Goal: Complete application form: Complete application form

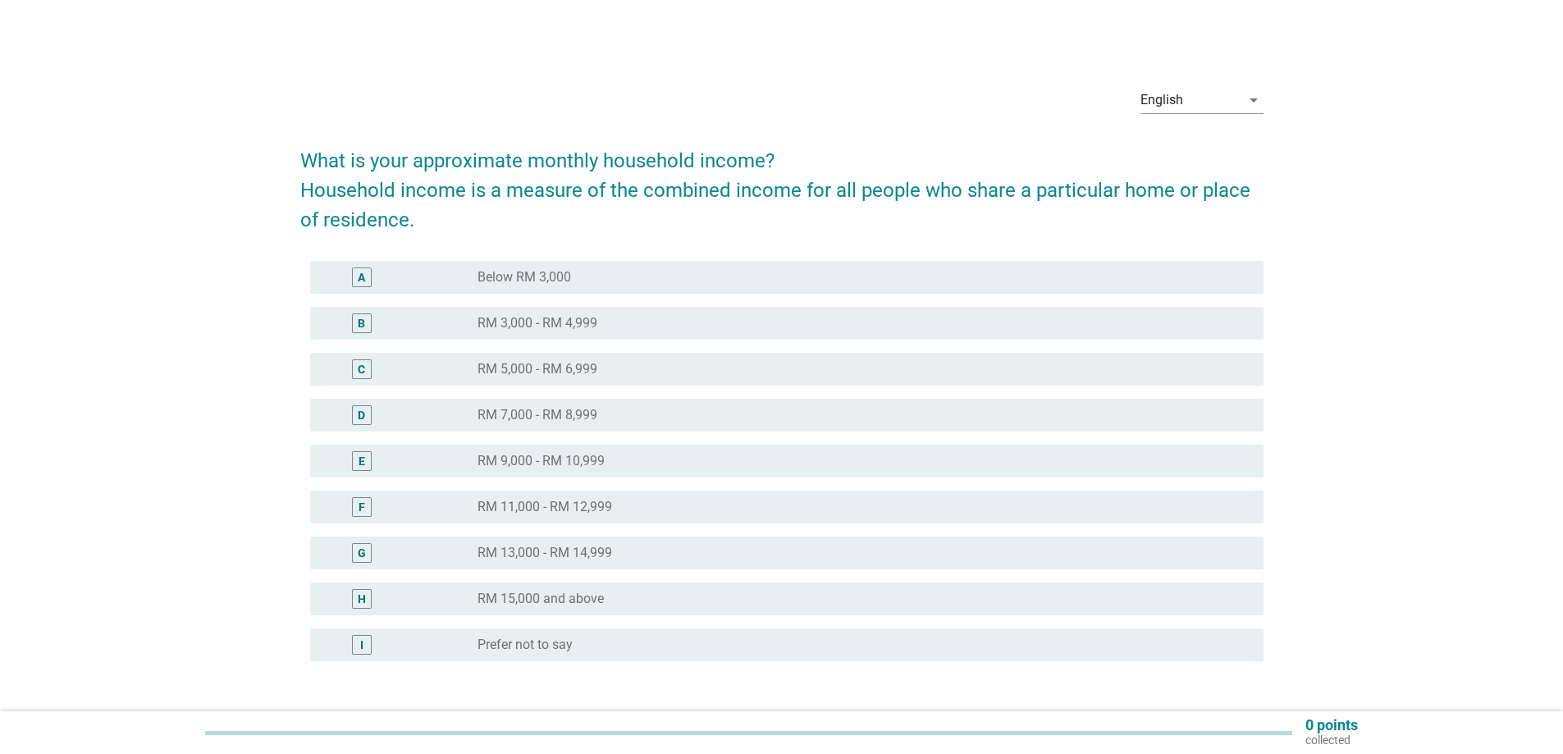
click at [574, 419] on label "RM 7,000 - RM 8,999" at bounding box center [537, 415] width 120 height 16
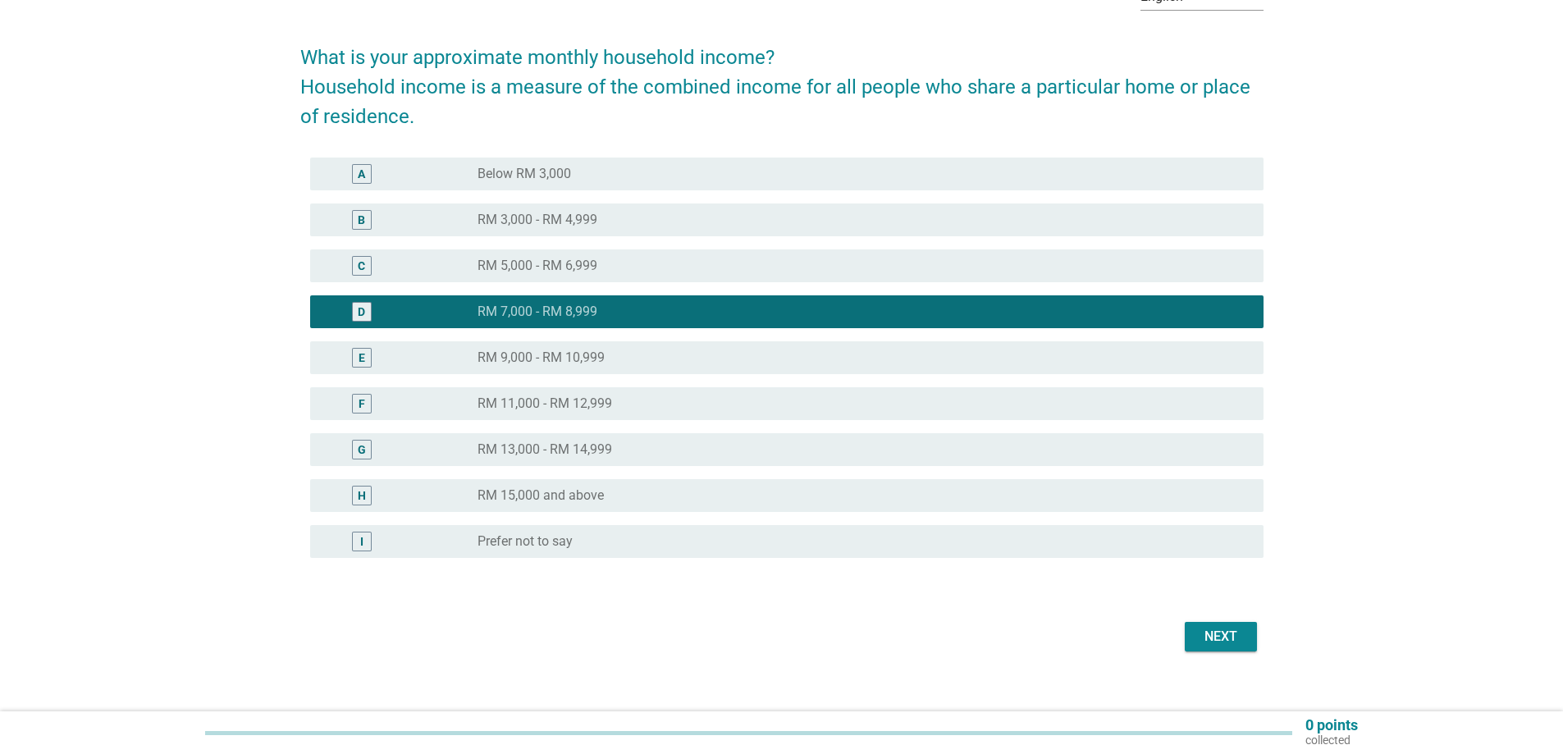
scroll to position [122, 0]
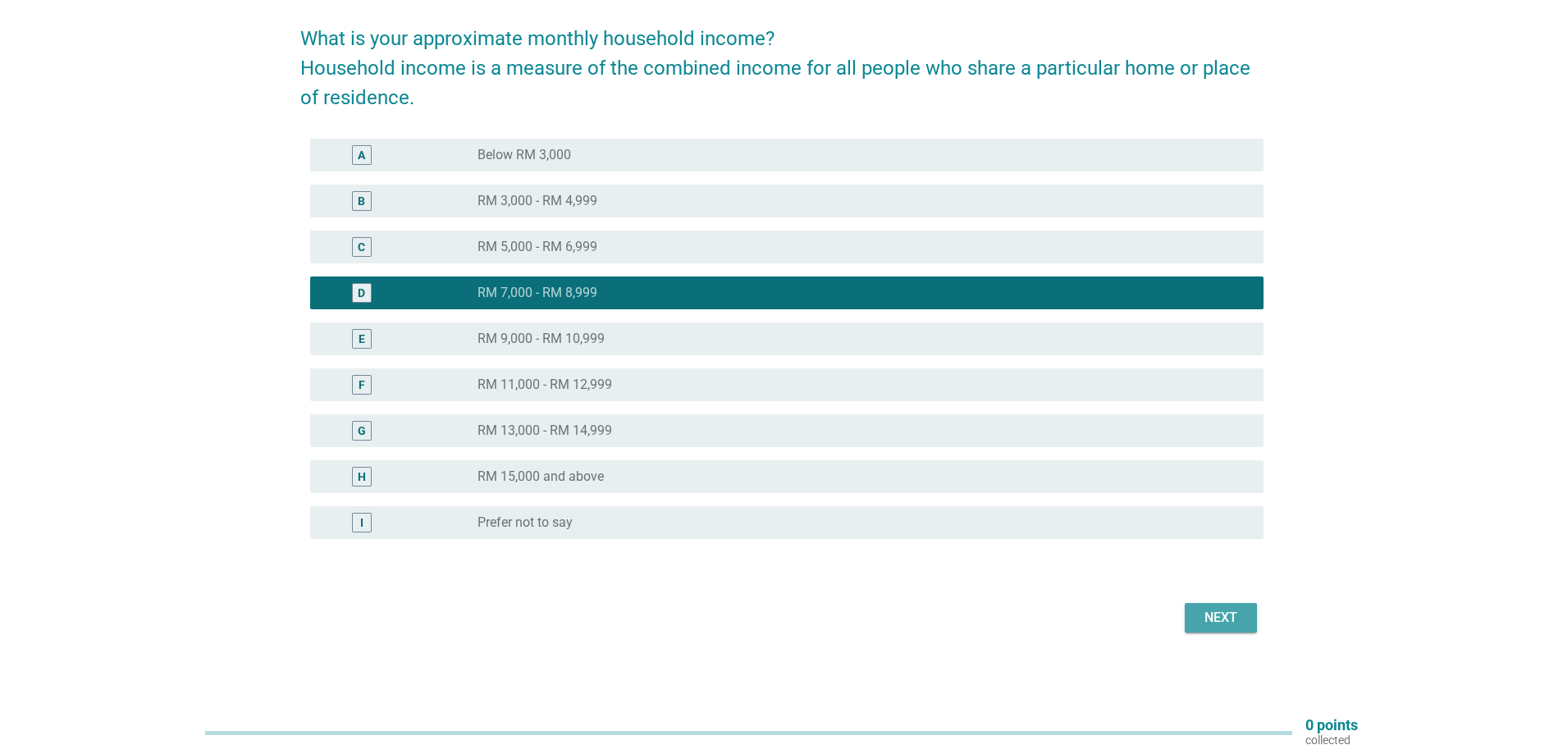
click at [1244, 623] on button "Next" at bounding box center [1220, 618] width 72 height 30
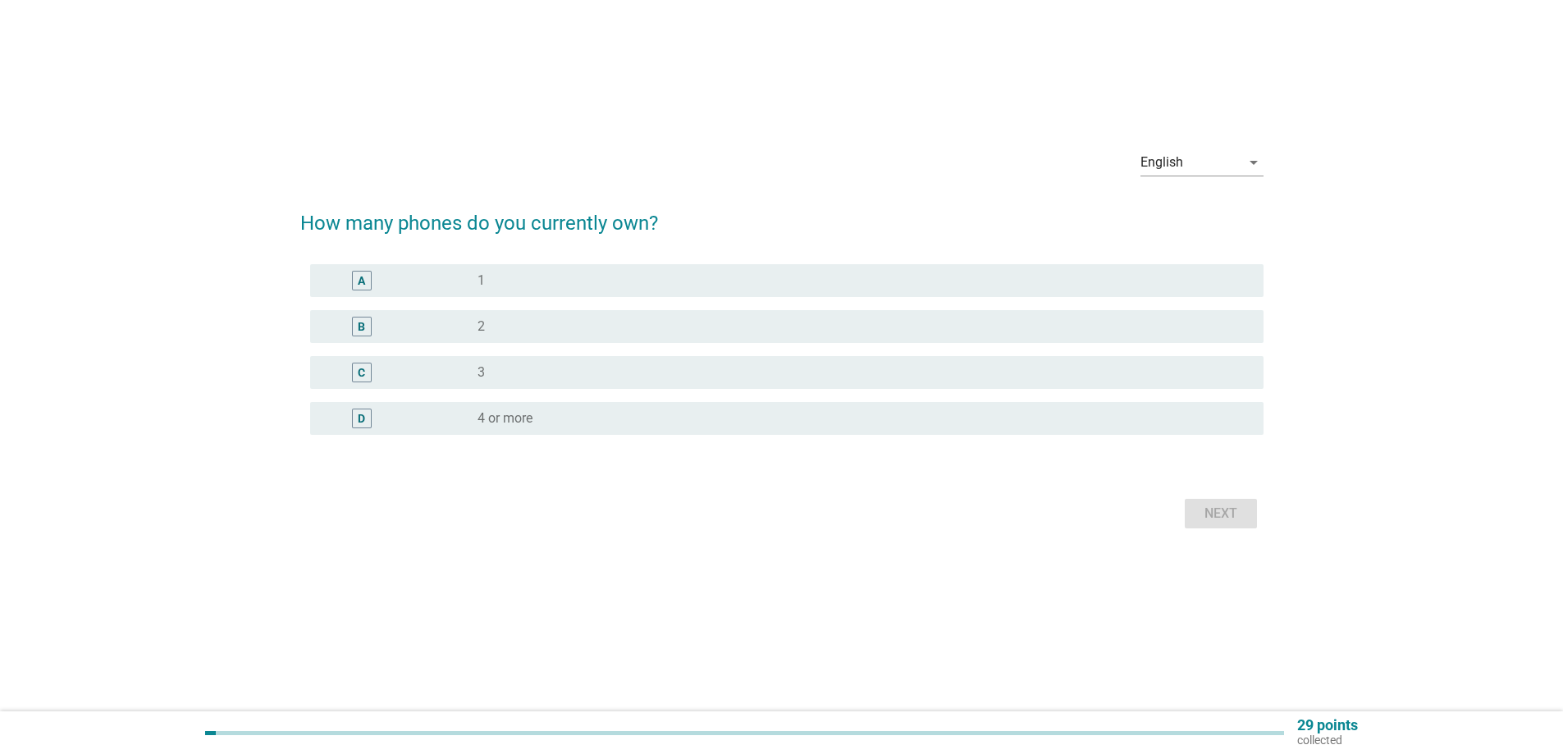
scroll to position [0, 0]
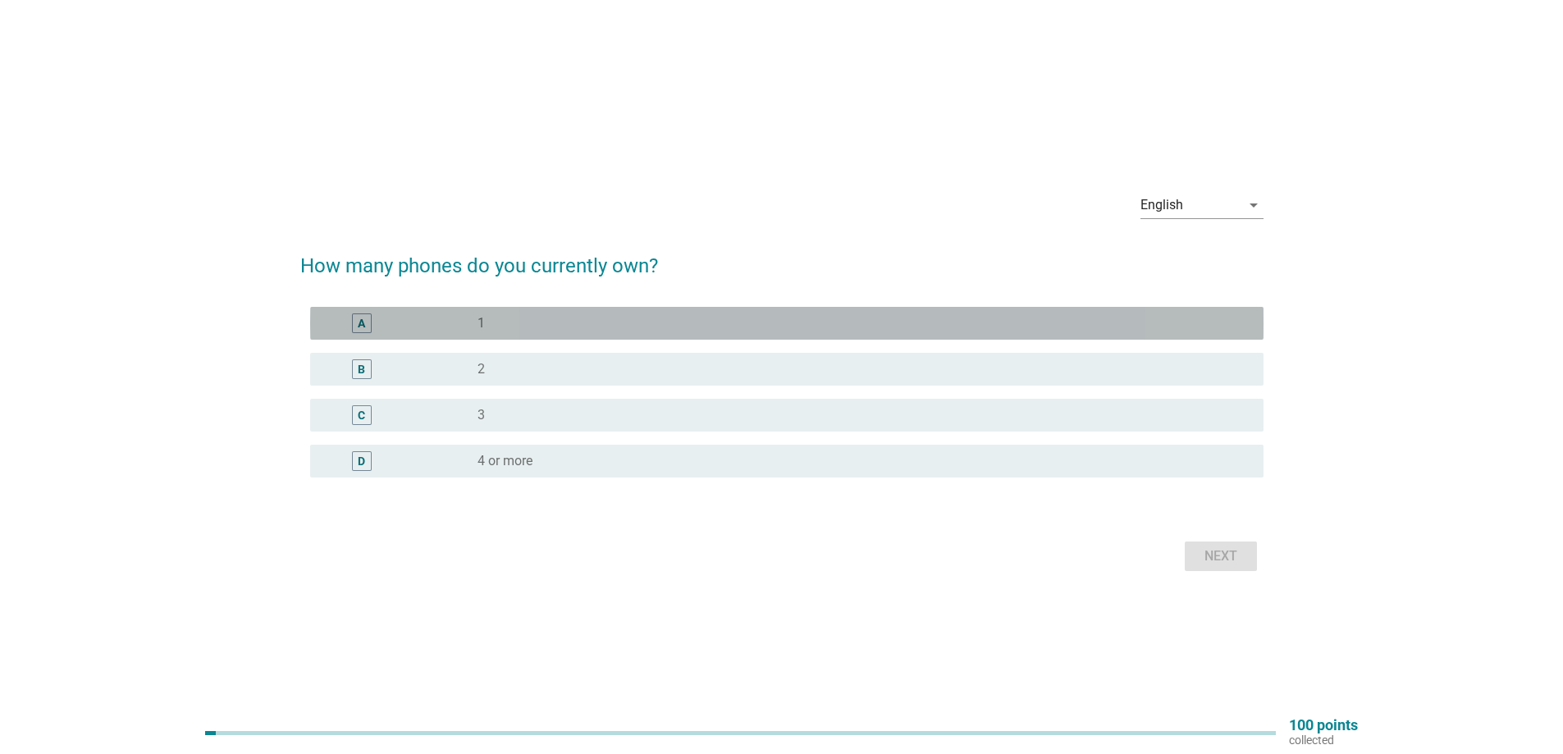
click at [554, 322] on div "radio_button_unchecked 1" at bounding box center [857, 323] width 760 height 16
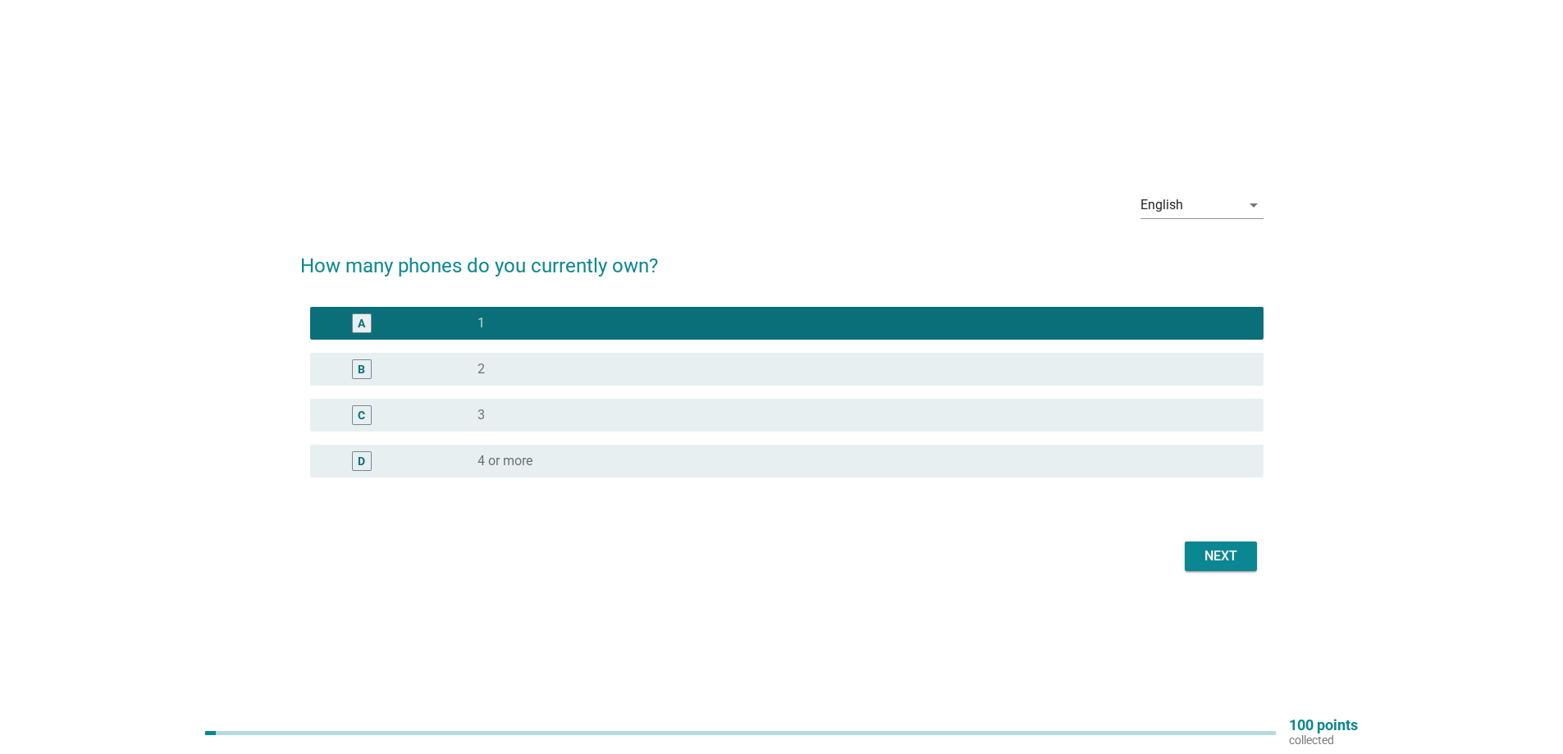
click at [1239, 558] on div "Next" at bounding box center [1221, 556] width 46 height 20
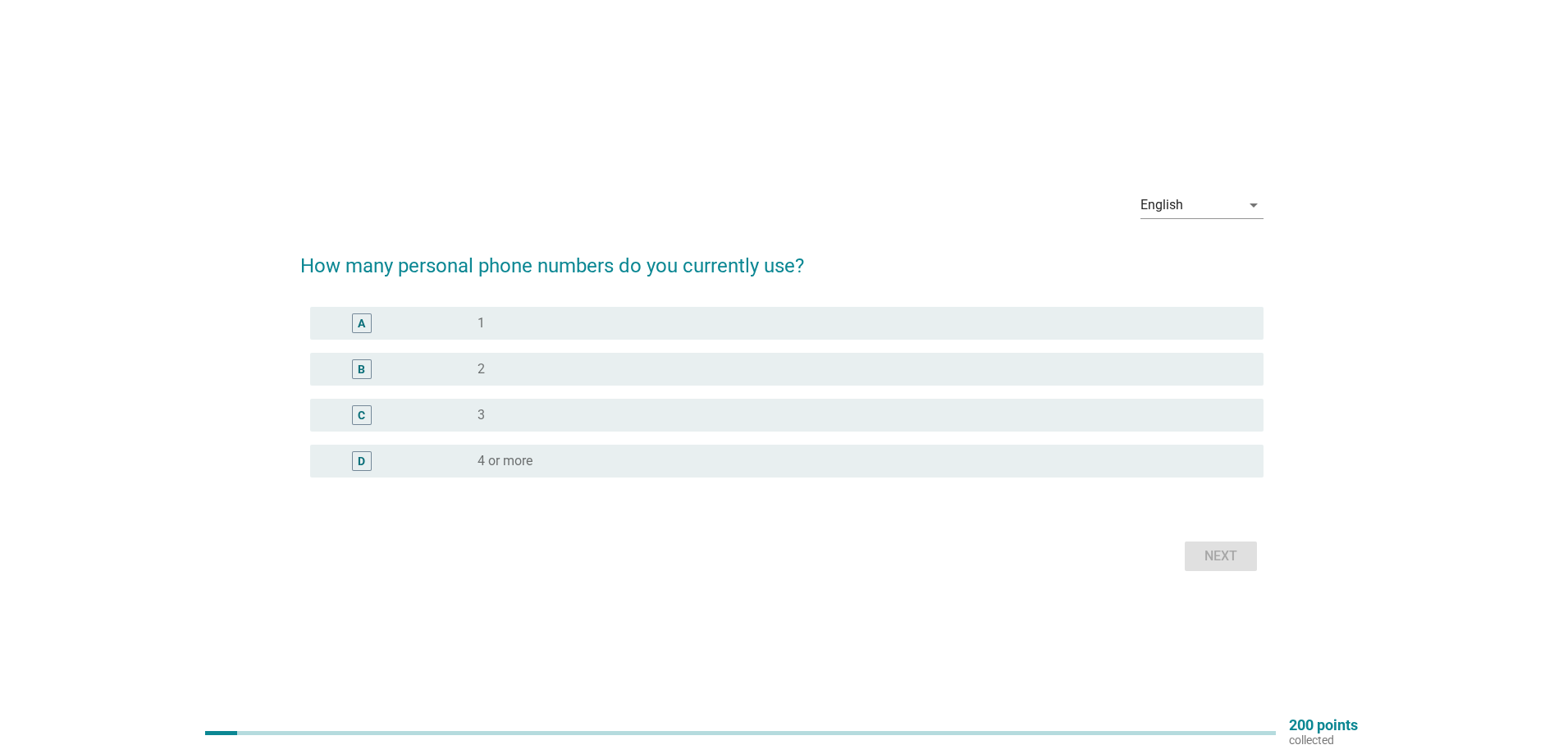
click at [606, 330] on div "radio_button_unchecked 1" at bounding box center [857, 323] width 760 height 16
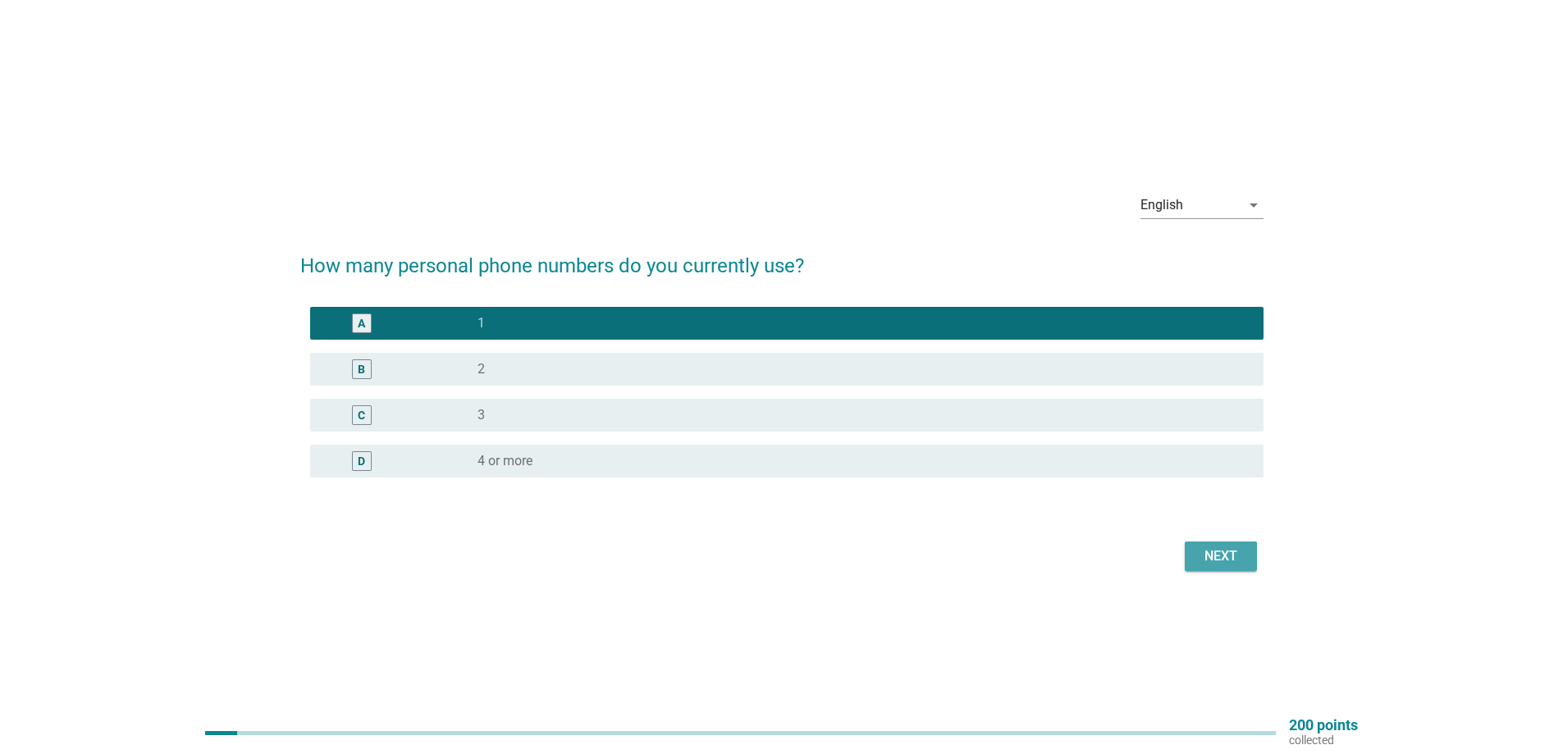
click at [1186, 555] on button "Next" at bounding box center [1220, 556] width 72 height 30
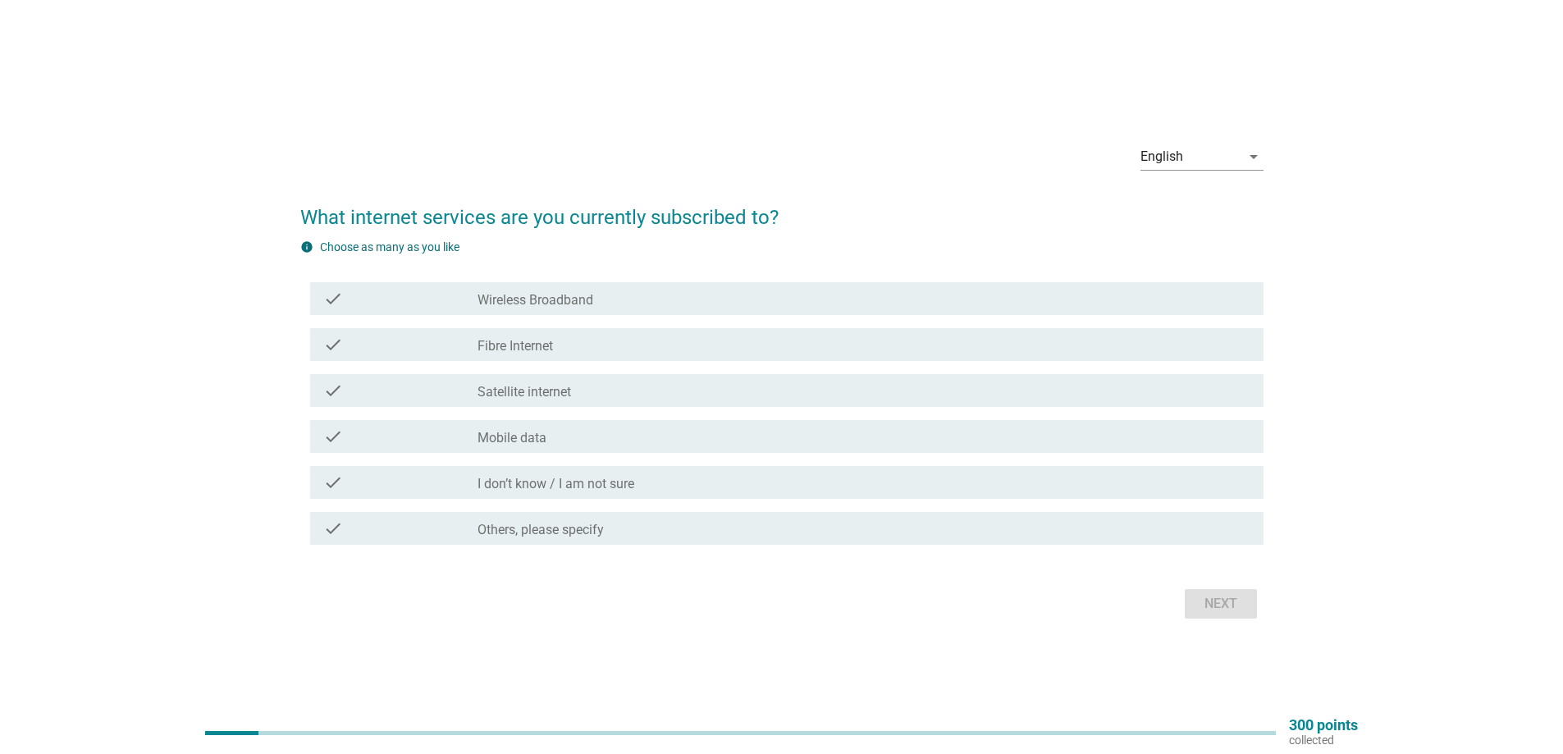
click at [549, 304] on label "Wireless Broadband" at bounding box center [535, 300] width 116 height 16
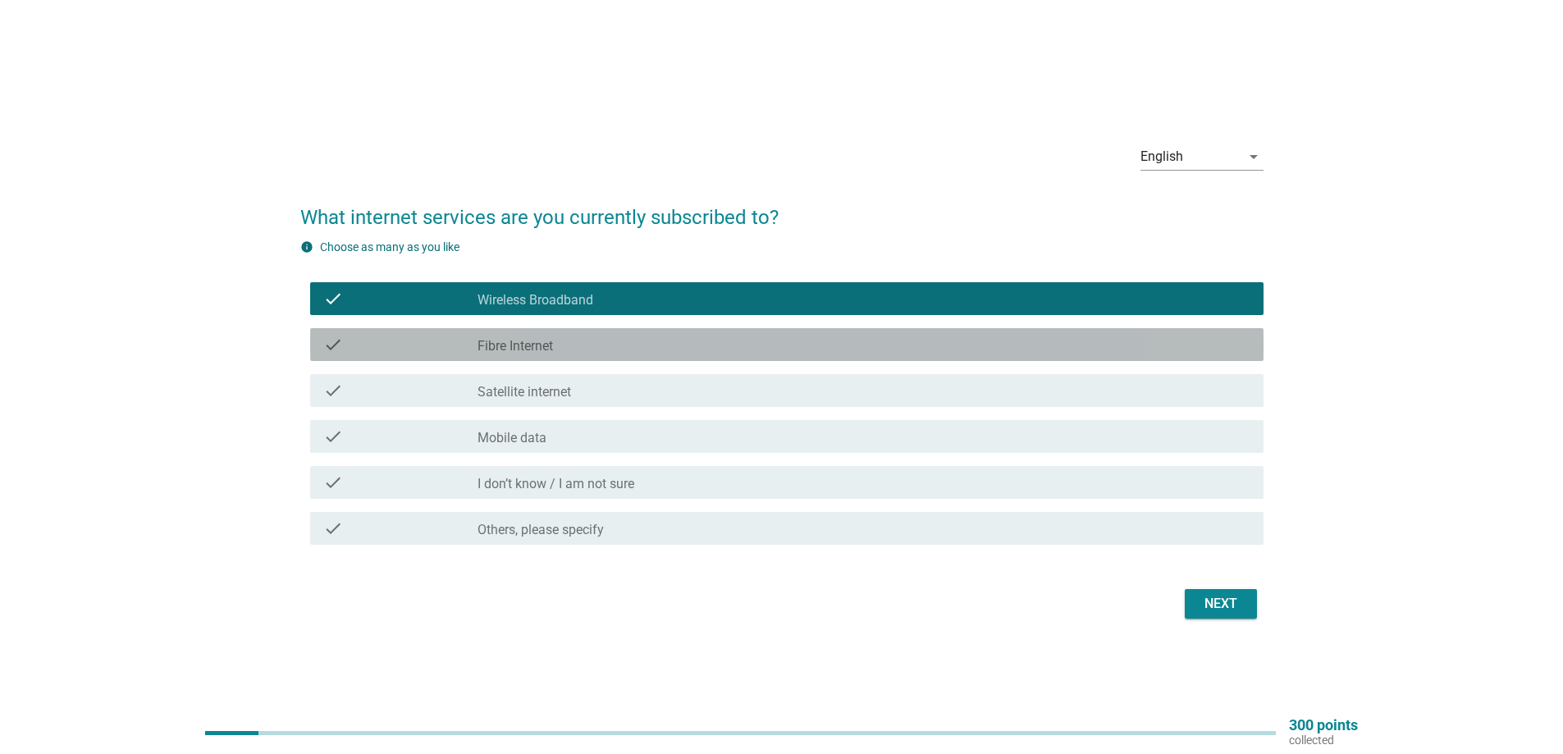
click at [553, 349] on label "Fibre Internet" at bounding box center [514, 346] width 75 height 16
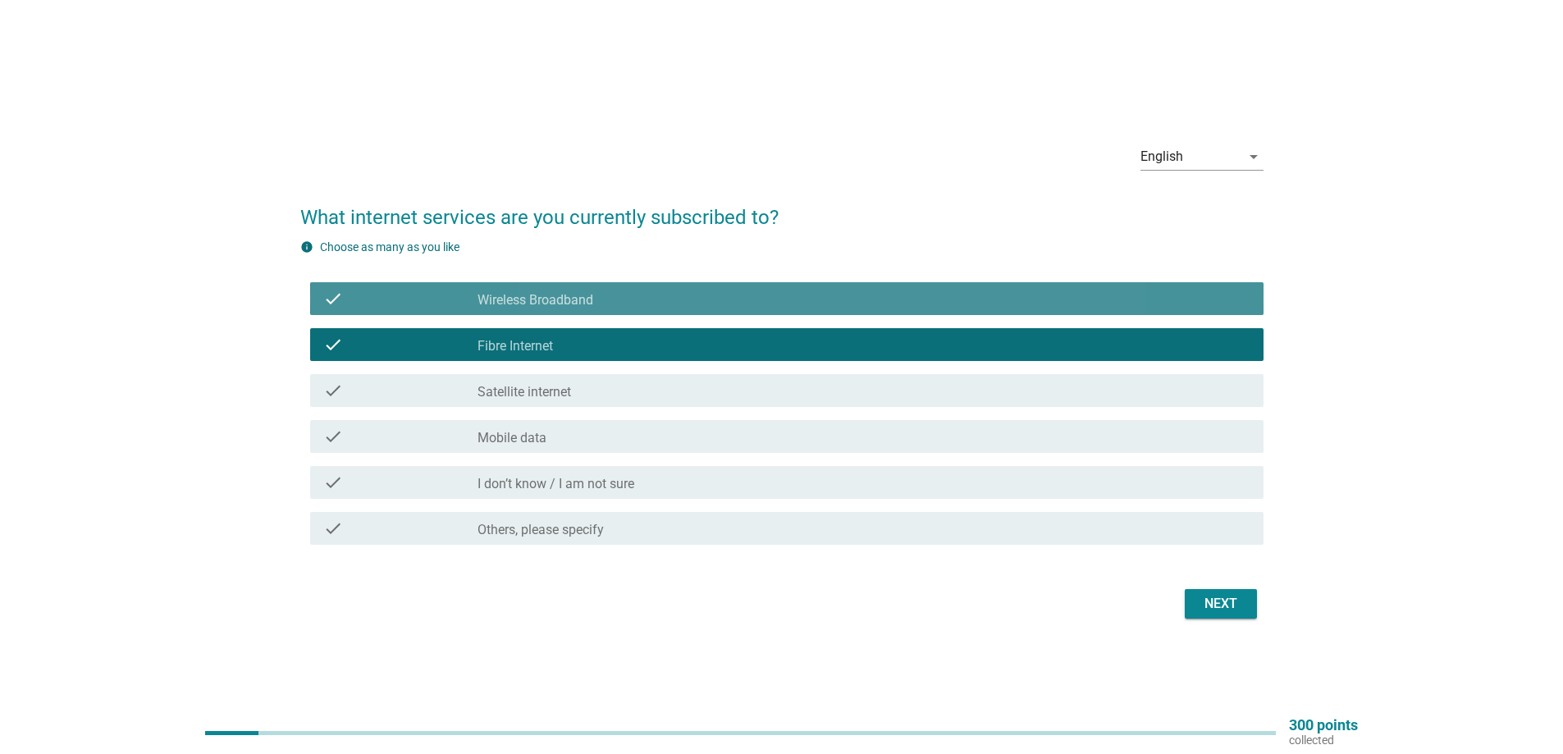
click at [664, 285] on div "check check_box Wireless Broadband" at bounding box center [786, 298] width 953 height 33
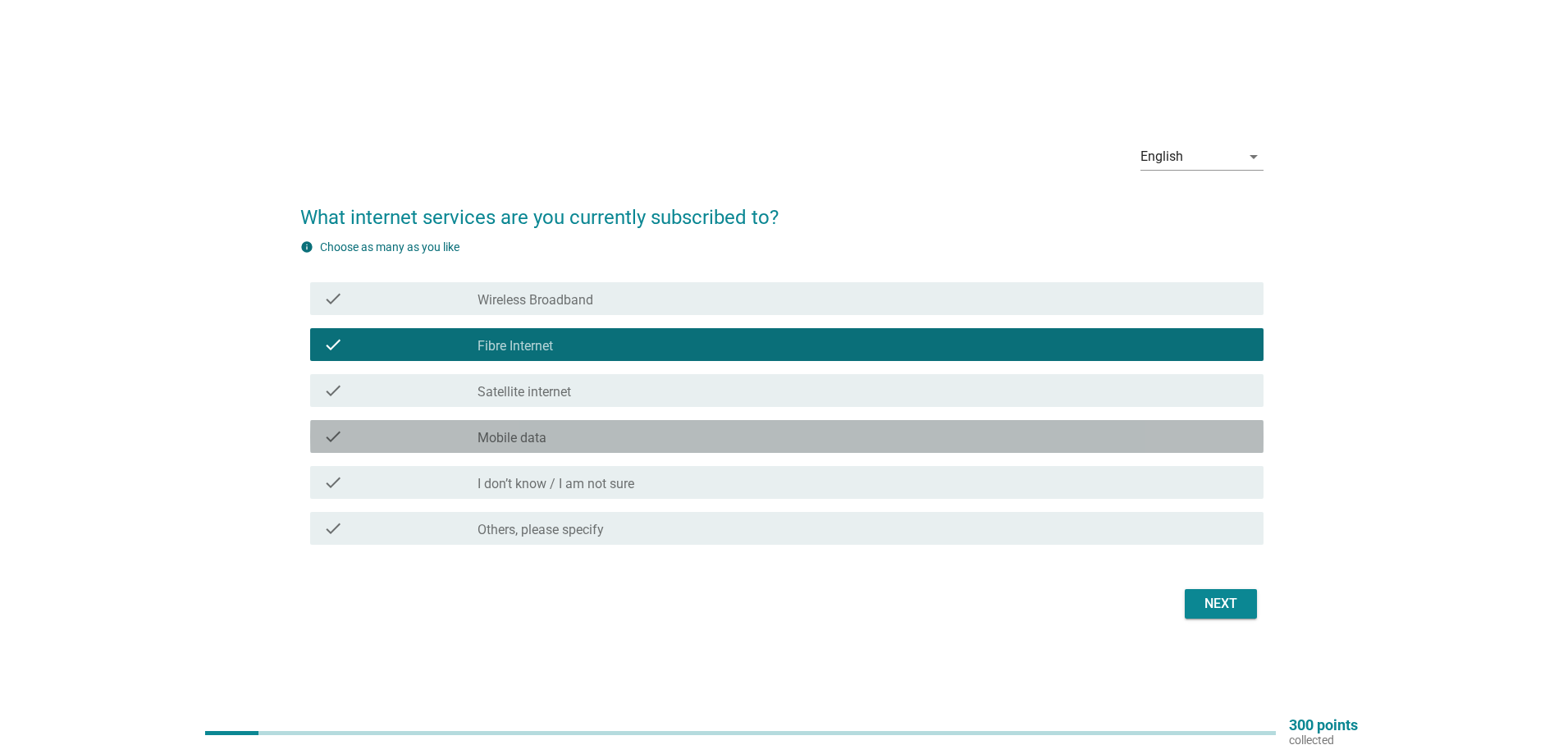
click at [572, 442] on div "check_box_outline_blank Mobile data" at bounding box center [863, 437] width 773 height 20
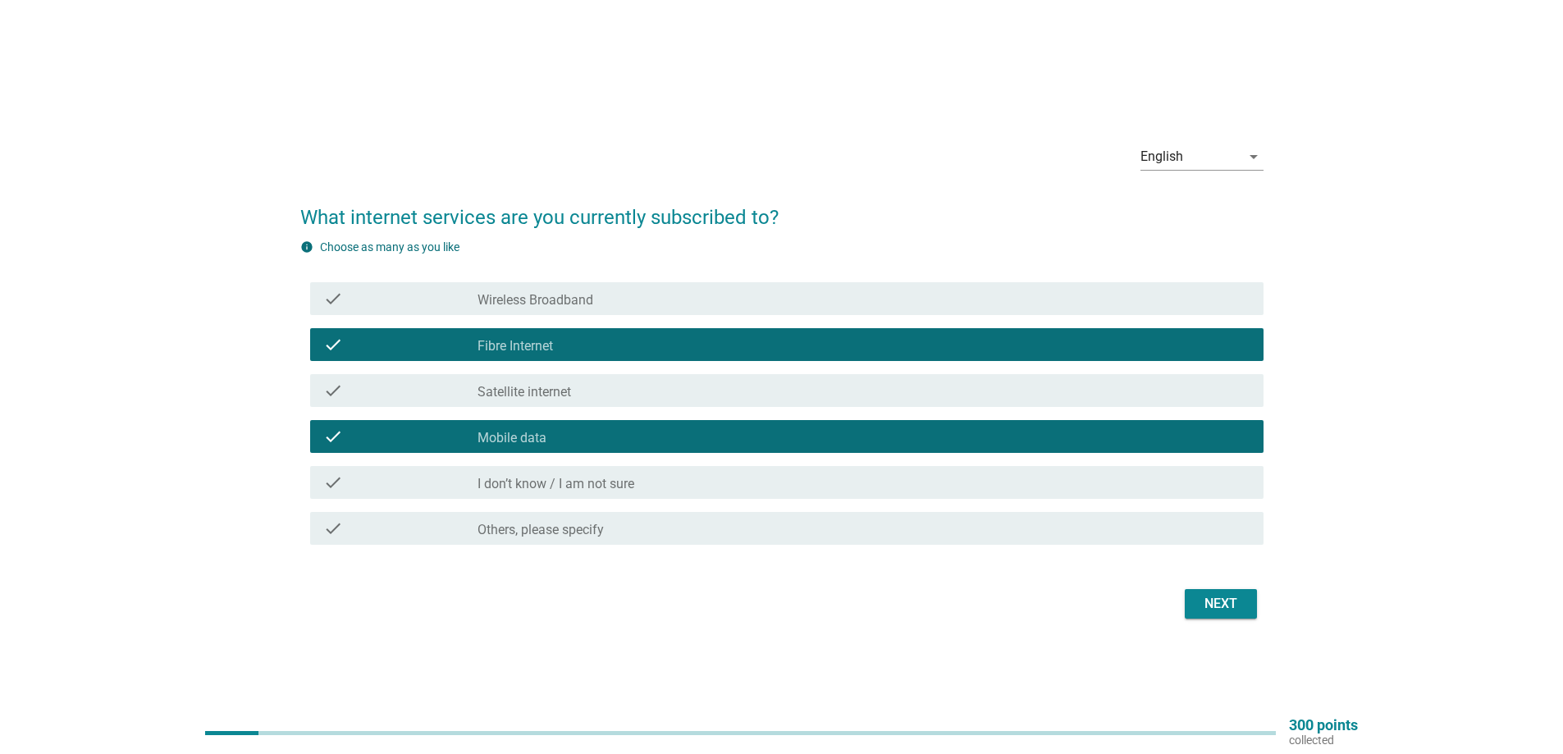
click at [1227, 609] on div "Next" at bounding box center [1221, 604] width 46 height 20
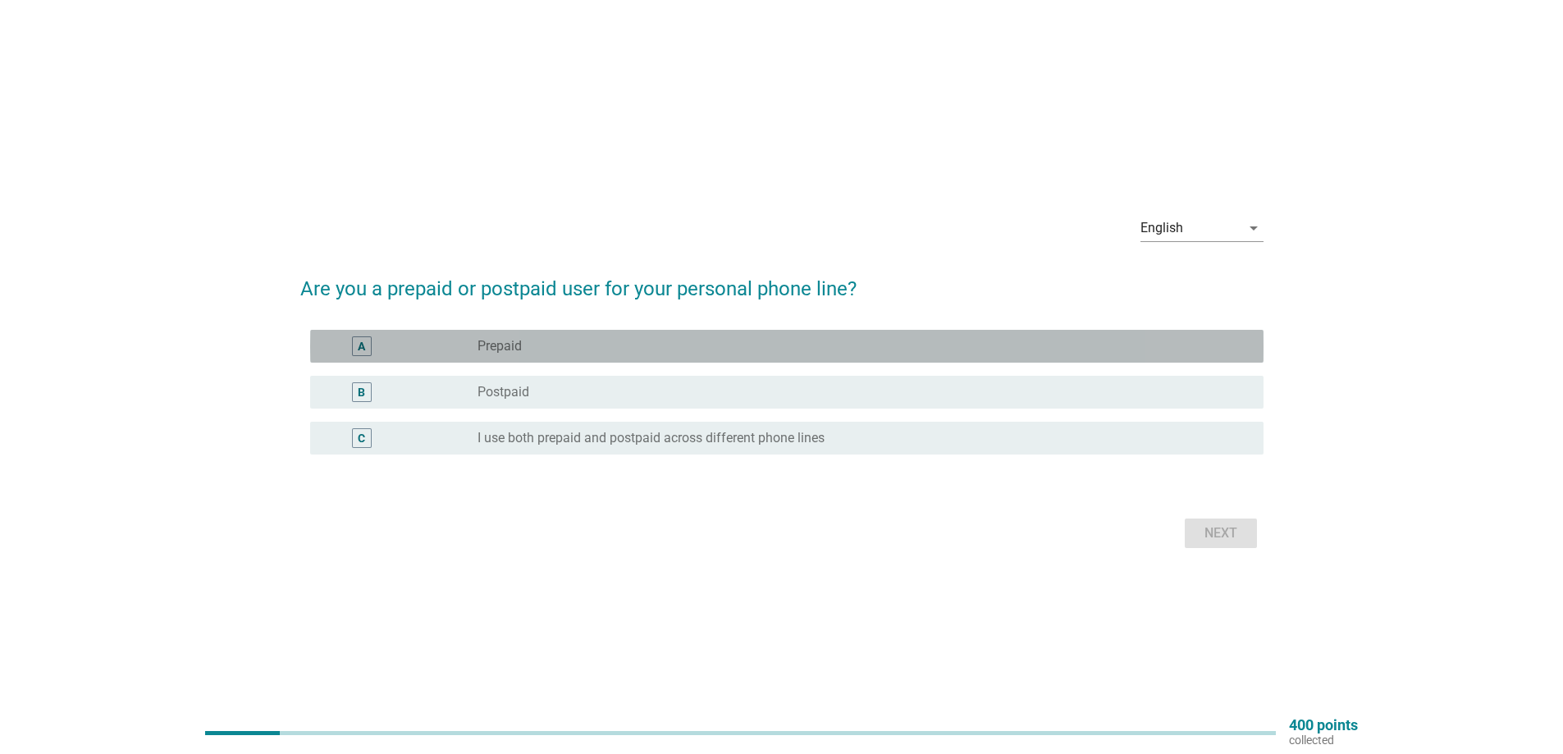
click at [559, 357] on div "A radio_button_unchecked Prepaid" at bounding box center [786, 346] width 953 height 33
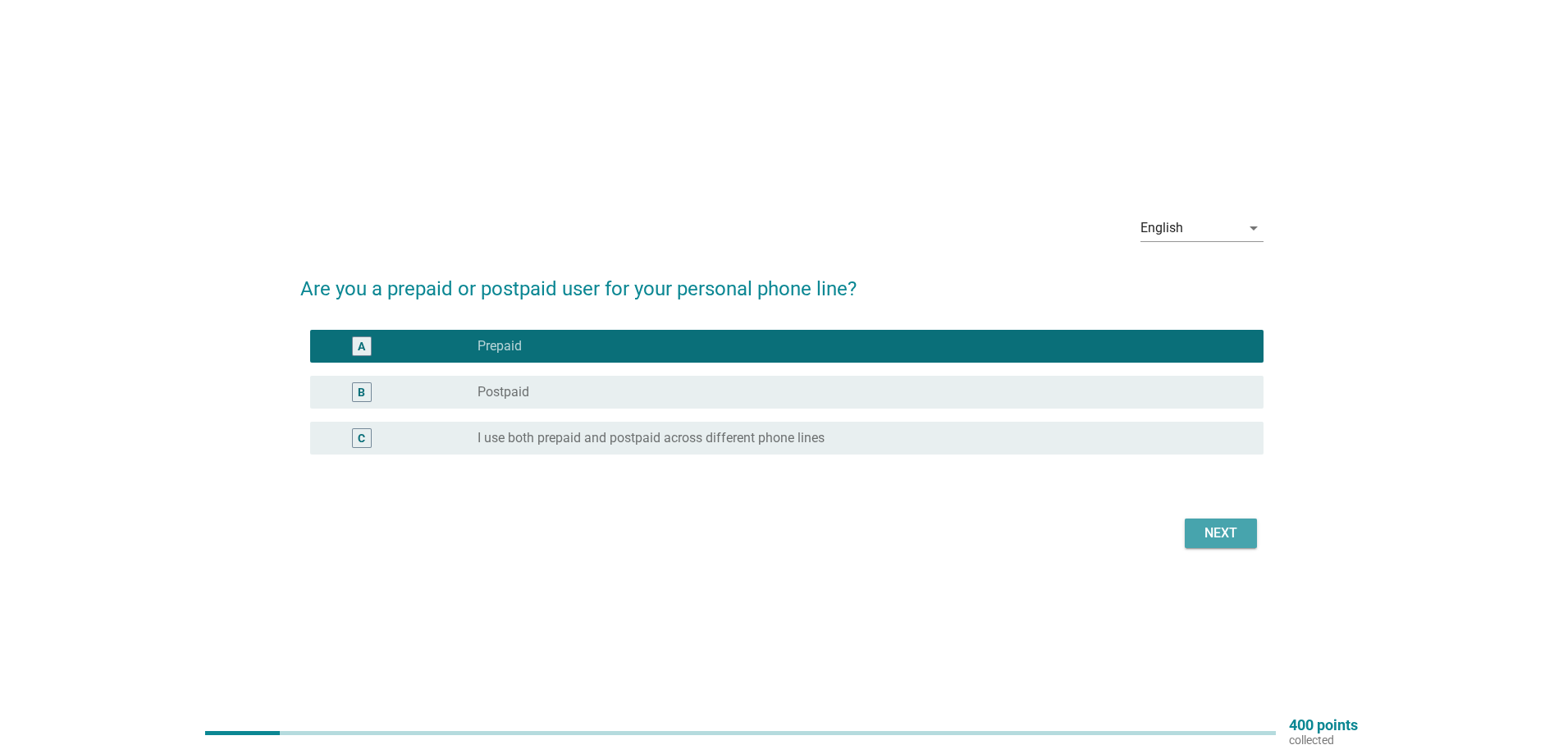
click at [1236, 527] on div "Next" at bounding box center [1221, 533] width 46 height 20
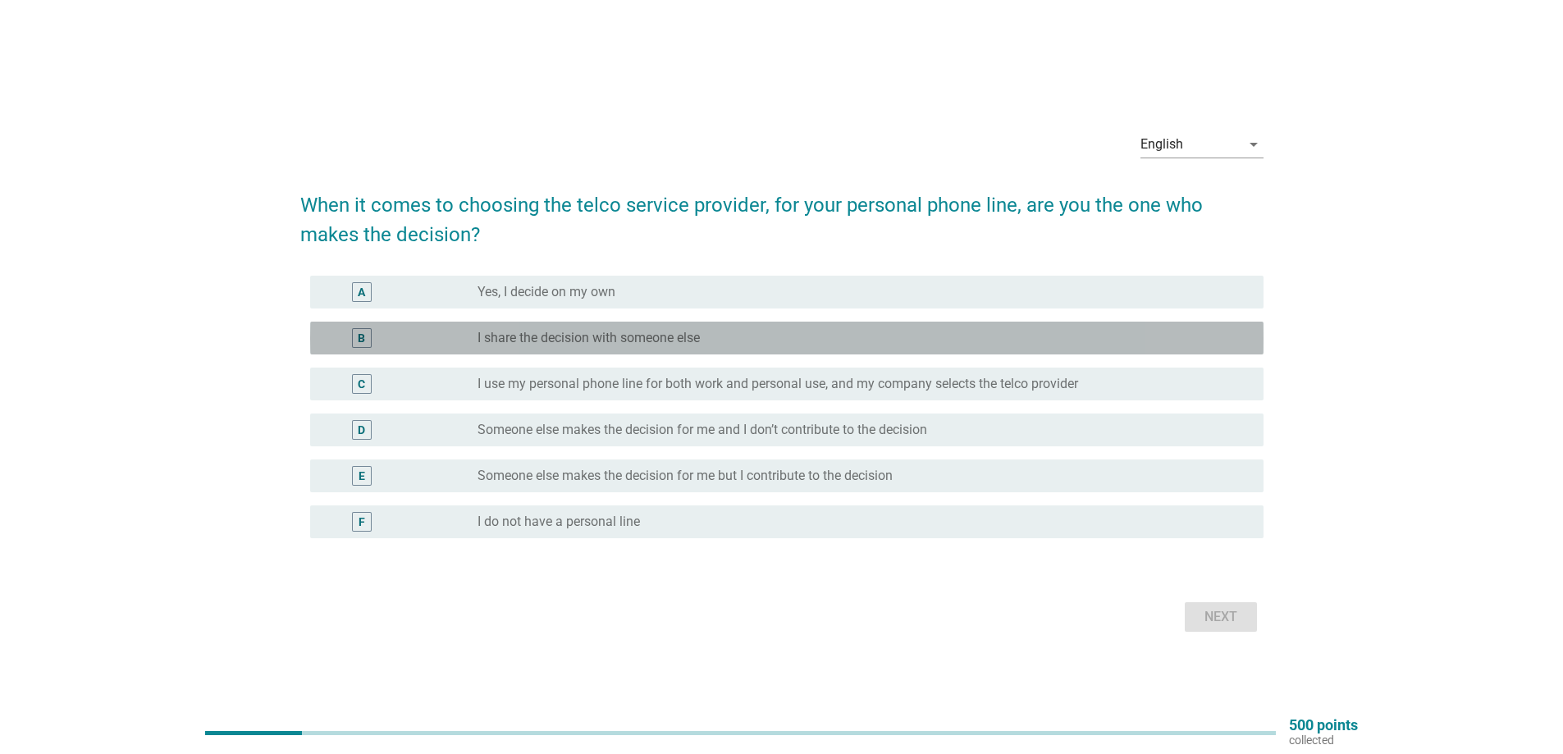
click at [670, 334] on label "I share the decision with someone else" at bounding box center [588, 338] width 222 height 16
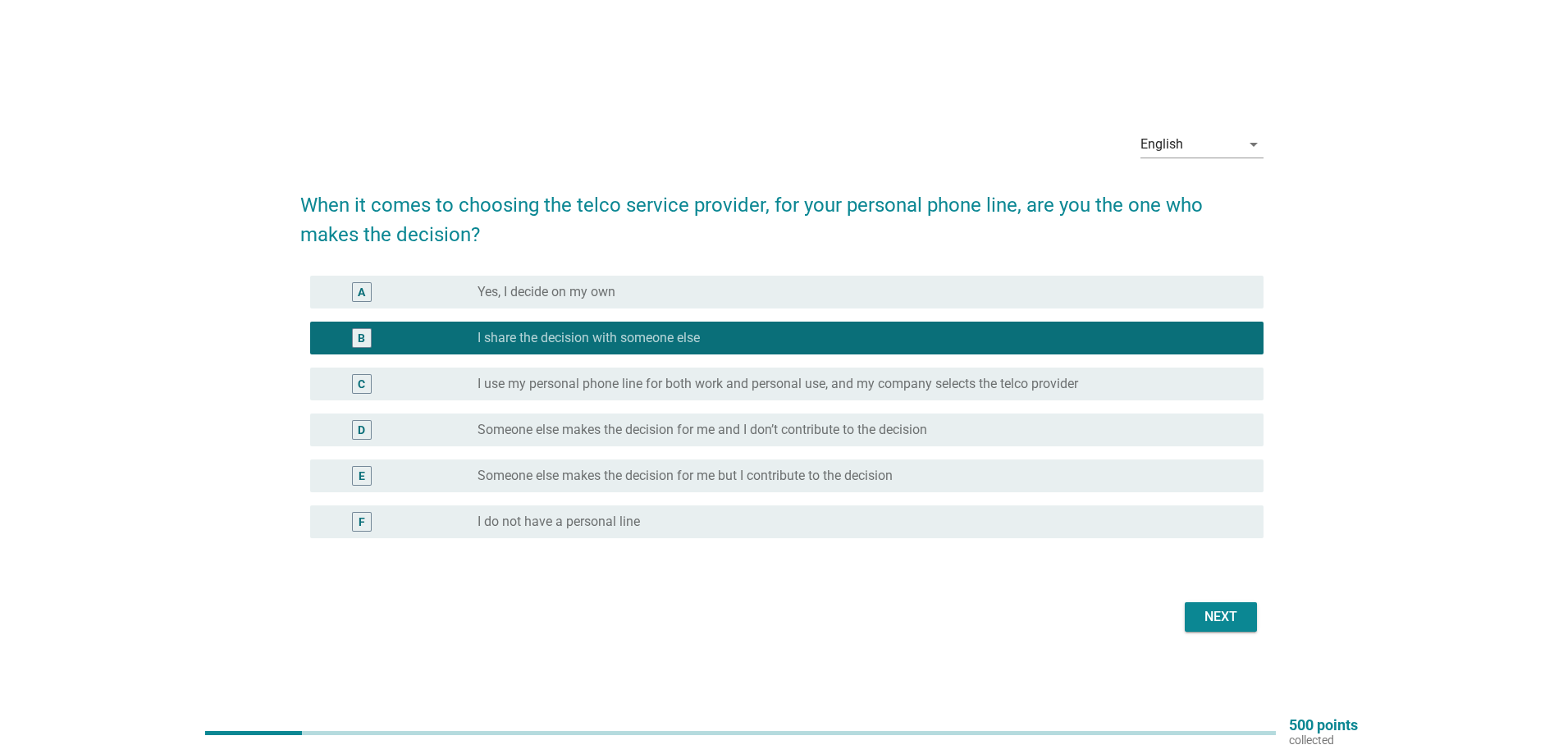
click at [1214, 617] on div "Next" at bounding box center [1221, 617] width 46 height 20
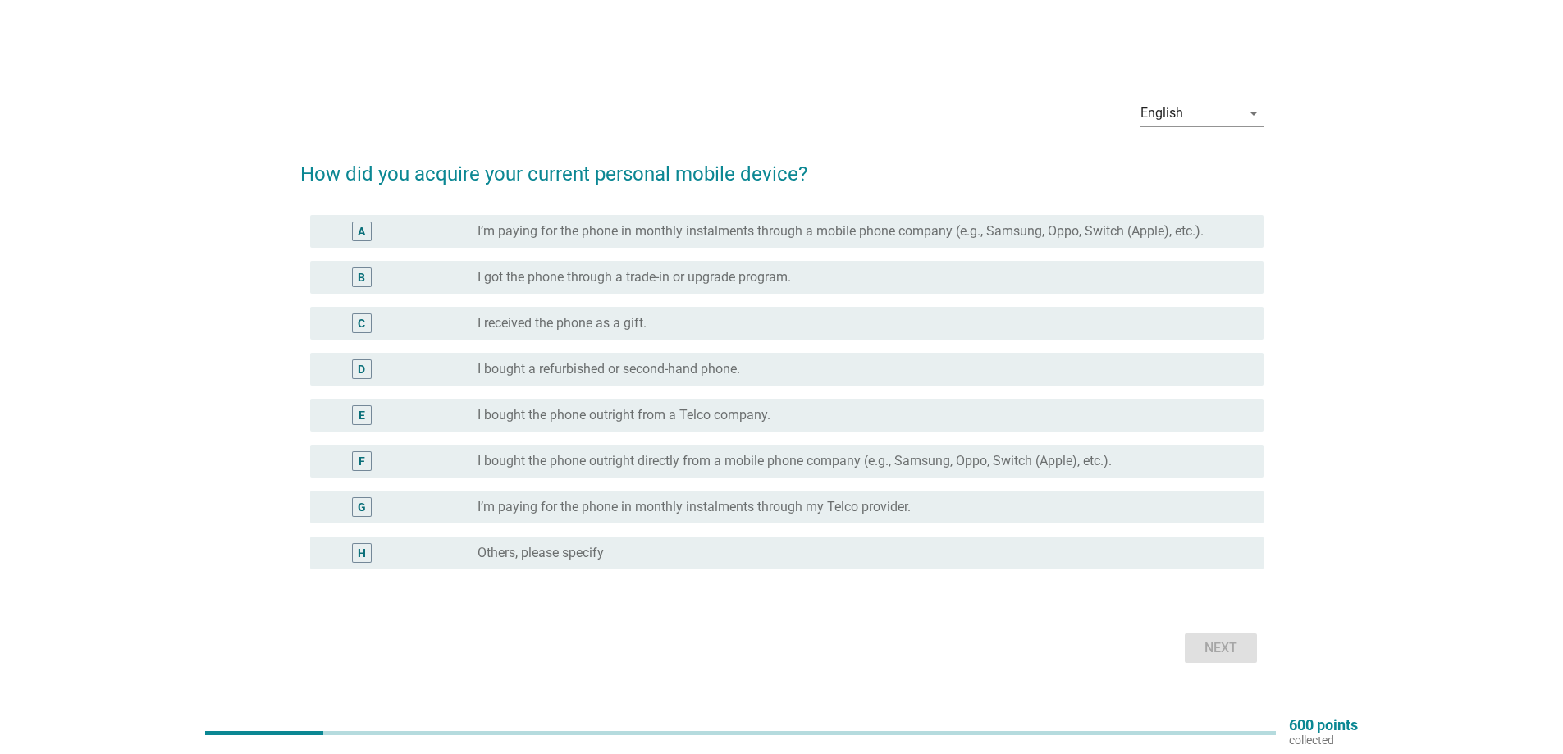
click at [523, 548] on label "Others, please specify" at bounding box center [540, 553] width 126 height 16
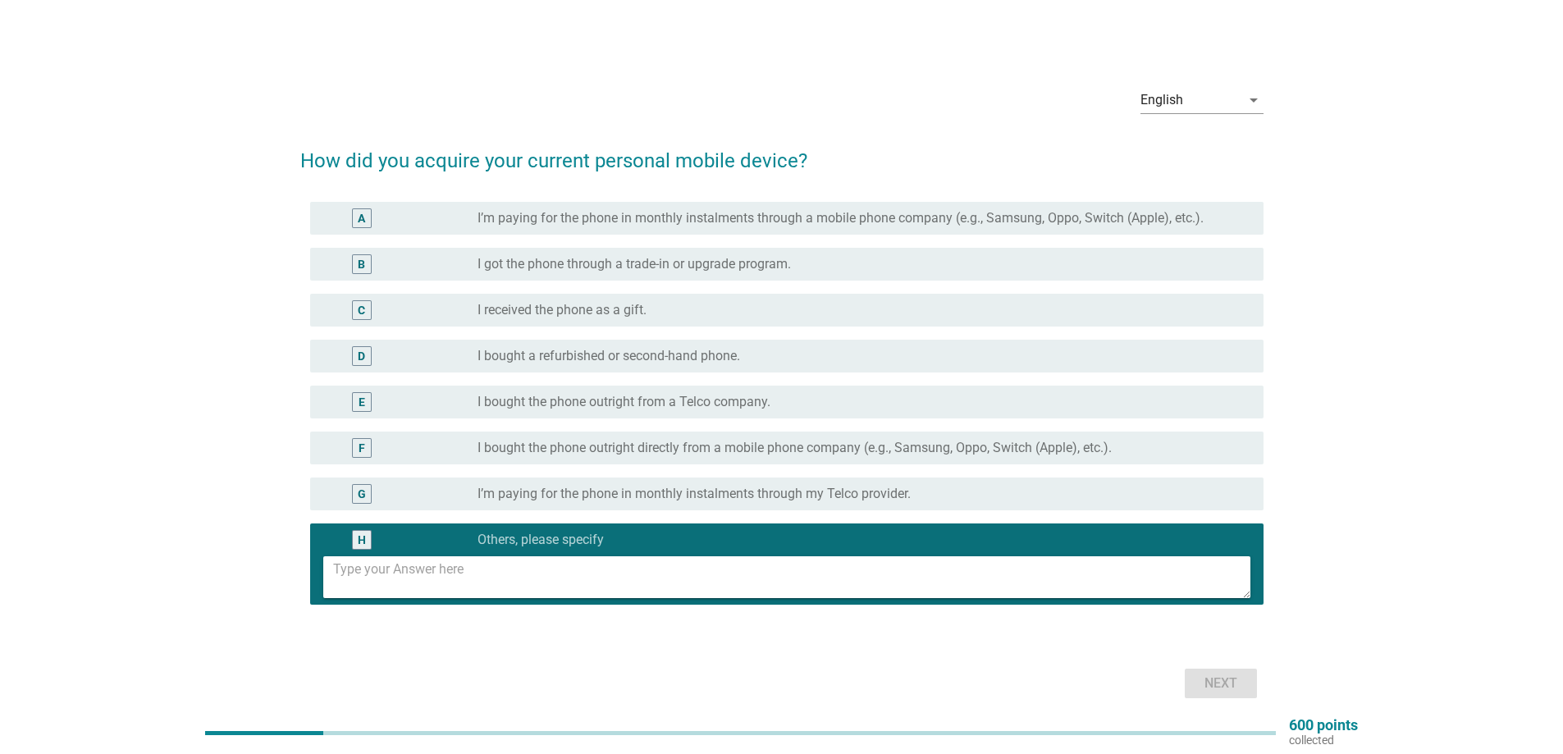
click at [490, 445] on label "I bought the phone outright directly from a mobile phone company (e.g., Samsung…" at bounding box center [794, 448] width 634 height 16
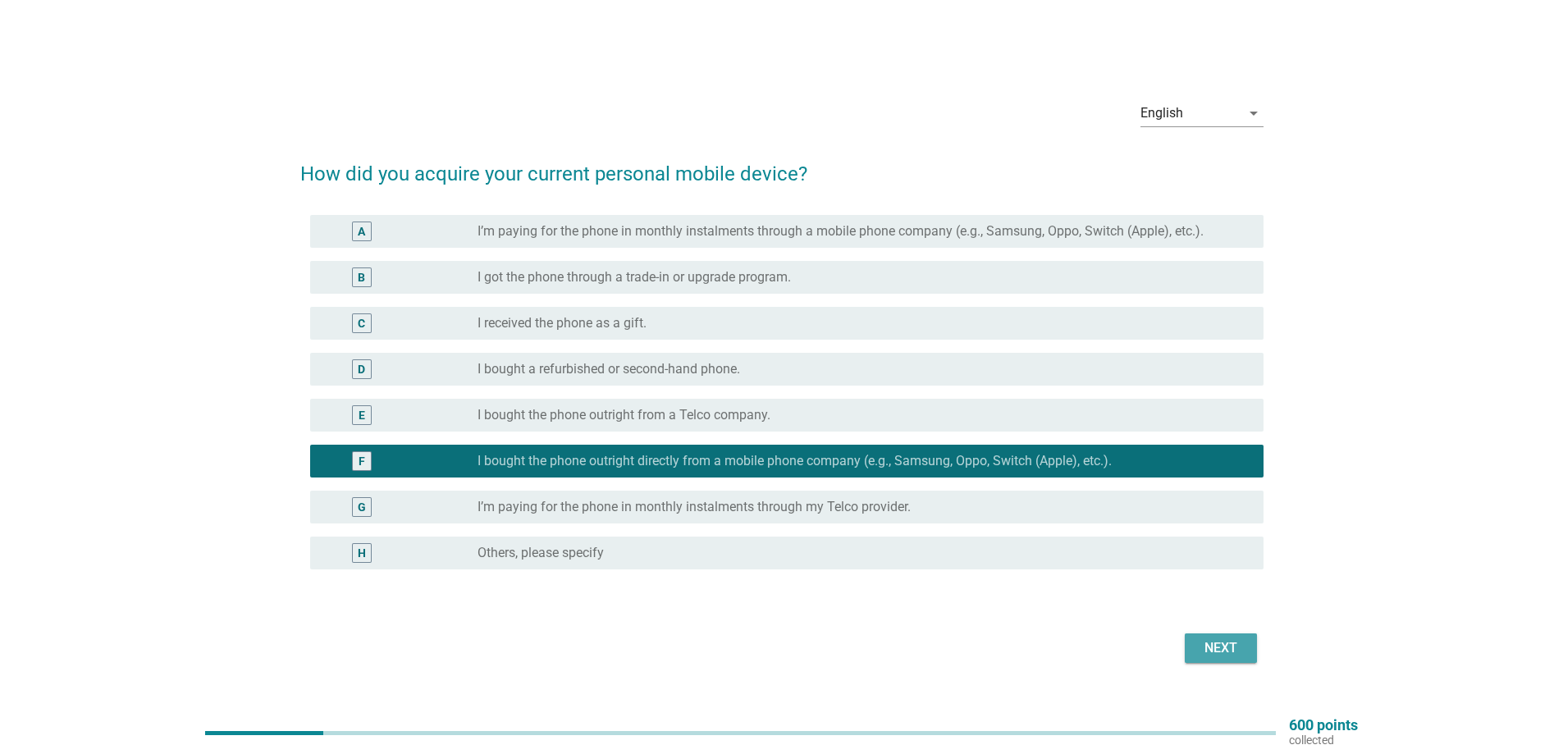
click at [1232, 642] on div "Next" at bounding box center [1221, 648] width 46 height 20
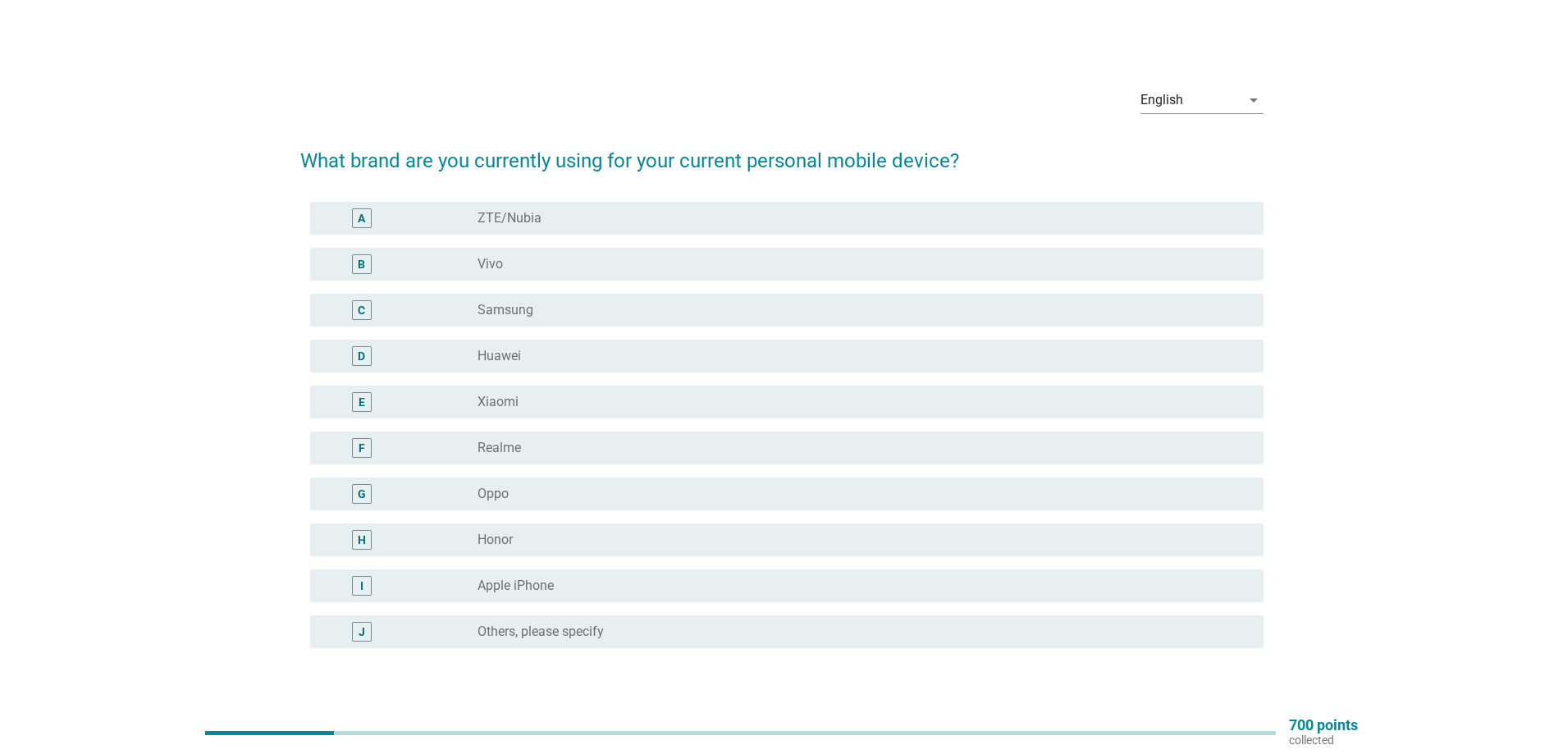
click at [669, 406] on div "radio_button_unchecked Xiaomi" at bounding box center [857, 402] width 760 height 16
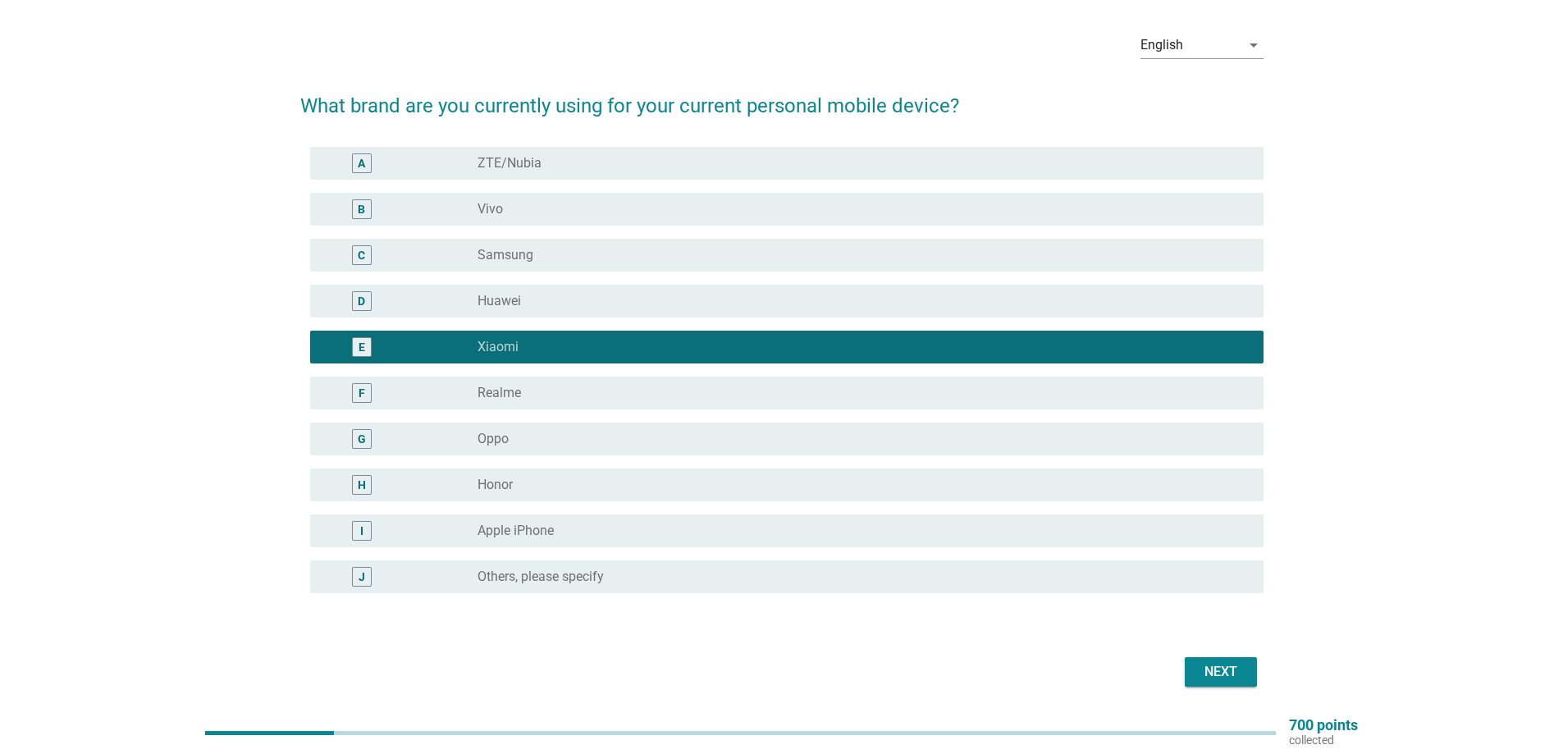
scroll to position [109, 0]
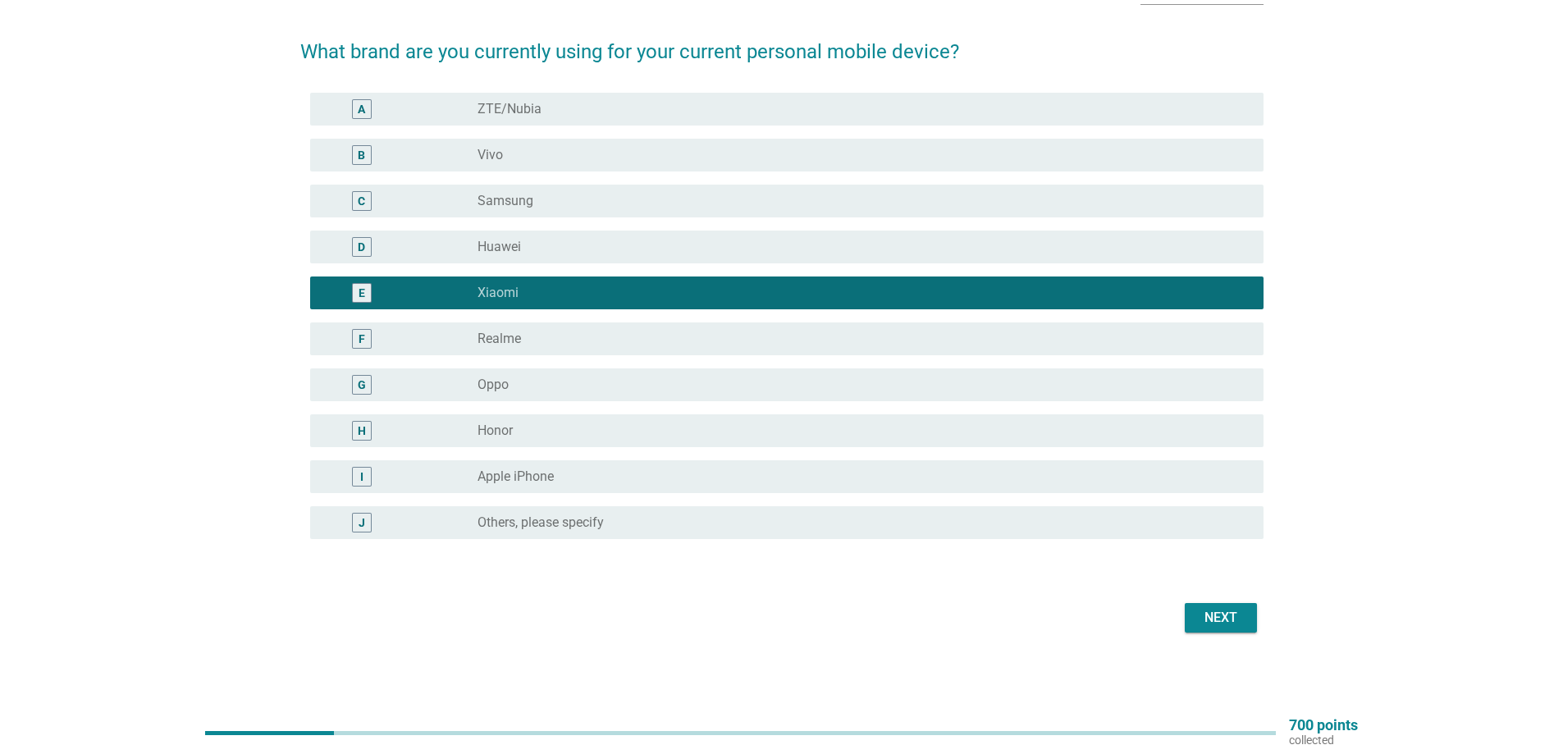
click at [1257, 621] on div "Next" at bounding box center [781, 617] width 963 height 39
click at [1247, 618] on button "Next" at bounding box center [1220, 618] width 72 height 30
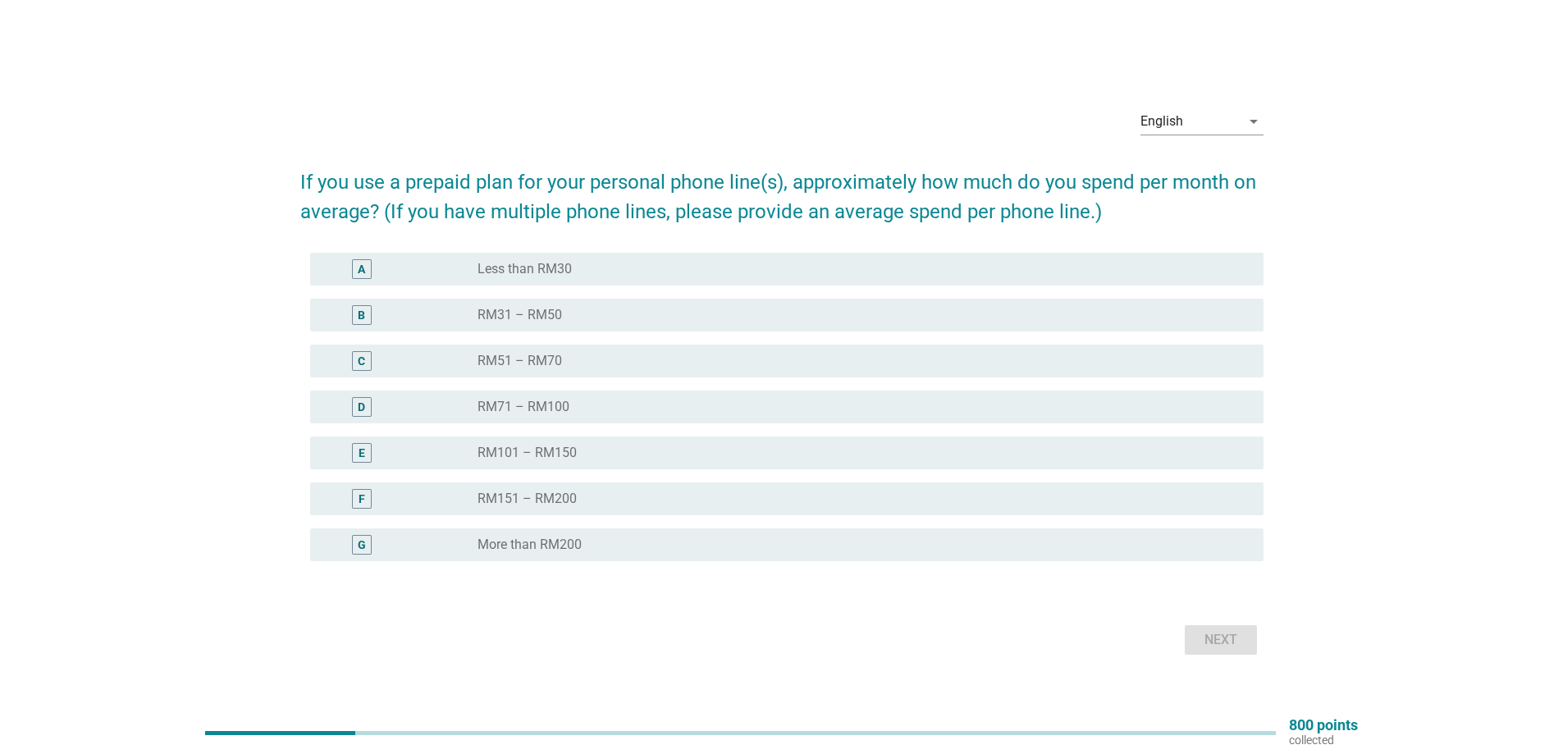
click at [528, 278] on div "radio_button_unchecked Less than RM30" at bounding box center [863, 269] width 773 height 20
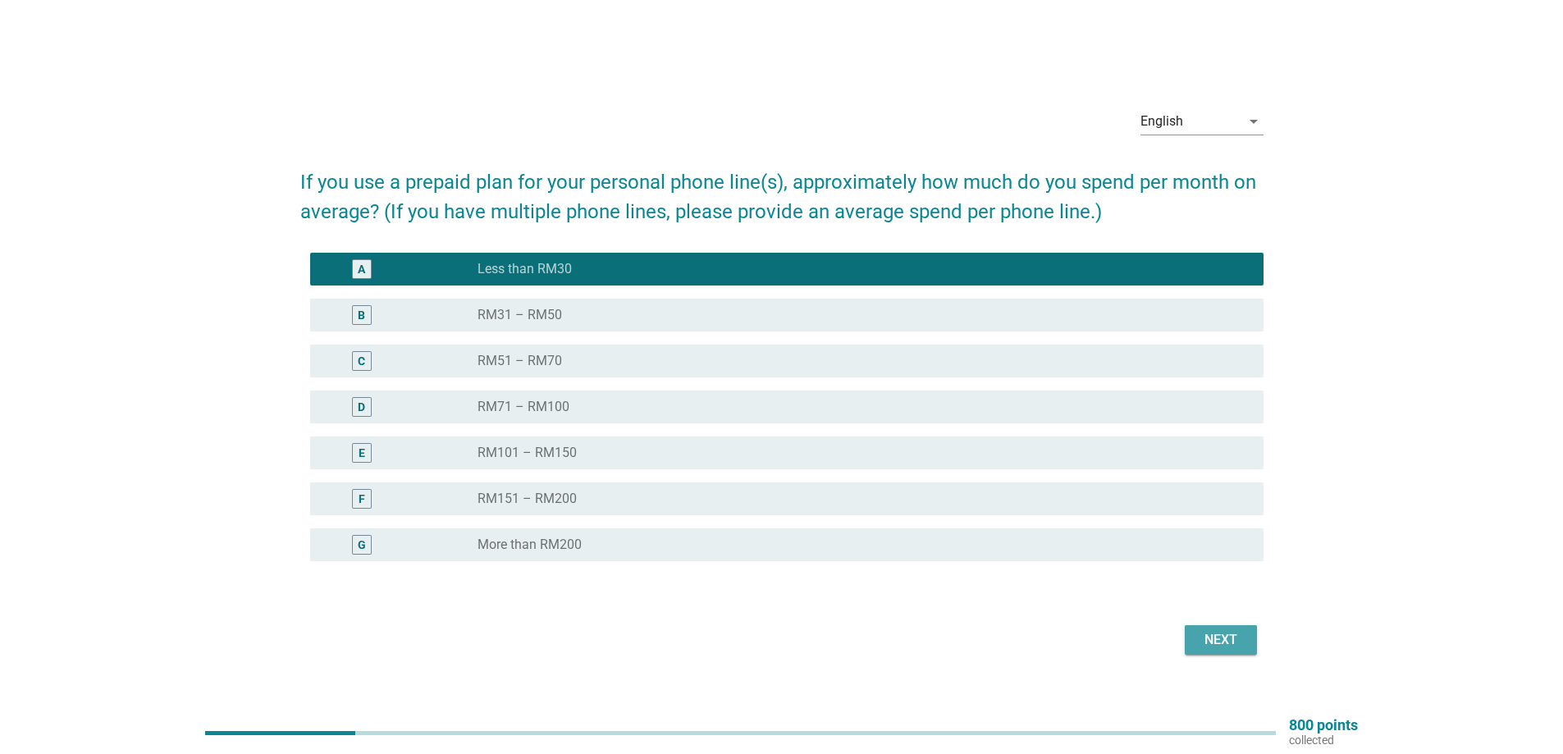
click at [1216, 654] on button "Next" at bounding box center [1220, 640] width 72 height 30
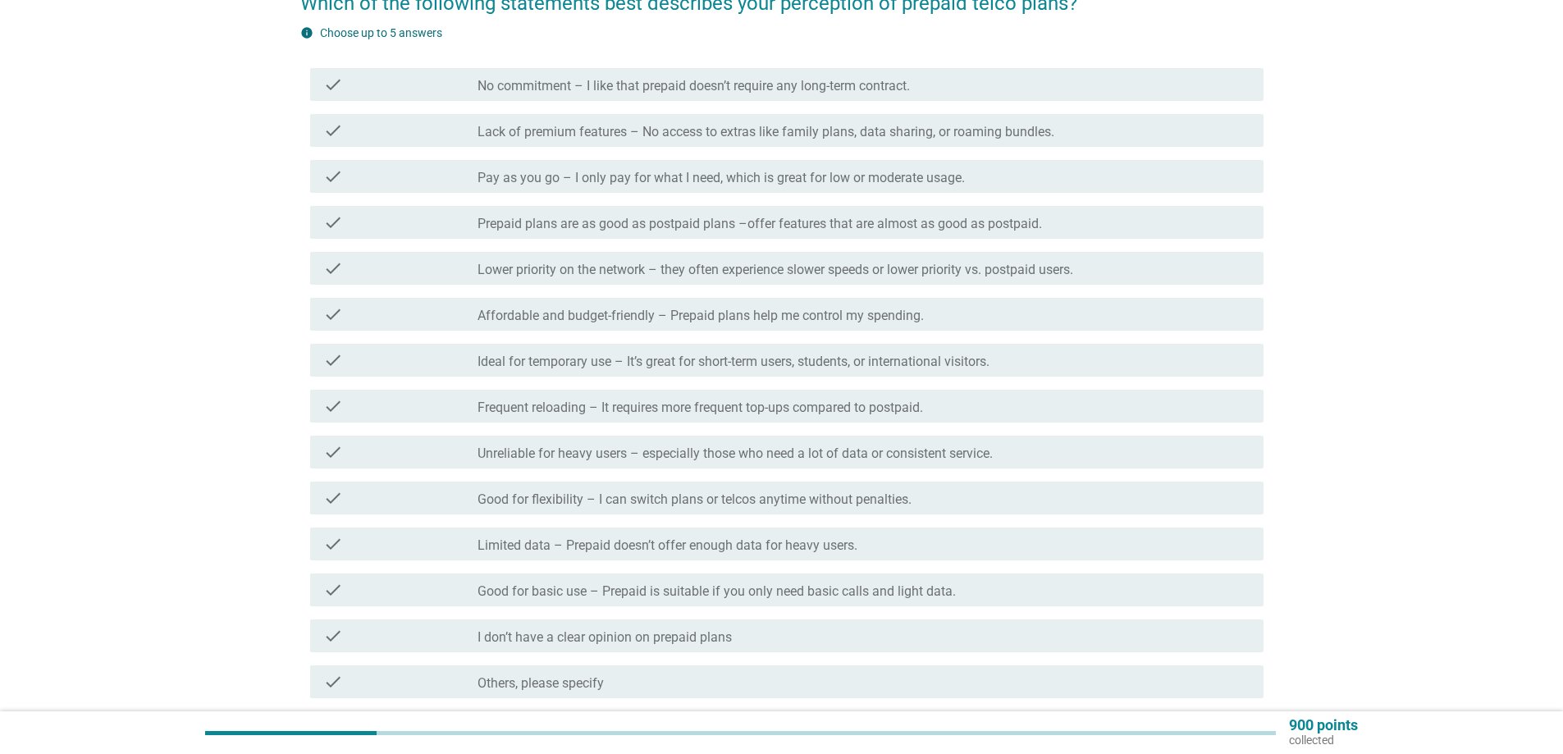
scroll to position [164, 0]
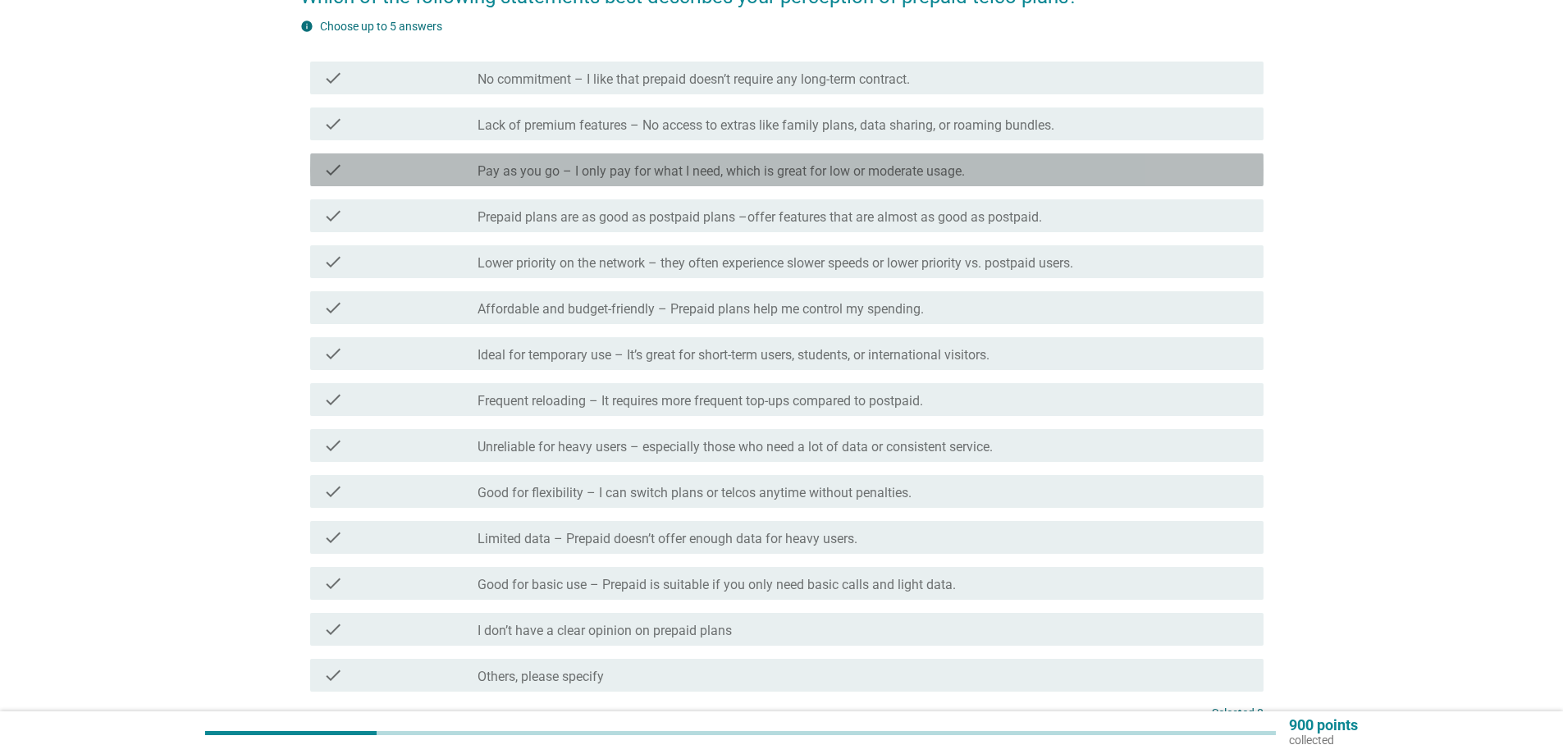
click at [821, 160] on div "check_box_outline_blank Pay as you go – I only pay for what I need, which is gr…" at bounding box center [863, 170] width 773 height 20
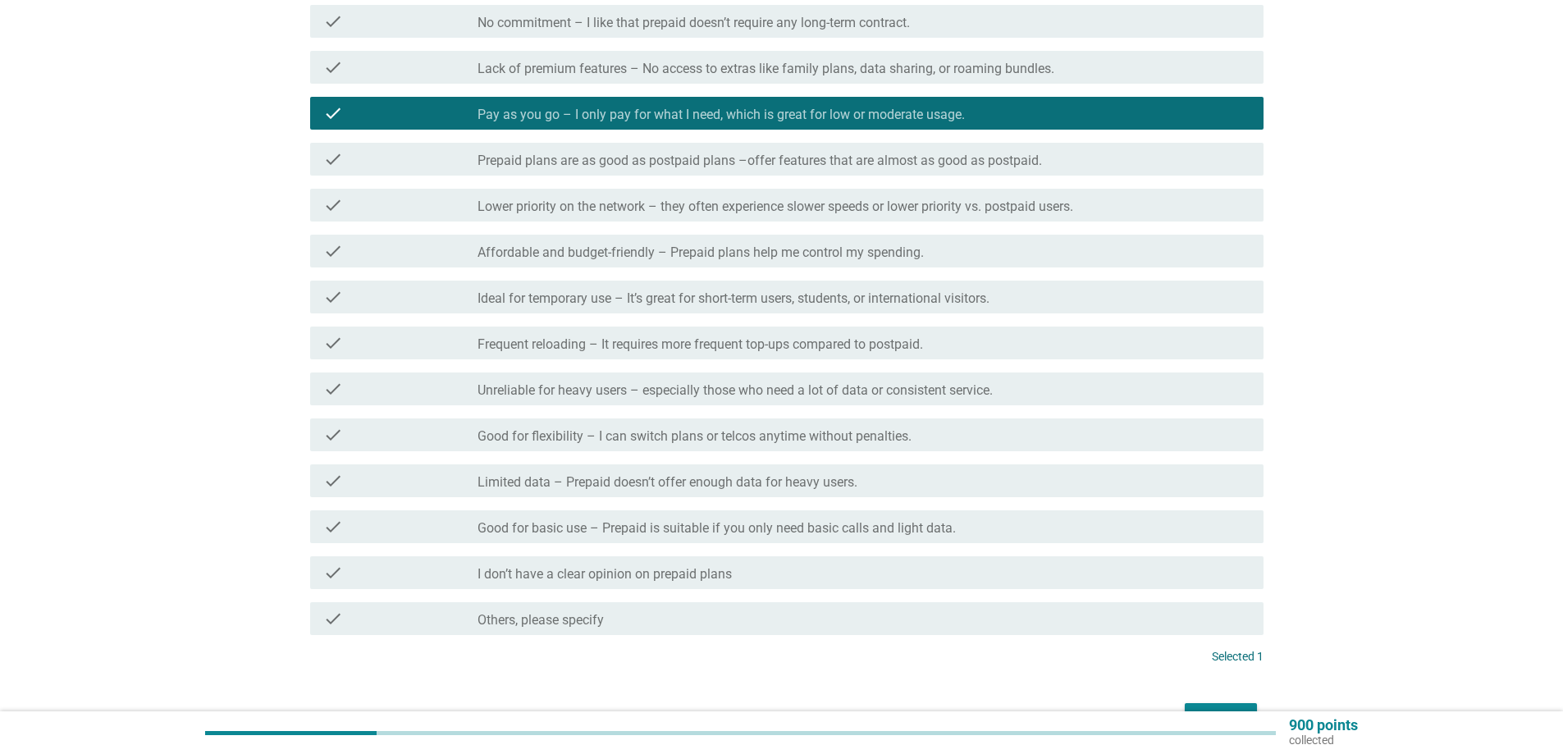
scroll to position [246, 0]
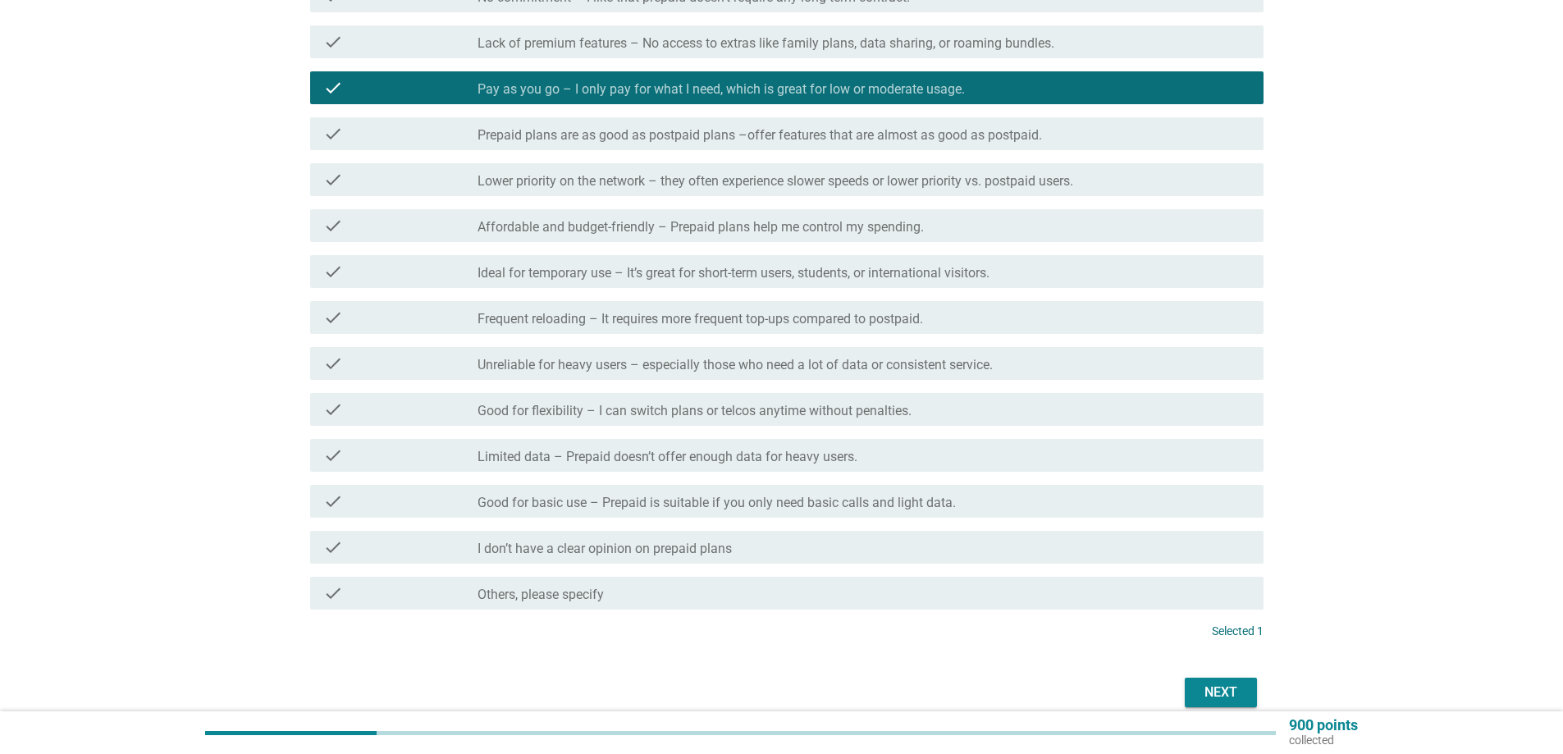
click at [1200, 698] on div "Next" at bounding box center [1221, 692] width 46 height 20
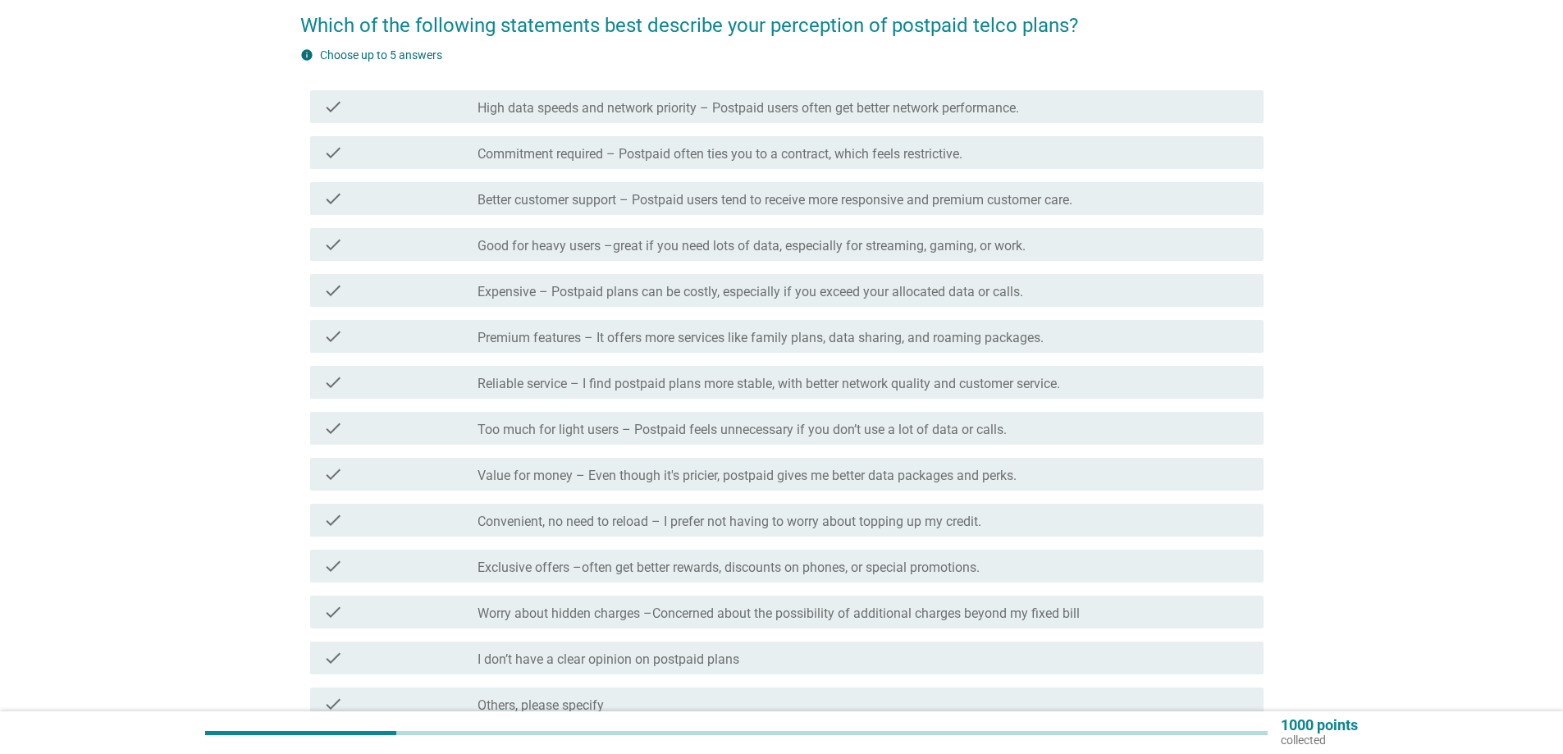
scroll to position [164, 0]
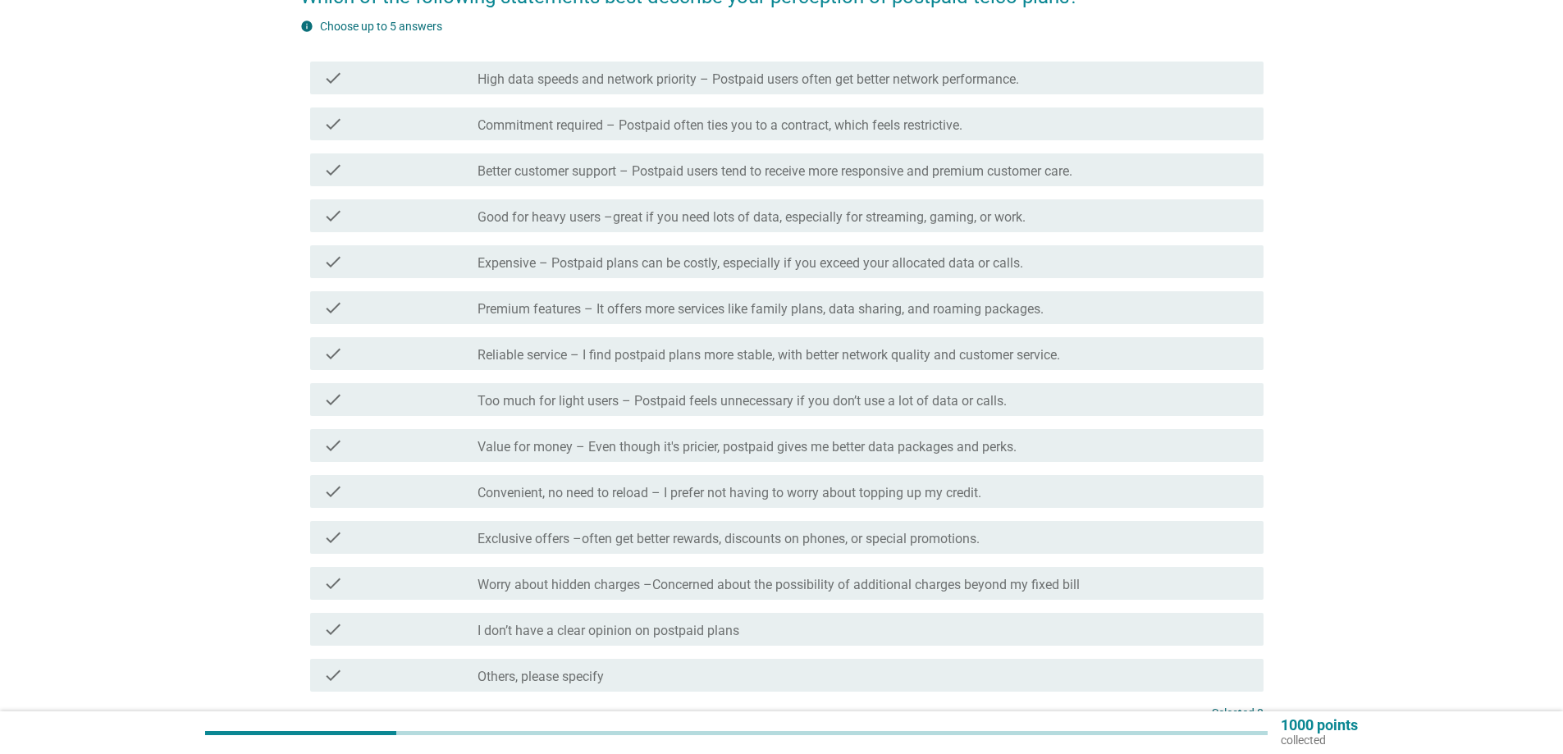
click at [726, 126] on label "Commitment required – Postpaid often ties you to a contract, which feels restri…" at bounding box center [719, 125] width 485 height 16
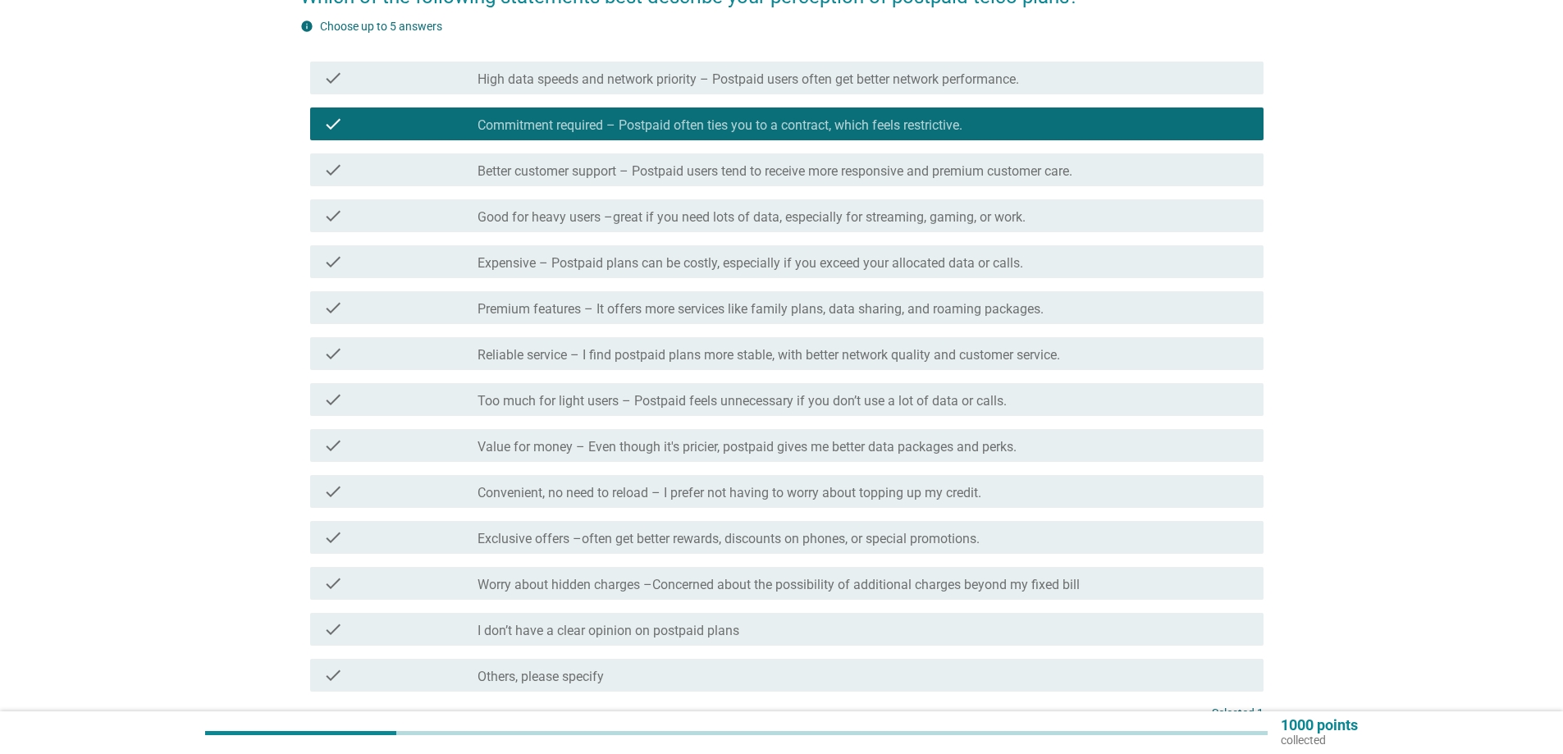
scroll to position [246, 0]
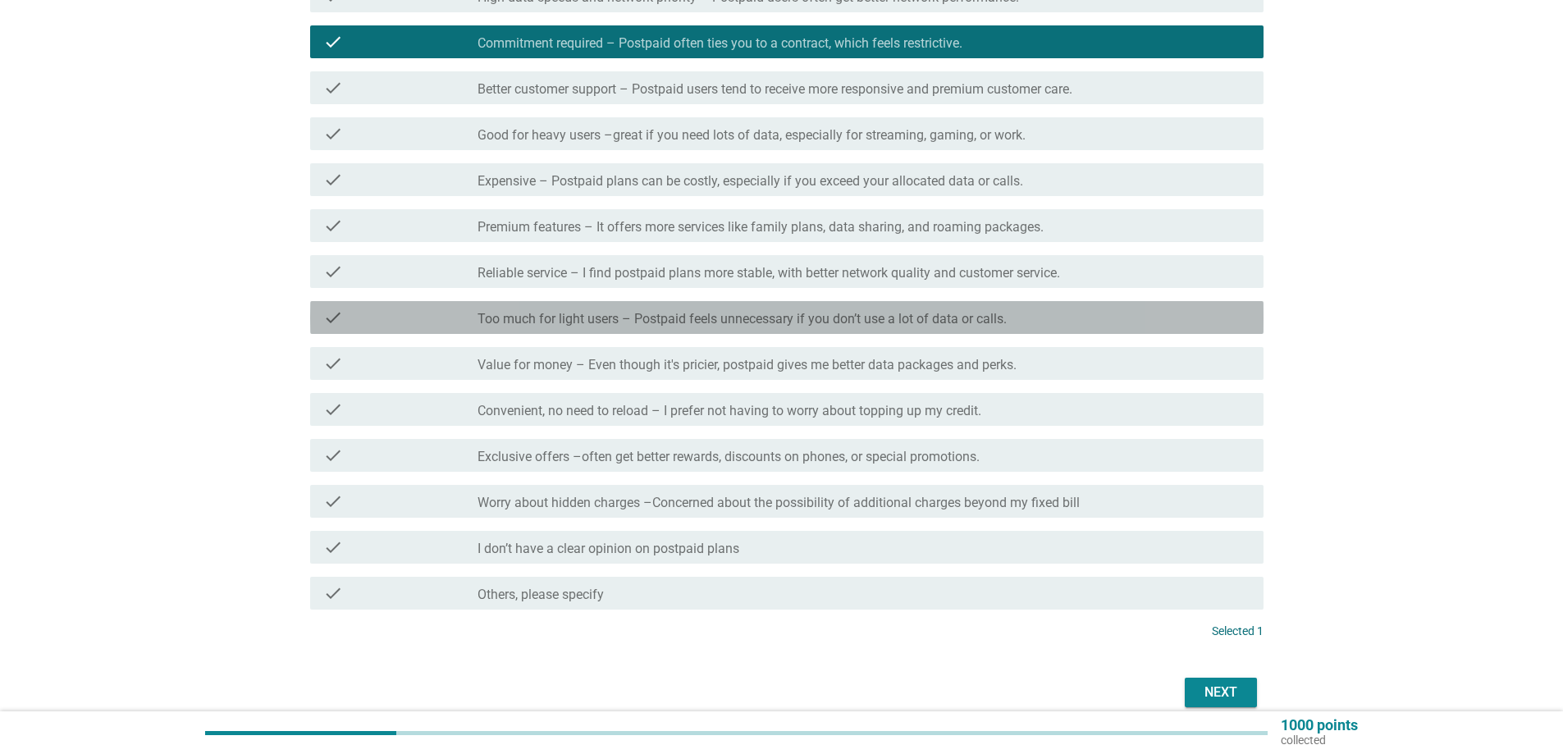
click at [811, 319] on label "Too much for light users – Postpaid feels unnecessary if you don’t use a lot of…" at bounding box center [741, 319] width 529 height 16
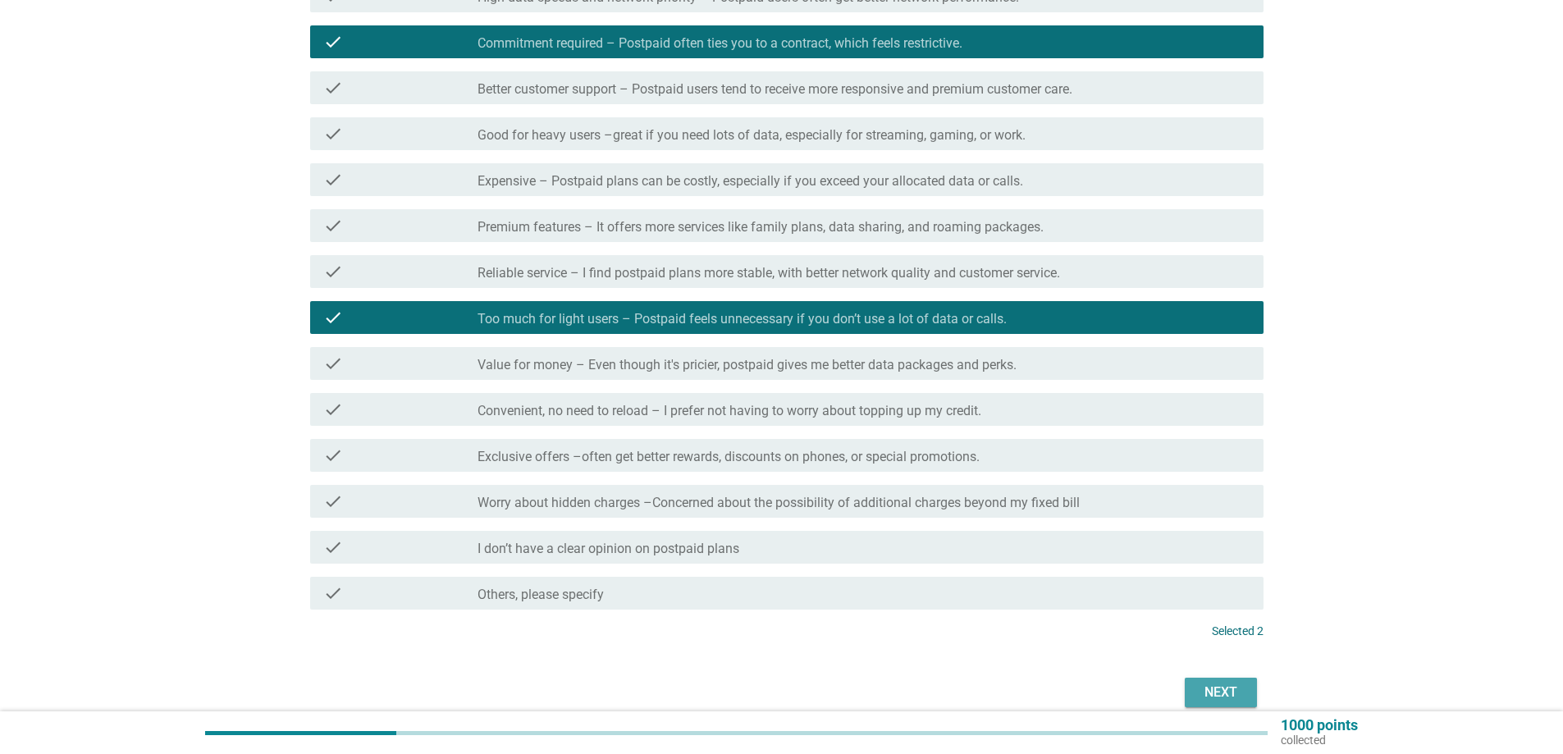
click at [1211, 692] on div "Next" at bounding box center [1221, 692] width 46 height 20
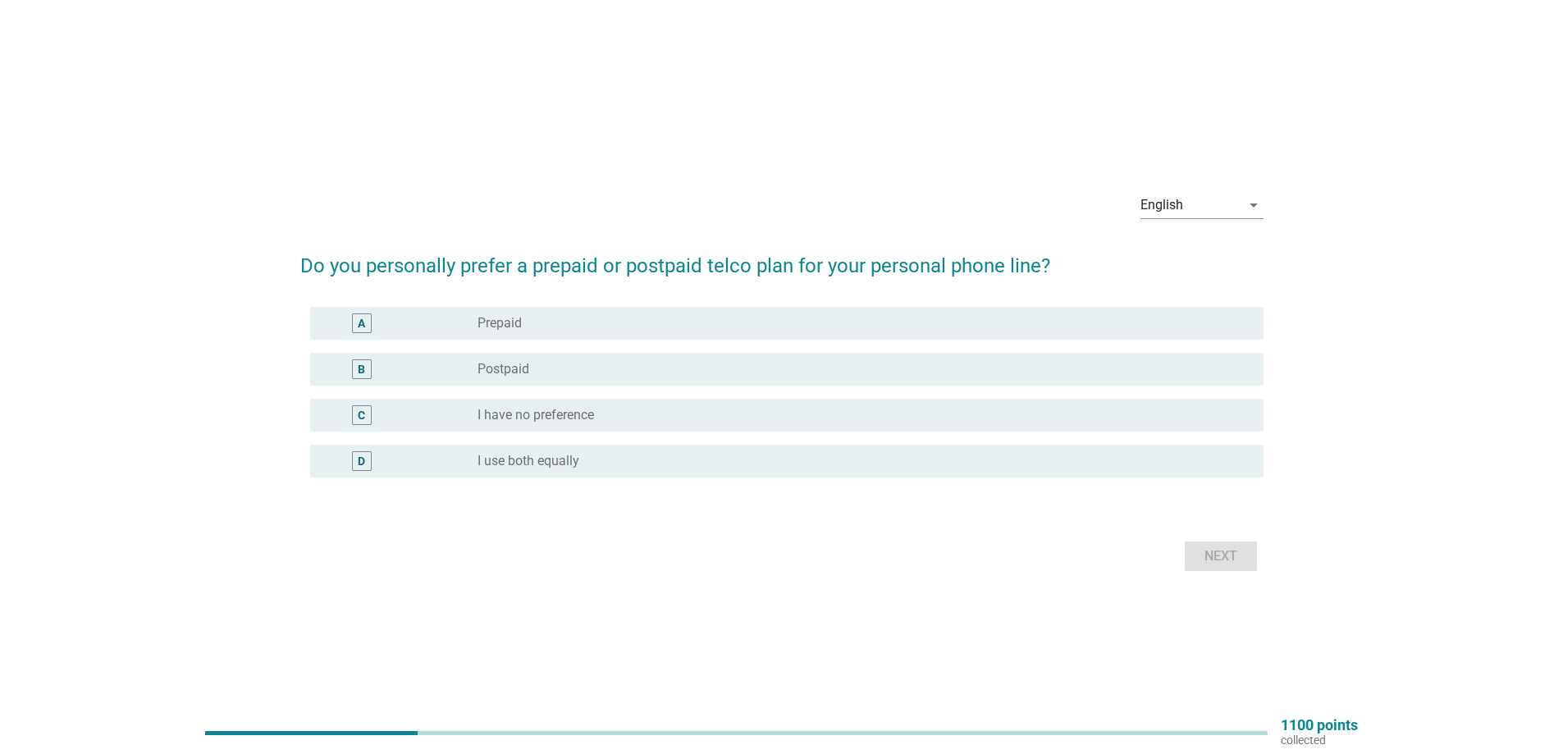
click at [618, 319] on div "radio_button_unchecked Prepaid" at bounding box center [857, 323] width 760 height 16
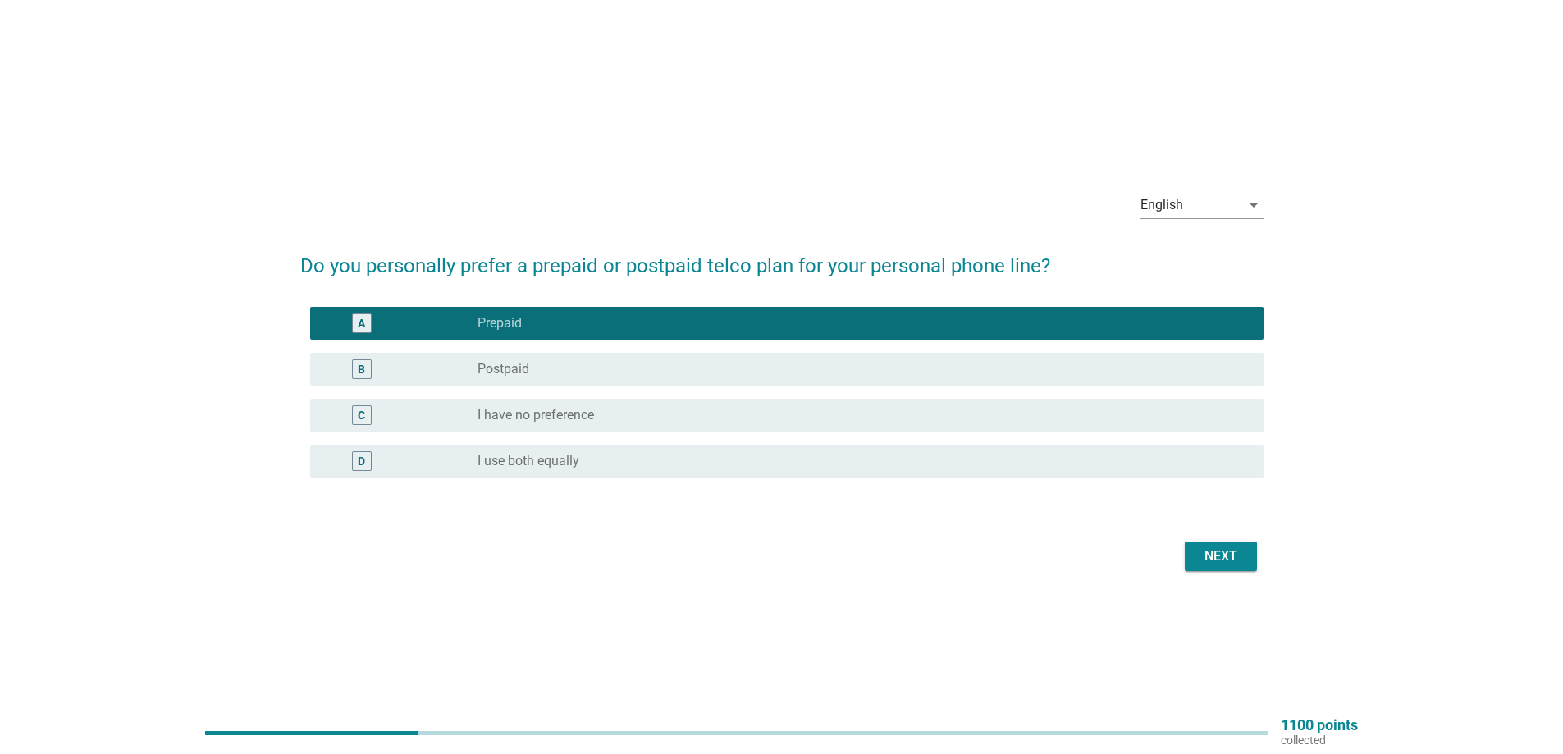
click at [1228, 559] on div "Next" at bounding box center [1221, 556] width 46 height 20
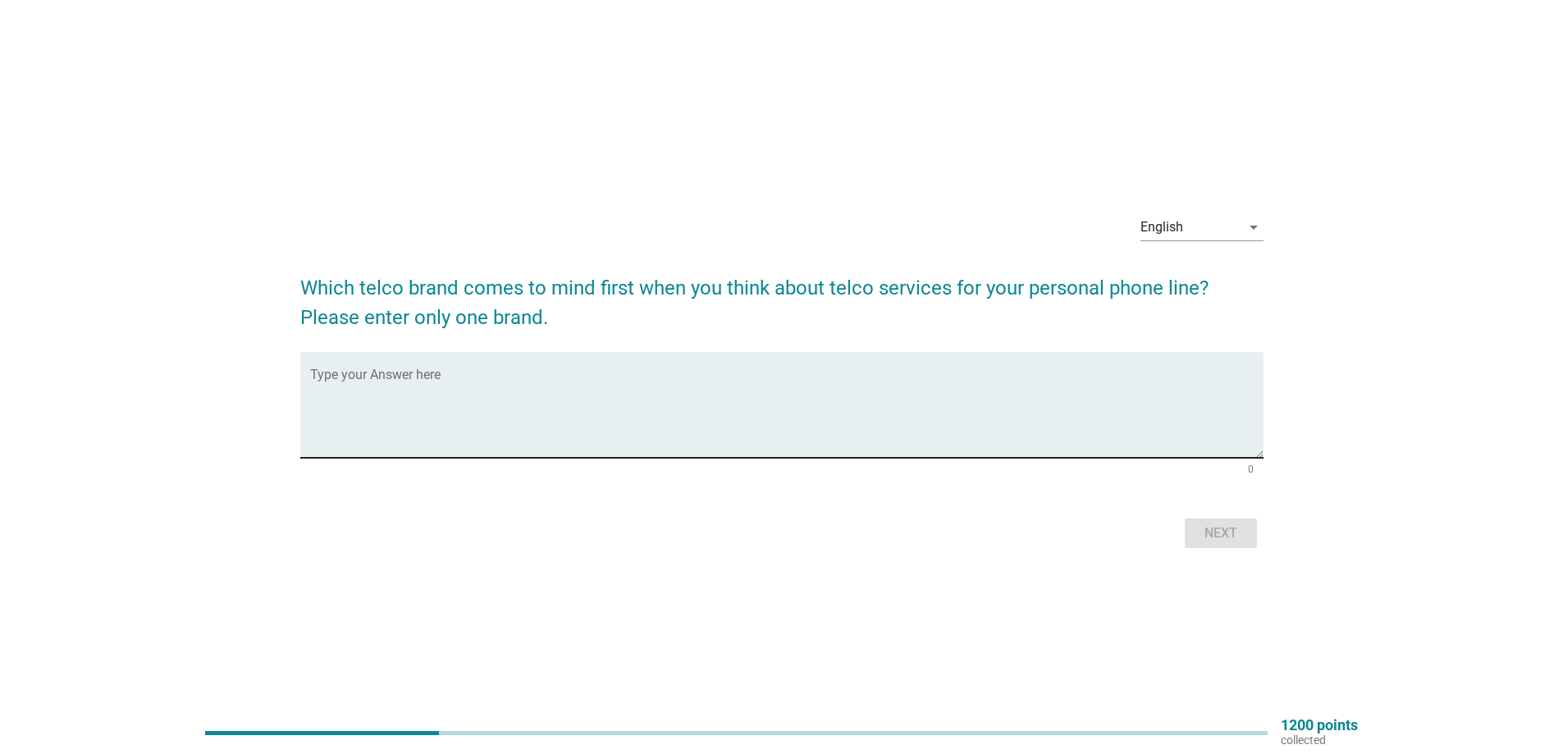
click at [643, 399] on textarea "Type your Answer here" at bounding box center [786, 415] width 953 height 86
type textarea "unifi mobile"
click at [1239, 545] on button "Next" at bounding box center [1220, 533] width 72 height 30
click at [720, 422] on textarea "Type your Answer here" at bounding box center [786, 415] width 953 height 86
type textarea "celcomdigi"
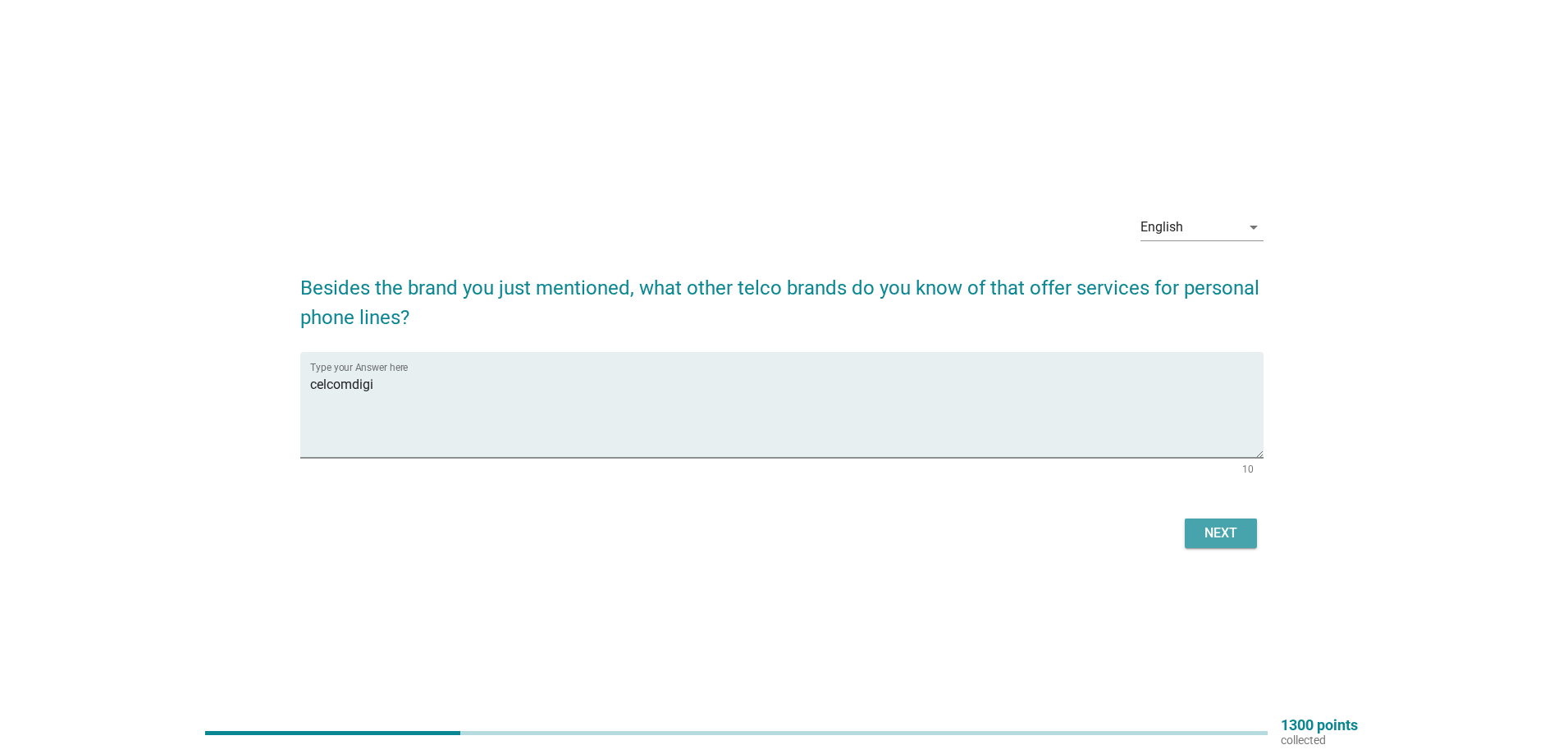
click at [1227, 533] on div "Next" at bounding box center [1221, 533] width 46 height 20
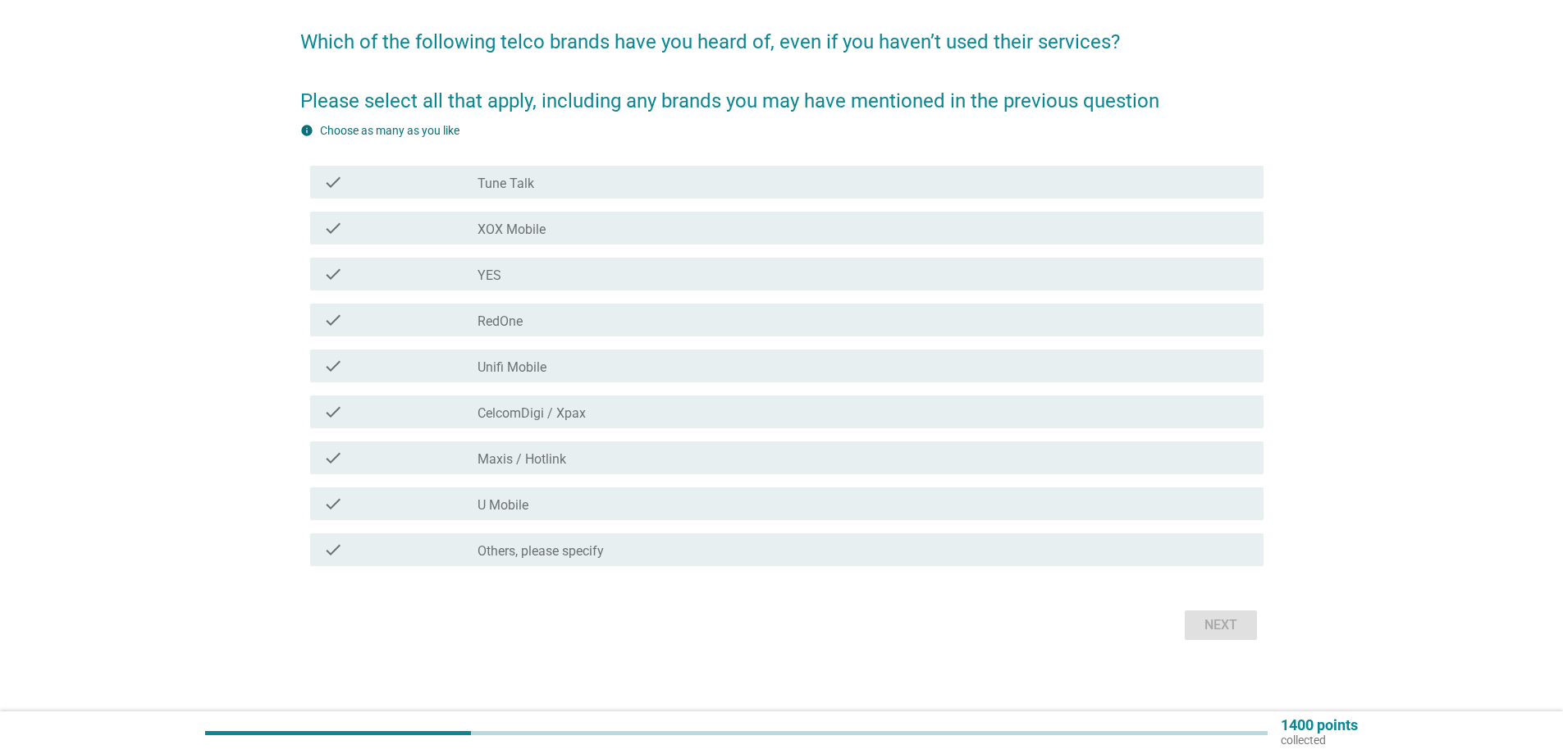
scroll to position [126, 0]
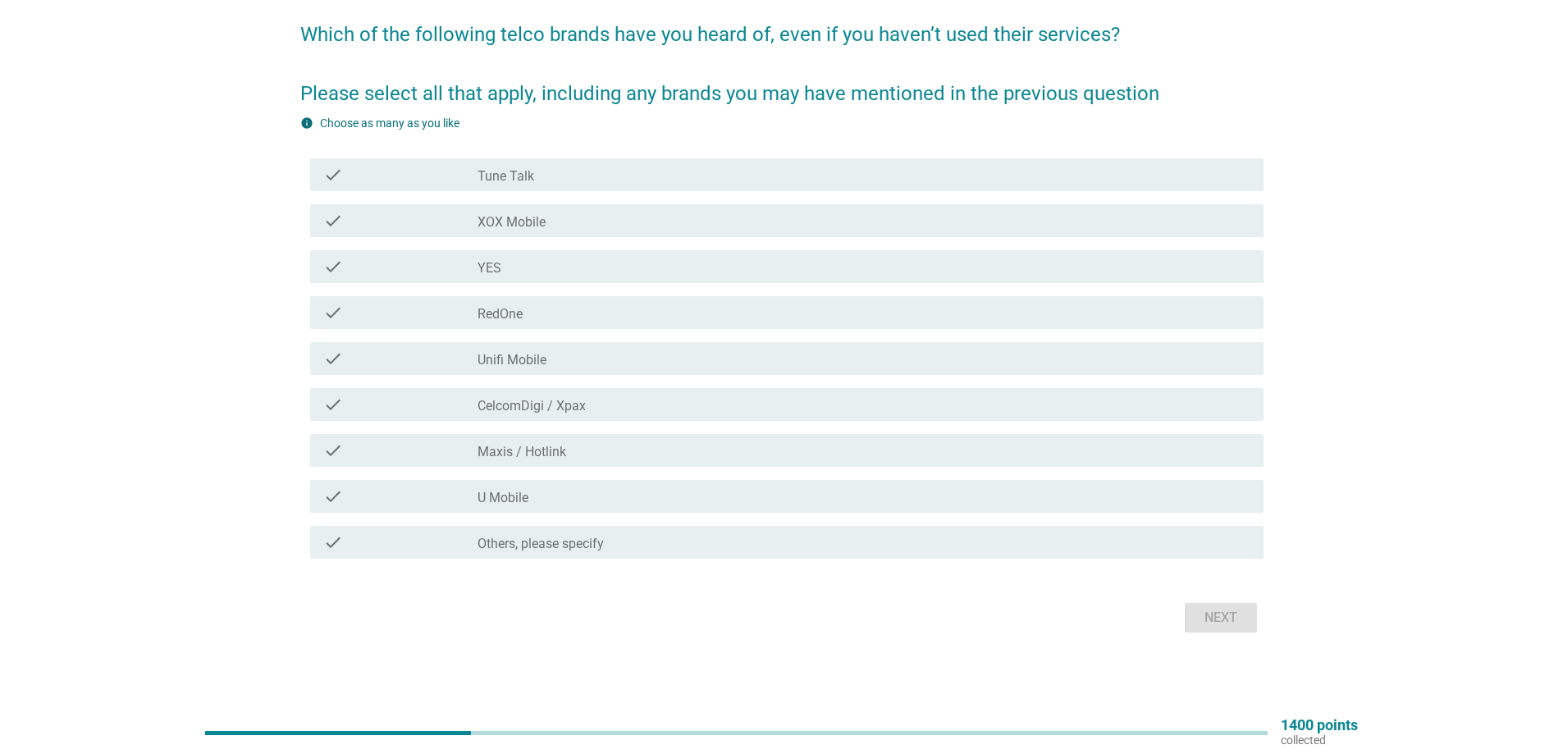
click at [436, 171] on div "check" at bounding box center [400, 175] width 154 height 20
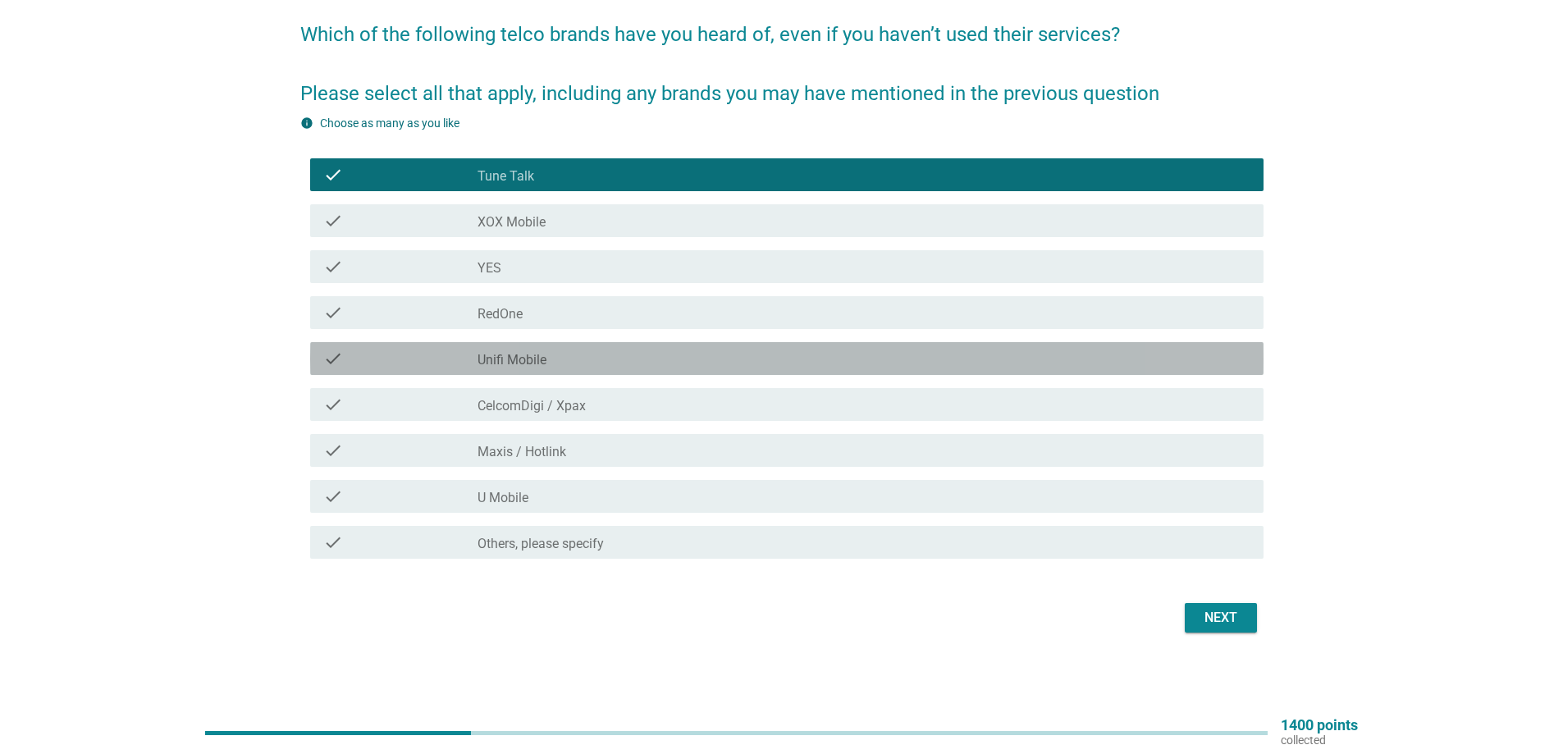
click at [484, 358] on label "Unifi Mobile" at bounding box center [511, 360] width 69 height 16
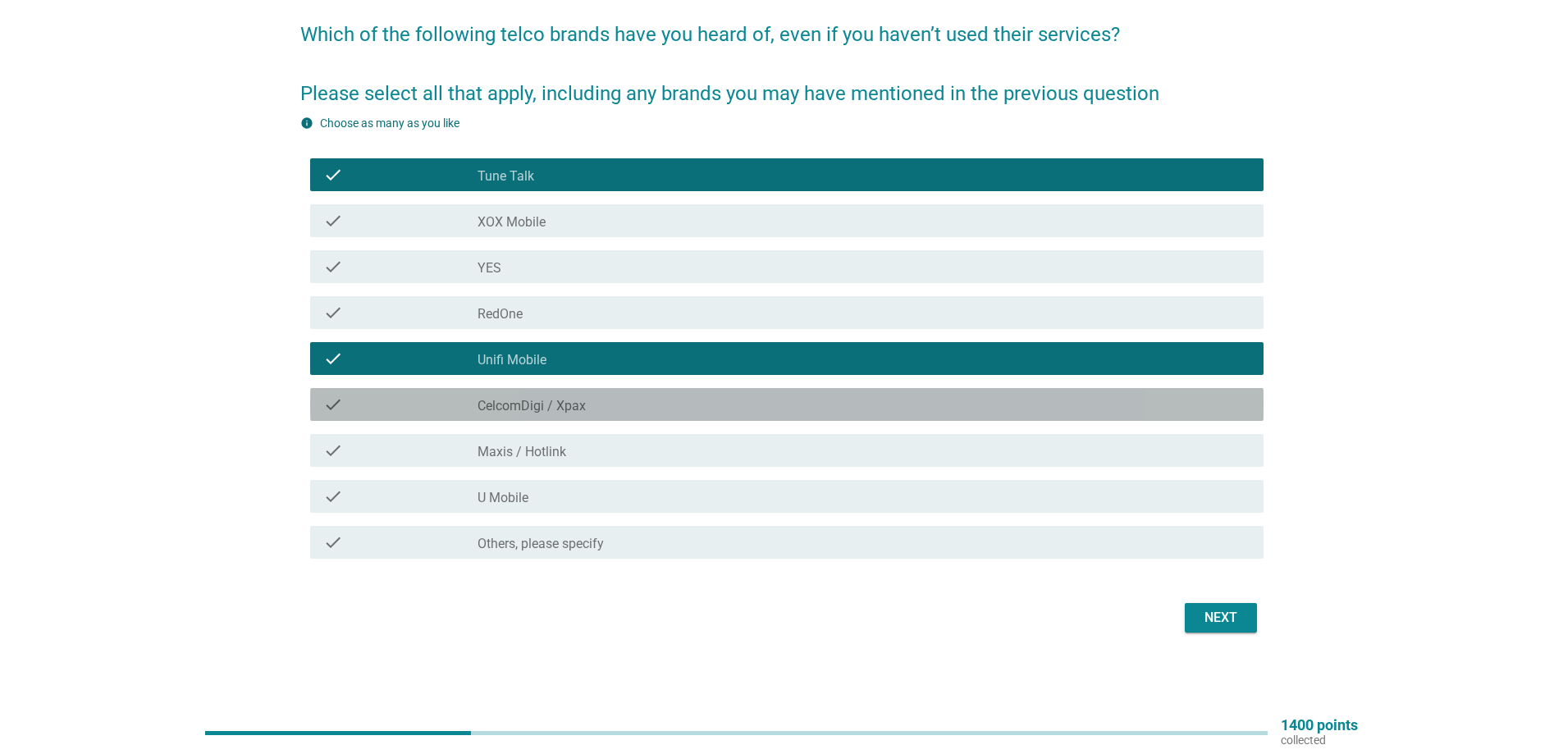
click at [556, 408] on label "CelcomDigi / Xpax" at bounding box center [531, 406] width 108 height 16
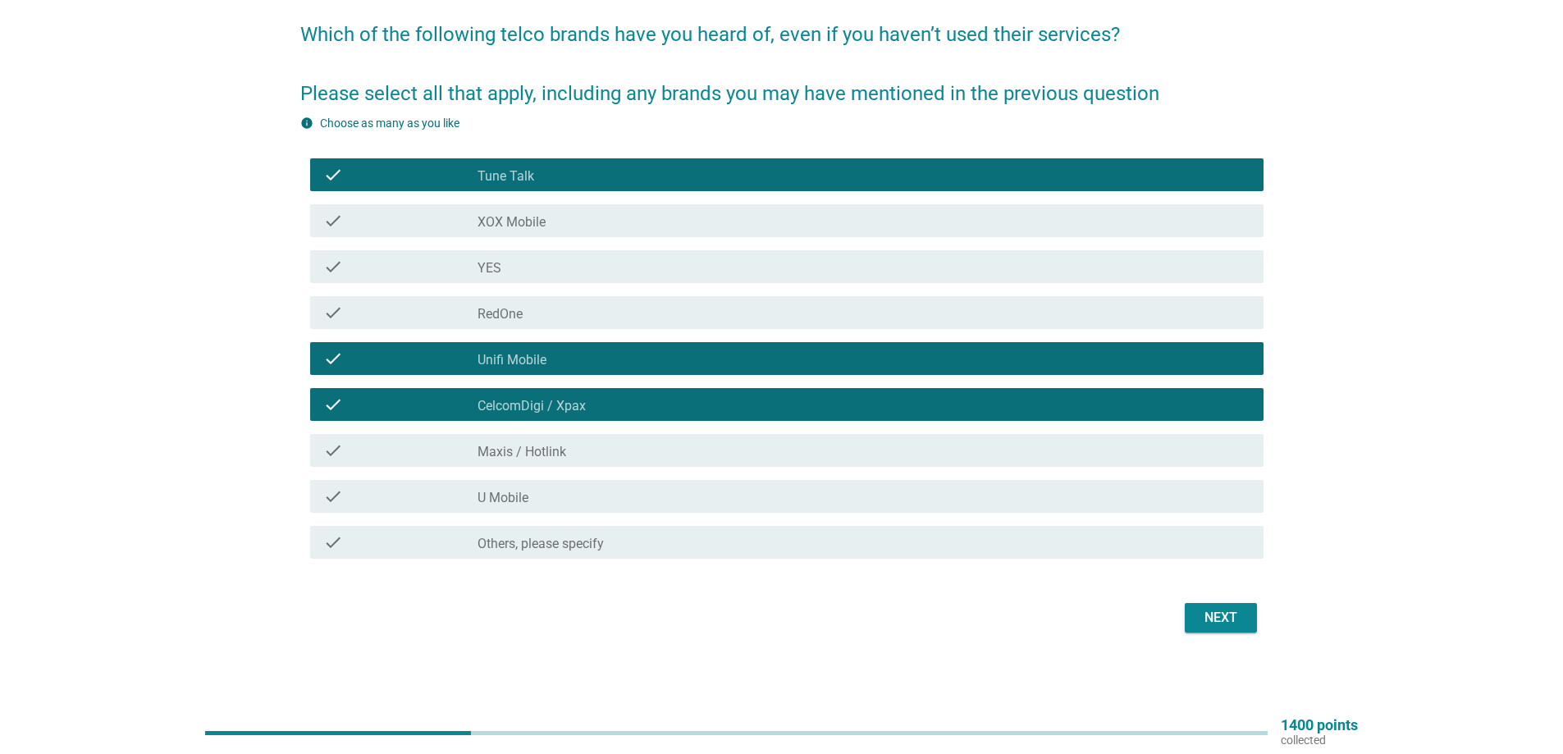
click at [566, 459] on label "Maxis / Hotlink" at bounding box center [521, 452] width 89 height 16
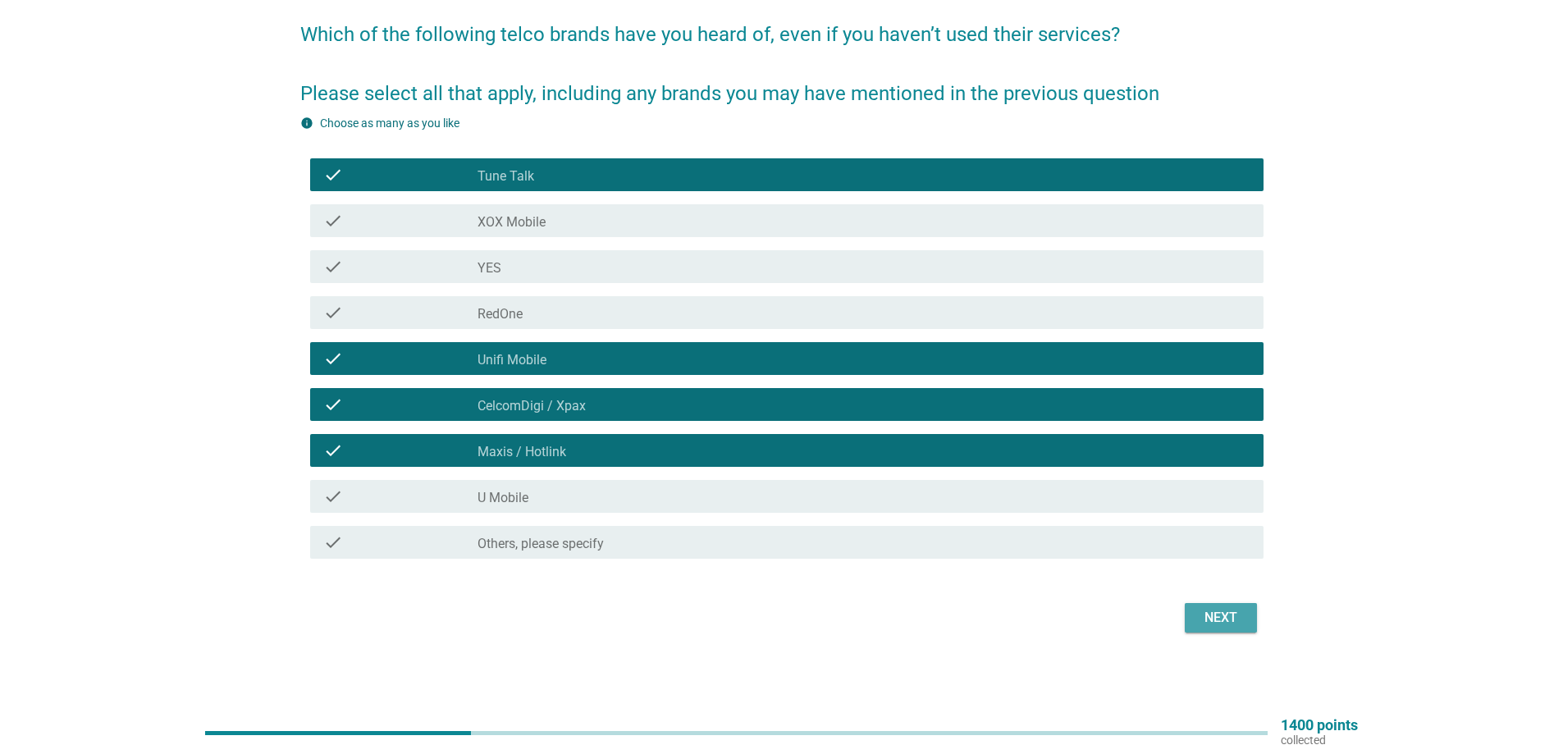
click at [1212, 620] on div "Next" at bounding box center [1221, 618] width 46 height 20
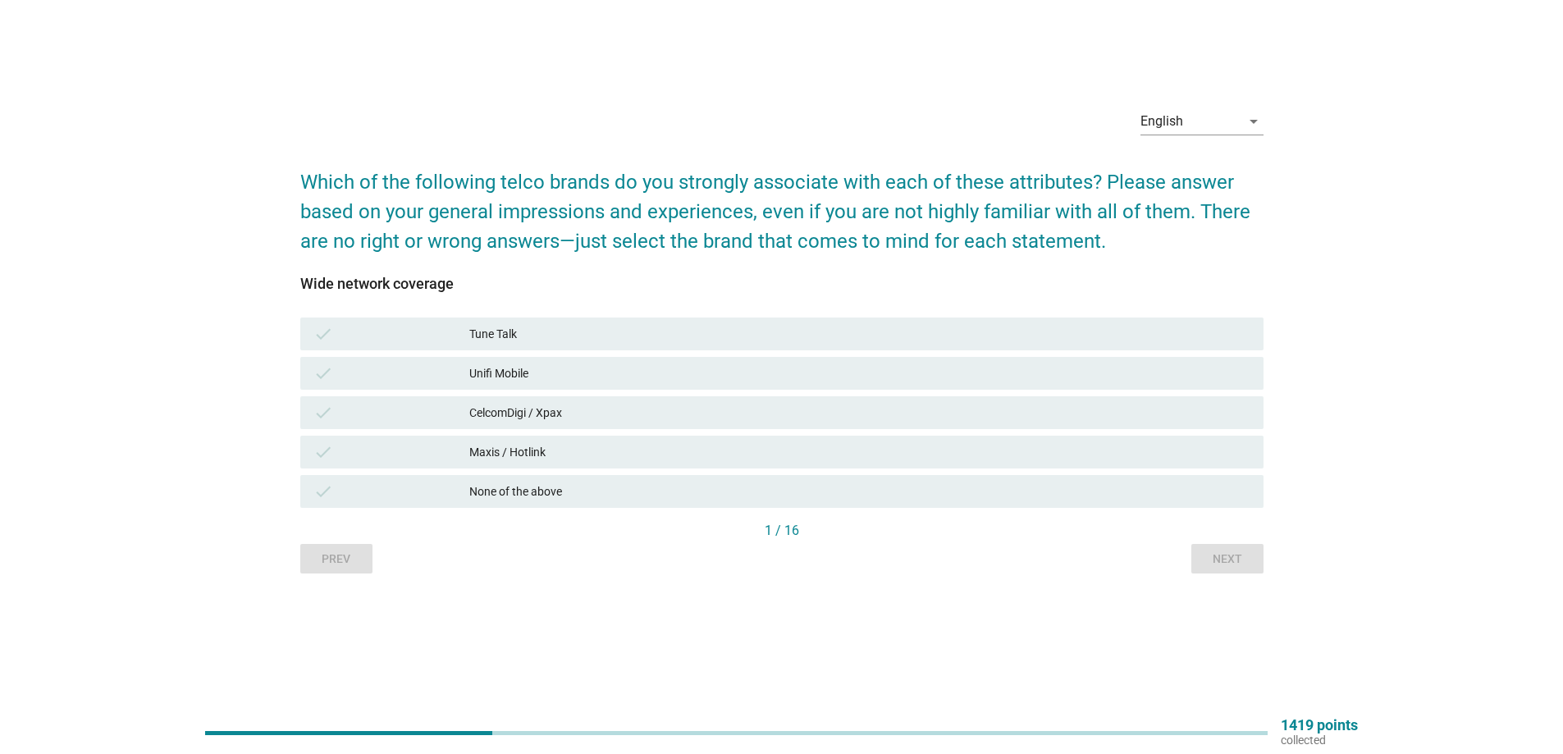
scroll to position [0, 0]
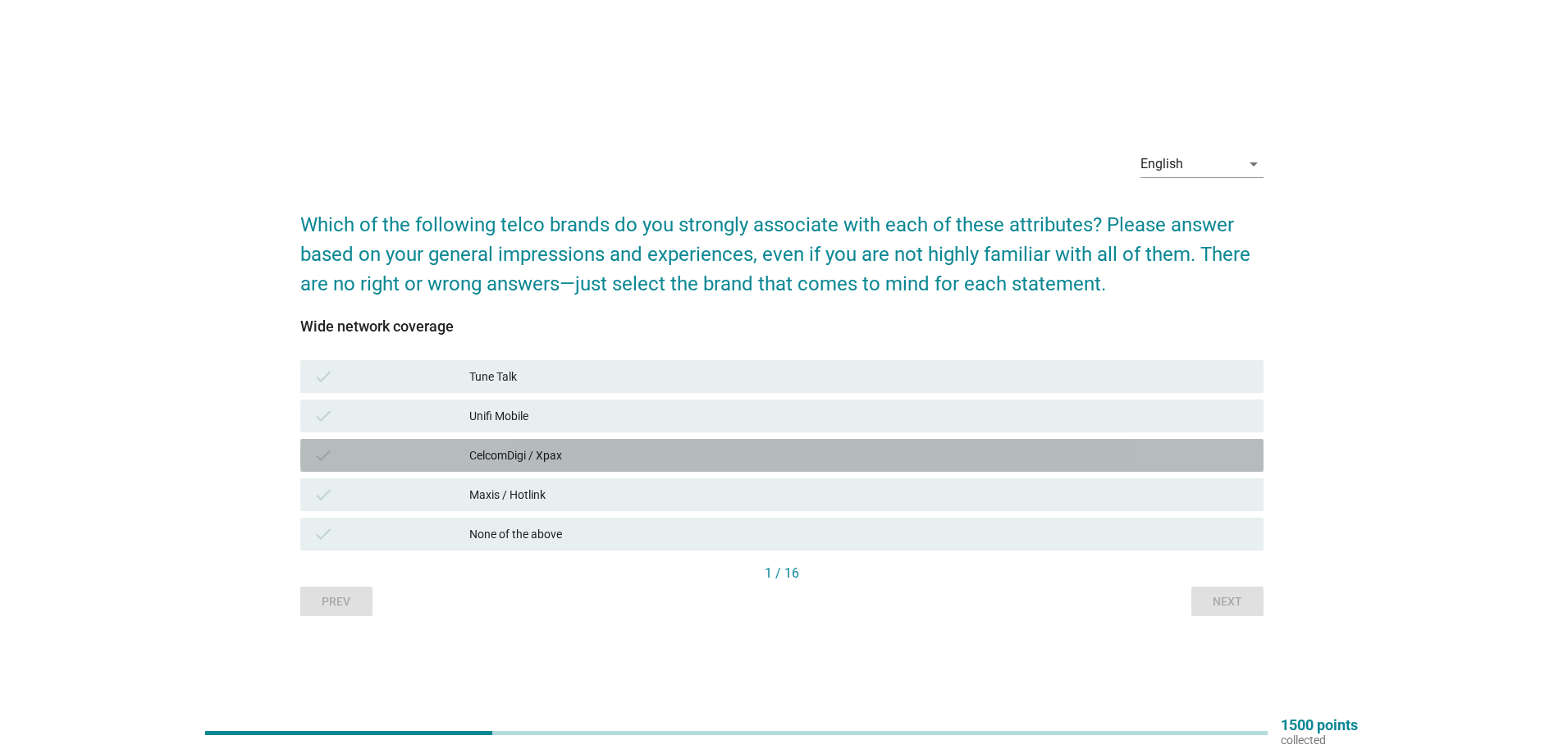
click at [433, 454] on div "check" at bounding box center [391, 455] width 156 height 20
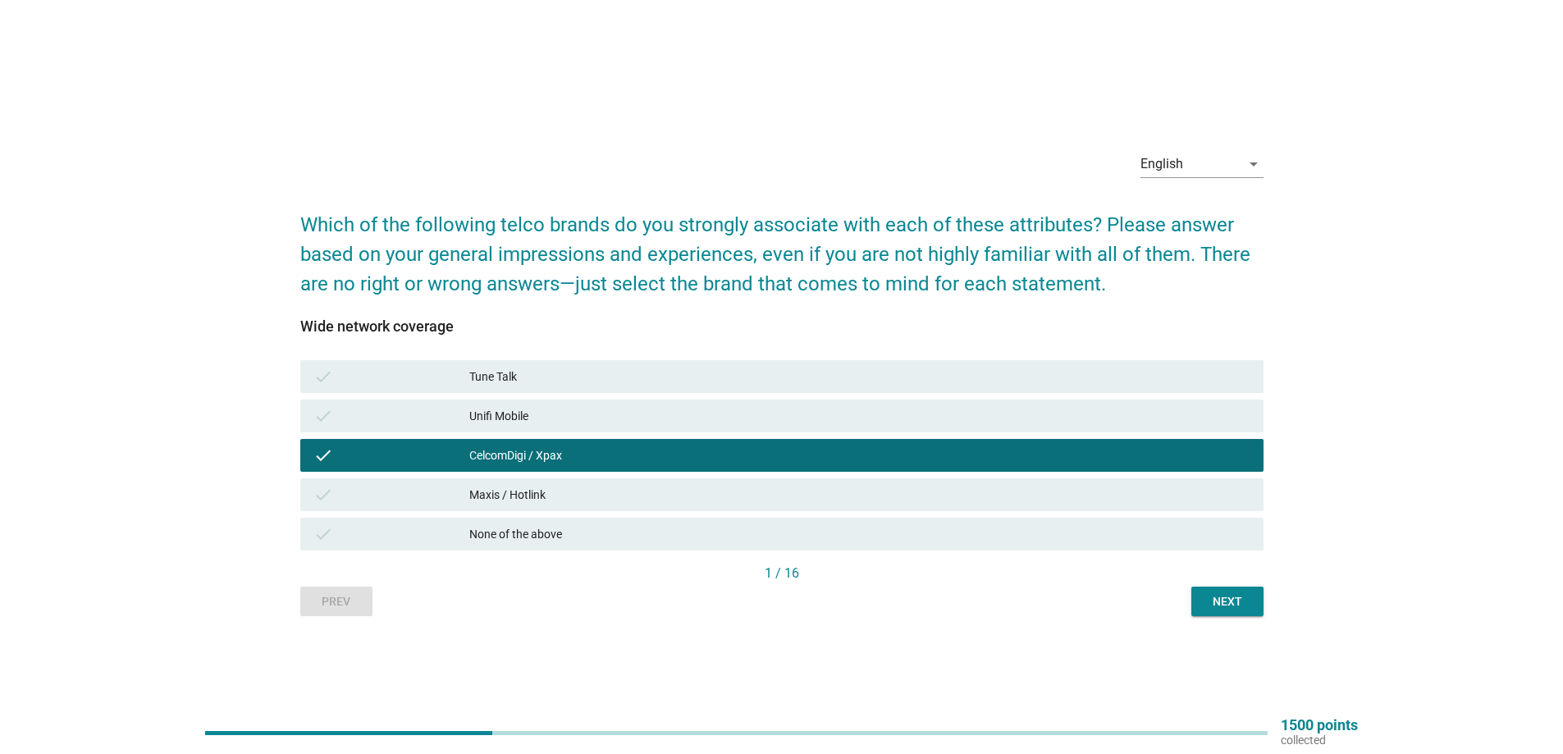
click at [1203, 613] on button "Next" at bounding box center [1227, 602] width 72 height 30
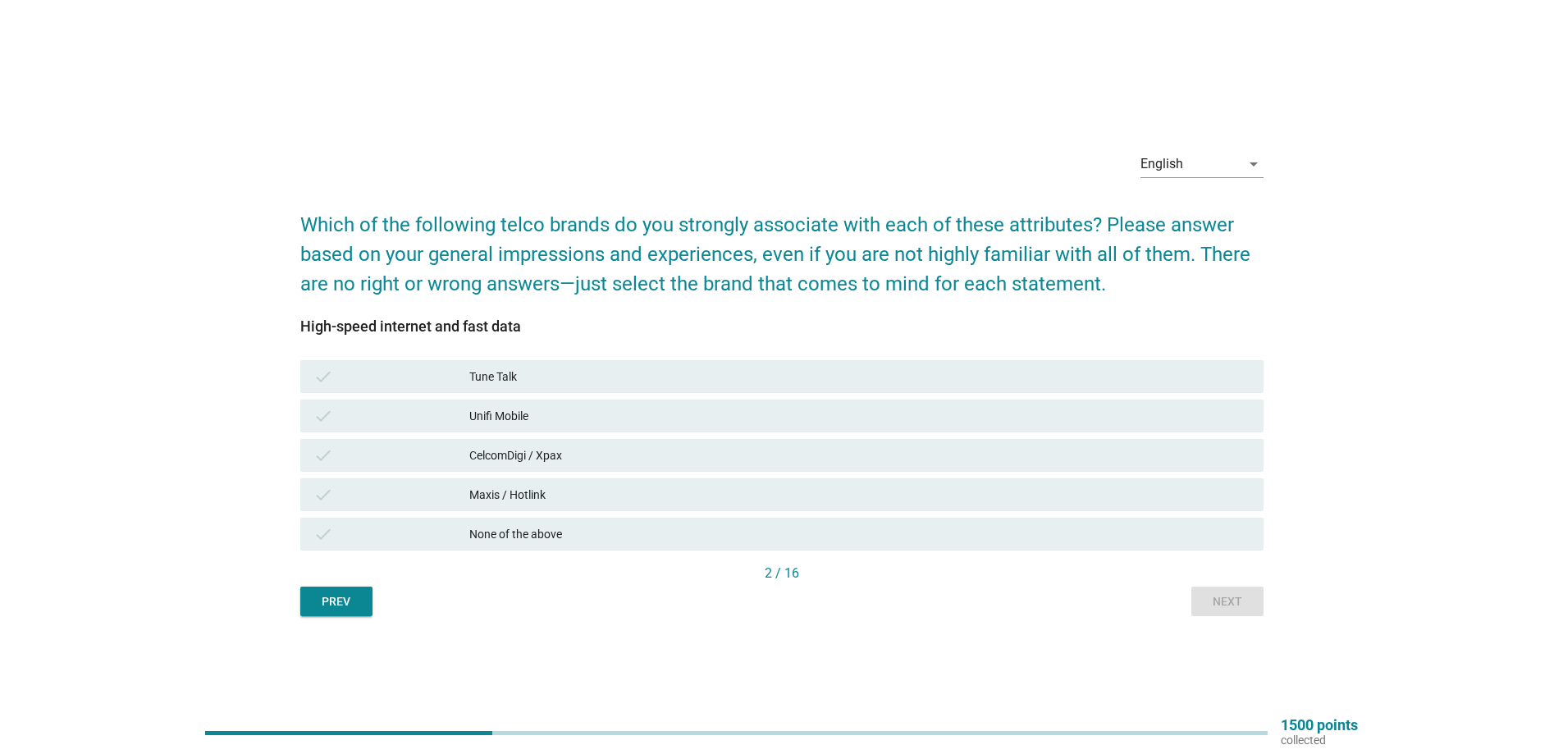
drag, startPoint x: 492, startPoint y: 536, endPoint x: 556, endPoint y: 548, distance: 65.2
click at [494, 536] on div "None of the above" at bounding box center [859, 534] width 781 height 20
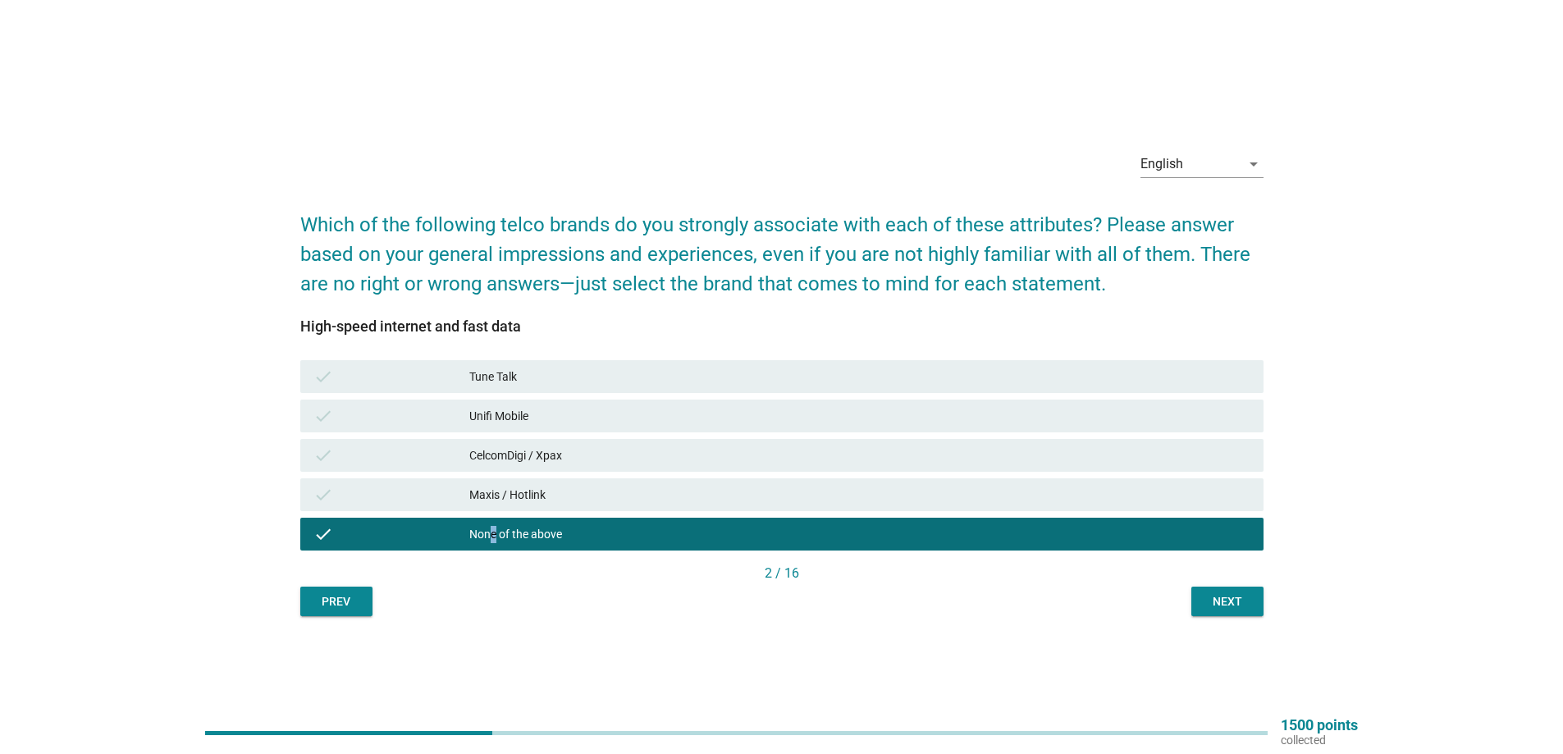
click at [1199, 591] on button "Next" at bounding box center [1227, 602] width 72 height 30
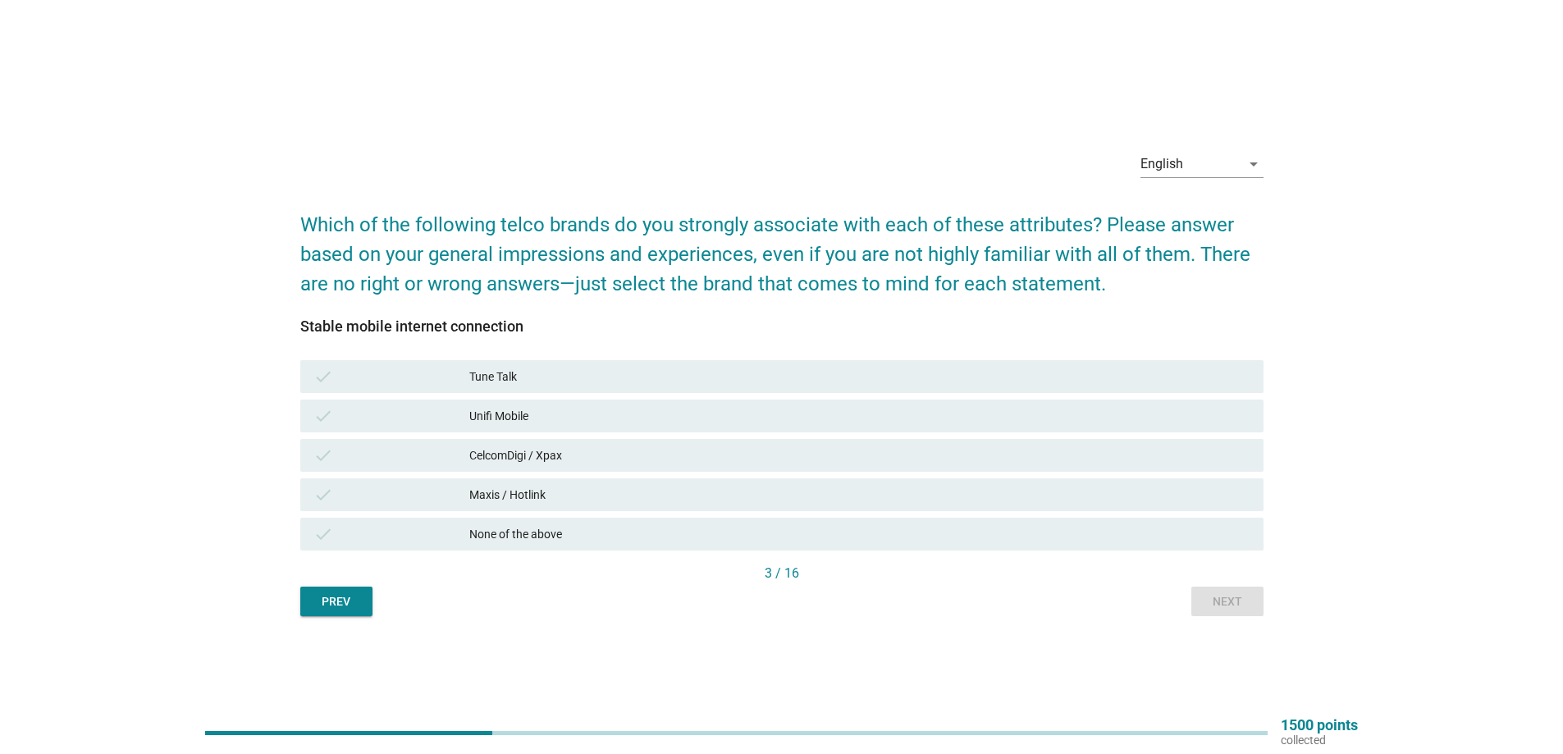
click at [692, 422] on div "Unifi Mobile" at bounding box center [859, 416] width 781 height 20
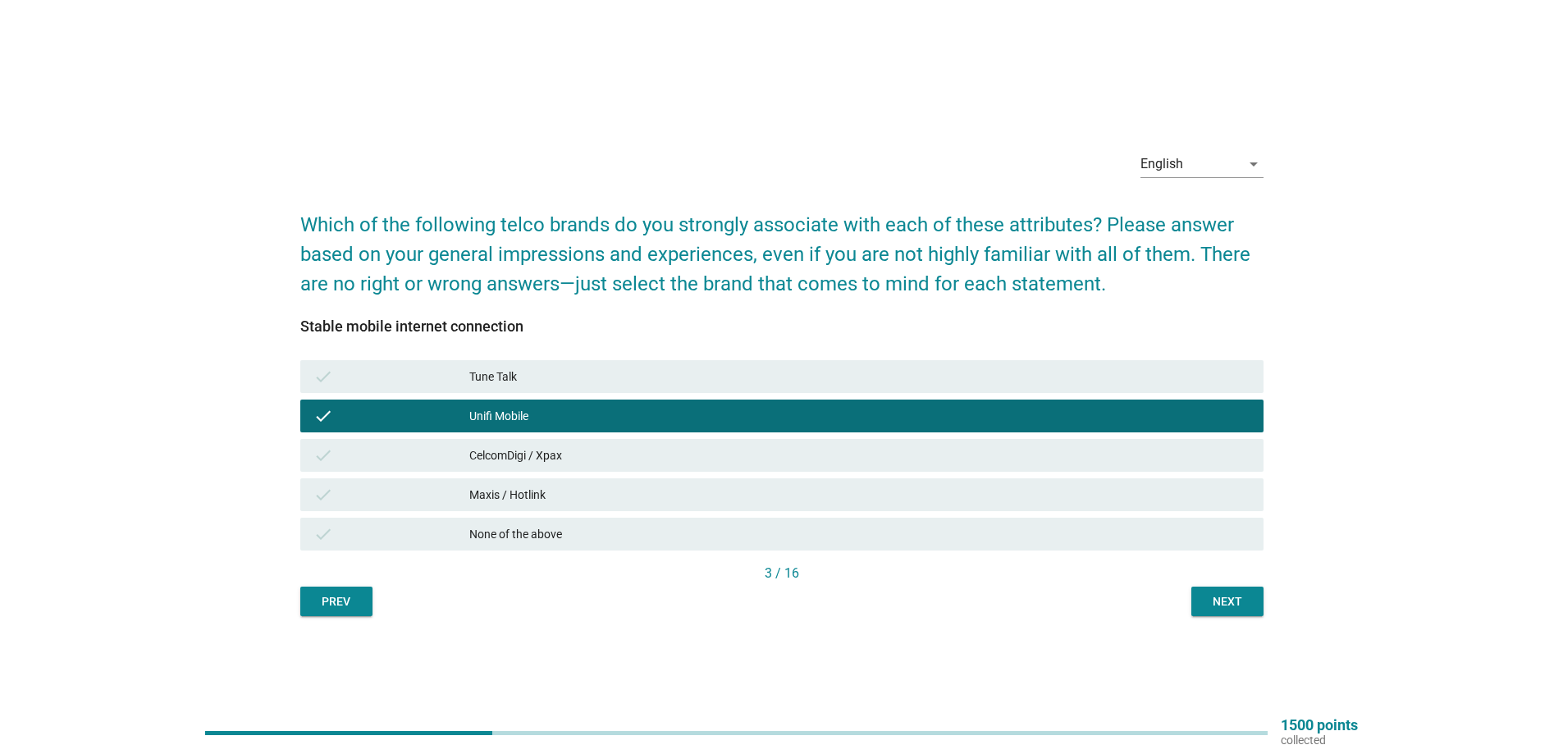
click at [1235, 596] on div "Next" at bounding box center [1227, 601] width 46 height 17
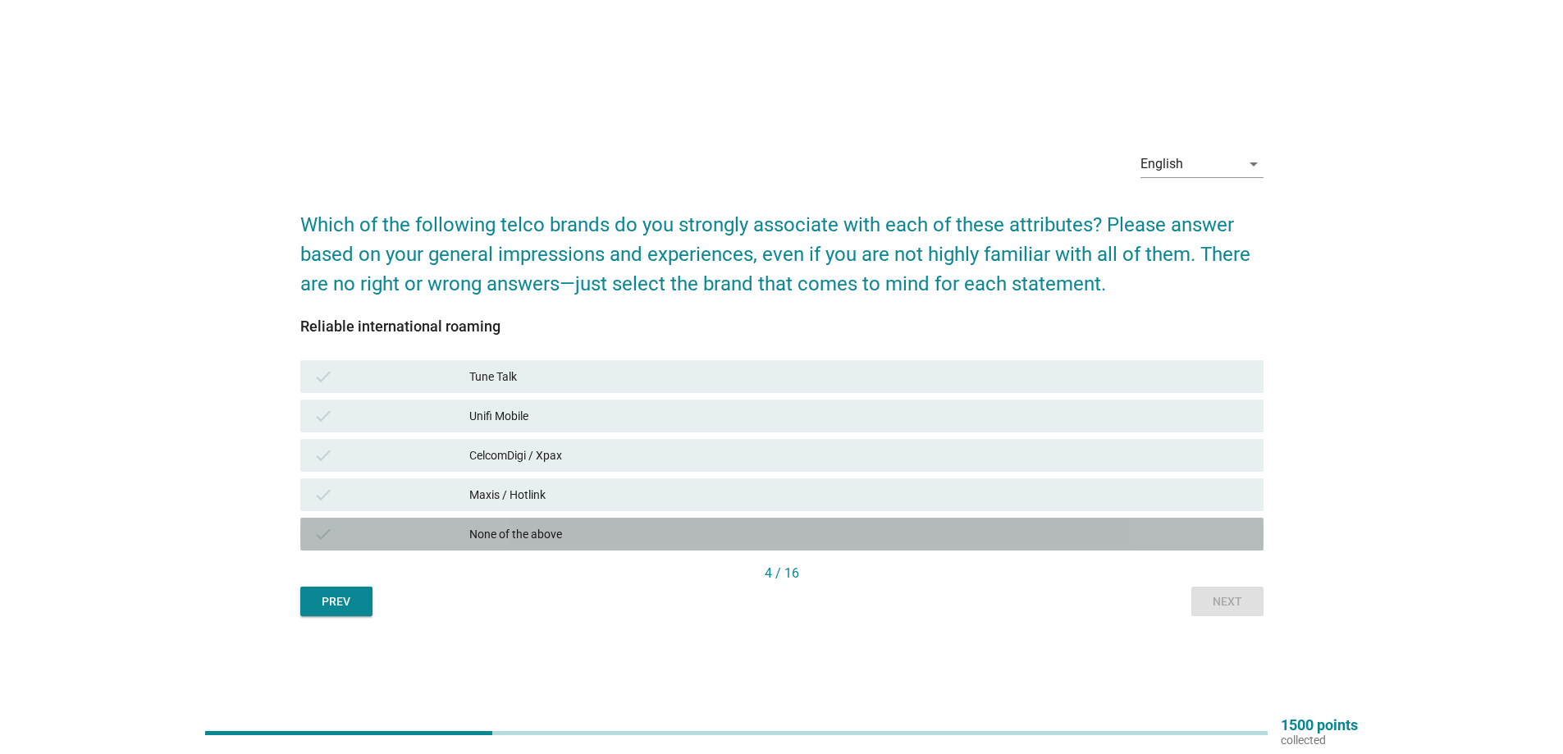
click at [495, 545] on div "check None of the above" at bounding box center [781, 534] width 963 height 33
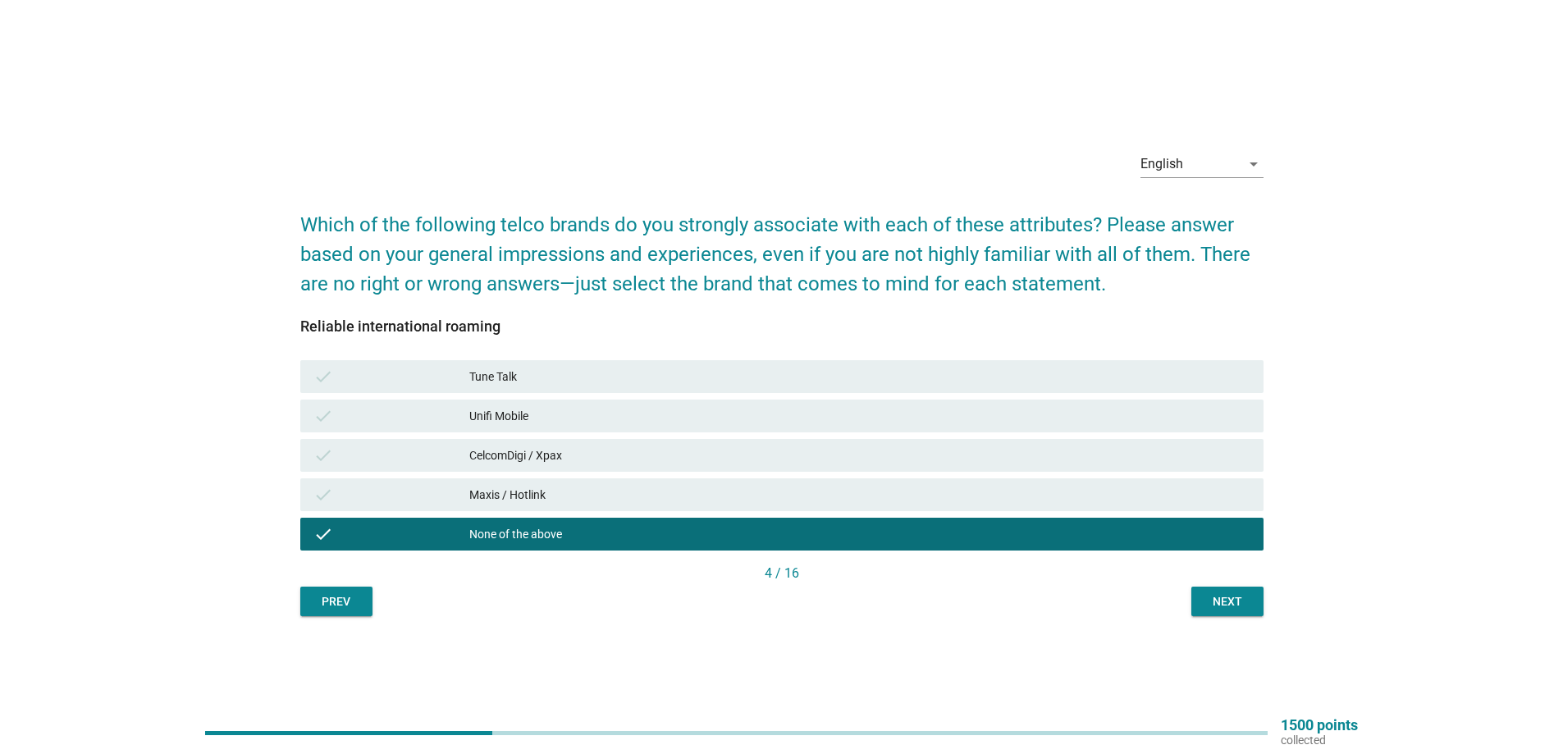
click at [1216, 597] on div "Next" at bounding box center [1227, 601] width 46 height 17
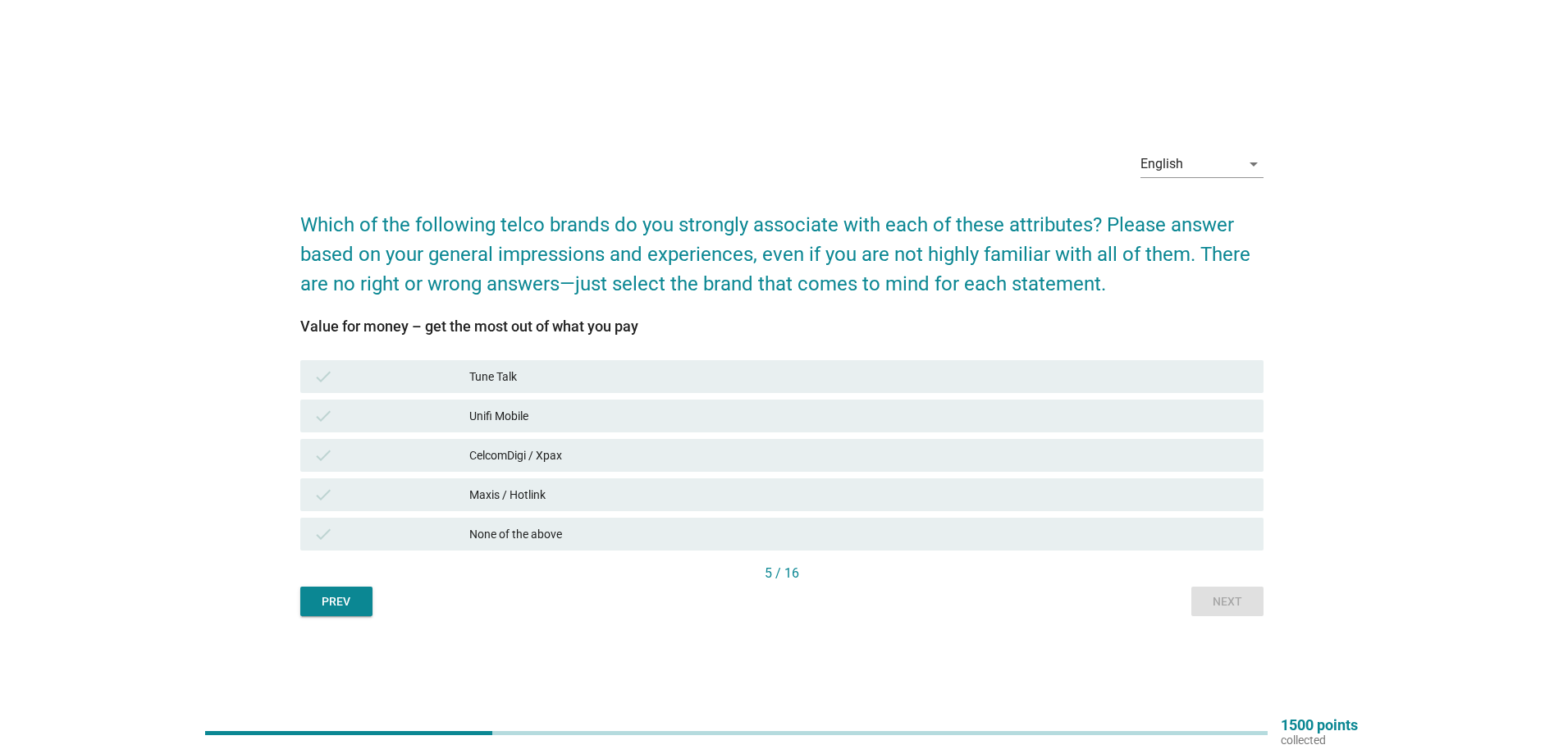
click at [550, 420] on div "Unifi Mobile" at bounding box center [859, 416] width 781 height 20
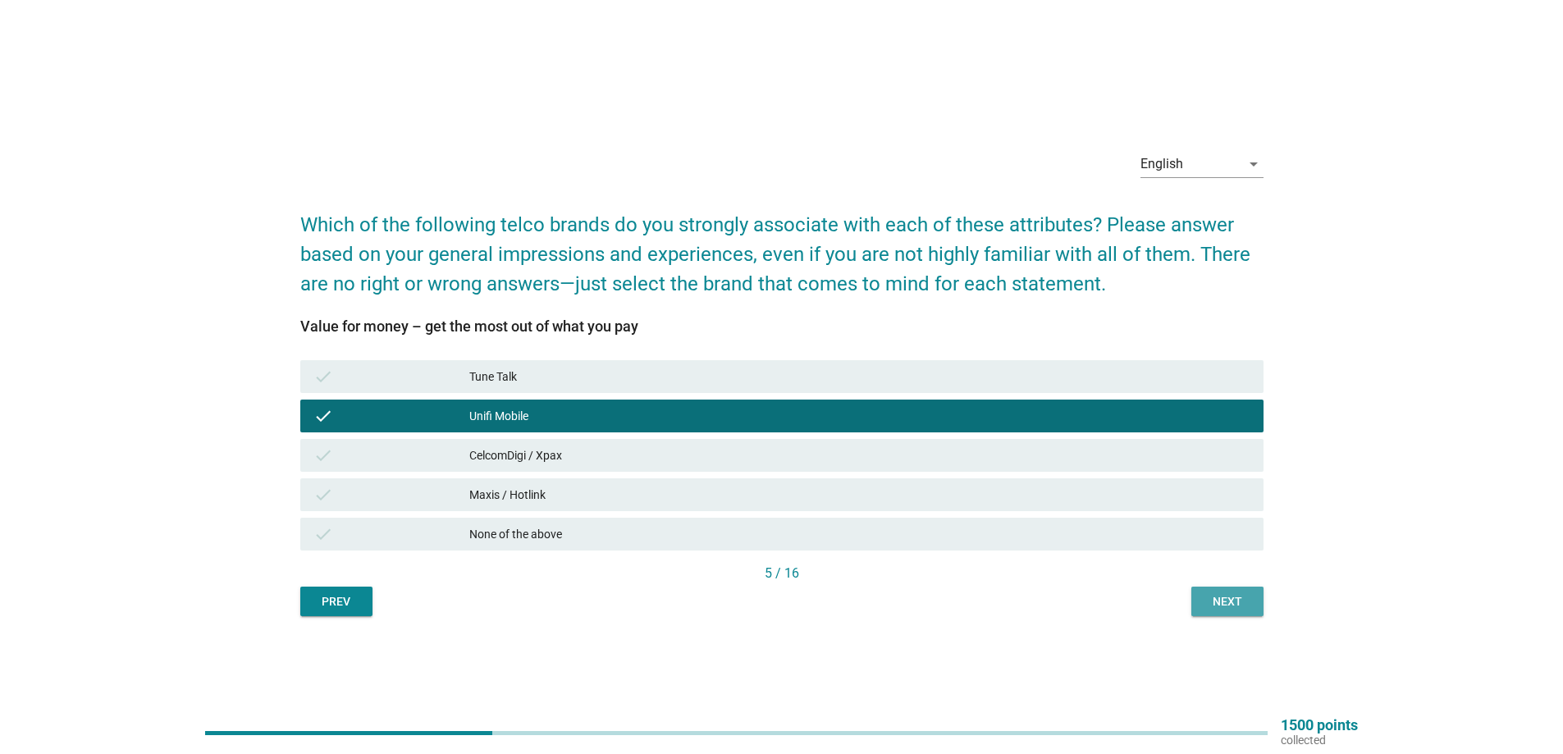
click at [1246, 606] on div "Next" at bounding box center [1227, 601] width 46 height 17
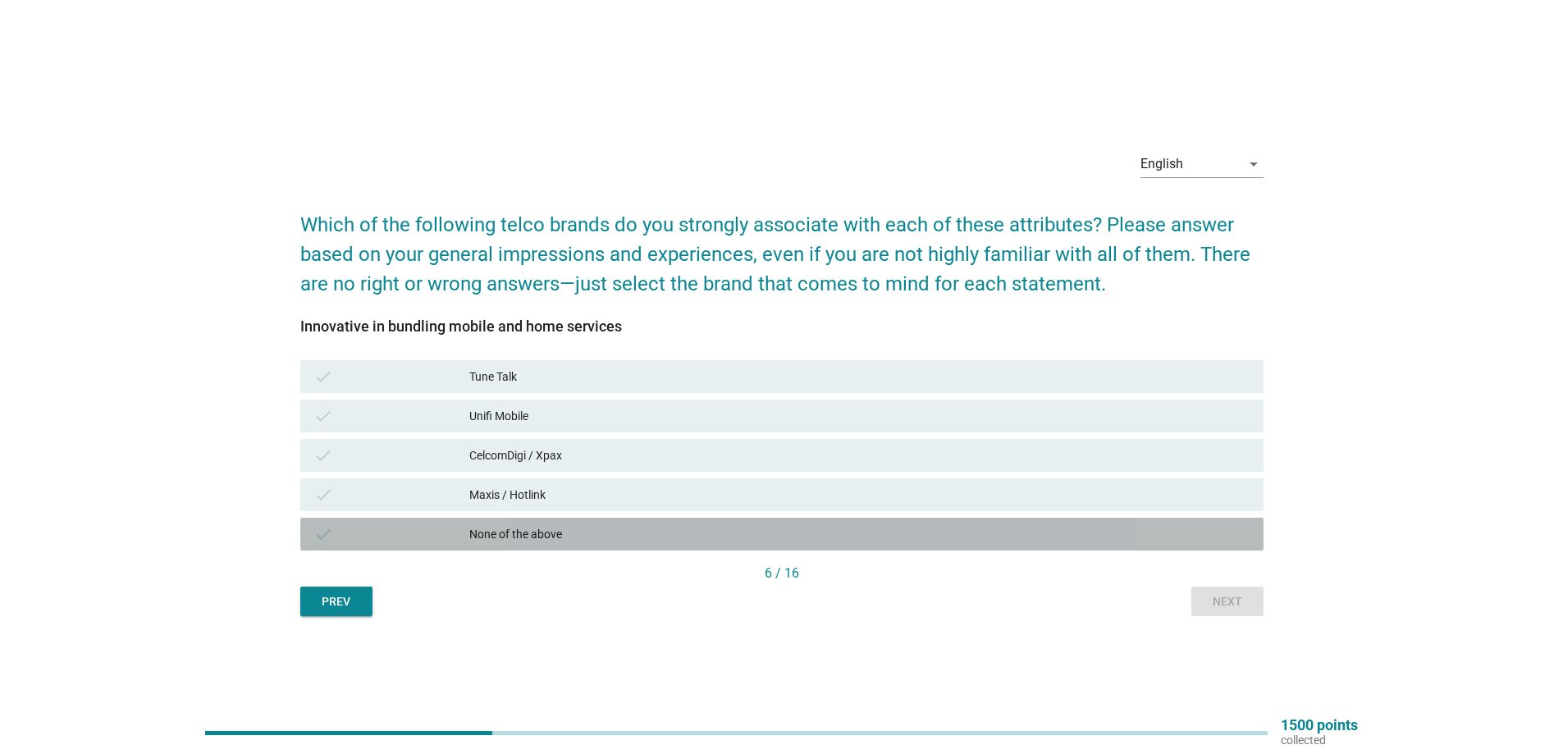
click at [509, 540] on div "None of the above" at bounding box center [859, 534] width 781 height 20
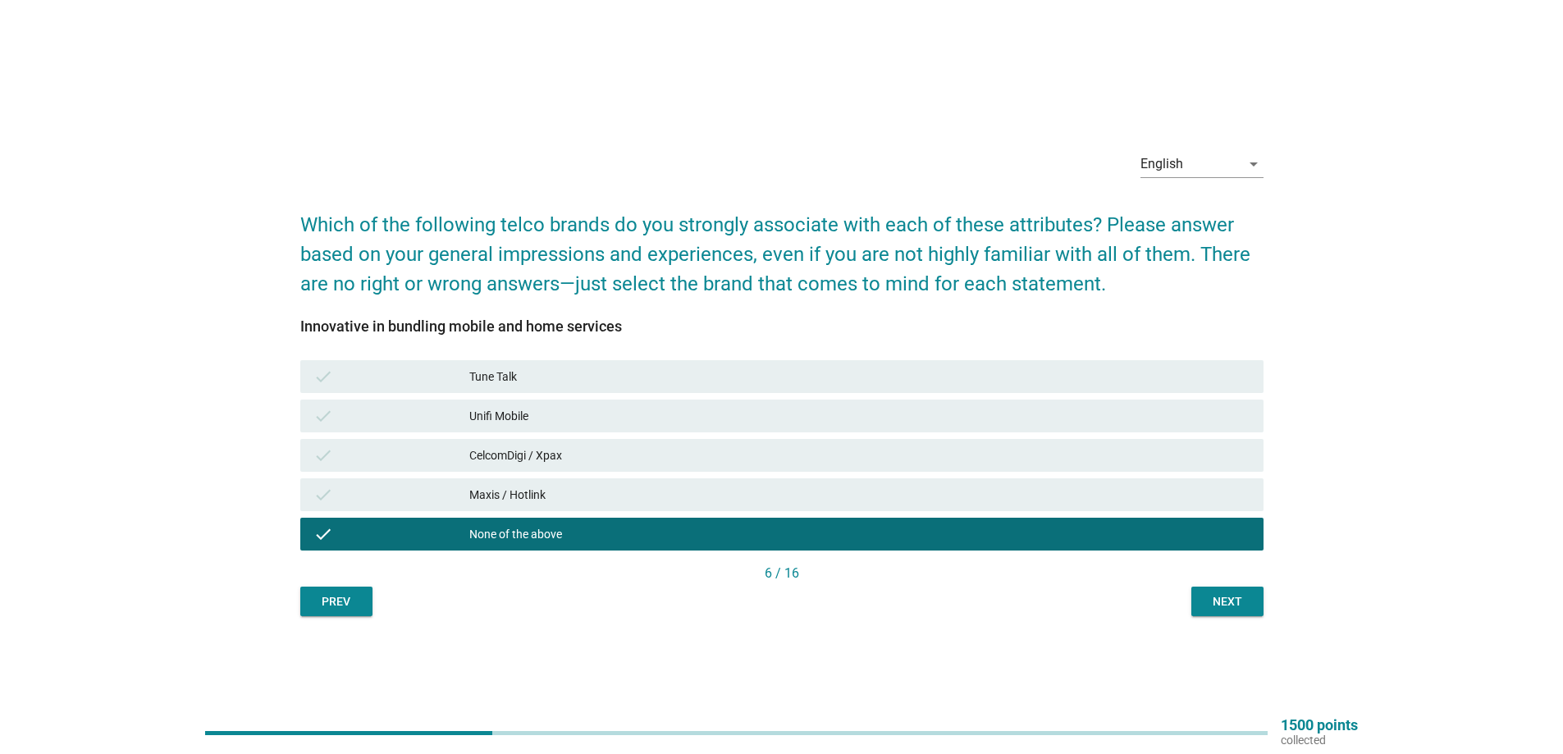
click at [1248, 581] on div "6 / 16" at bounding box center [781, 574] width 963 height 20
click at [1229, 607] on div "Next" at bounding box center [1227, 601] width 46 height 17
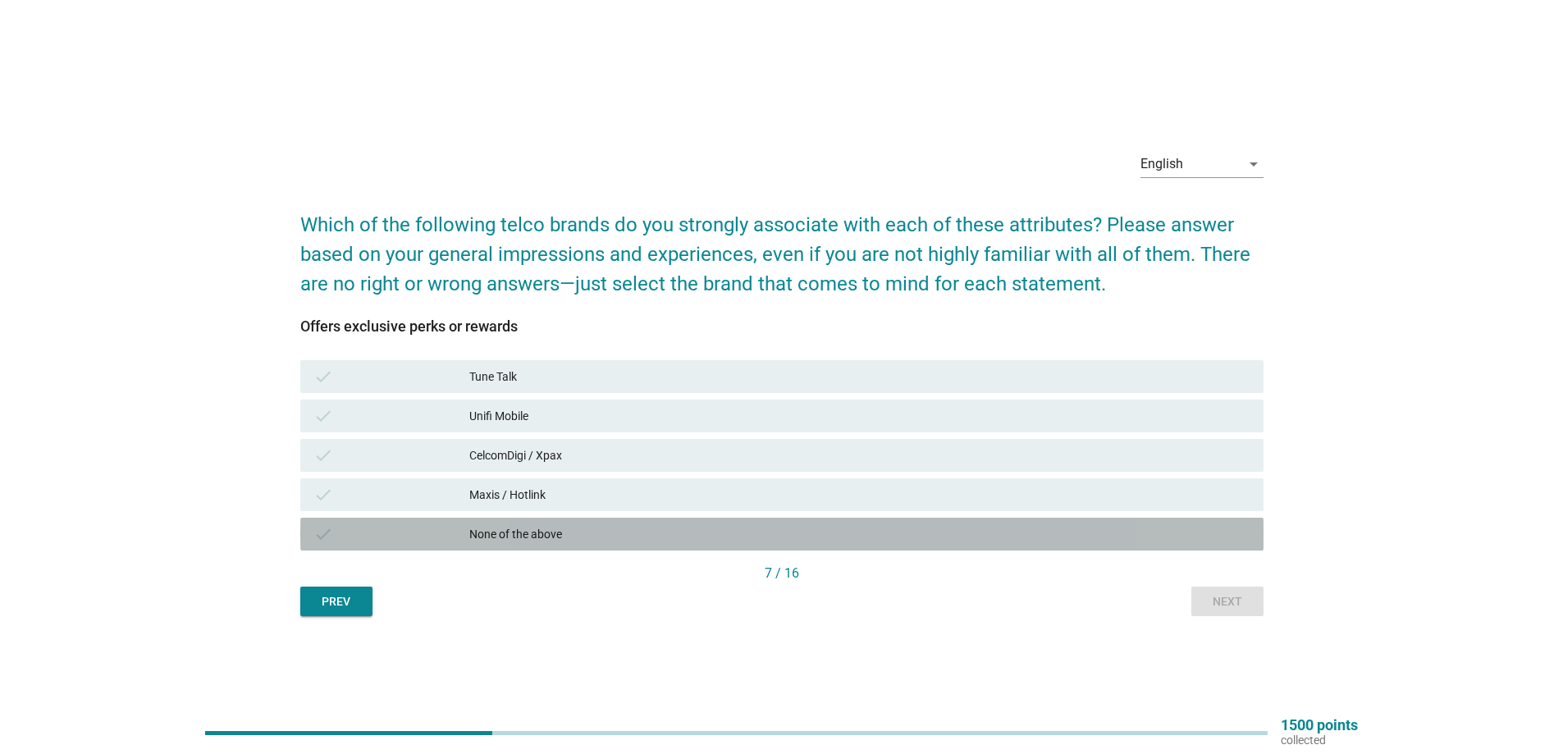
drag, startPoint x: 556, startPoint y: 539, endPoint x: 1194, endPoint y: 605, distance: 641.5
click at [557, 538] on div "None of the above" at bounding box center [859, 534] width 781 height 20
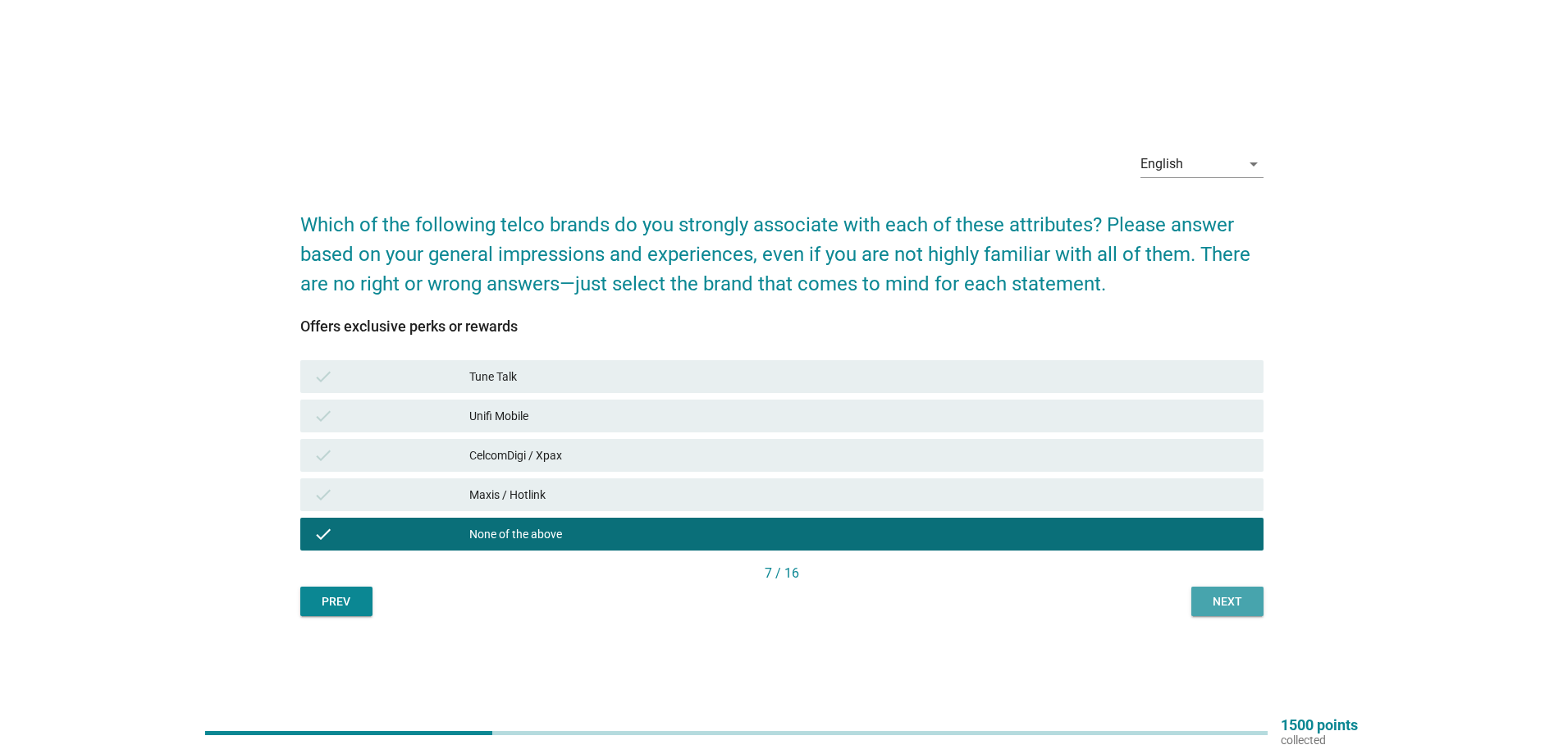
click at [1235, 609] on div "Next" at bounding box center [1227, 601] width 46 height 17
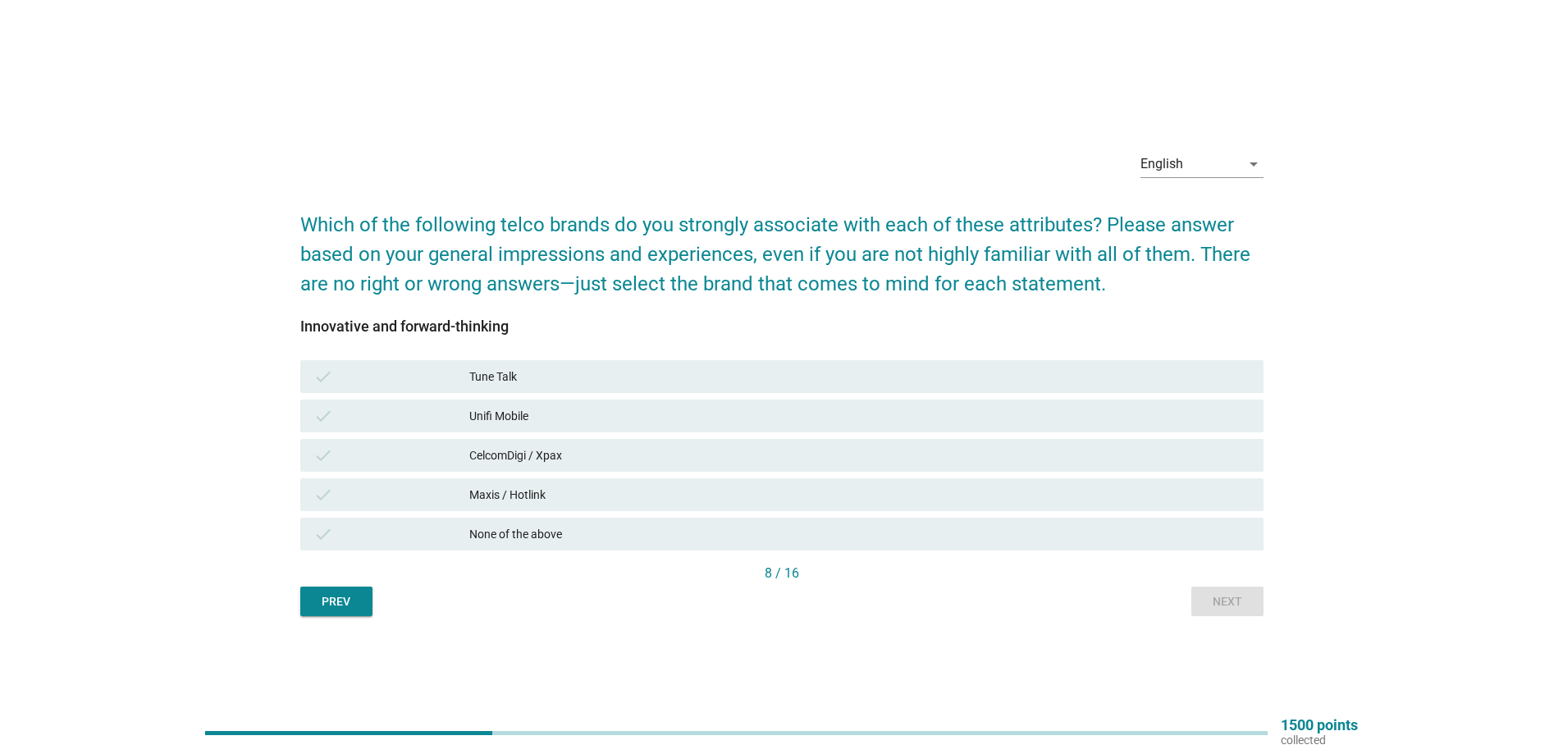
drag, startPoint x: 530, startPoint y: 417, endPoint x: 878, endPoint y: 500, distance: 357.7
click at [531, 417] on div "Unifi Mobile" at bounding box center [859, 416] width 781 height 20
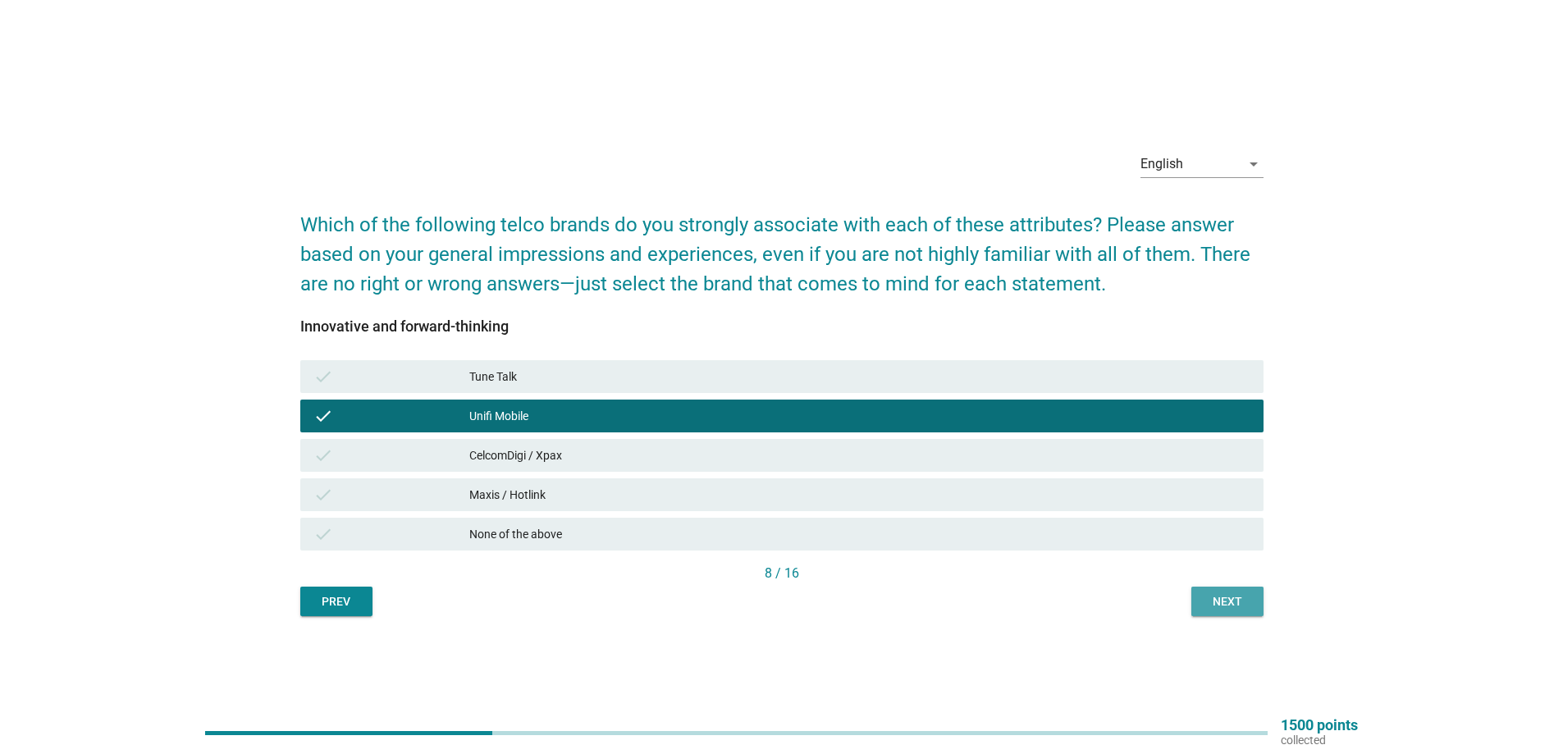
click at [1228, 605] on div "Next" at bounding box center [1227, 601] width 46 height 17
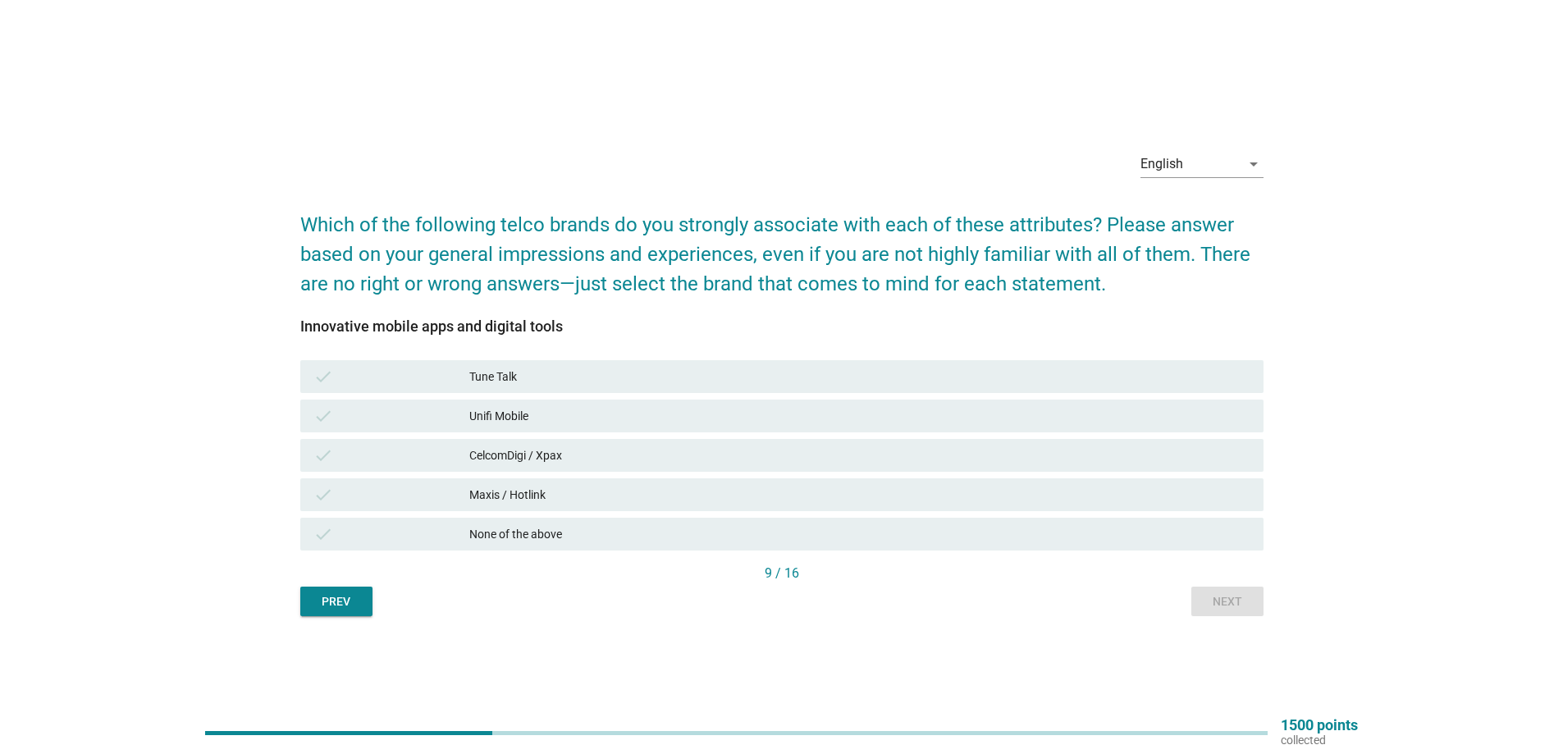
click at [609, 550] on div "check None of the above" at bounding box center [782, 533] width 970 height 39
click at [628, 532] on div "None of the above" at bounding box center [859, 534] width 781 height 20
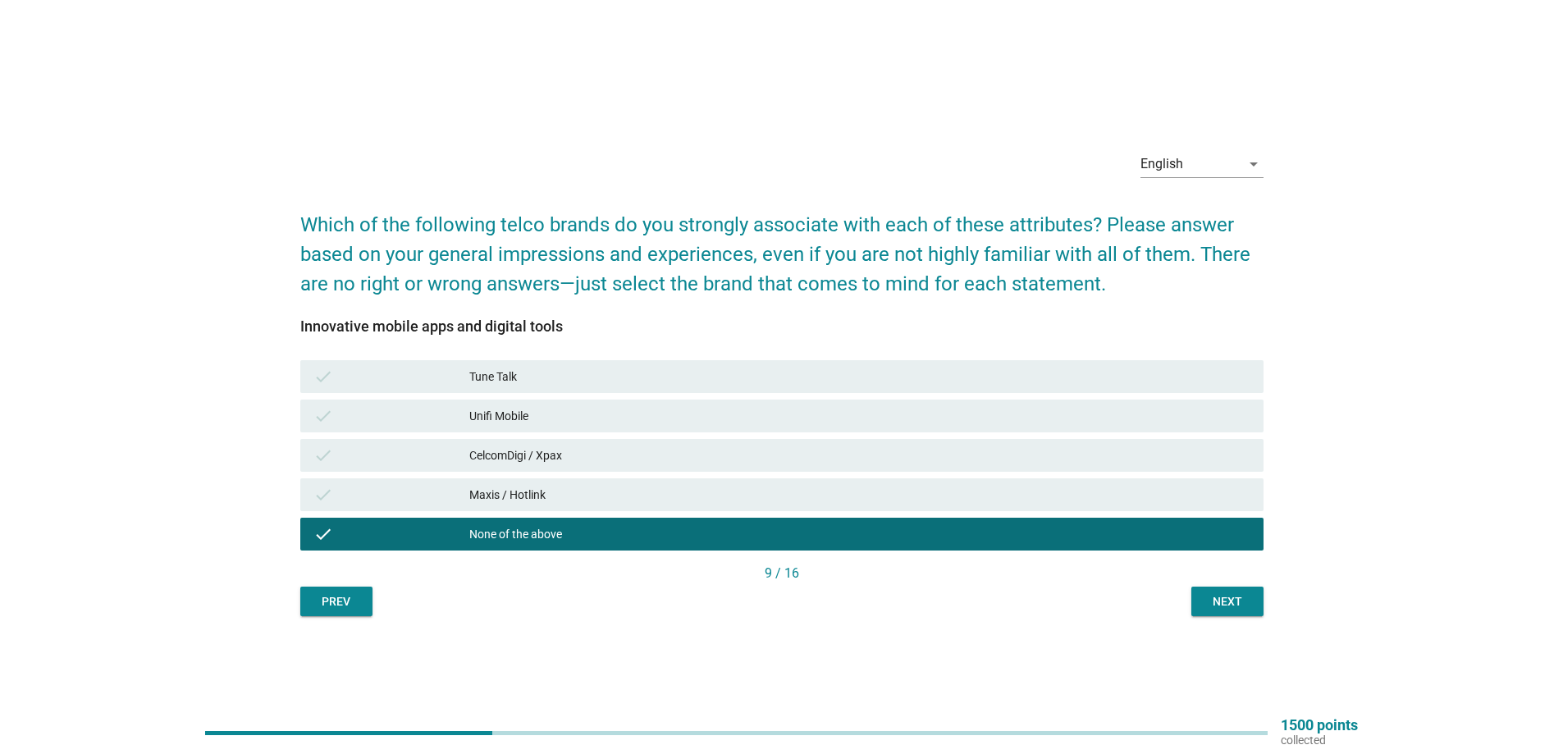
click at [1225, 610] on button "Next" at bounding box center [1227, 602] width 72 height 30
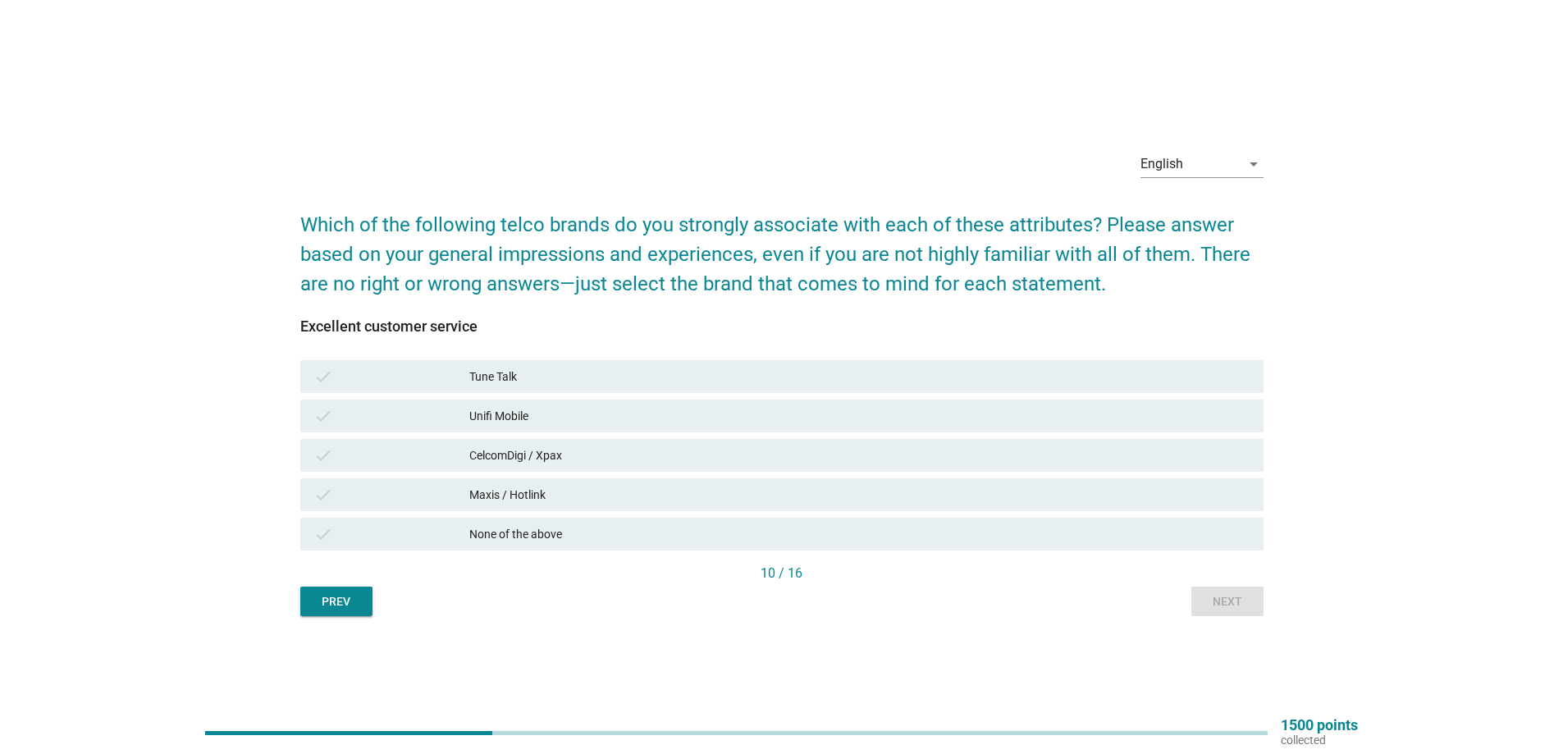
click at [623, 533] on div "None of the above" at bounding box center [859, 534] width 781 height 20
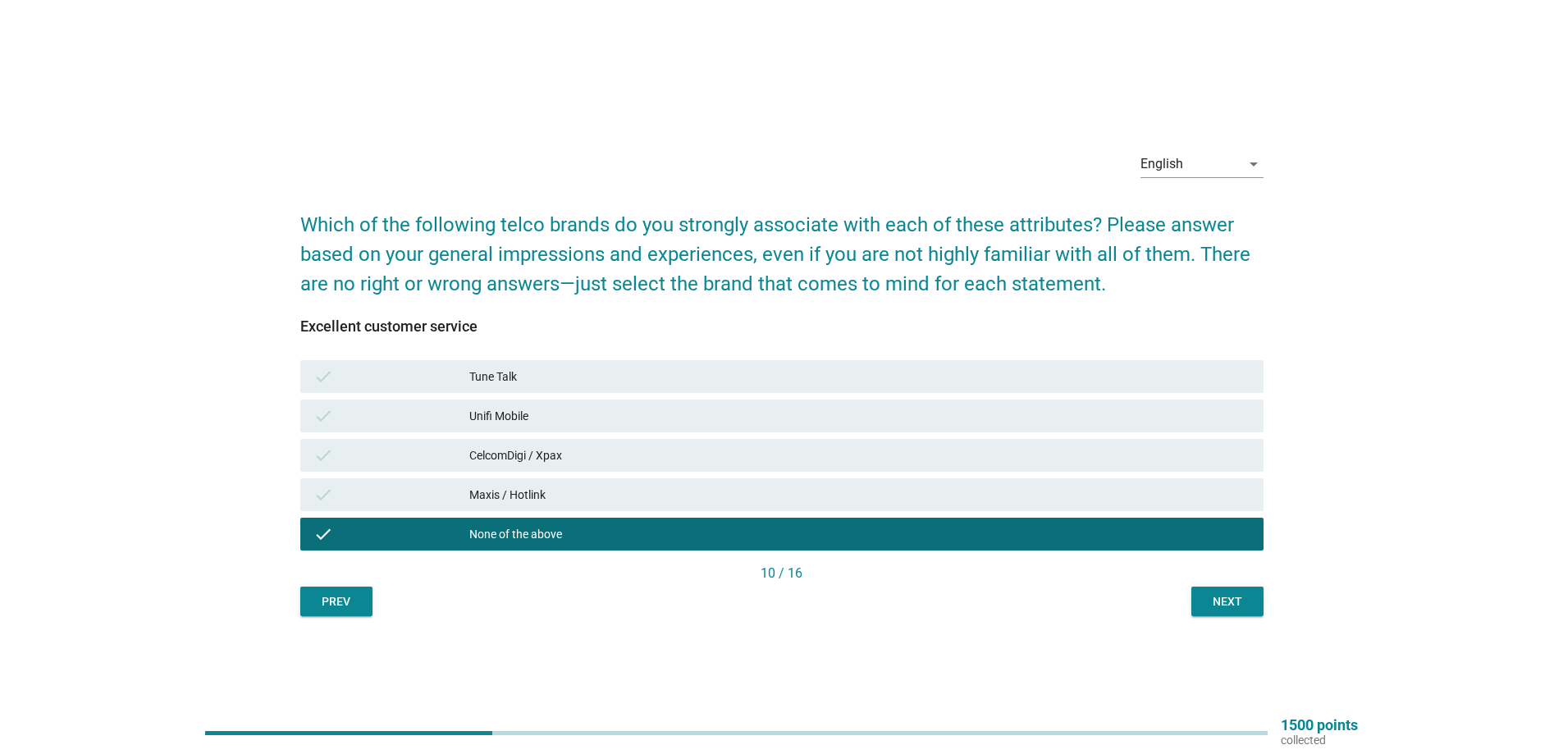
click at [1230, 605] on div "Next" at bounding box center [1227, 601] width 46 height 17
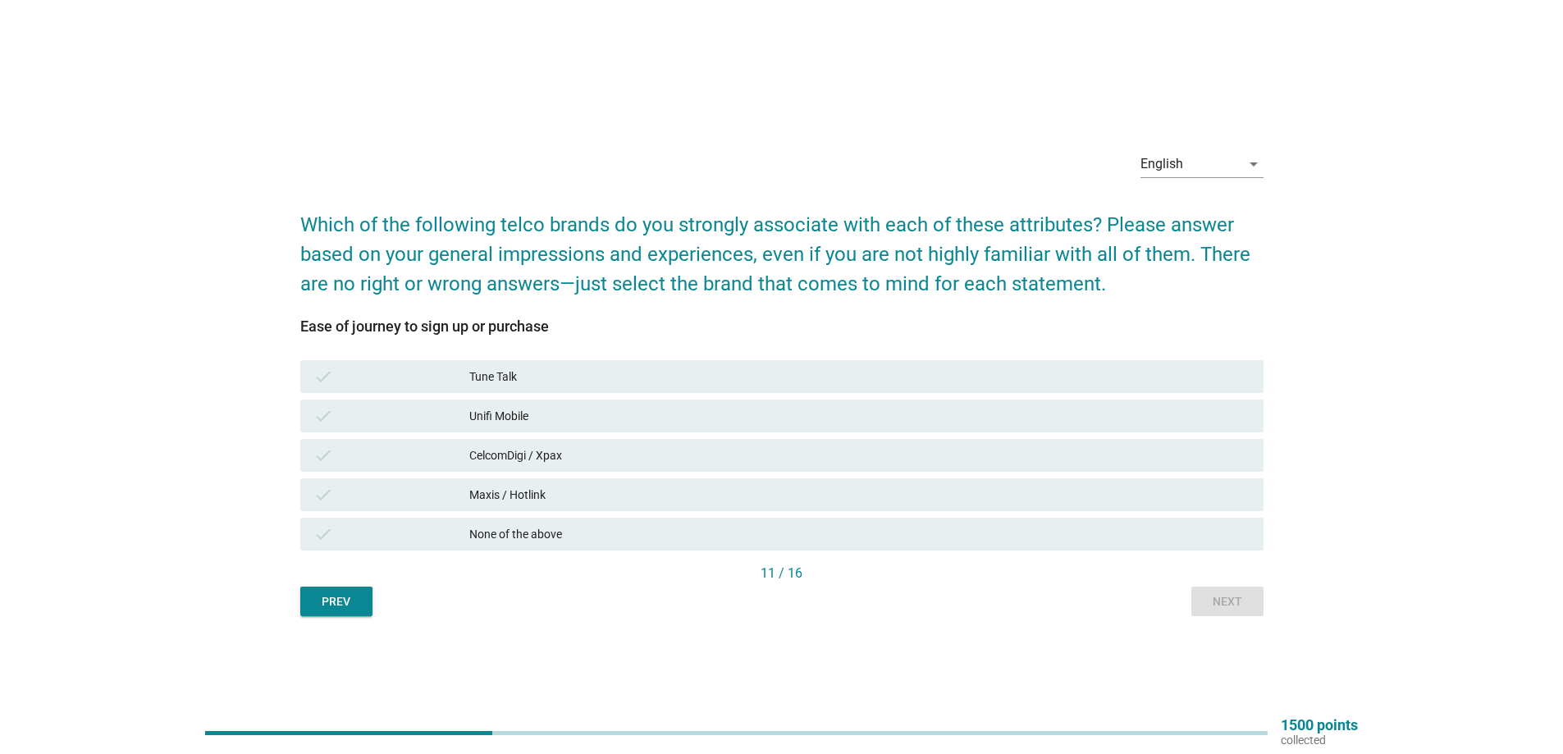
click at [523, 418] on div "Unifi Mobile" at bounding box center [859, 416] width 781 height 20
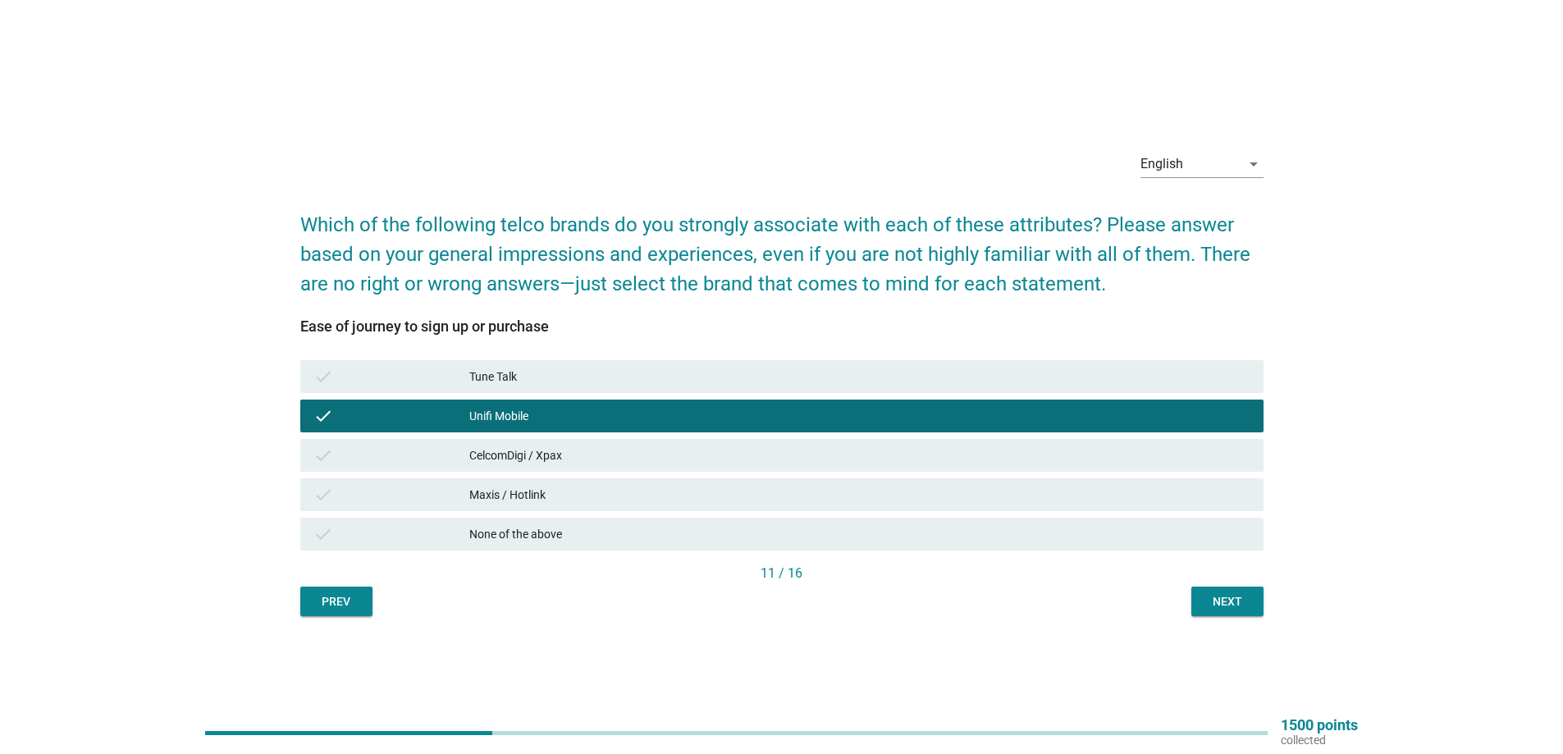
click at [1265, 597] on div "English arrow_drop_down Which of the following telco brands do you strongly ass…" at bounding box center [781, 377] width 989 height 504
click at [1237, 596] on div "Next" at bounding box center [1227, 601] width 46 height 17
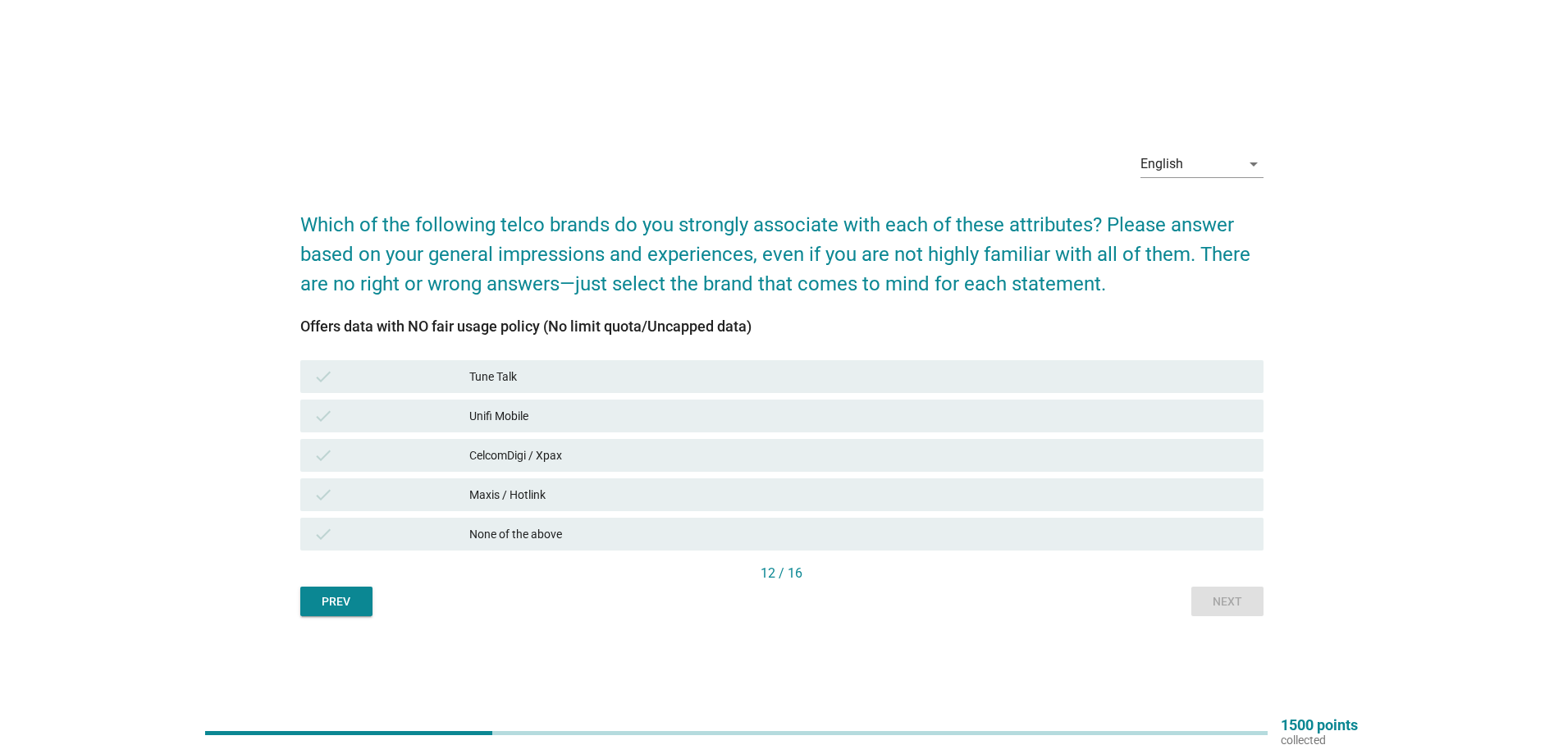
click at [409, 418] on div "check" at bounding box center [391, 416] width 156 height 20
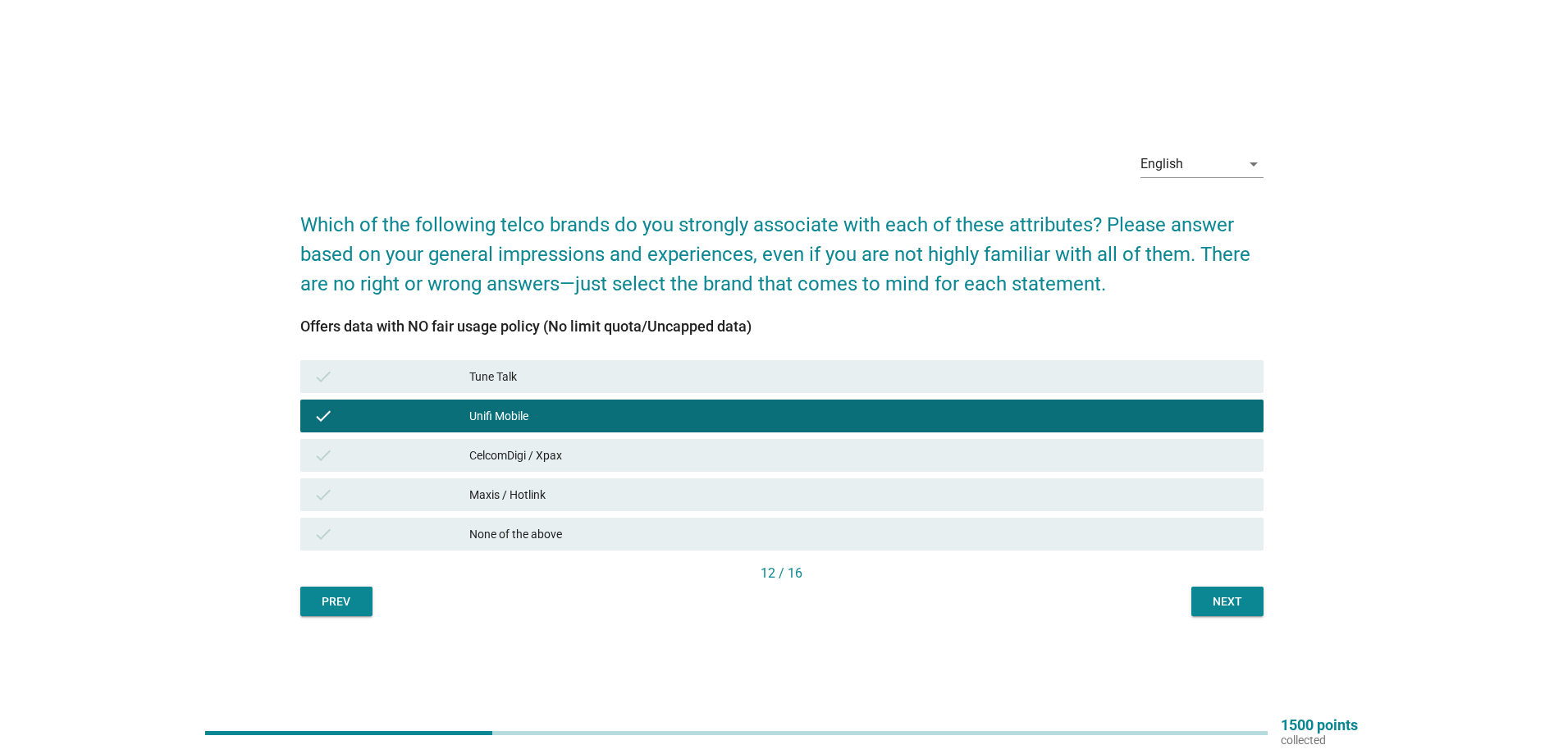
click at [1233, 602] on div "Next" at bounding box center [1227, 601] width 46 height 17
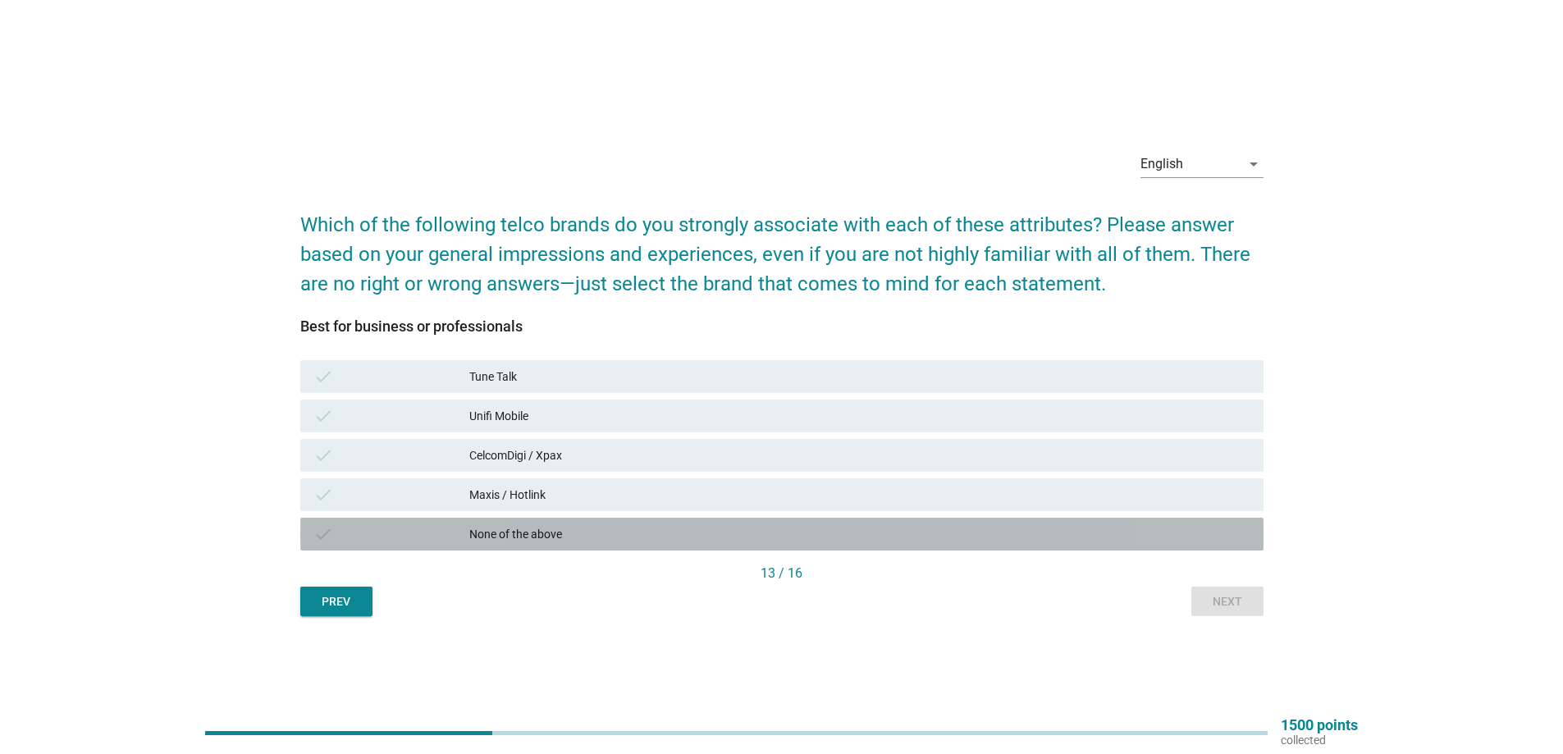
drag, startPoint x: 604, startPoint y: 533, endPoint x: 1301, endPoint y: 600, distance: 700.5
click at [605, 532] on div "None of the above" at bounding box center [859, 534] width 781 height 20
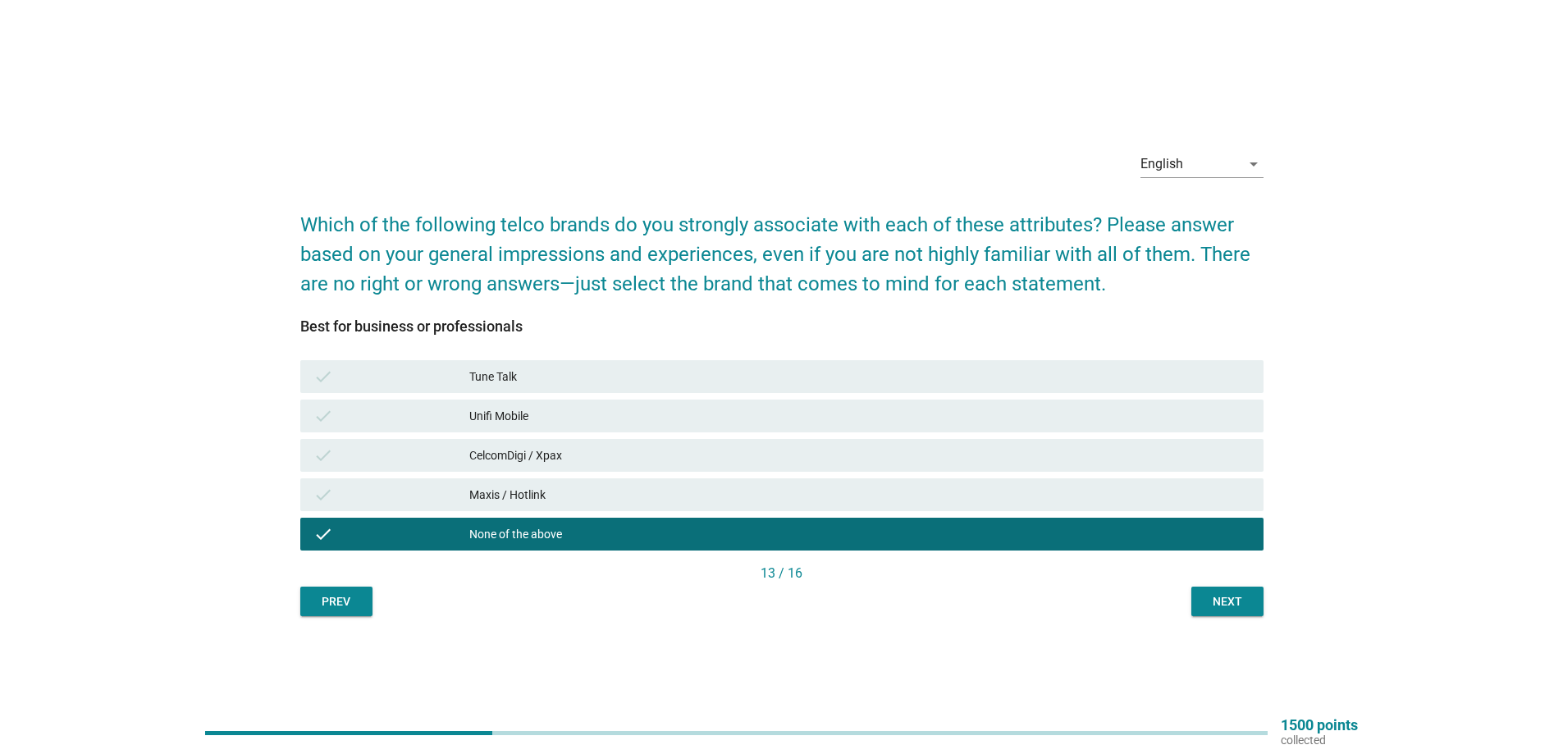
click at [1249, 600] on div "Next" at bounding box center [1227, 601] width 46 height 17
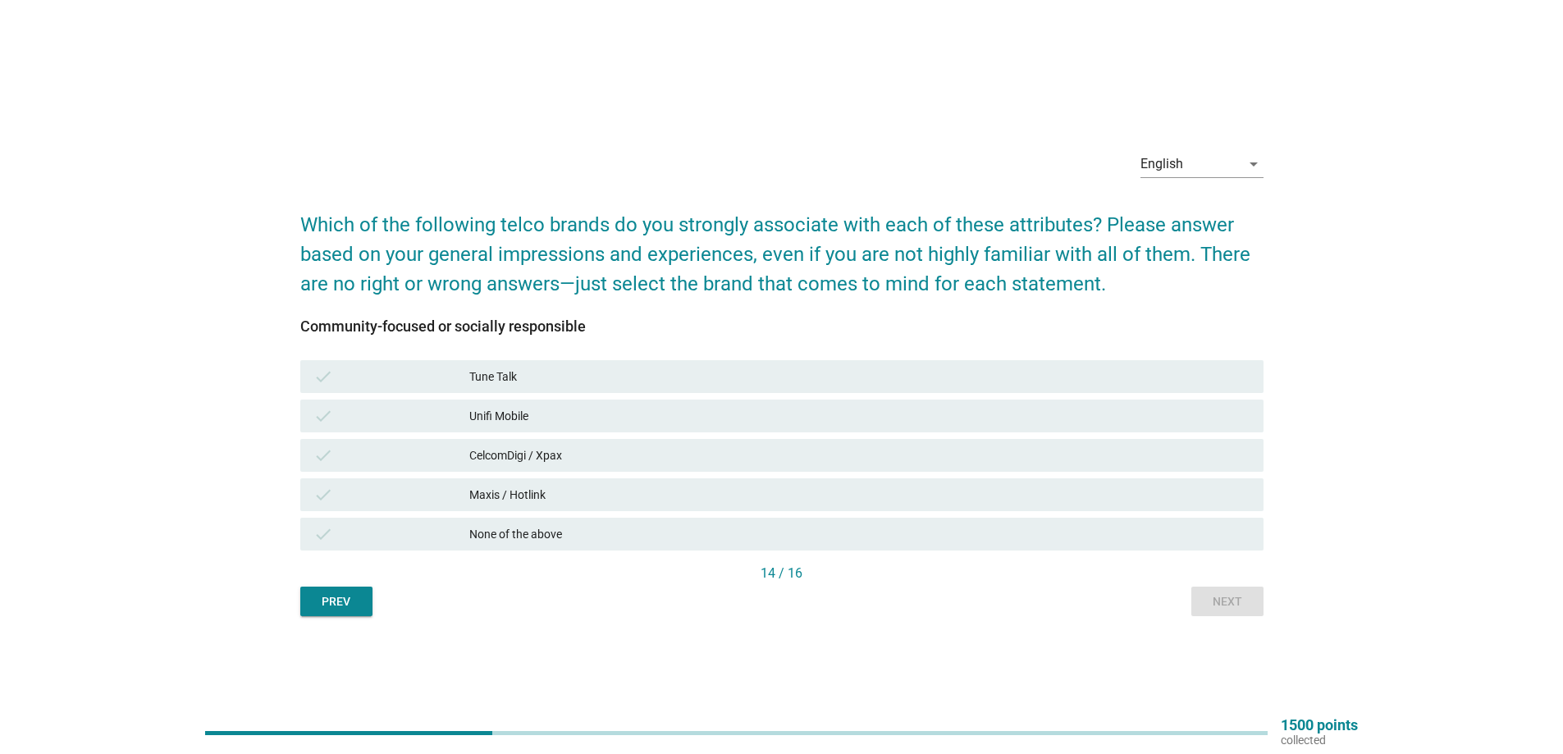
click at [631, 524] on div "None of the above" at bounding box center [859, 534] width 781 height 20
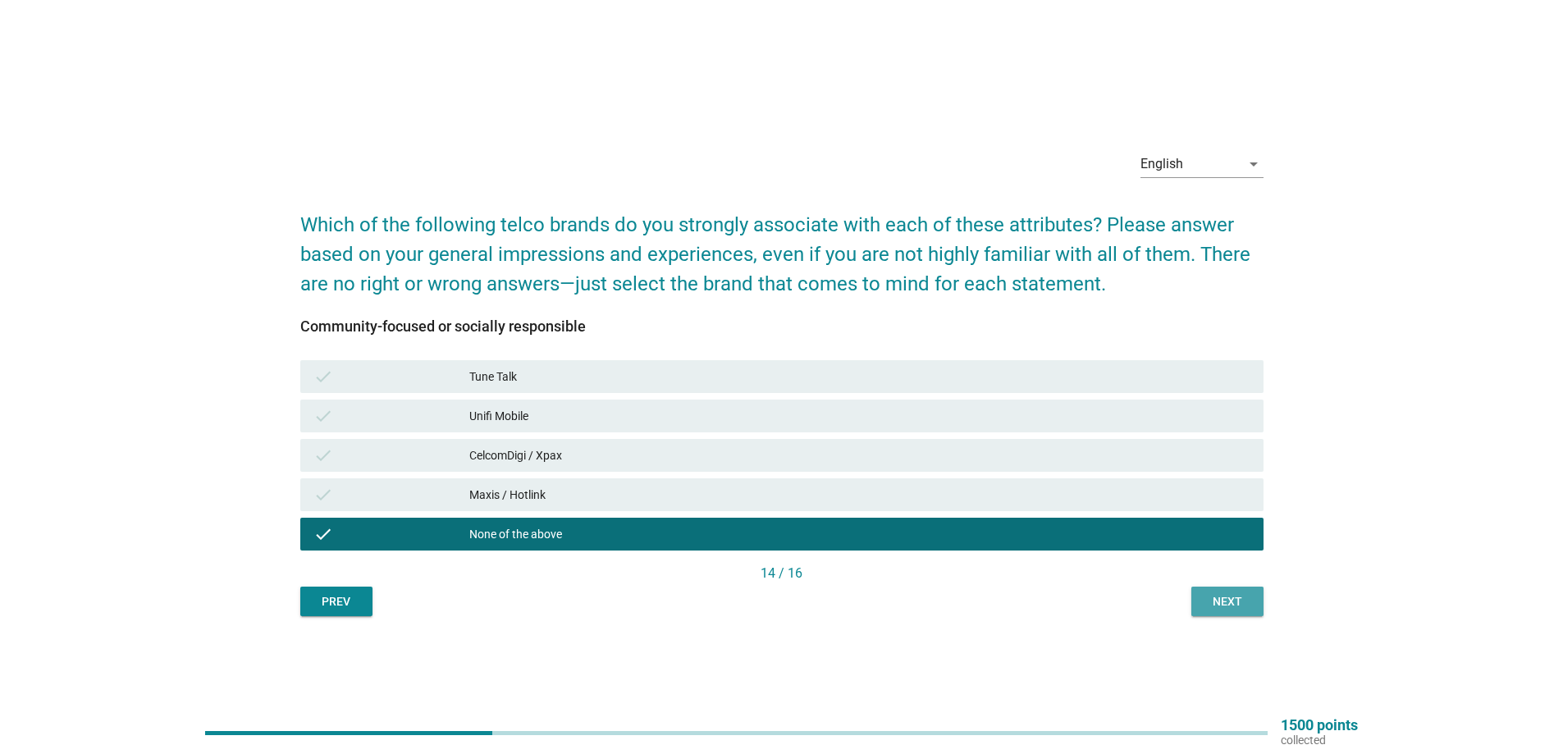
click at [1226, 600] on div "Next" at bounding box center [1227, 601] width 46 height 17
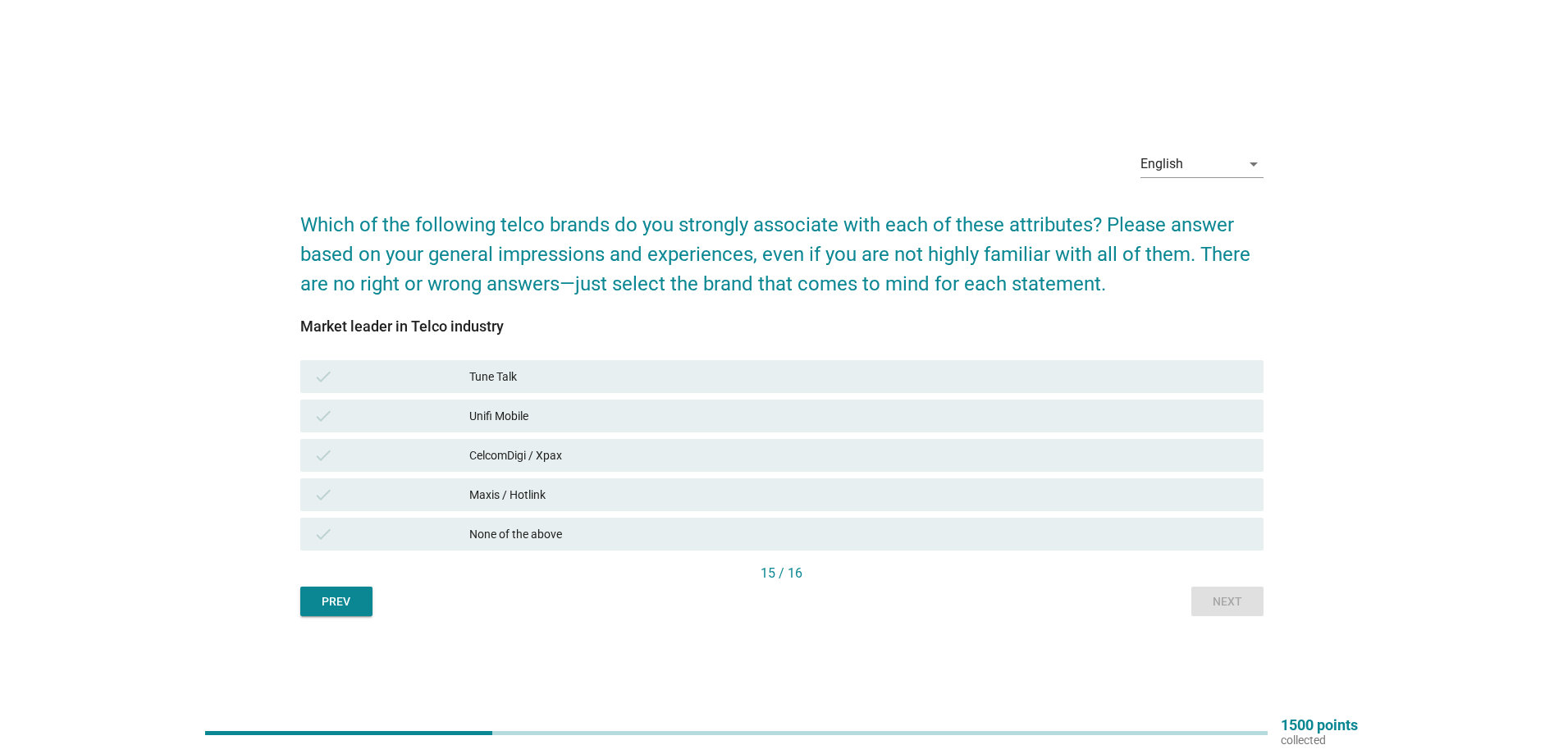
click at [500, 486] on div "Maxis / Hotlink" at bounding box center [859, 495] width 781 height 20
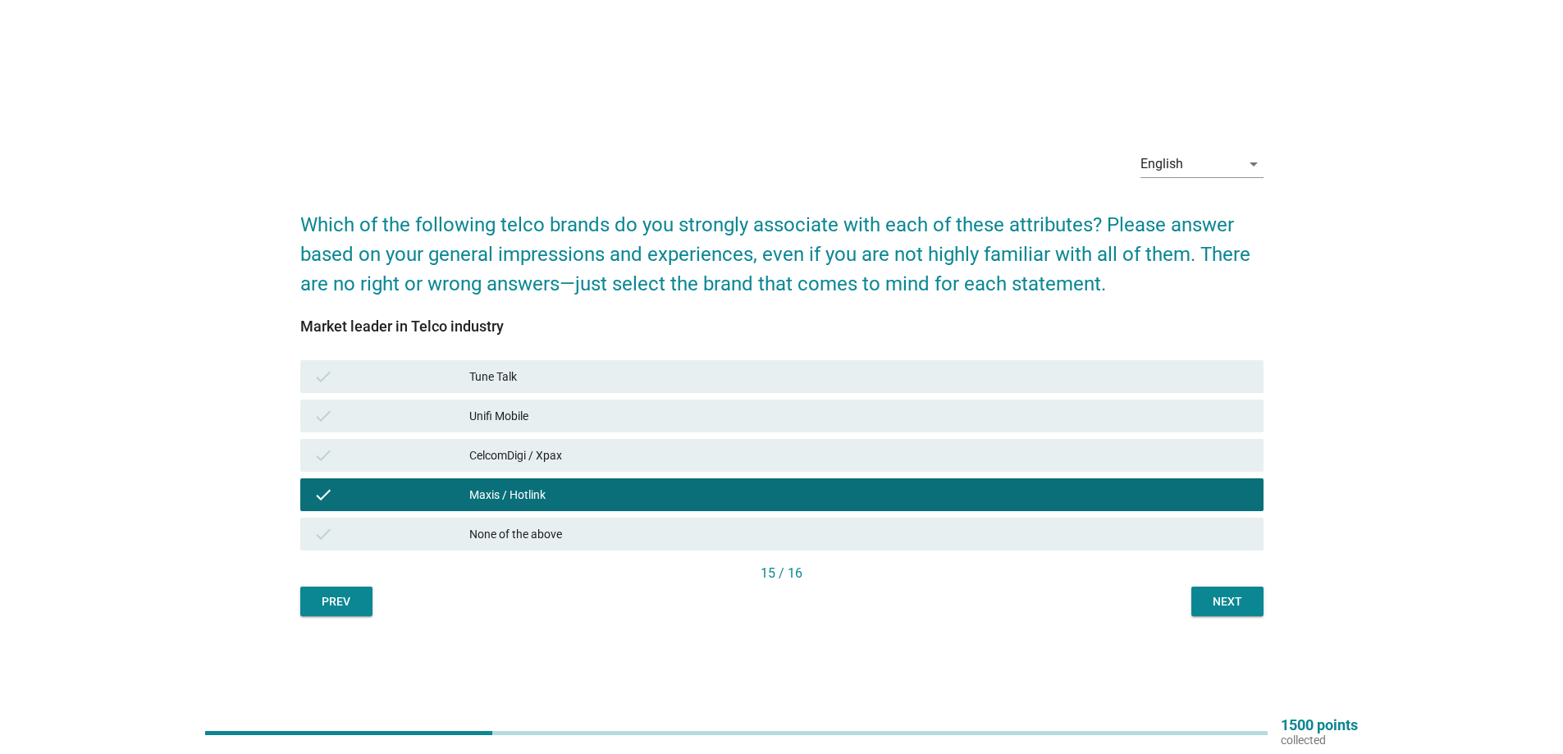
click at [1221, 598] on div "Next" at bounding box center [1227, 601] width 46 height 17
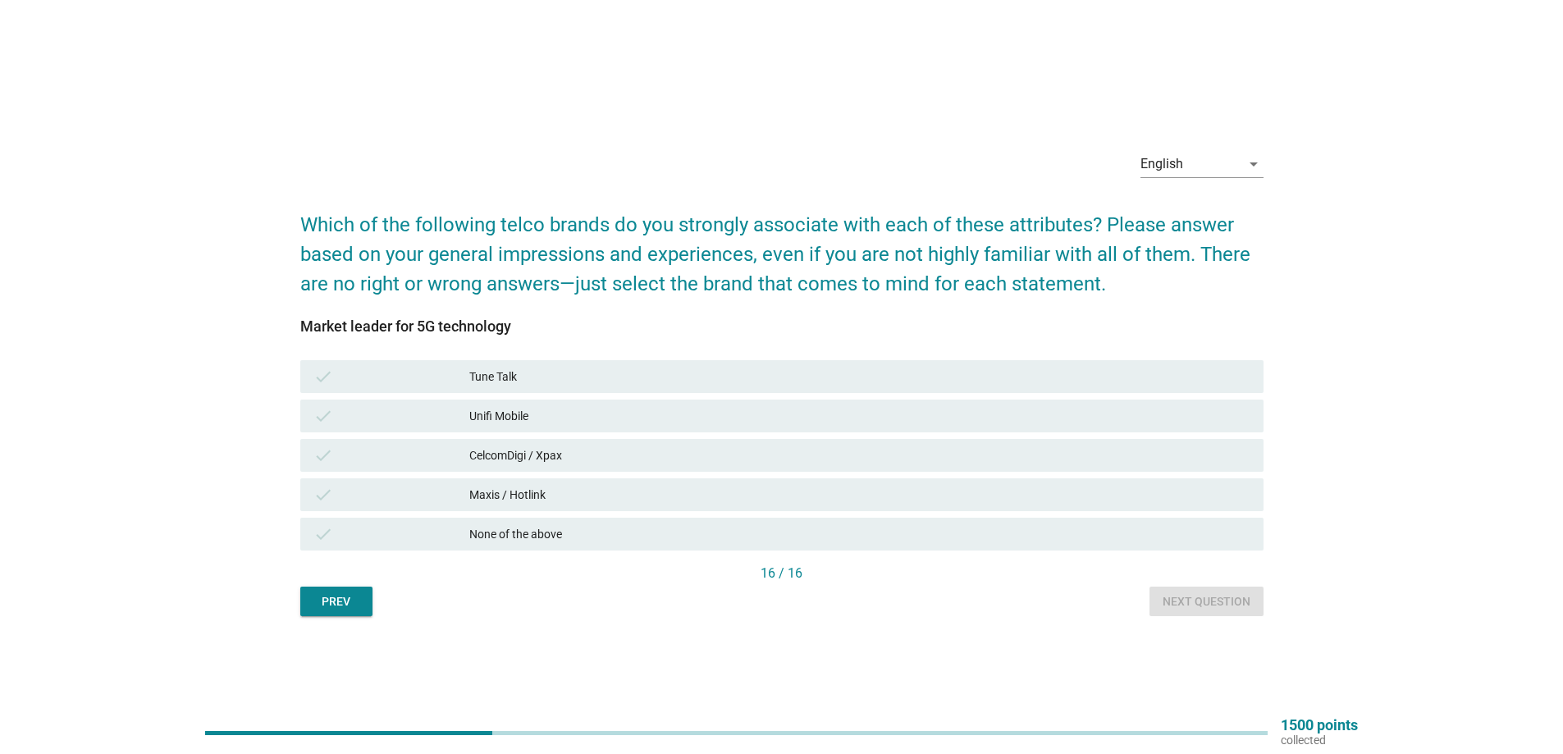
click at [556, 539] on div "None of the above" at bounding box center [859, 534] width 781 height 20
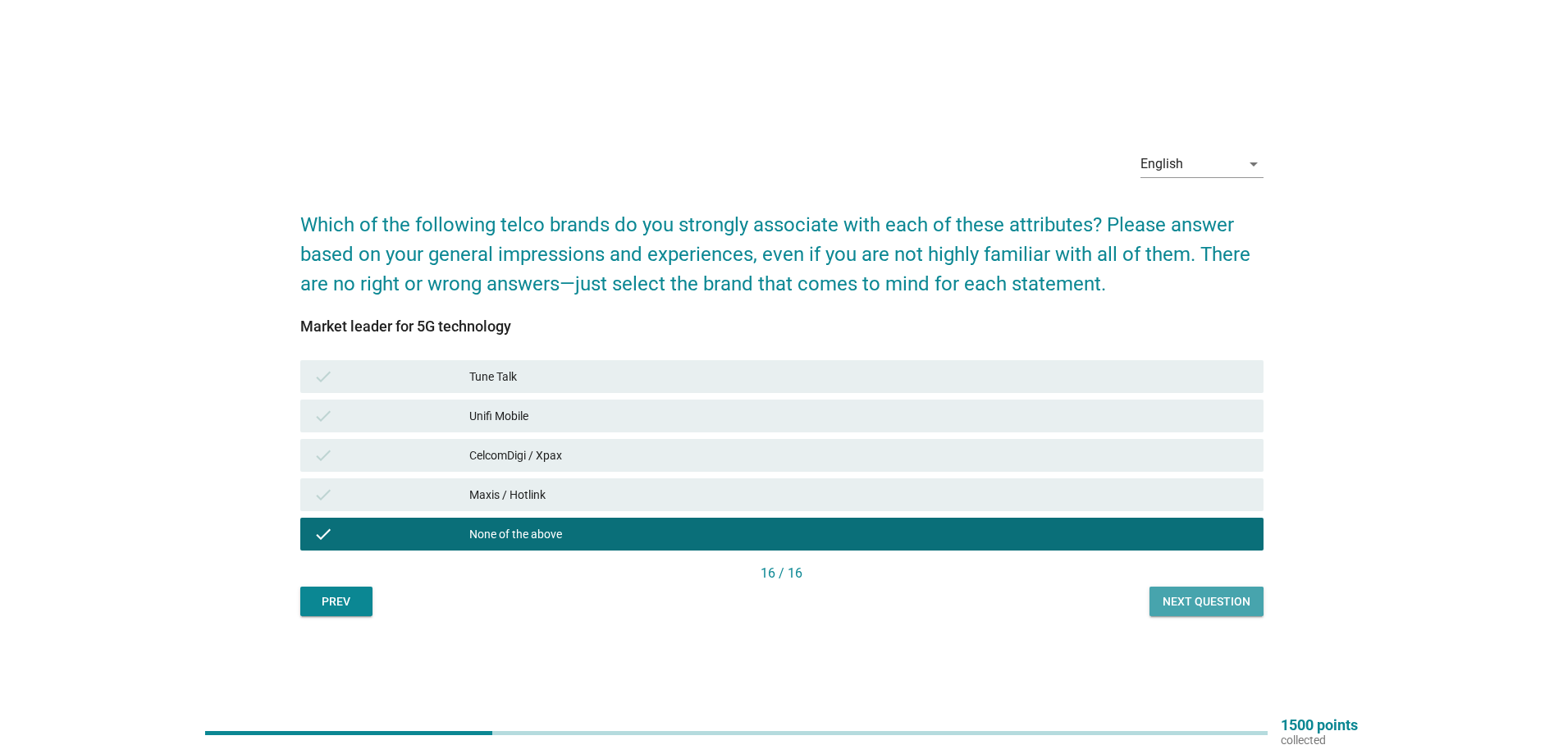
click at [1203, 609] on div "Next question" at bounding box center [1206, 601] width 88 height 17
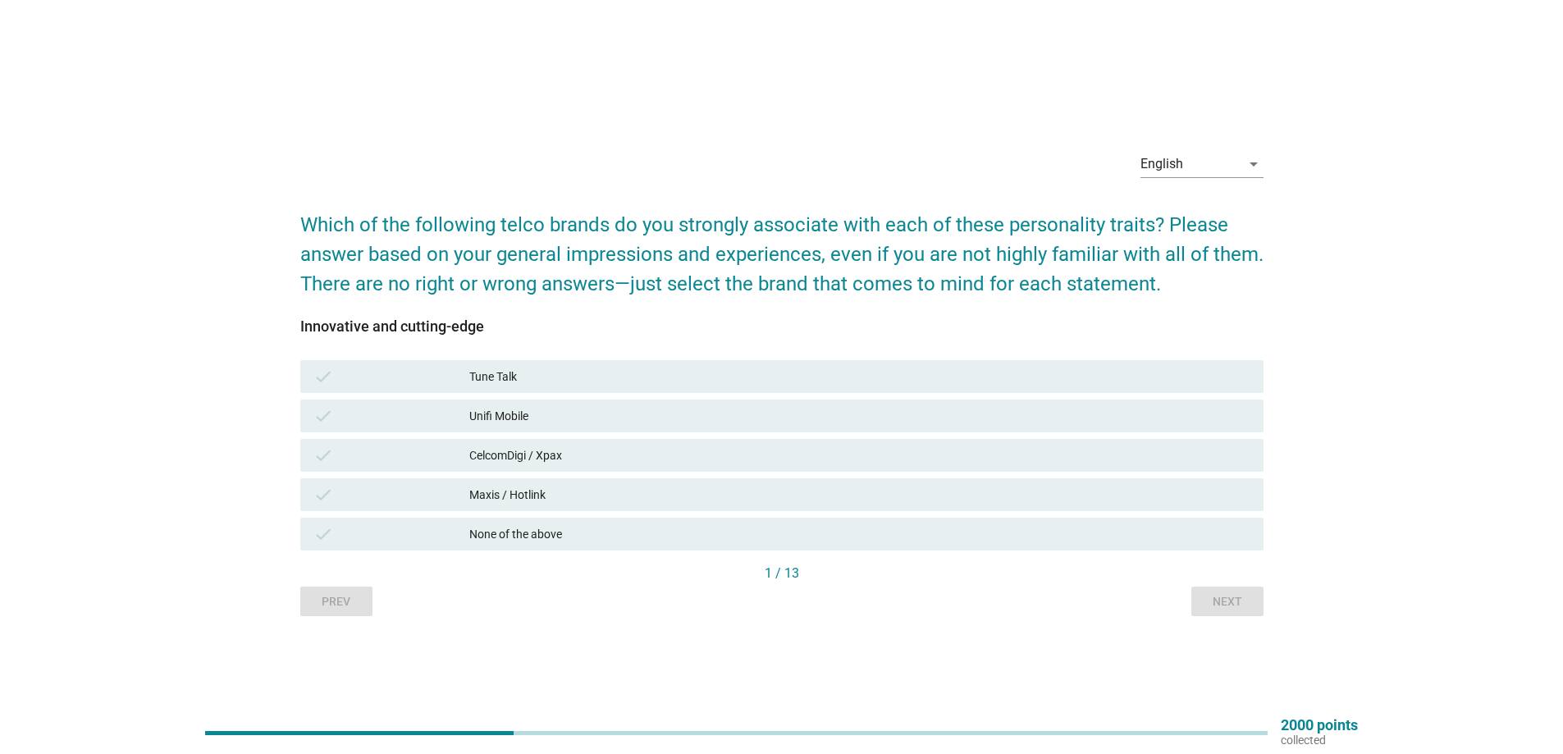
click at [463, 426] on div "check Unifi Mobile" at bounding box center [781, 415] width 963 height 33
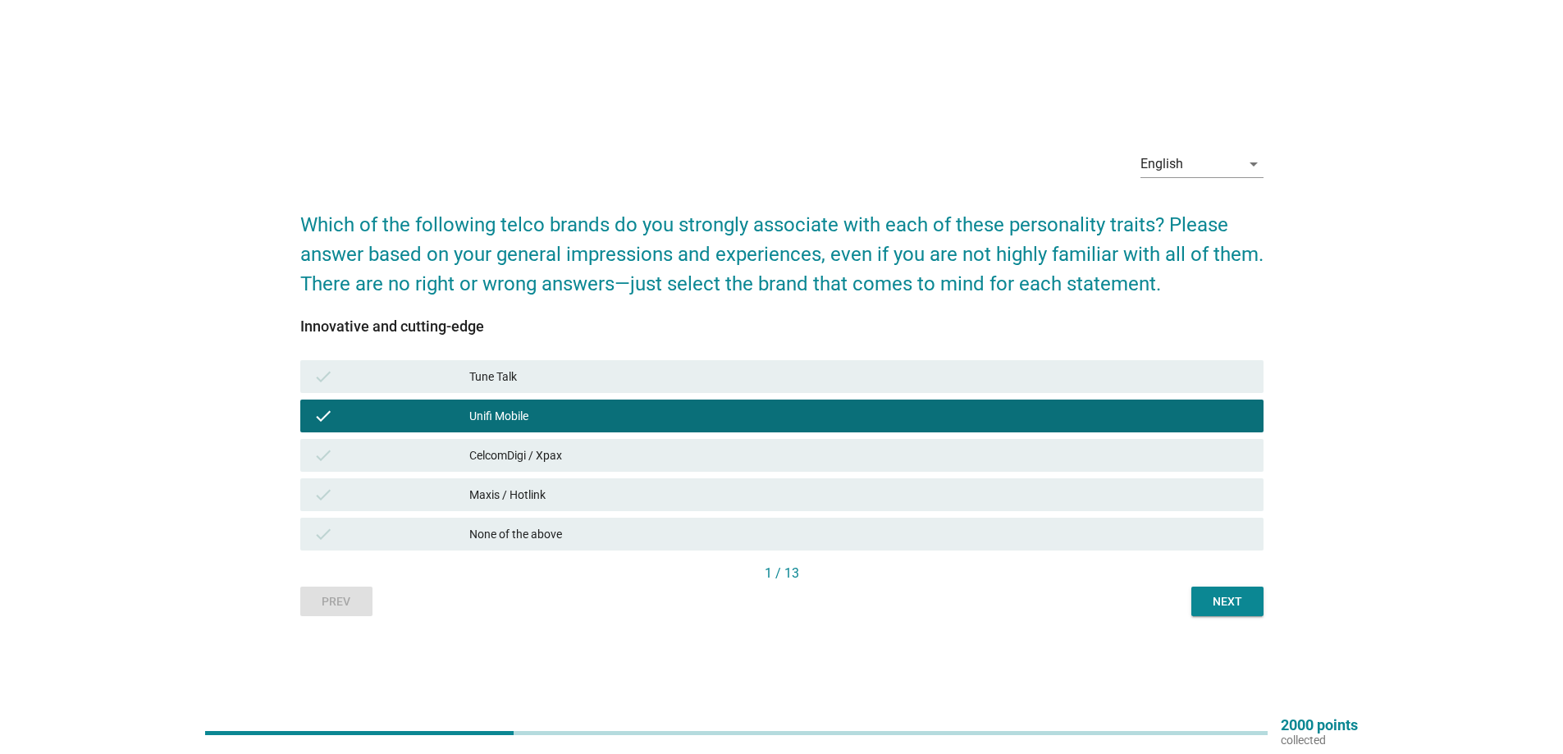
click at [1207, 593] on div "Next" at bounding box center [1227, 601] width 46 height 17
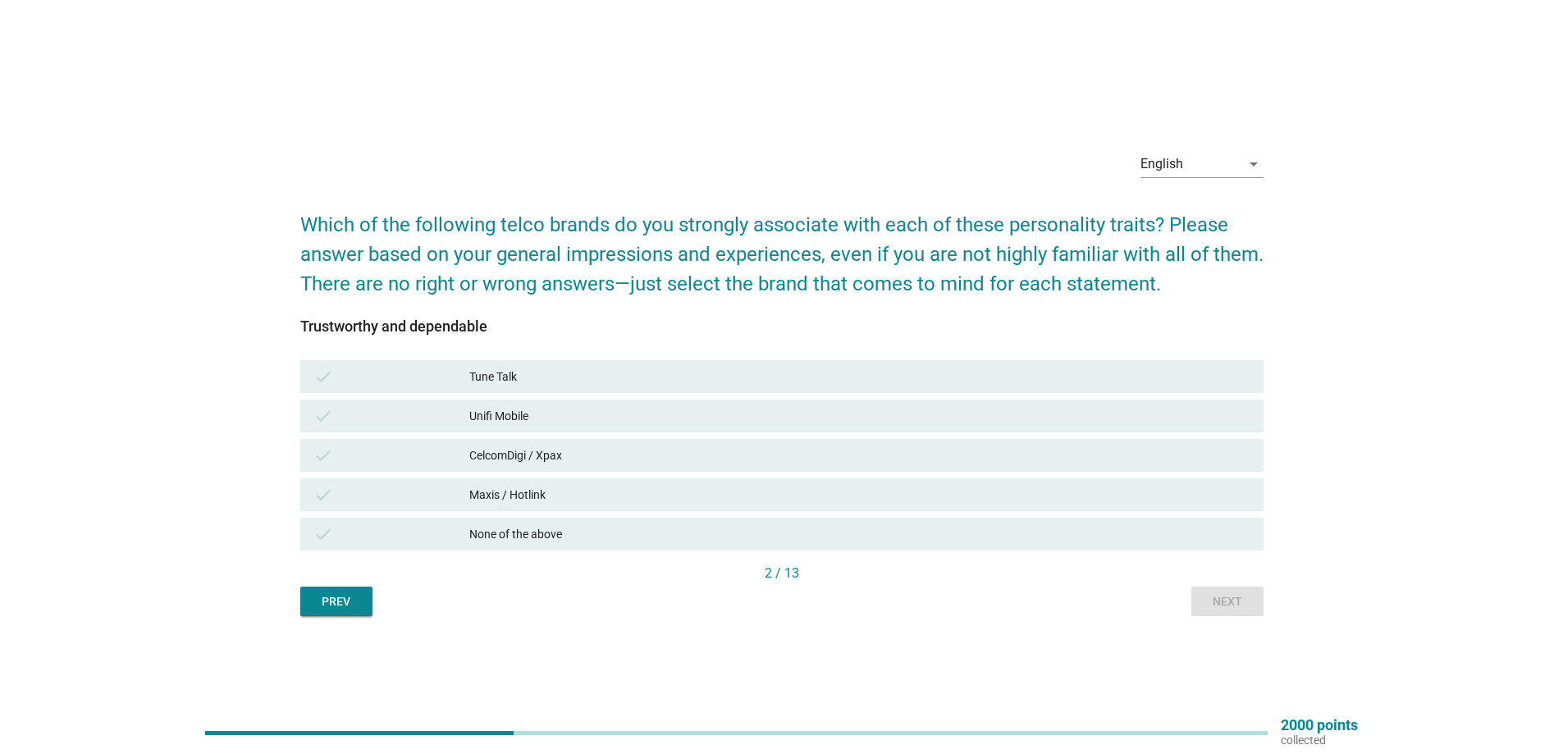
click at [536, 413] on div "Unifi Mobile" at bounding box center [859, 416] width 781 height 20
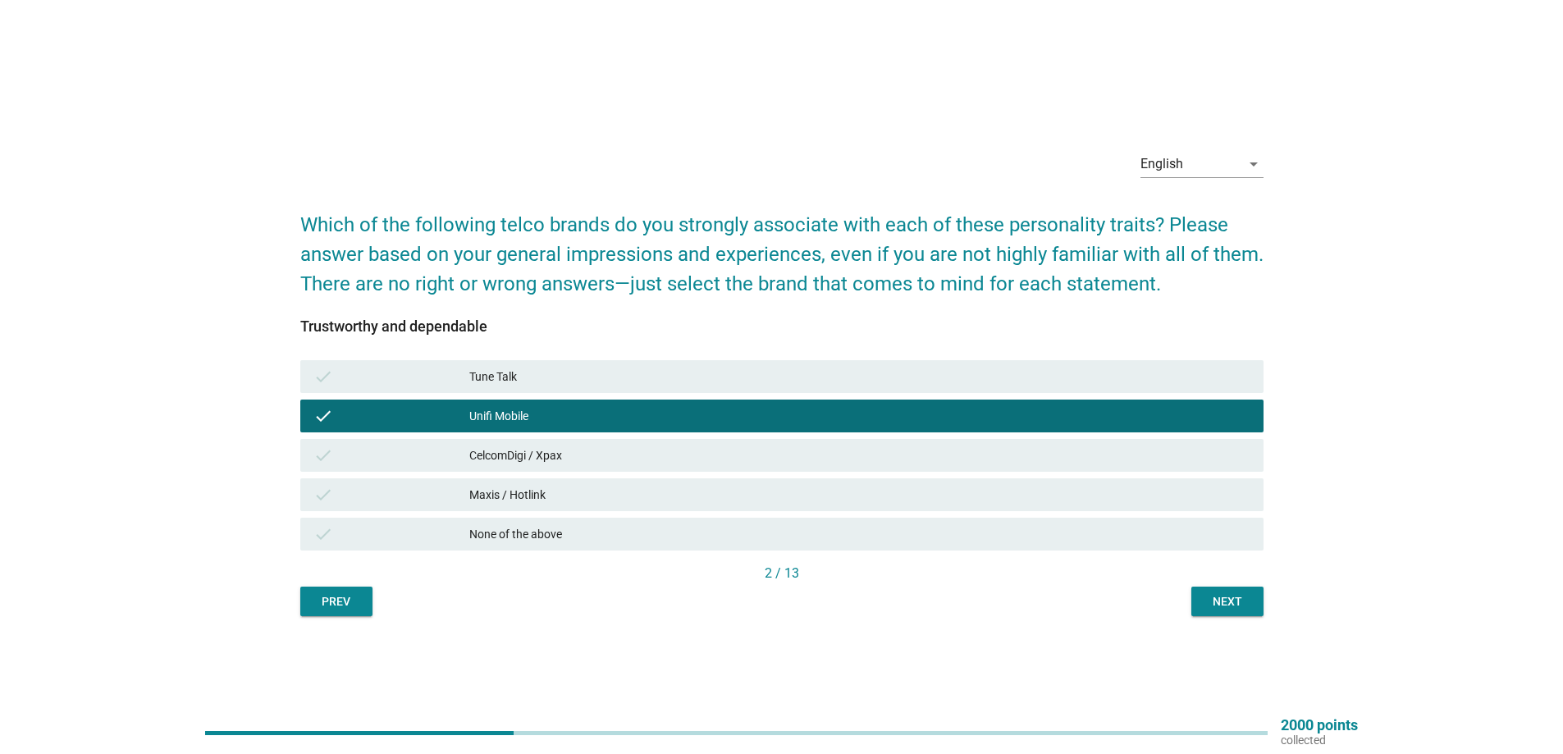
click at [1235, 603] on div "Next" at bounding box center [1227, 601] width 46 height 17
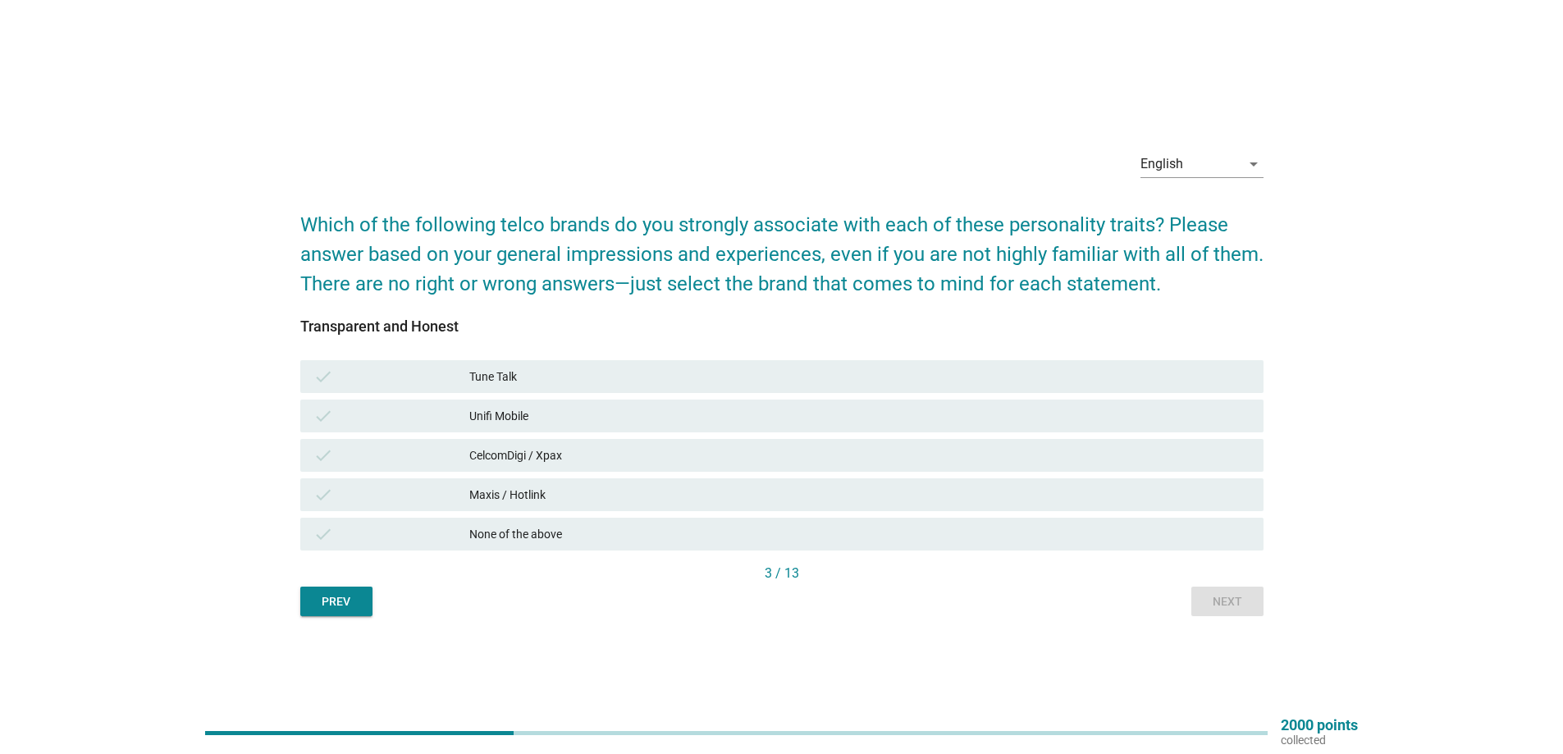
click at [569, 538] on div "None of the above" at bounding box center [859, 534] width 781 height 20
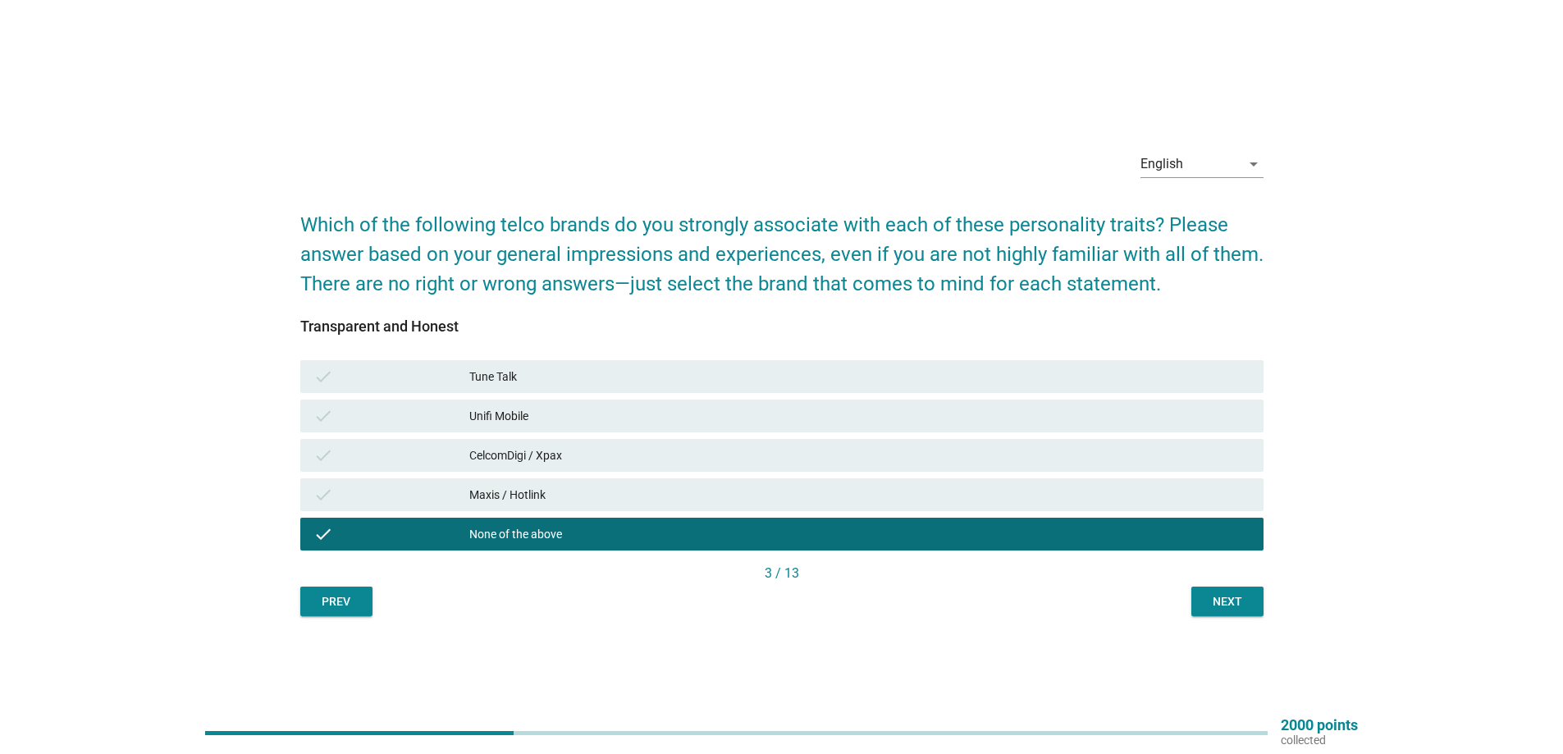
click at [1222, 596] on div "Next" at bounding box center [1227, 601] width 46 height 17
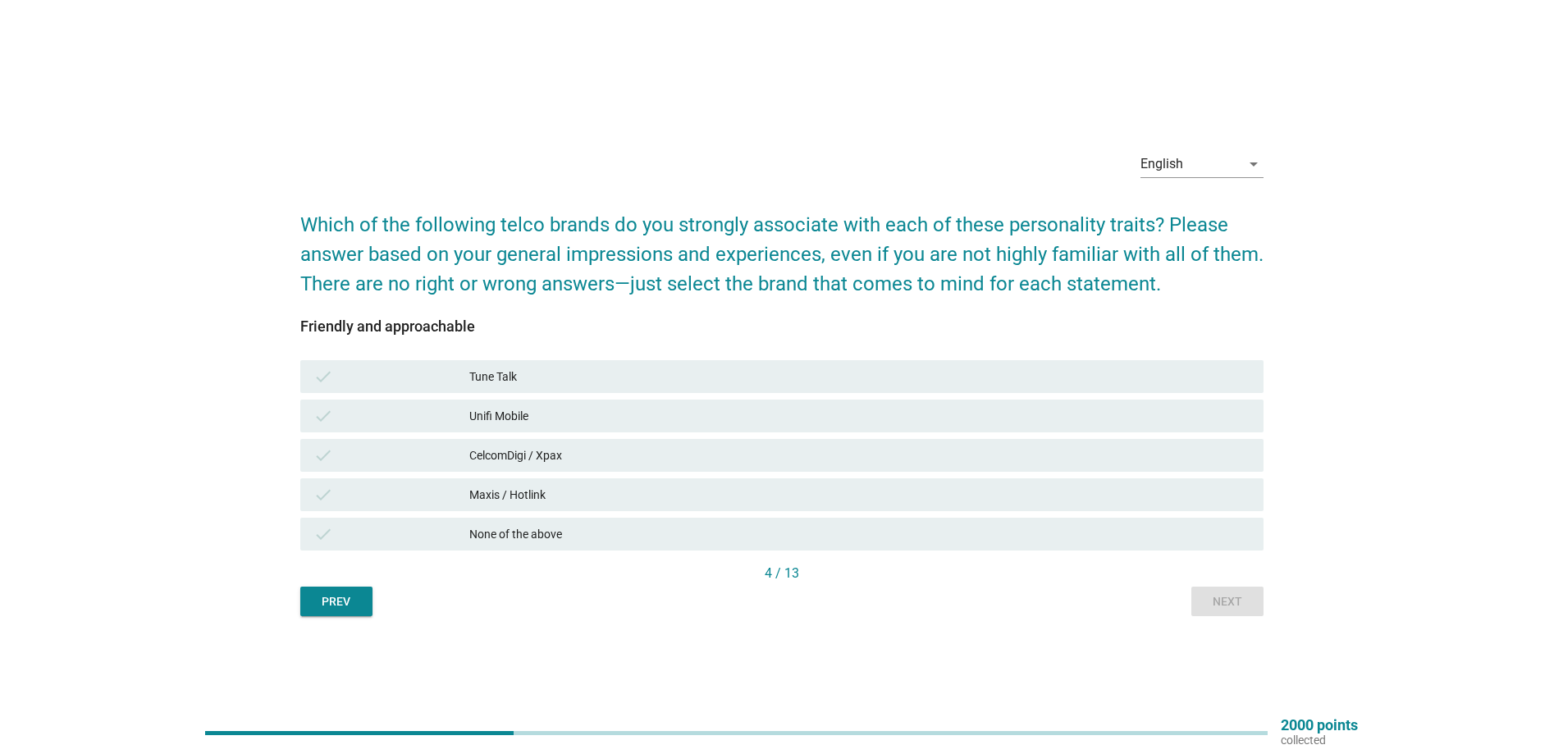
drag, startPoint x: 451, startPoint y: 420, endPoint x: 1050, endPoint y: 582, distance: 620.4
click at [454, 420] on div "check" at bounding box center [391, 416] width 156 height 20
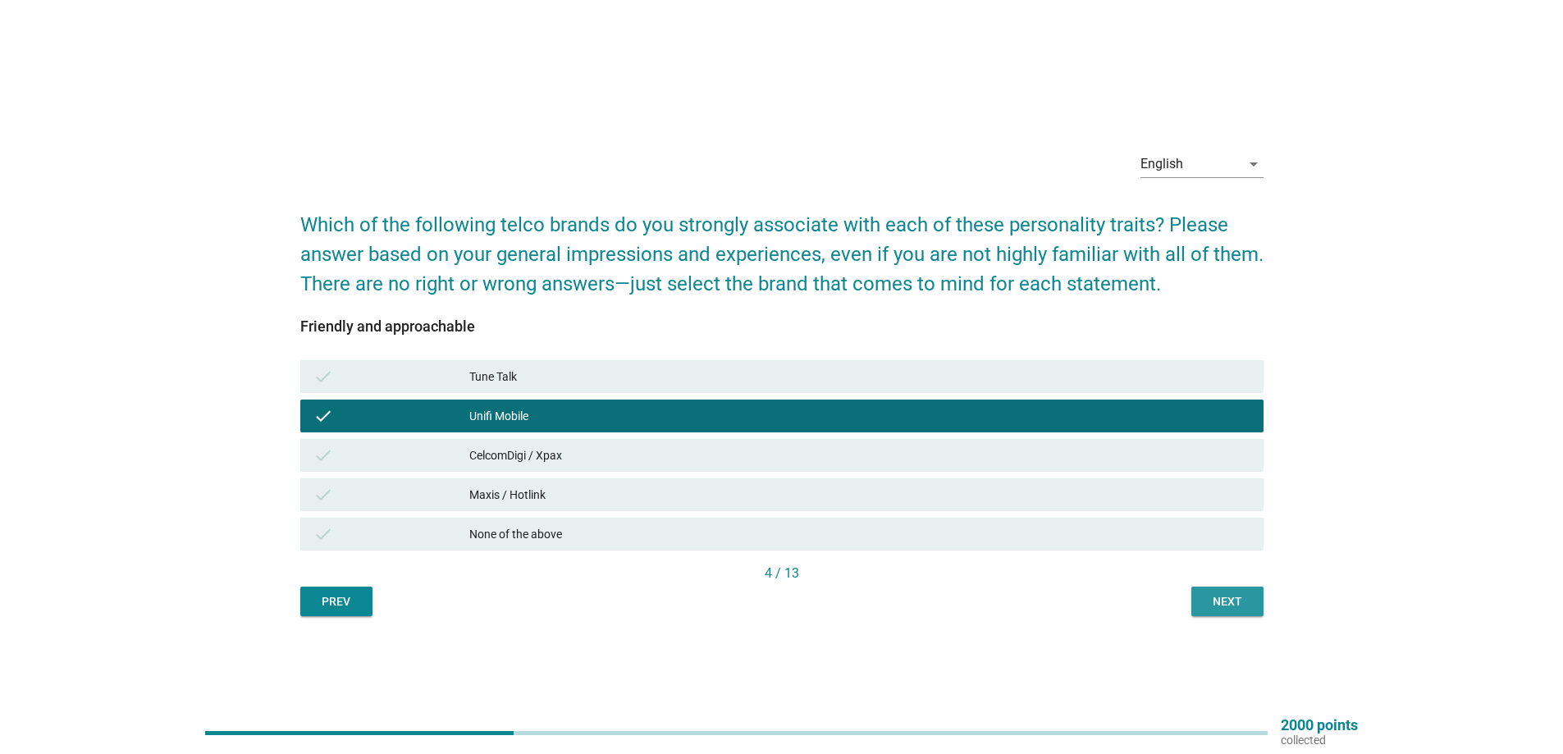
click at [1233, 606] on div "Next" at bounding box center [1227, 601] width 46 height 17
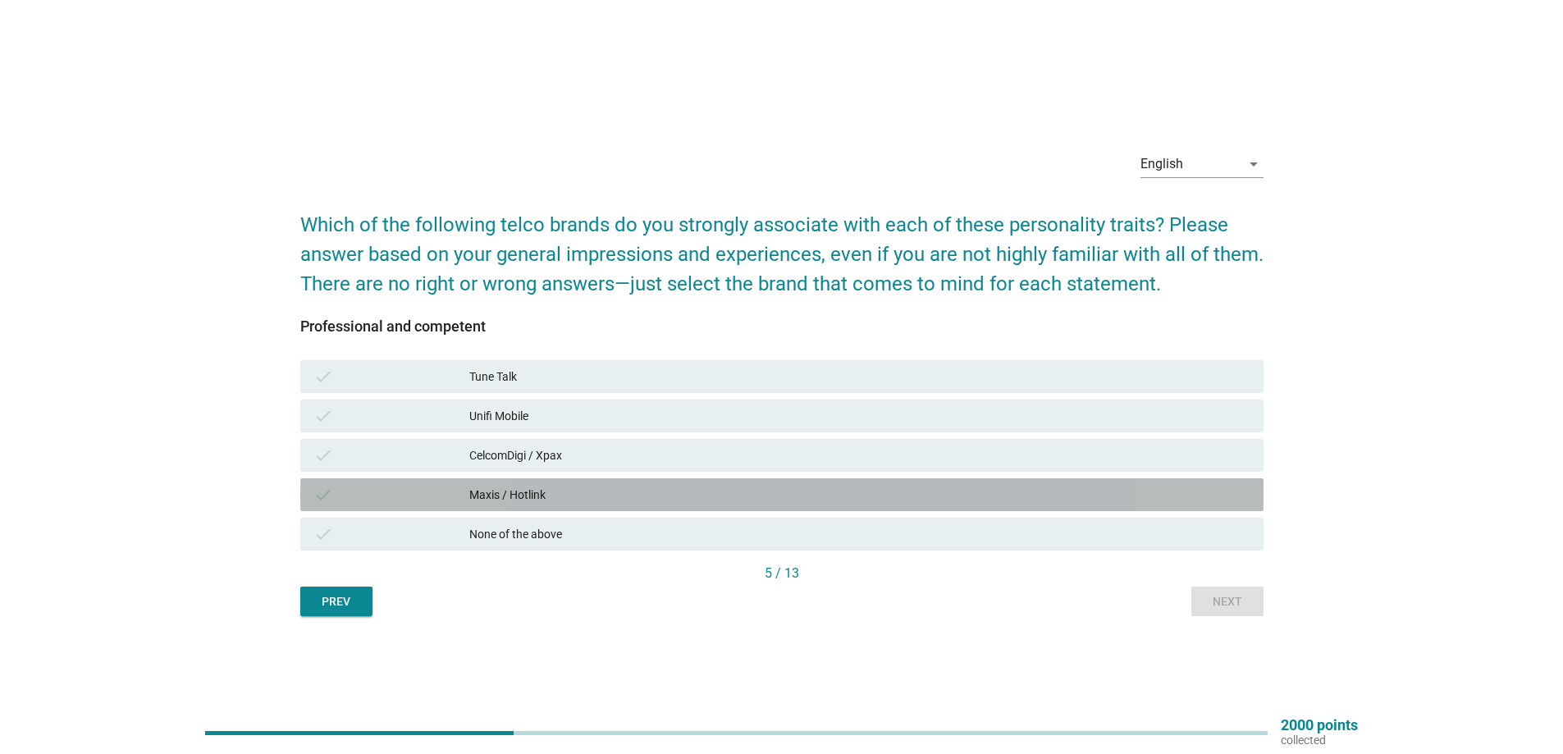
click at [587, 490] on div "Maxis / Hotlink" at bounding box center [859, 495] width 781 height 20
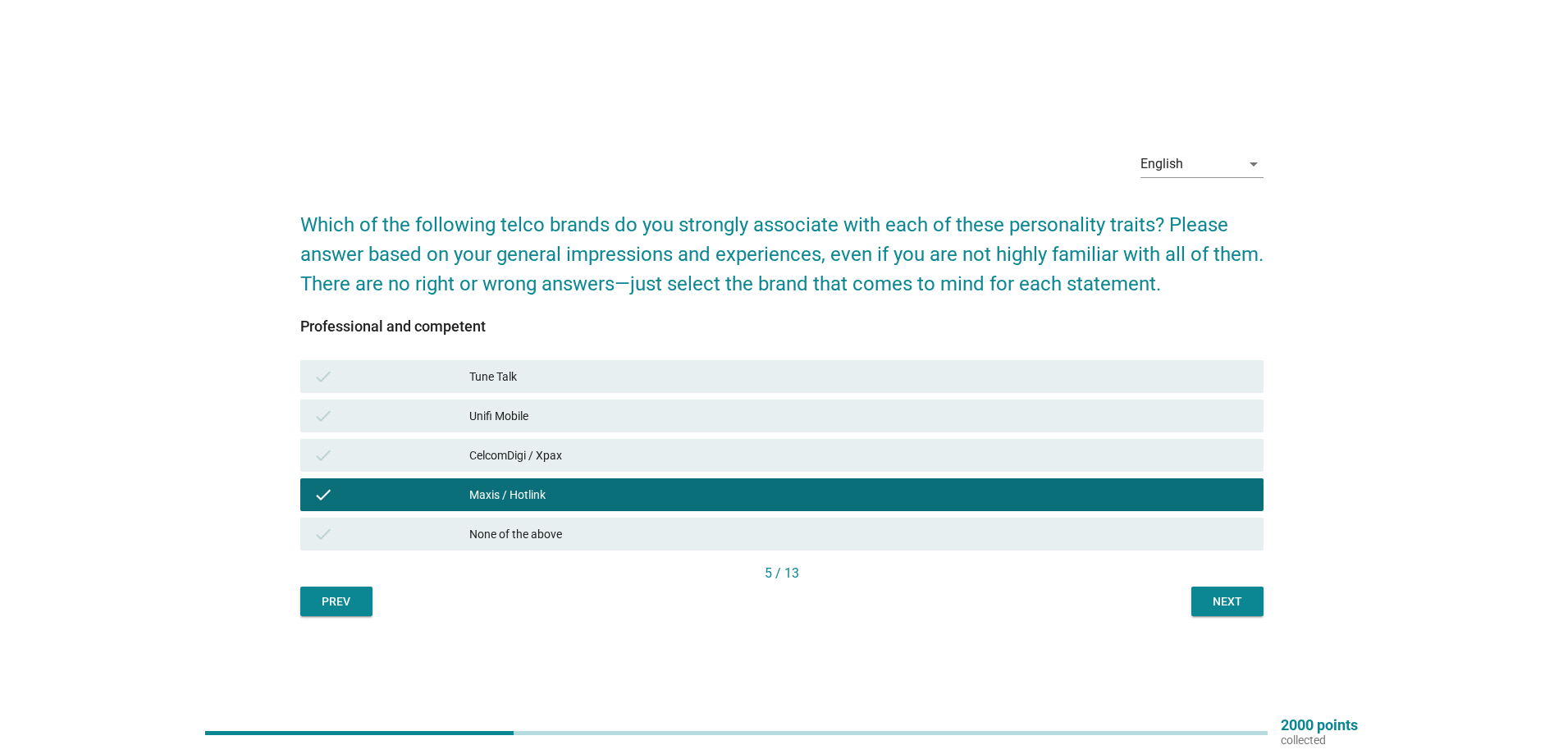
click at [591, 461] on div "CelcomDigi / Xpax" at bounding box center [859, 455] width 781 height 20
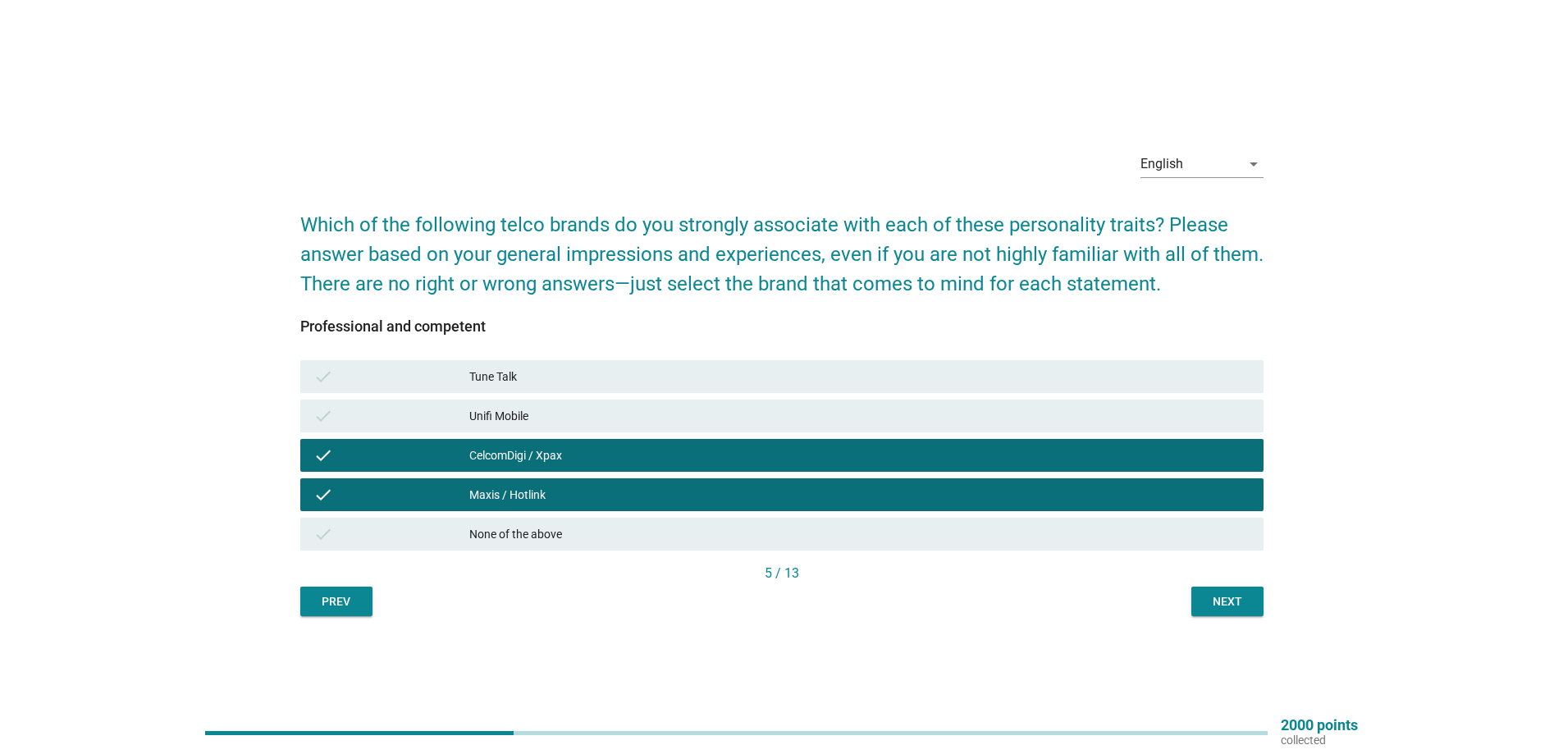
click at [582, 415] on div "Unifi Mobile" at bounding box center [859, 416] width 781 height 20
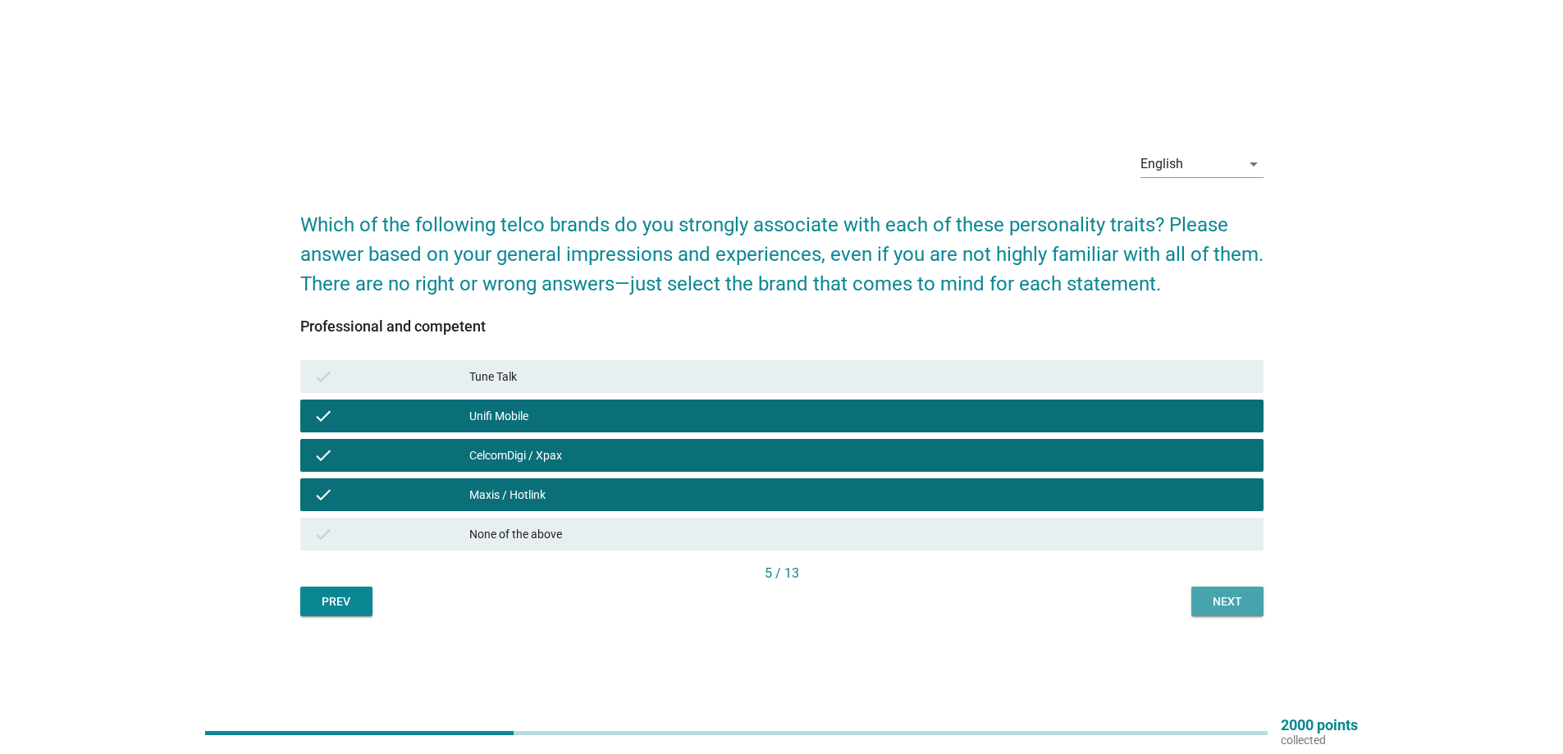
click at [1230, 597] on div "Next" at bounding box center [1227, 601] width 46 height 17
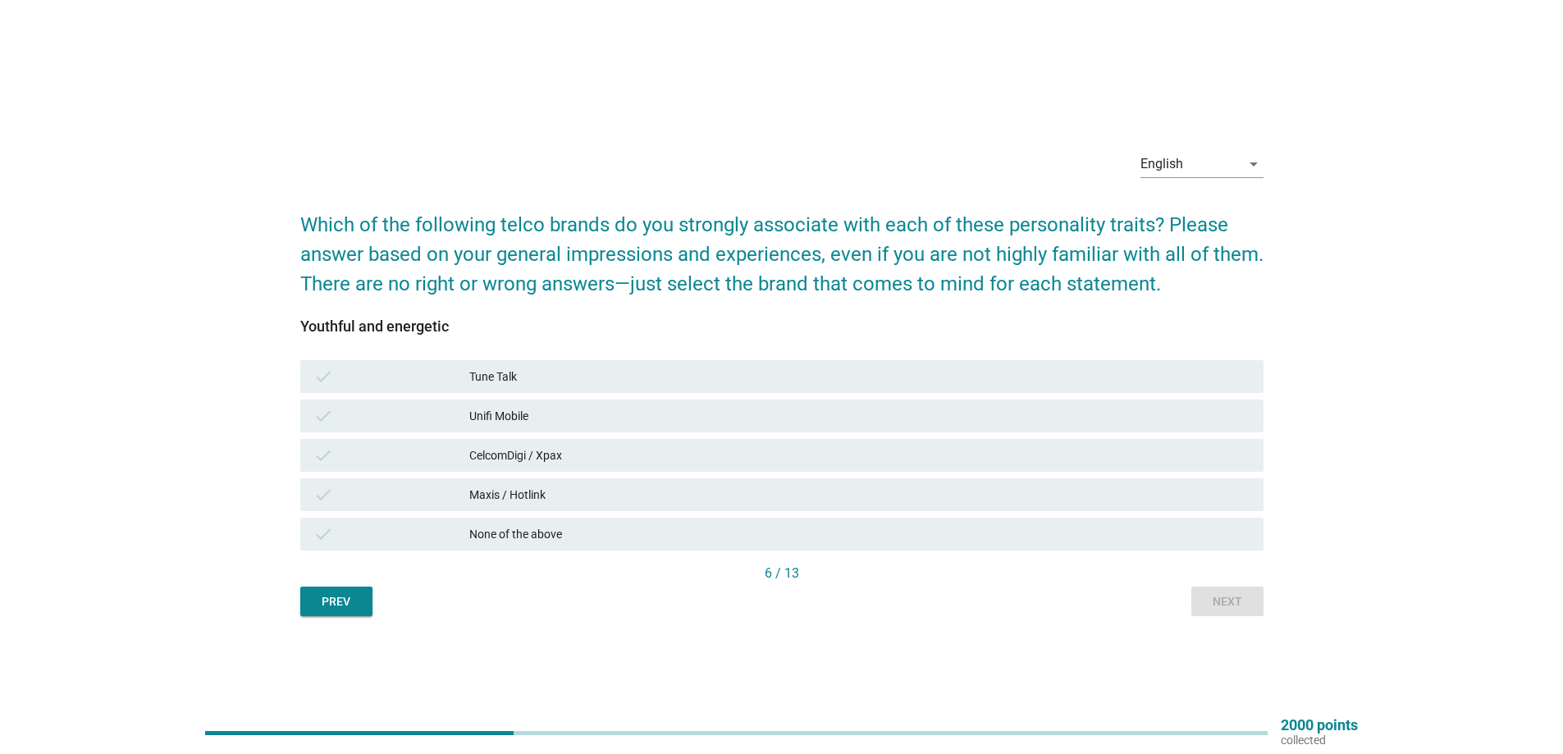
click at [556, 372] on div "Tune Talk" at bounding box center [859, 377] width 781 height 20
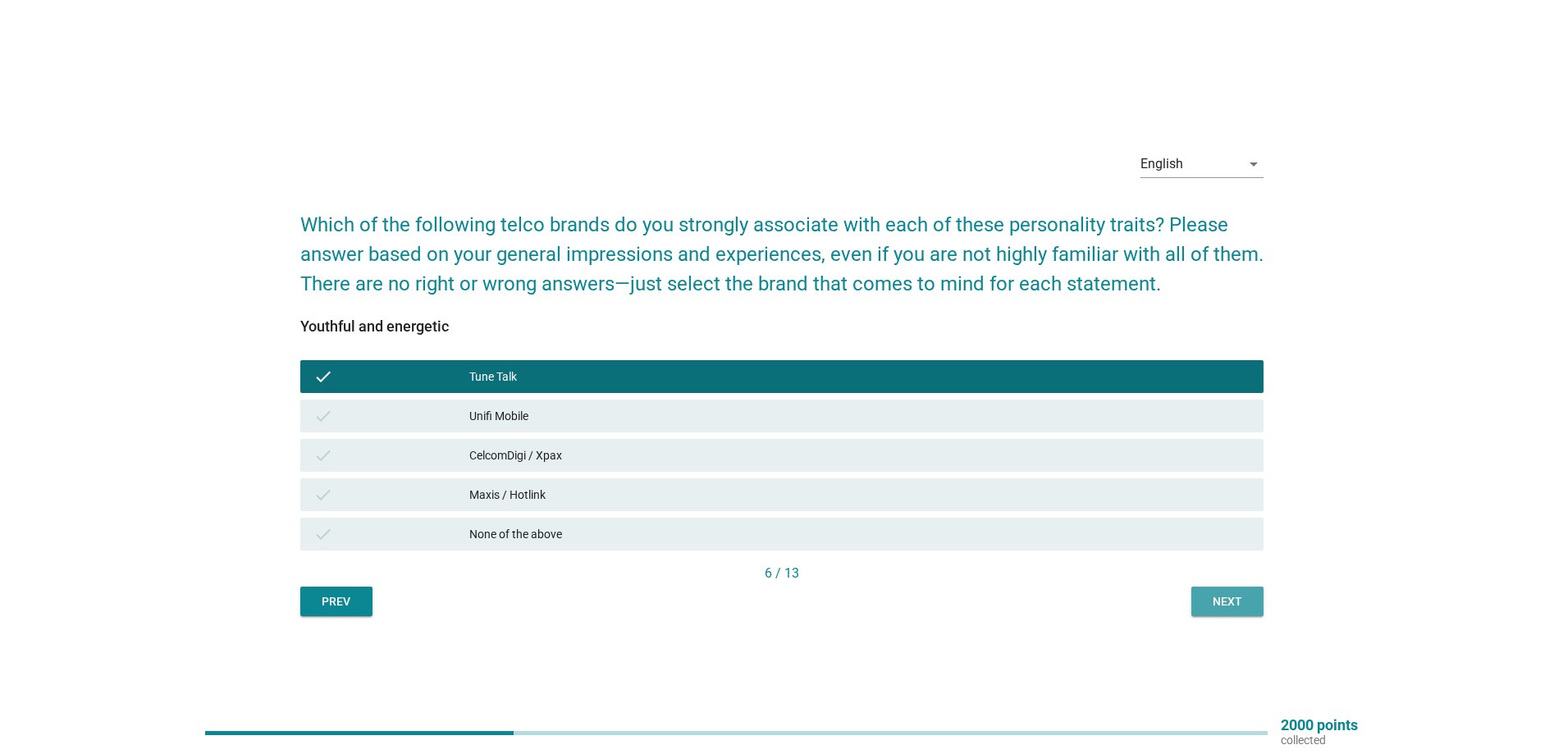
click at [1238, 601] on div "Next" at bounding box center [1227, 601] width 46 height 17
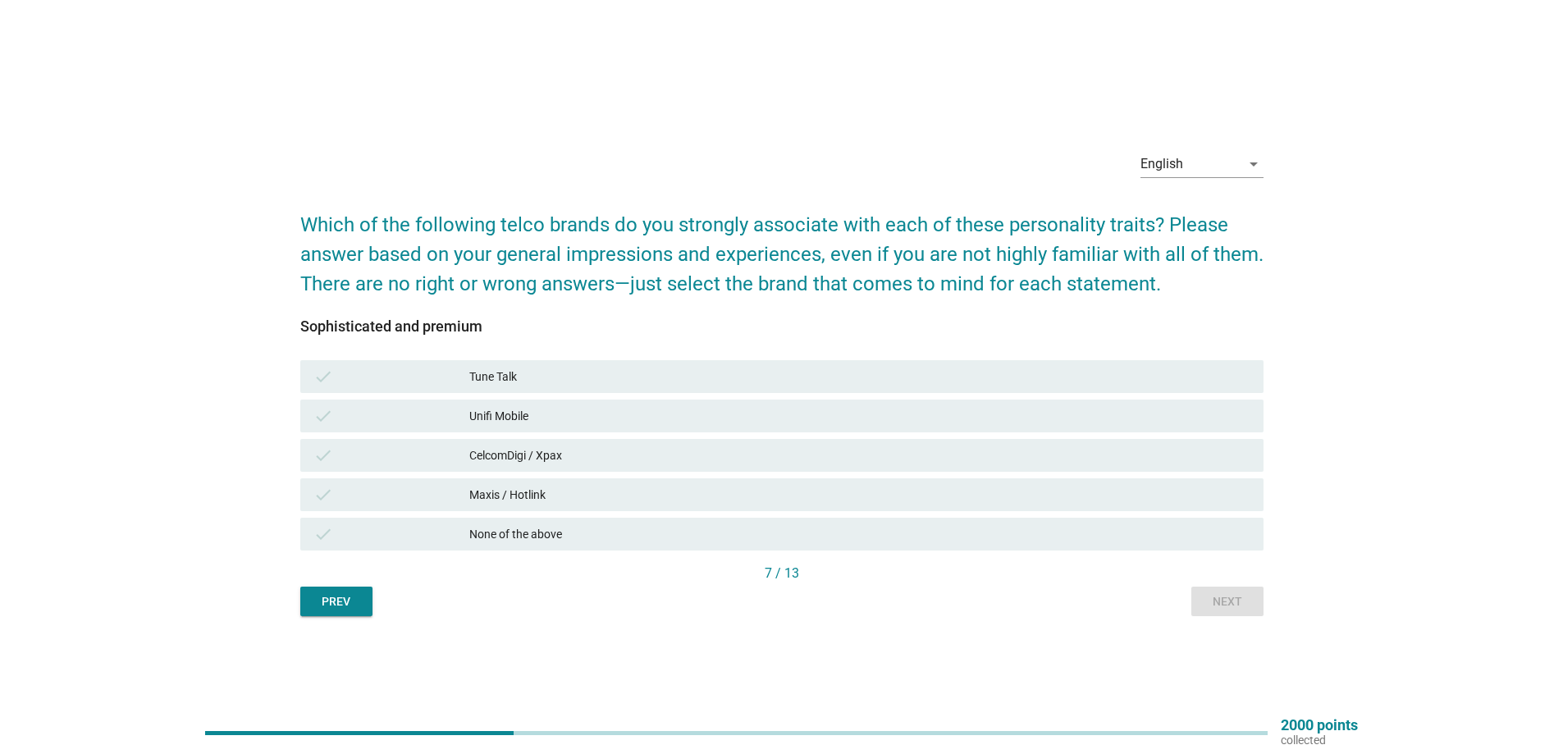
drag, startPoint x: 647, startPoint y: 541, endPoint x: 828, endPoint y: 582, distance: 184.9
click at [649, 541] on div "None of the above" at bounding box center [859, 534] width 781 height 20
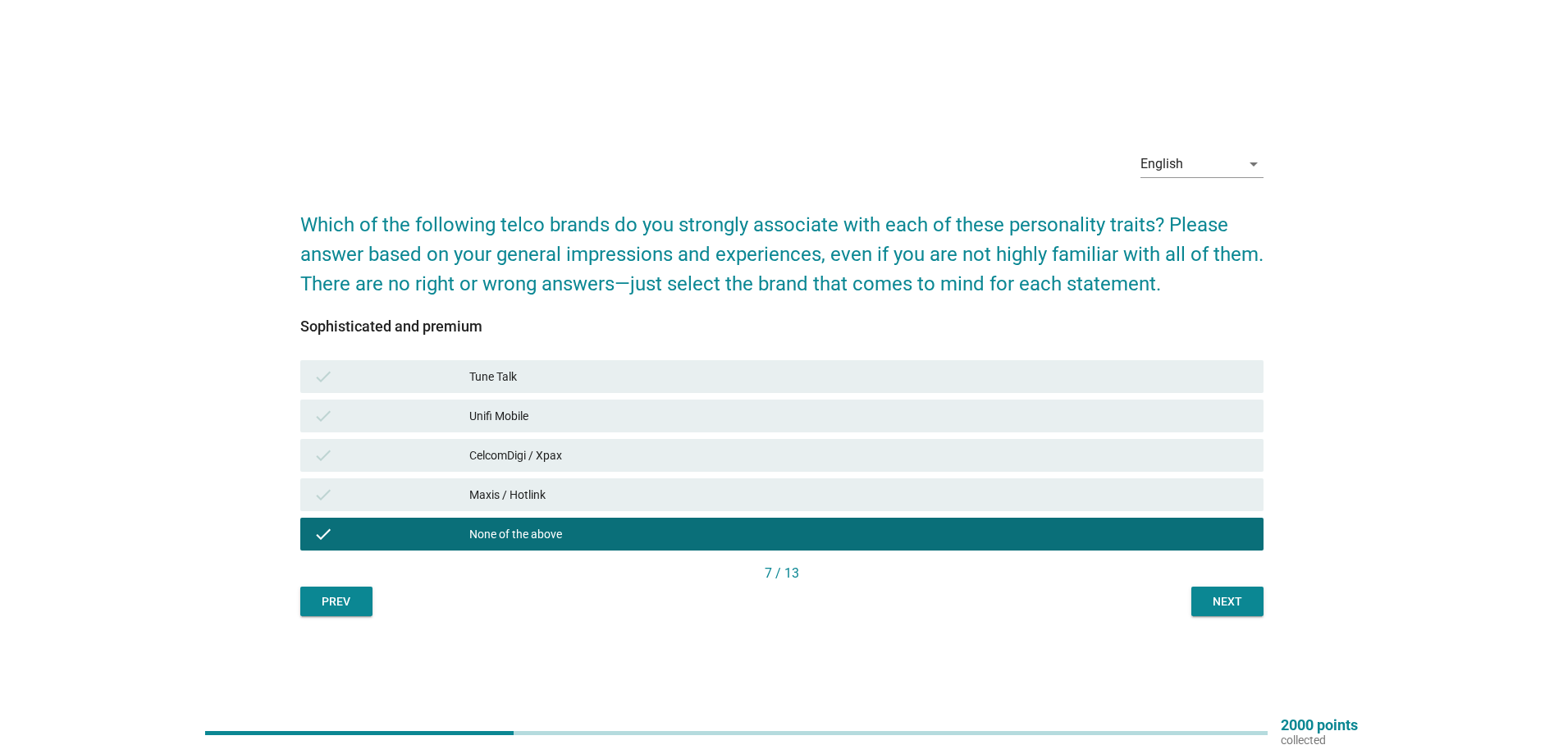
click at [1195, 606] on button "Next" at bounding box center [1227, 602] width 72 height 30
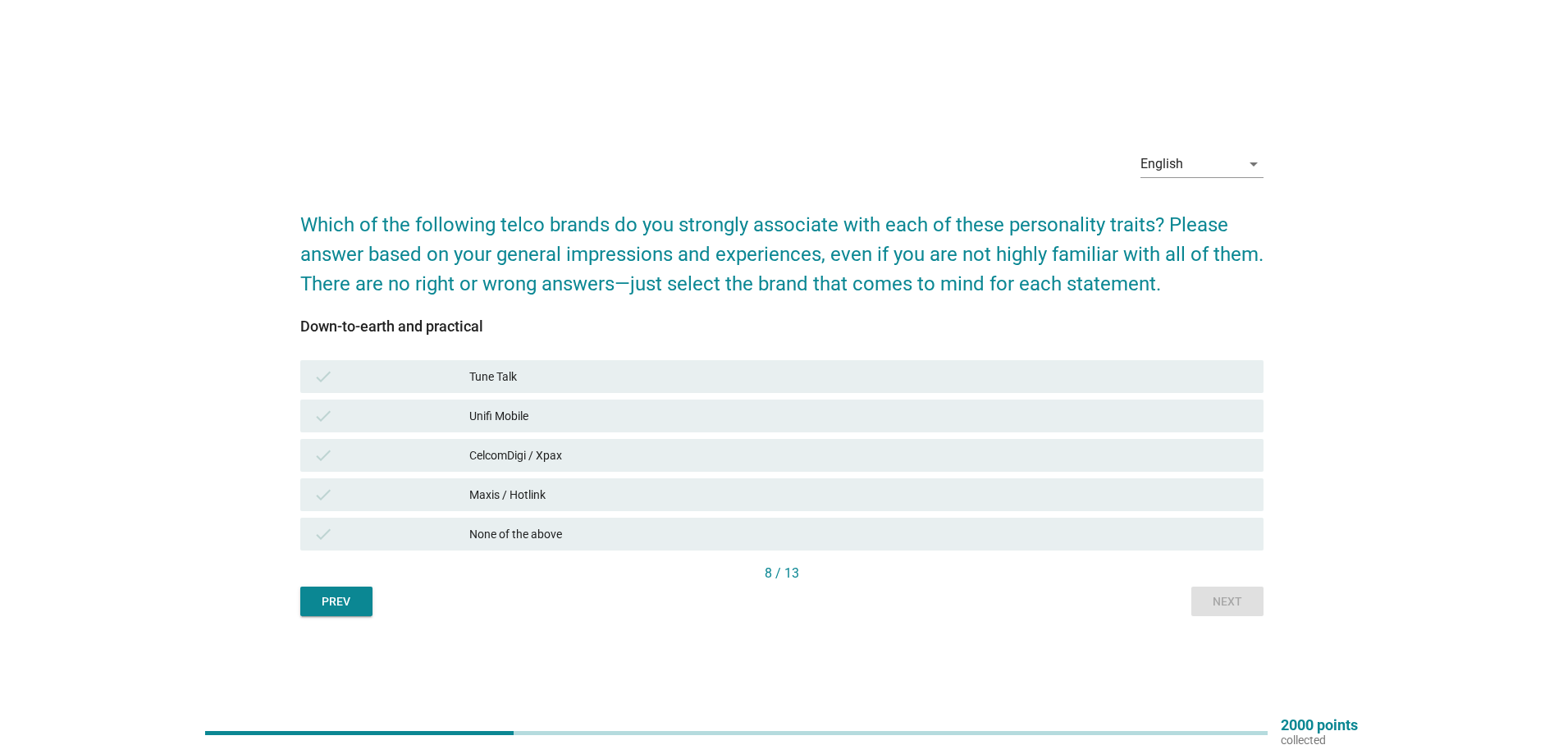
click at [488, 412] on div "Unifi Mobile" at bounding box center [859, 416] width 781 height 20
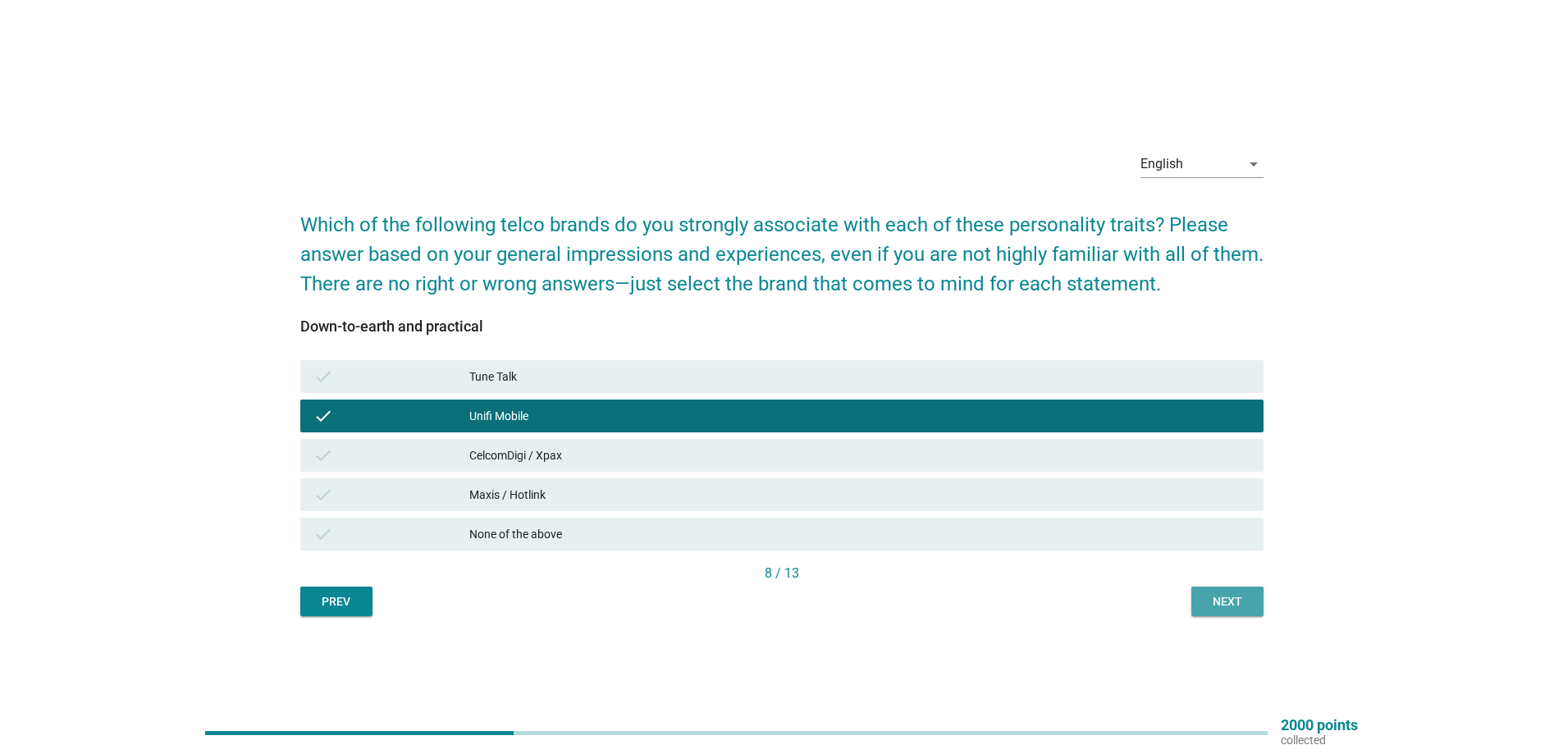
click at [1218, 595] on div "Next" at bounding box center [1227, 601] width 46 height 17
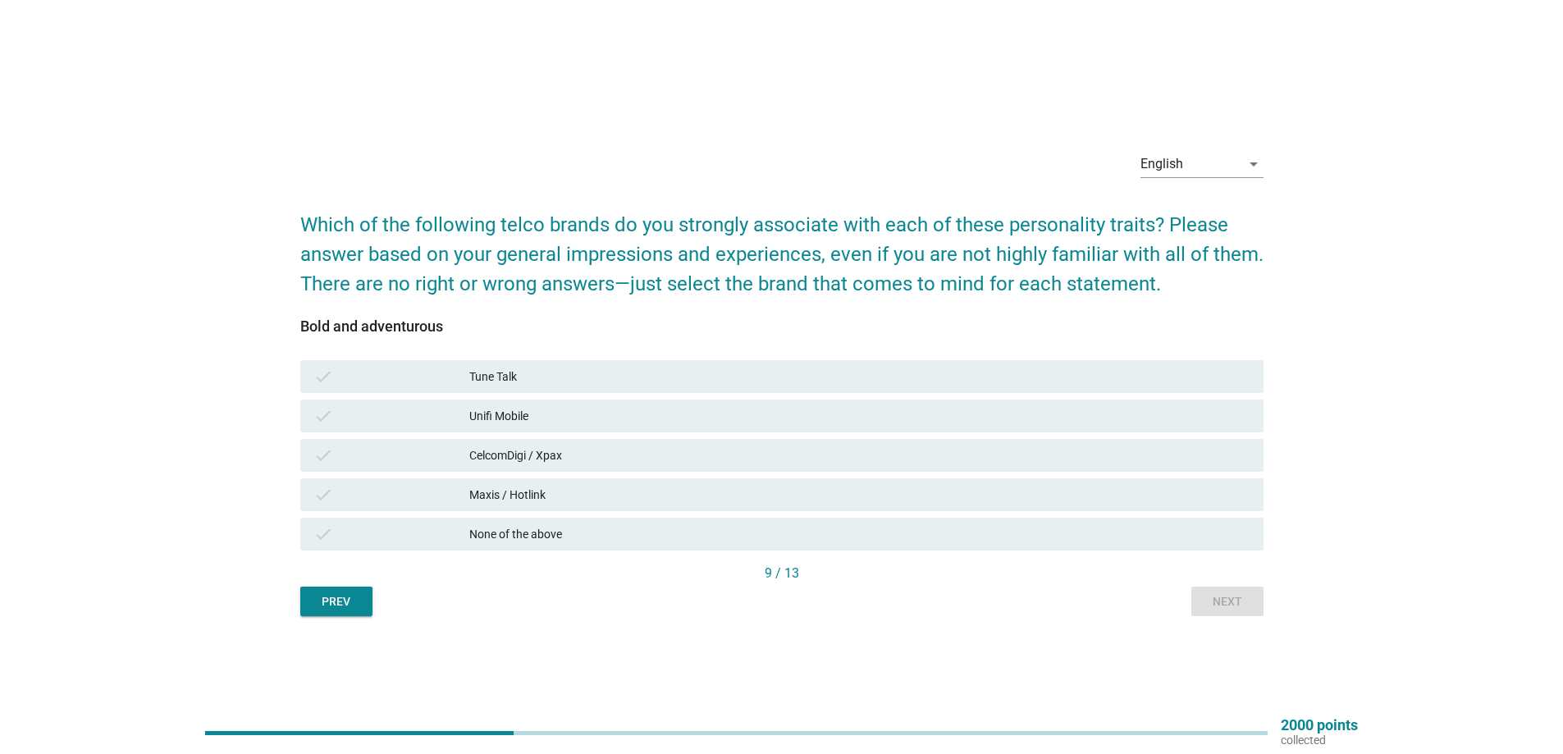
click at [547, 419] on div "Unifi Mobile" at bounding box center [859, 416] width 781 height 20
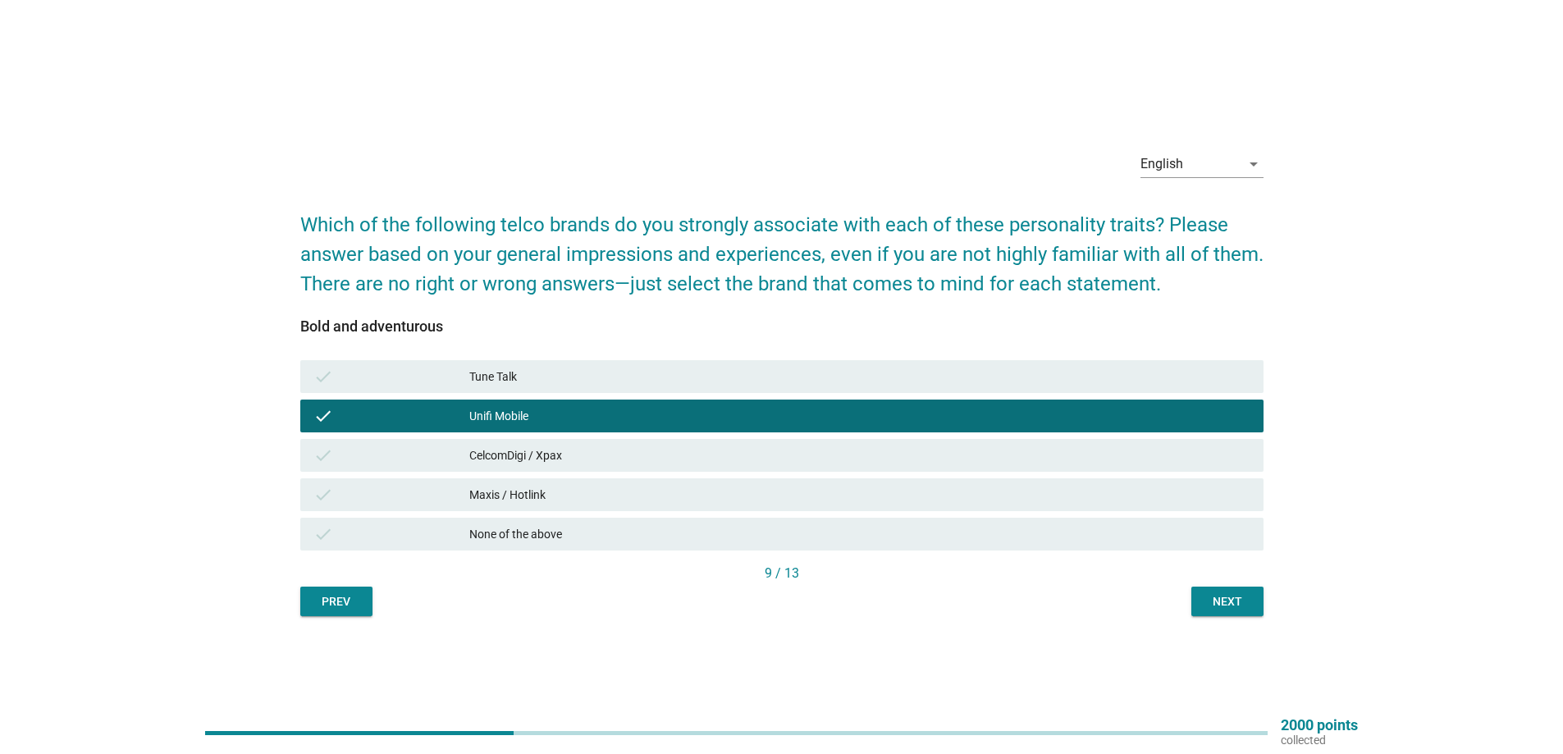
click at [1212, 608] on div "Next" at bounding box center [1227, 601] width 46 height 17
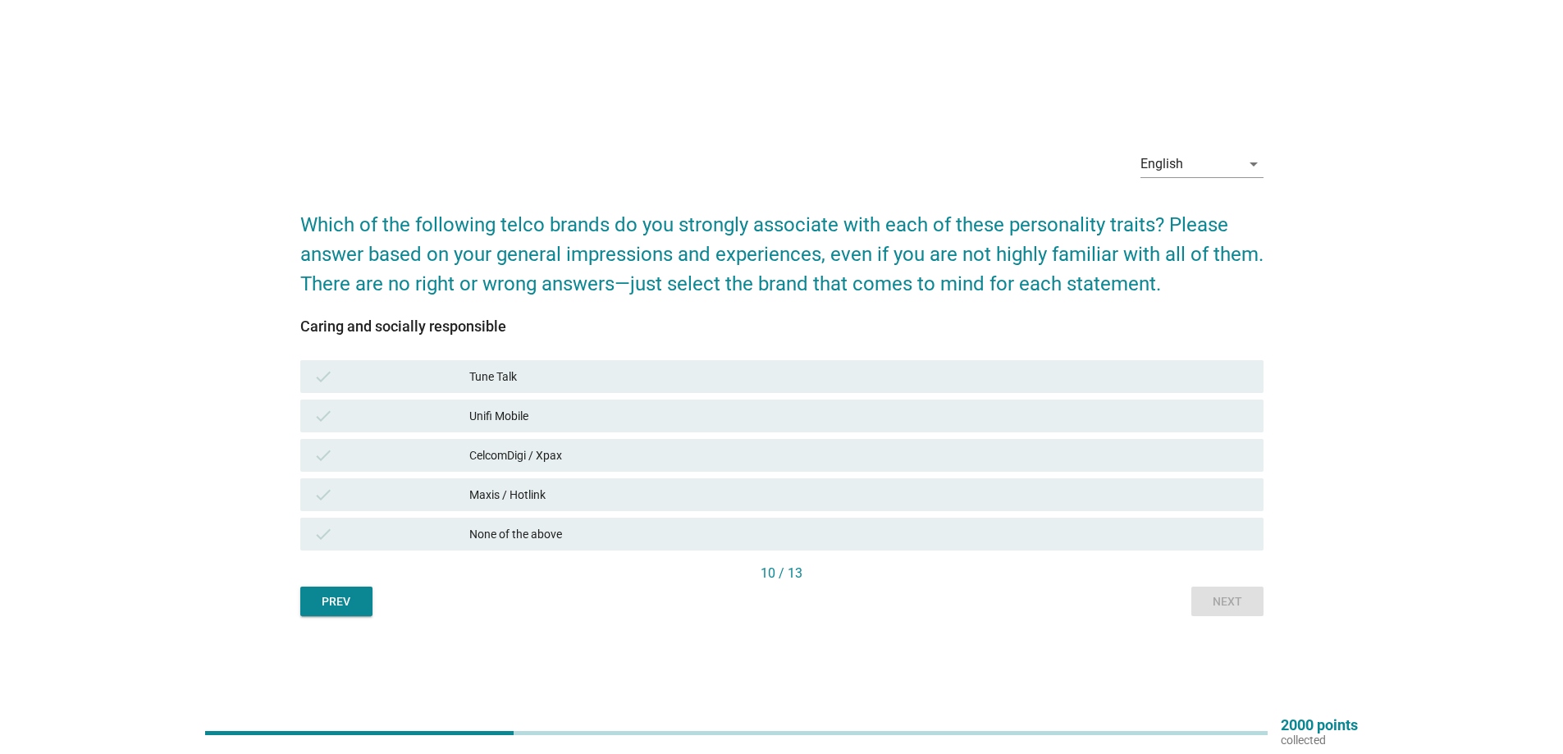
click at [583, 541] on div "None of the above" at bounding box center [859, 534] width 781 height 20
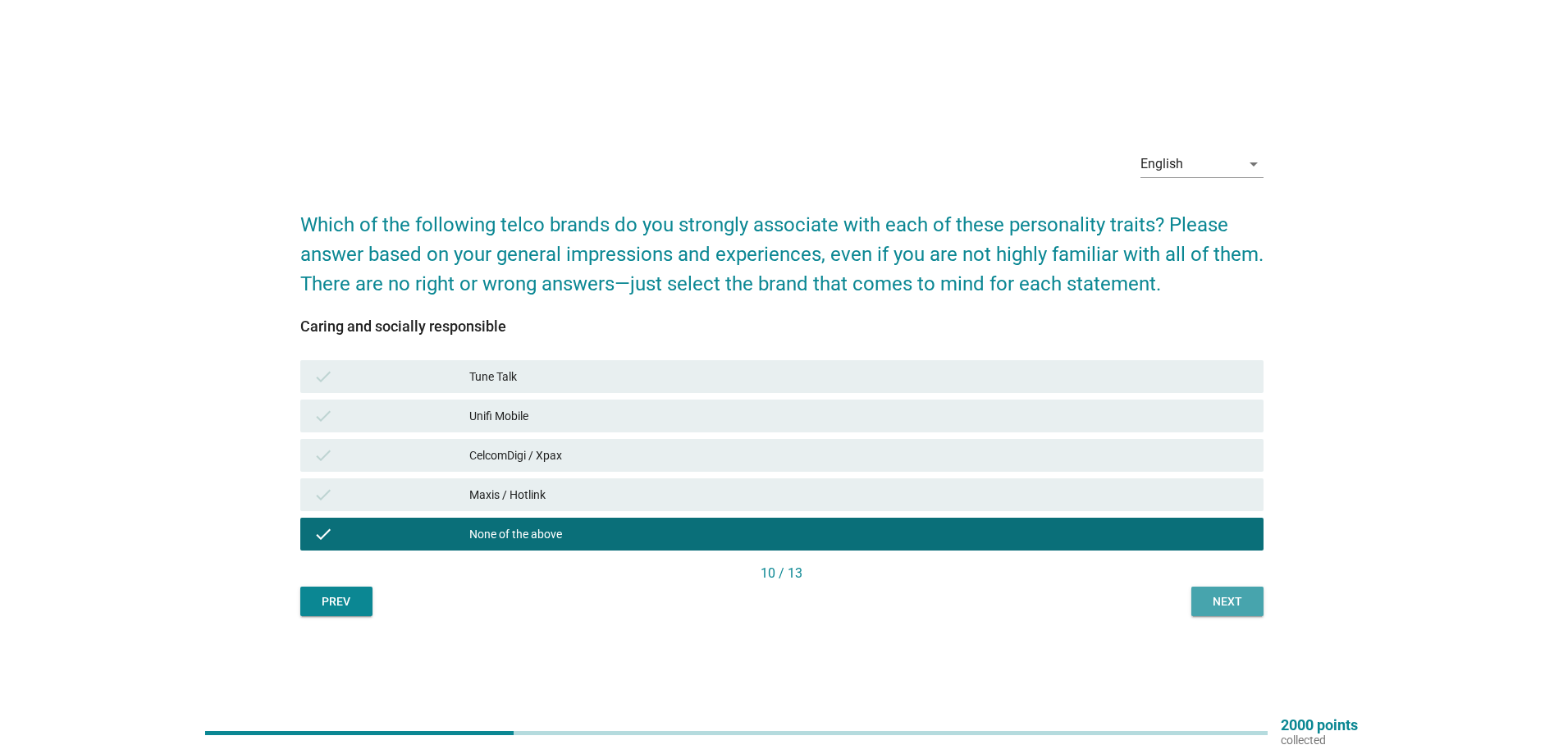
click at [1237, 598] on div "Next" at bounding box center [1227, 601] width 46 height 17
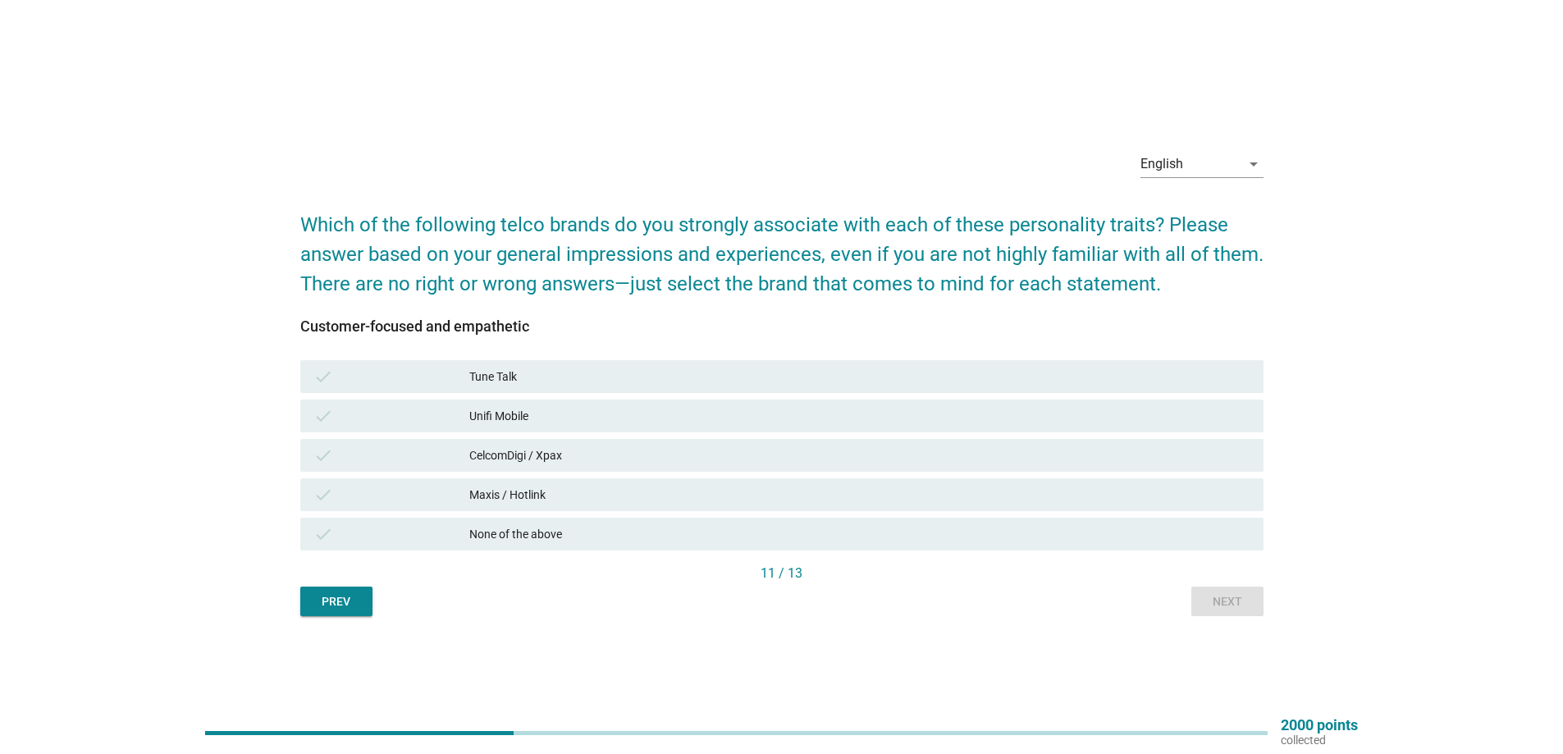
drag, startPoint x: 520, startPoint y: 535, endPoint x: 599, endPoint y: 535, distance: 78.7
click at [523, 535] on div "None of the above" at bounding box center [859, 534] width 781 height 20
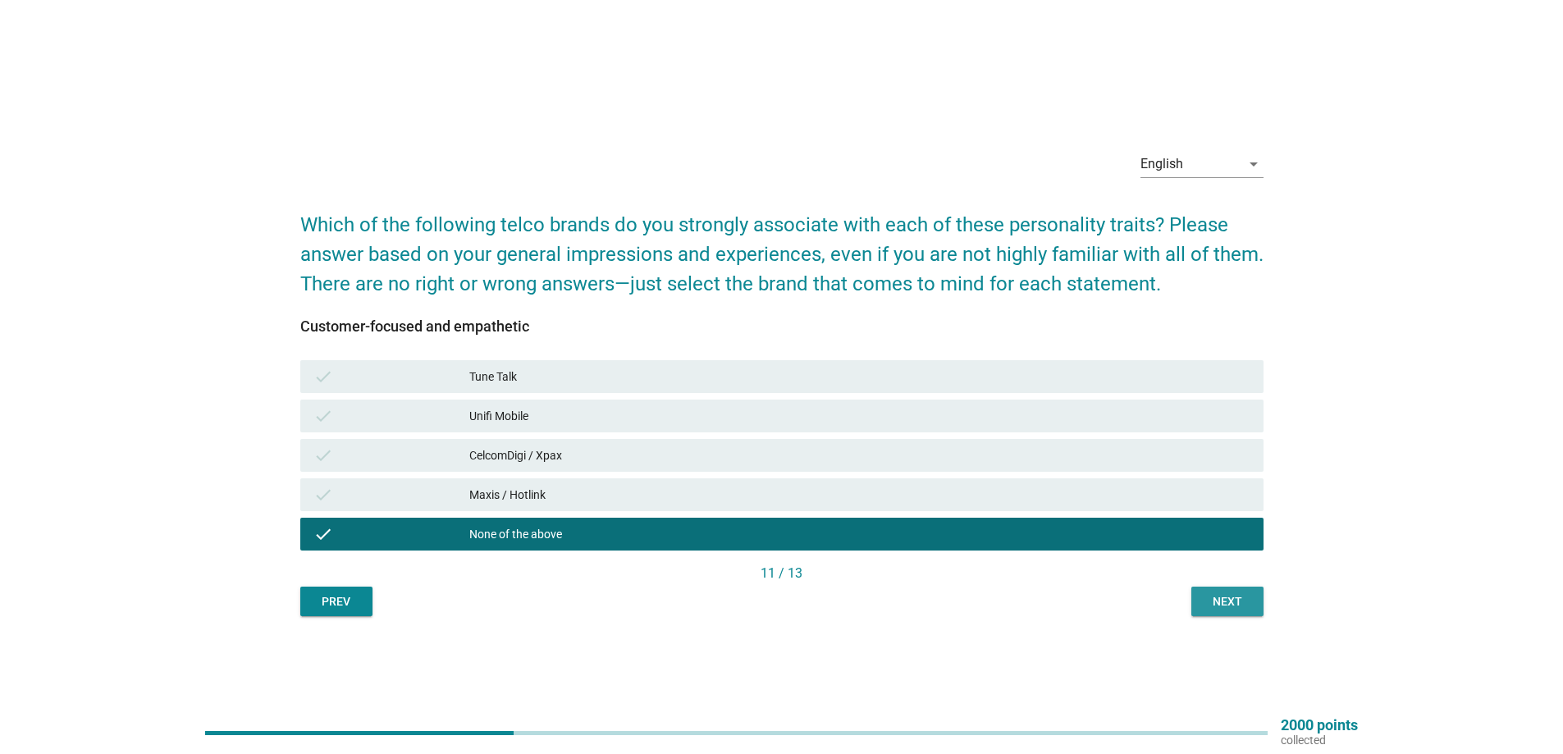
click at [1215, 594] on div "Next" at bounding box center [1227, 601] width 46 height 17
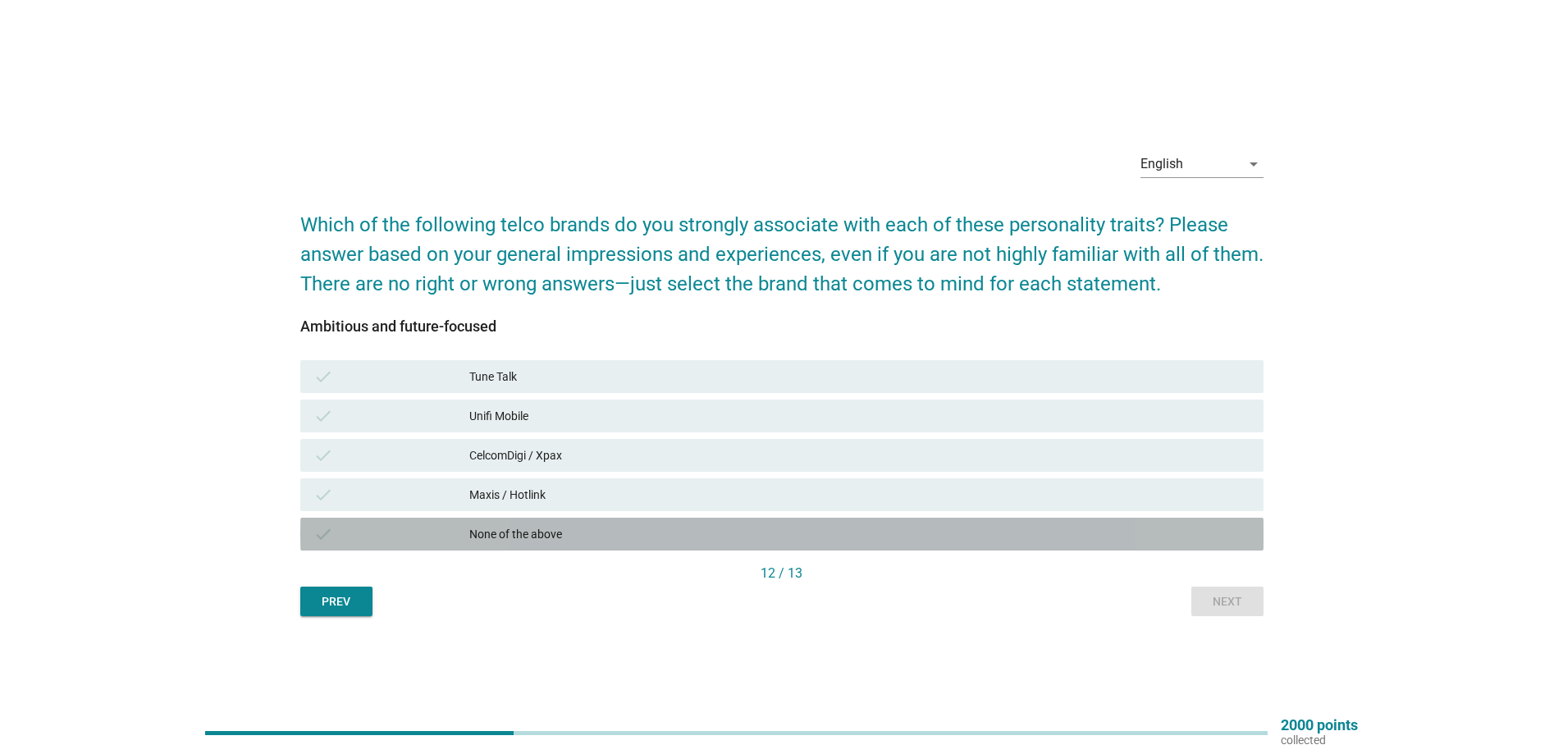
click at [467, 527] on div "check" at bounding box center [391, 534] width 156 height 20
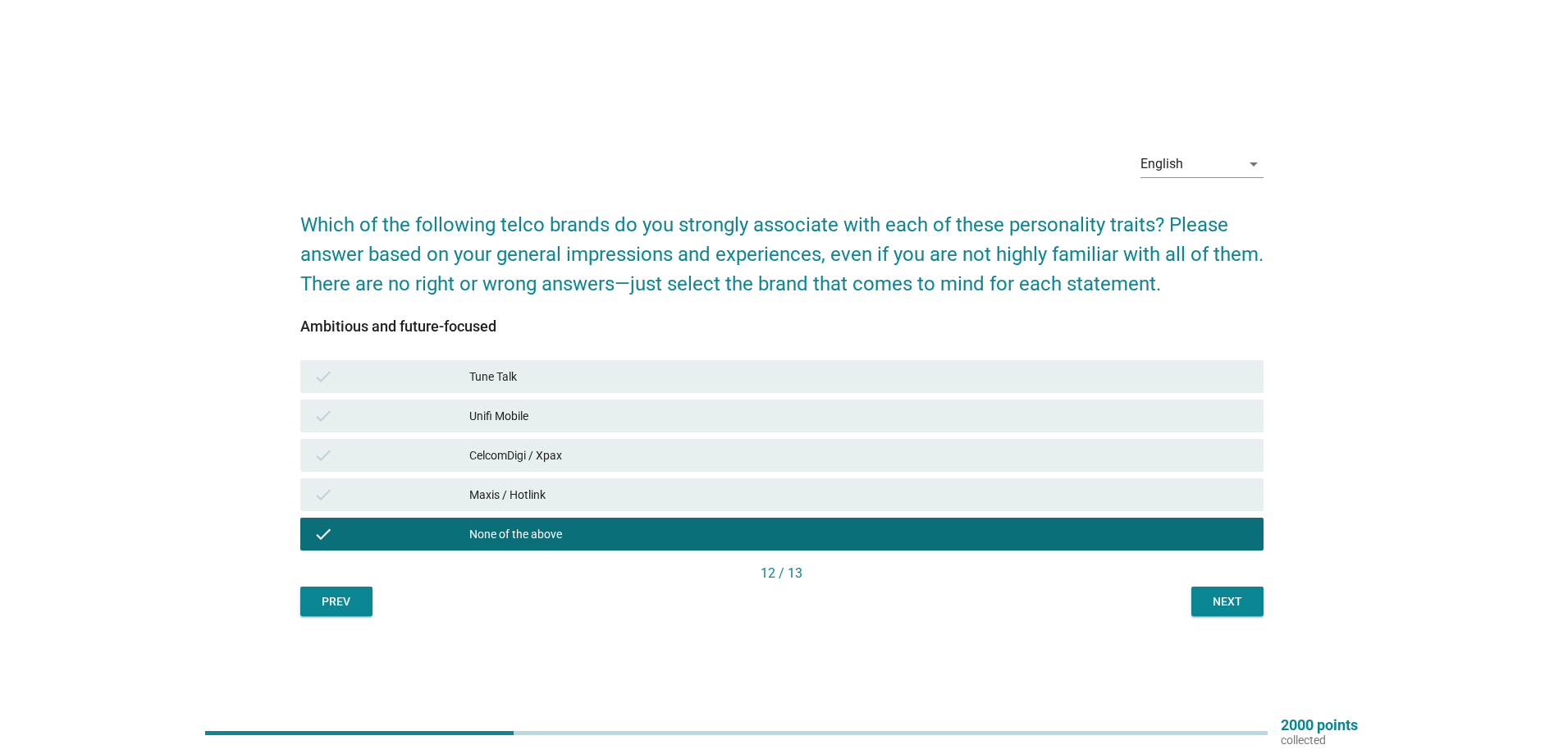
click at [1244, 602] on div "Next" at bounding box center [1227, 601] width 46 height 17
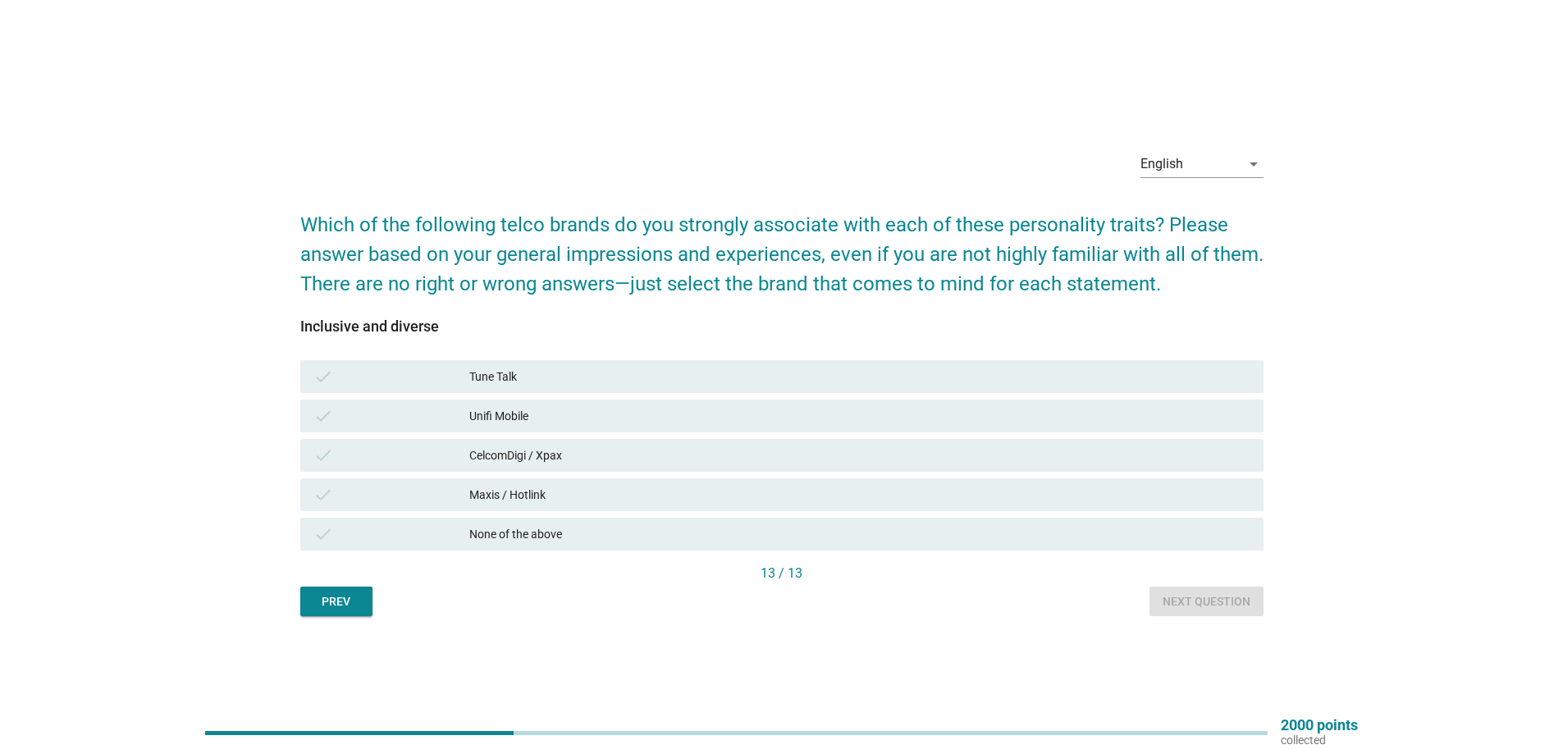
click at [495, 423] on div "Unifi Mobile" at bounding box center [859, 416] width 781 height 20
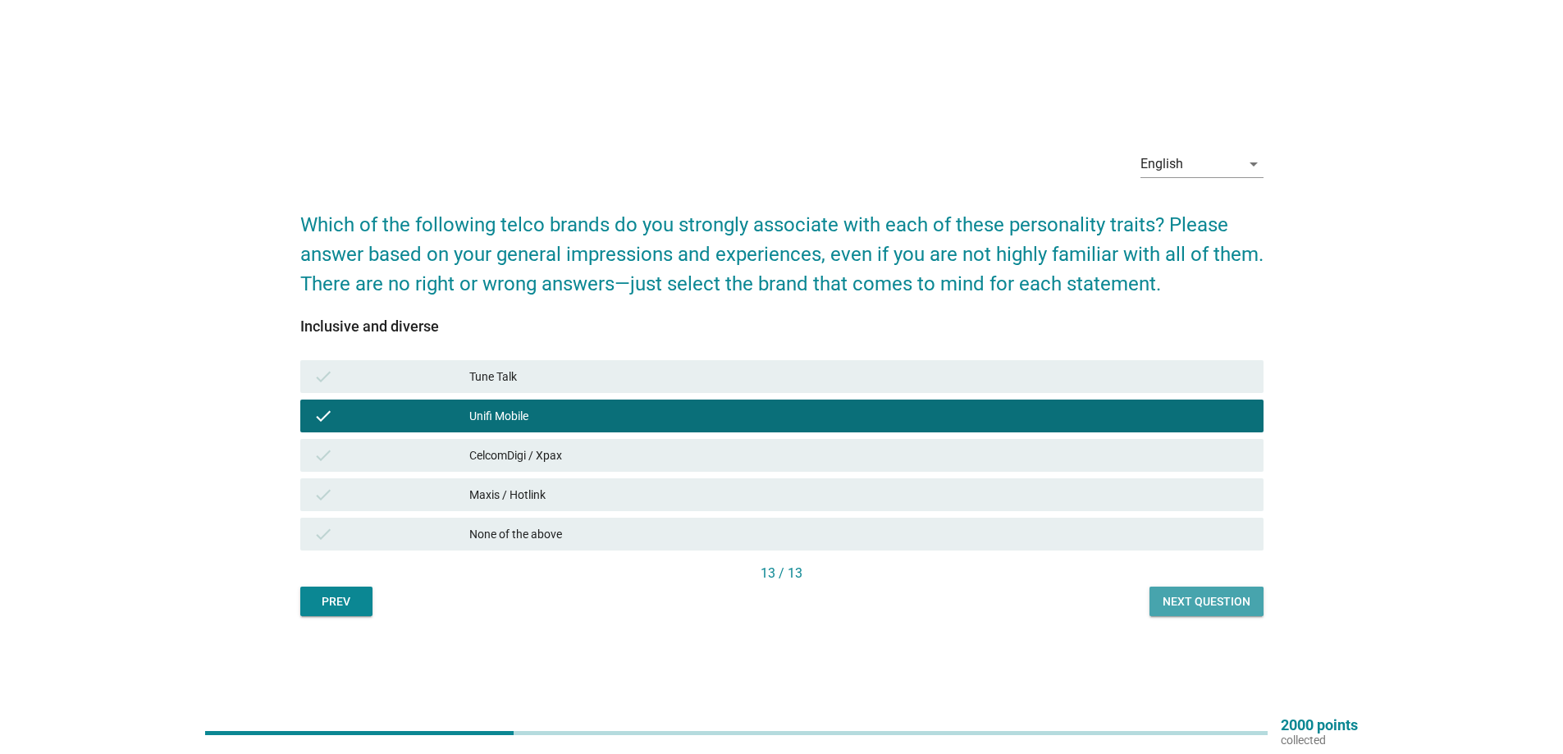
click at [1200, 598] on div "Next question" at bounding box center [1206, 601] width 88 height 17
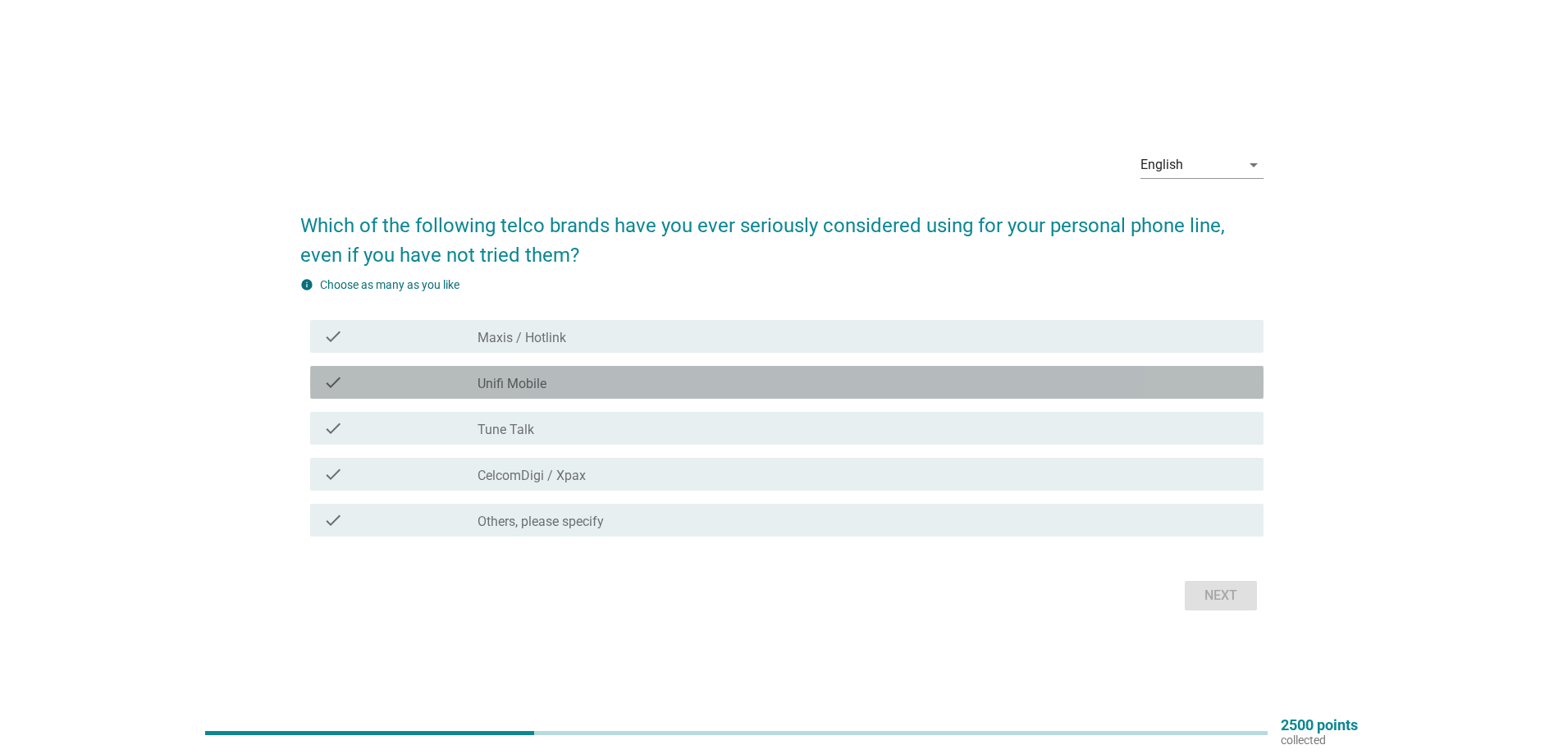
click at [515, 386] on label "Unifi Mobile" at bounding box center [511, 384] width 69 height 16
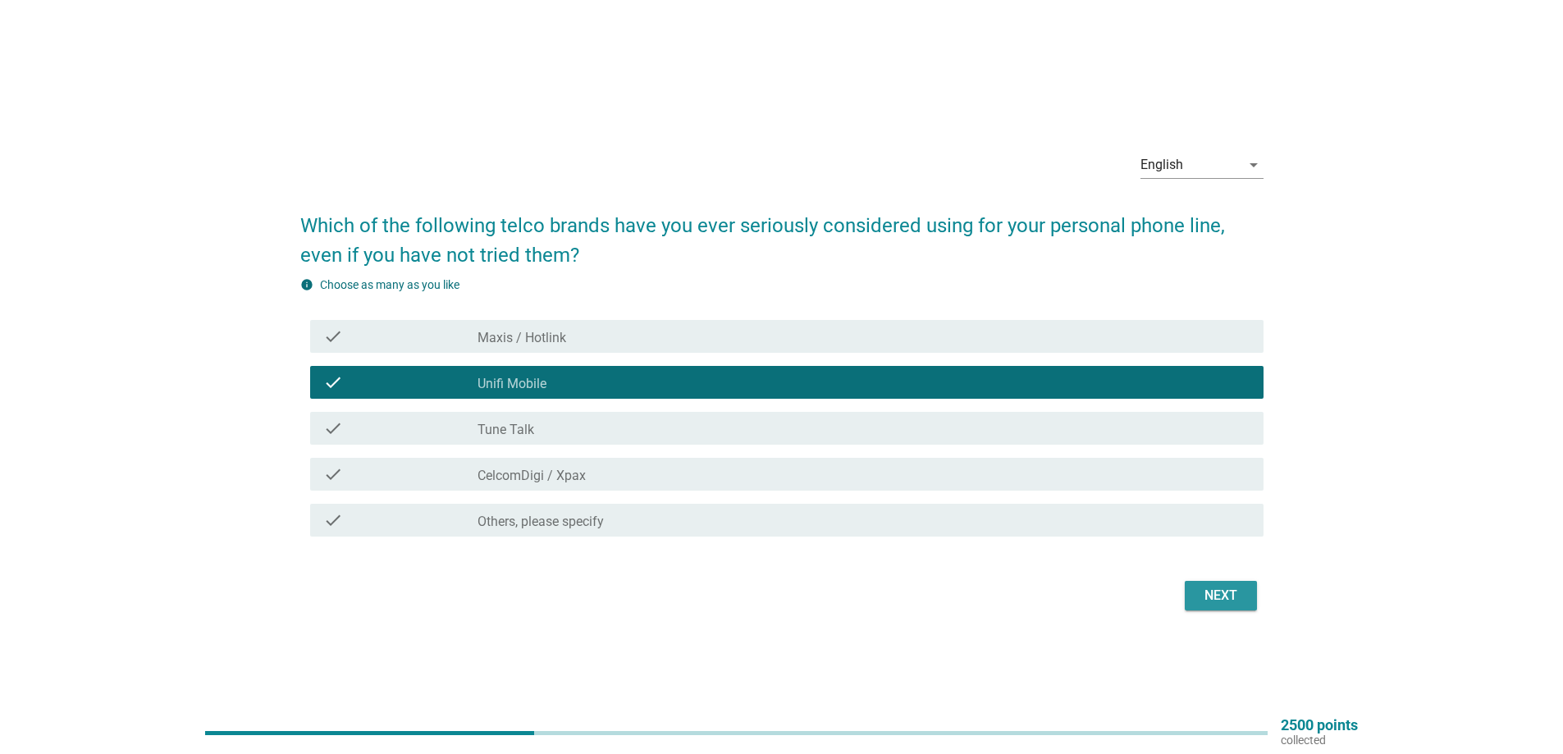
click at [1242, 591] on div "Next" at bounding box center [1221, 596] width 46 height 20
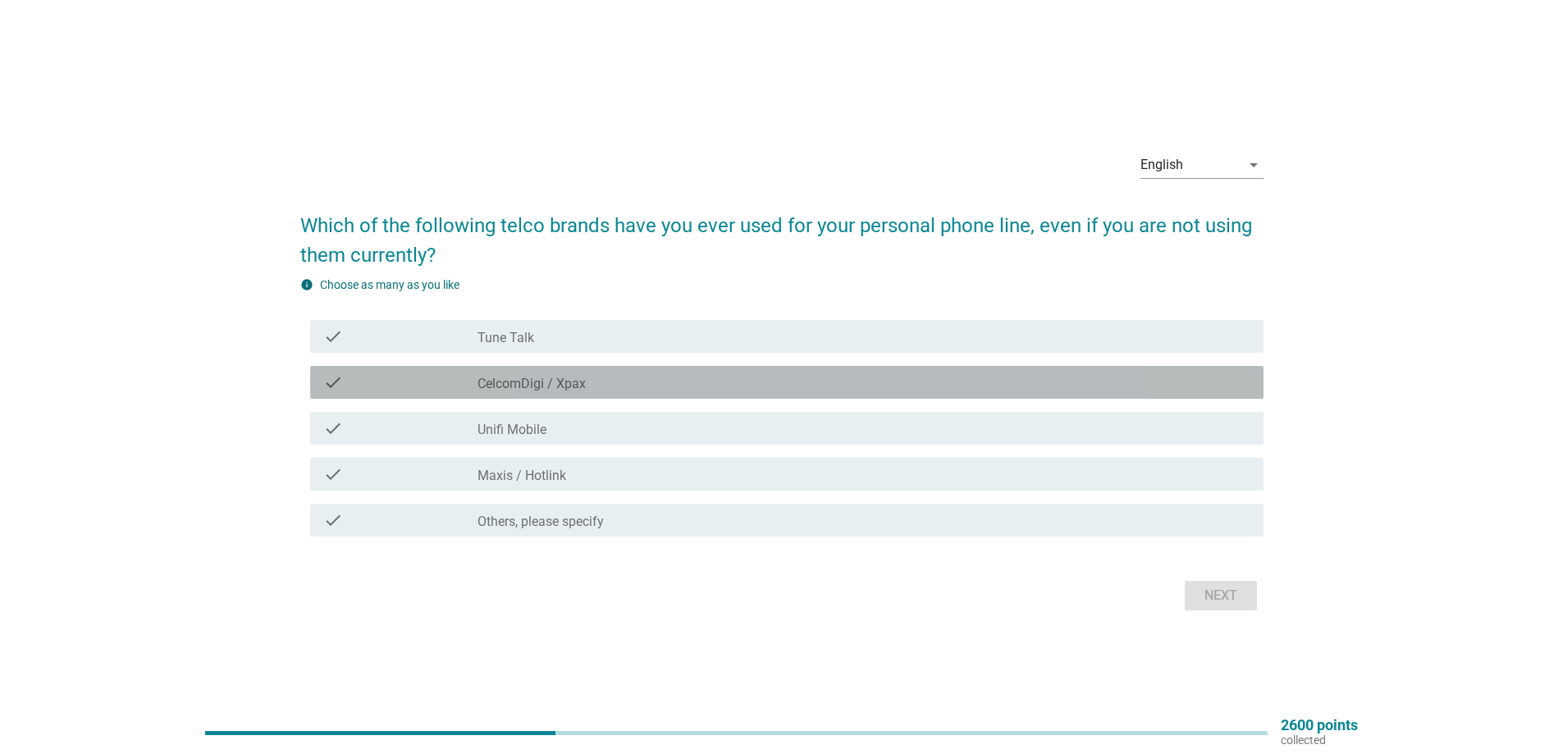
click at [571, 374] on div "check_box CelcomDigi / Xpax" at bounding box center [863, 382] width 773 height 20
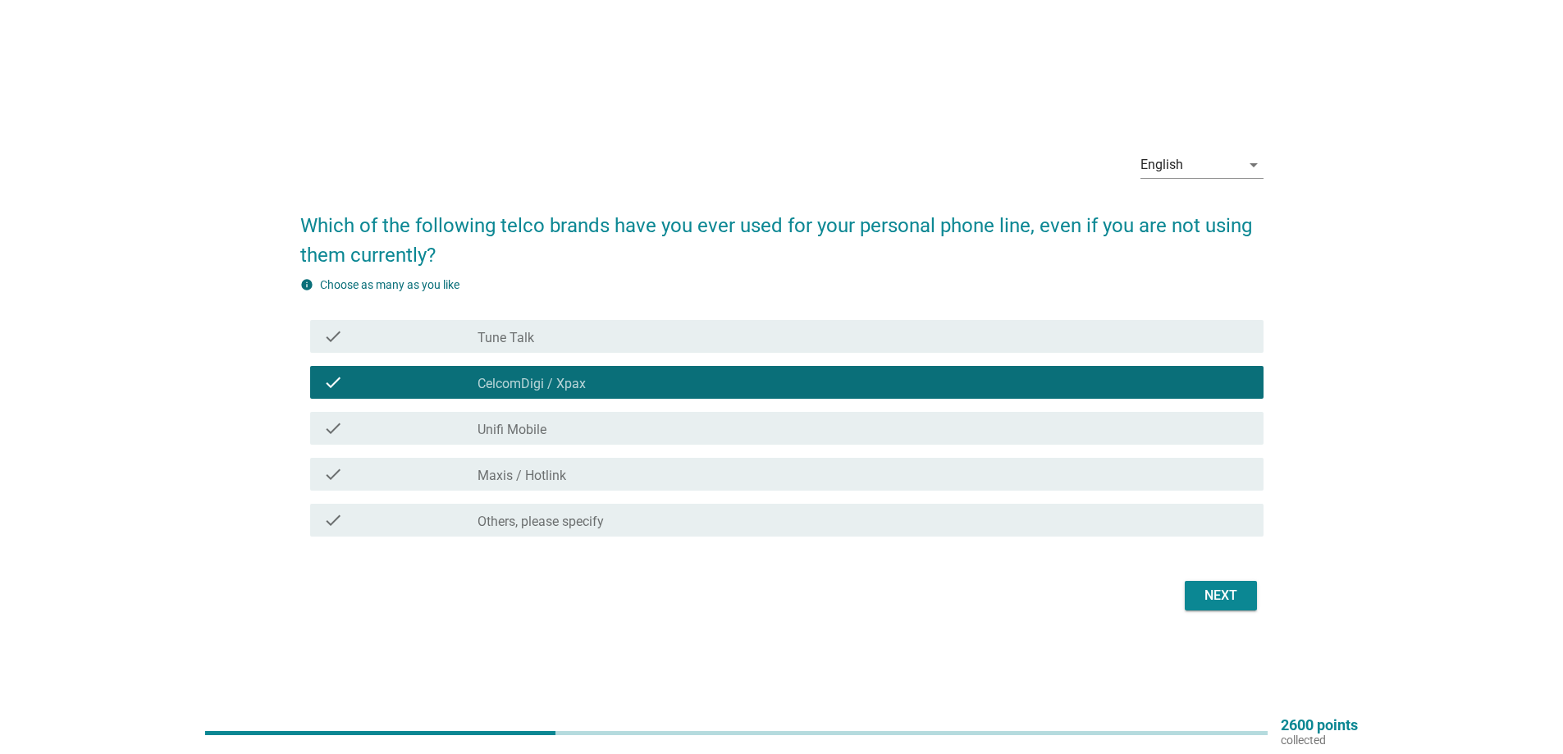
click at [585, 432] on div "check_box Unifi Mobile" at bounding box center [863, 428] width 773 height 20
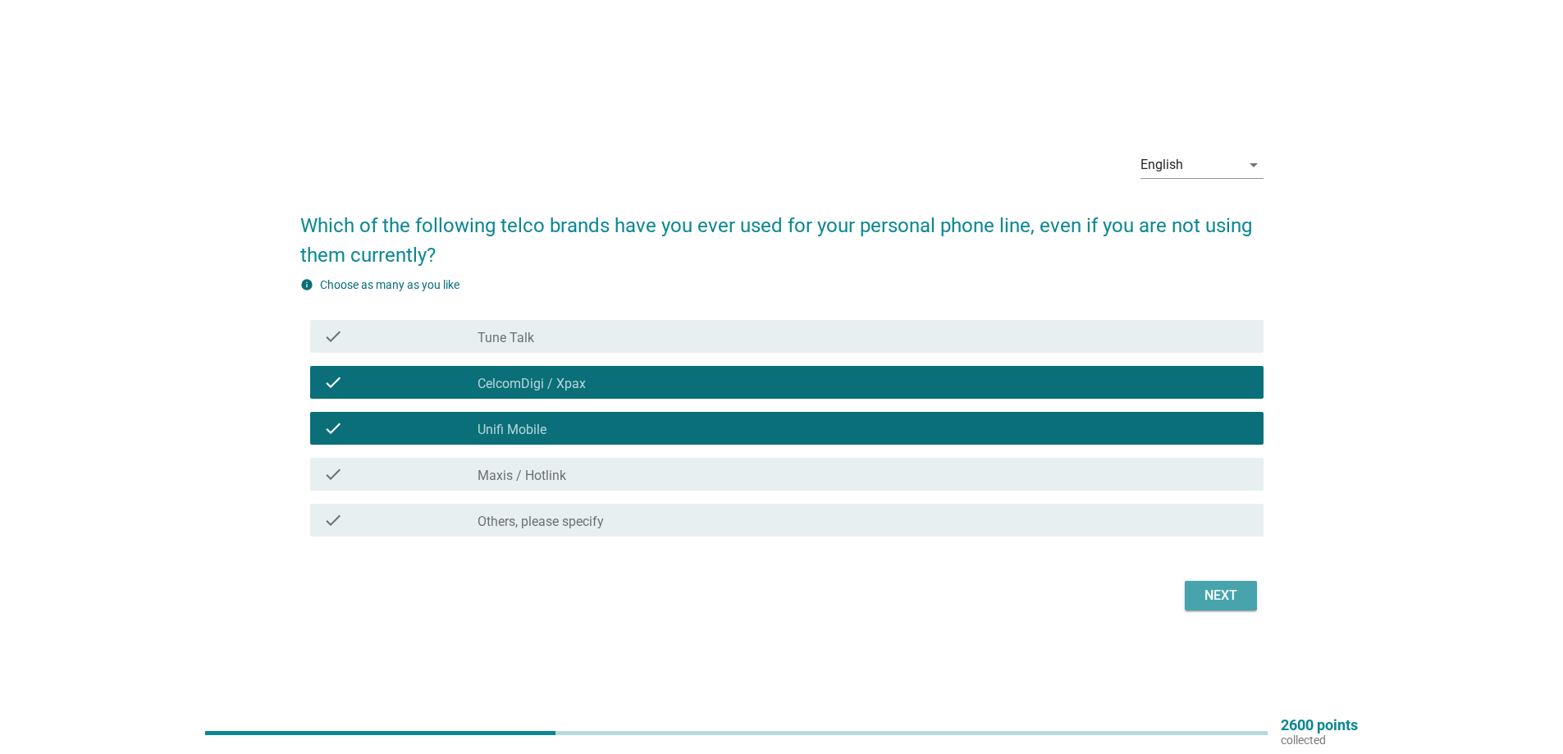
click at [1244, 591] on button "Next" at bounding box center [1220, 596] width 72 height 30
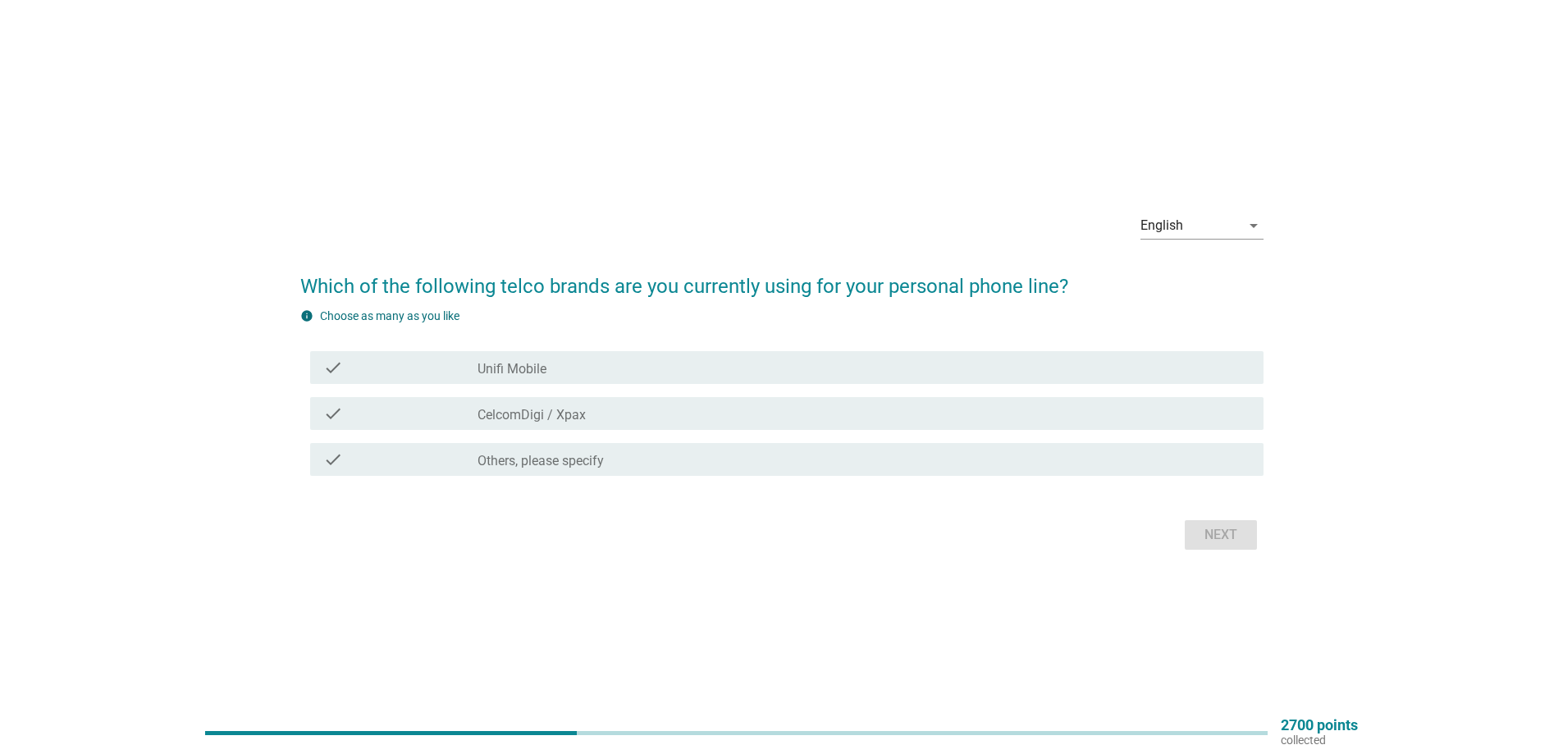
click at [428, 366] on div "check" at bounding box center [400, 368] width 154 height 20
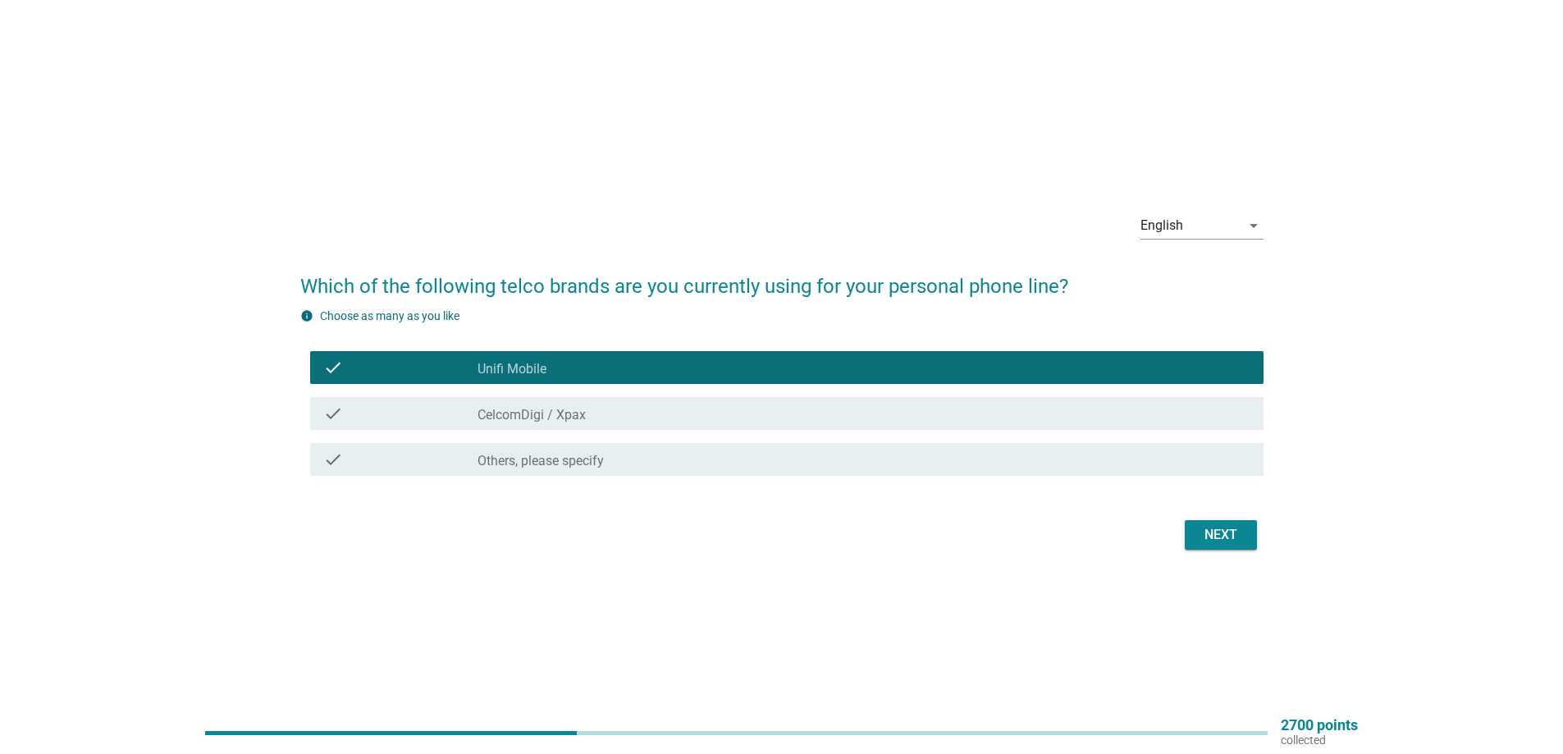
click at [1244, 528] on button "Next" at bounding box center [1220, 535] width 72 height 30
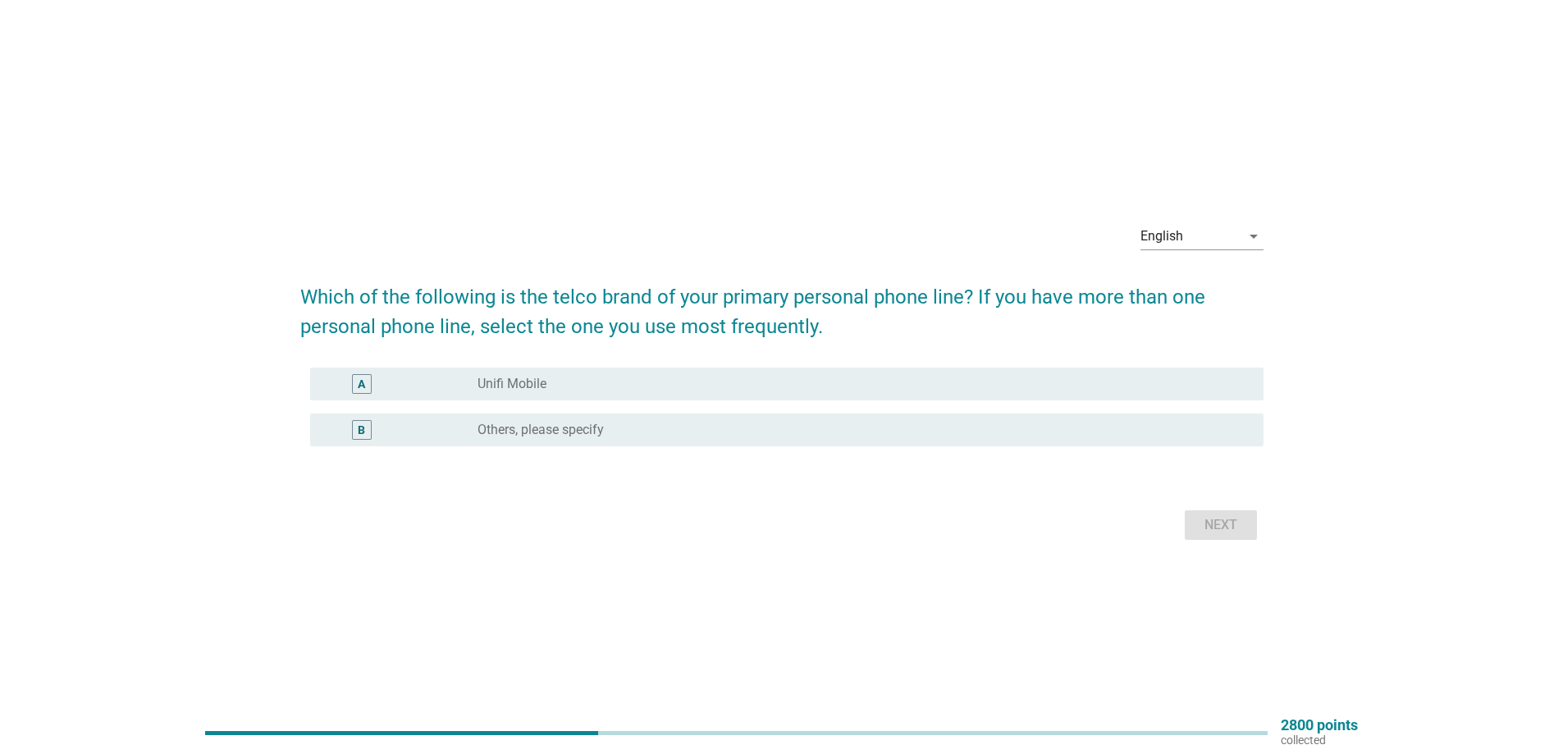
click at [681, 377] on div "radio_button_unchecked Unifi Mobile" at bounding box center [857, 384] width 760 height 16
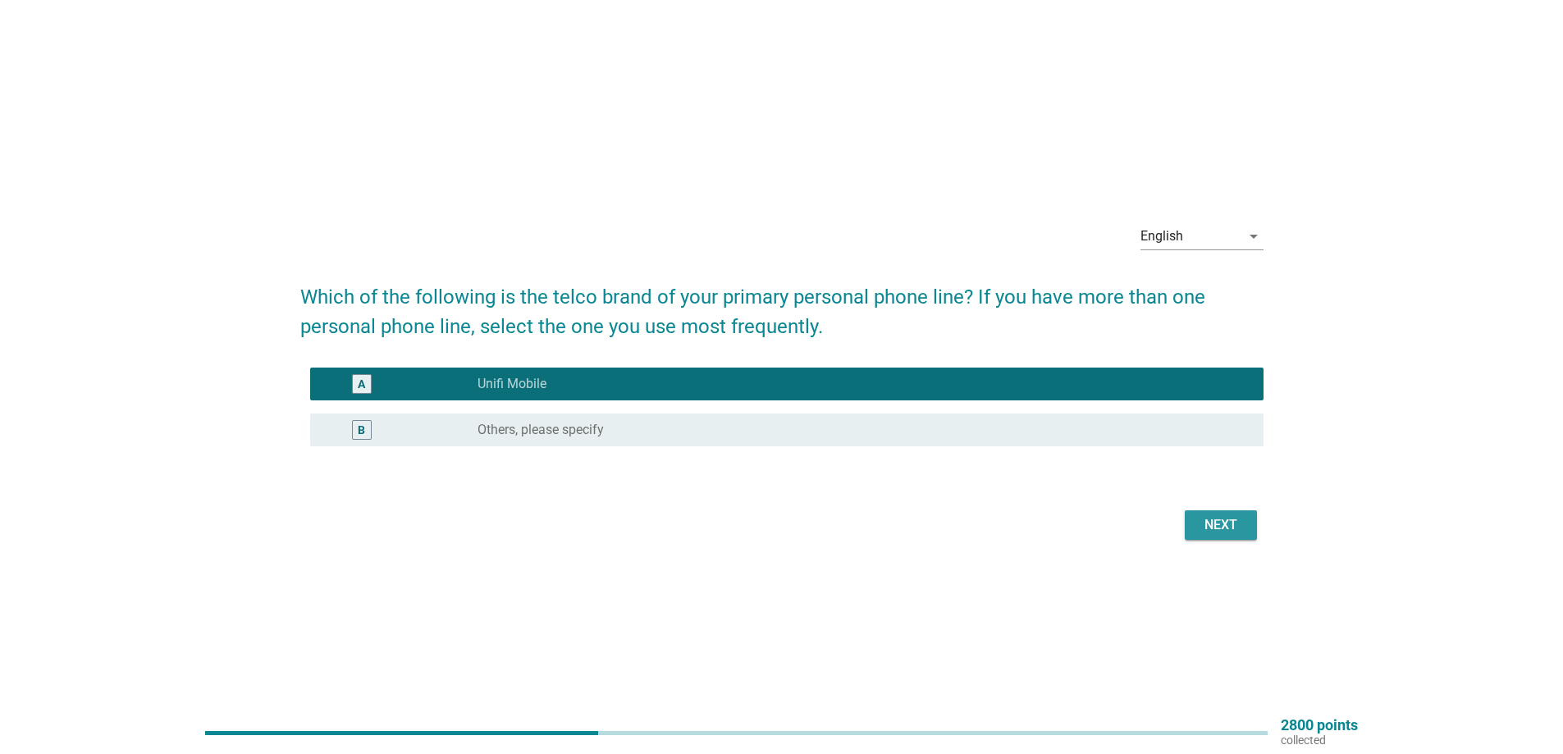
click at [1196, 523] on button "Next" at bounding box center [1220, 525] width 72 height 30
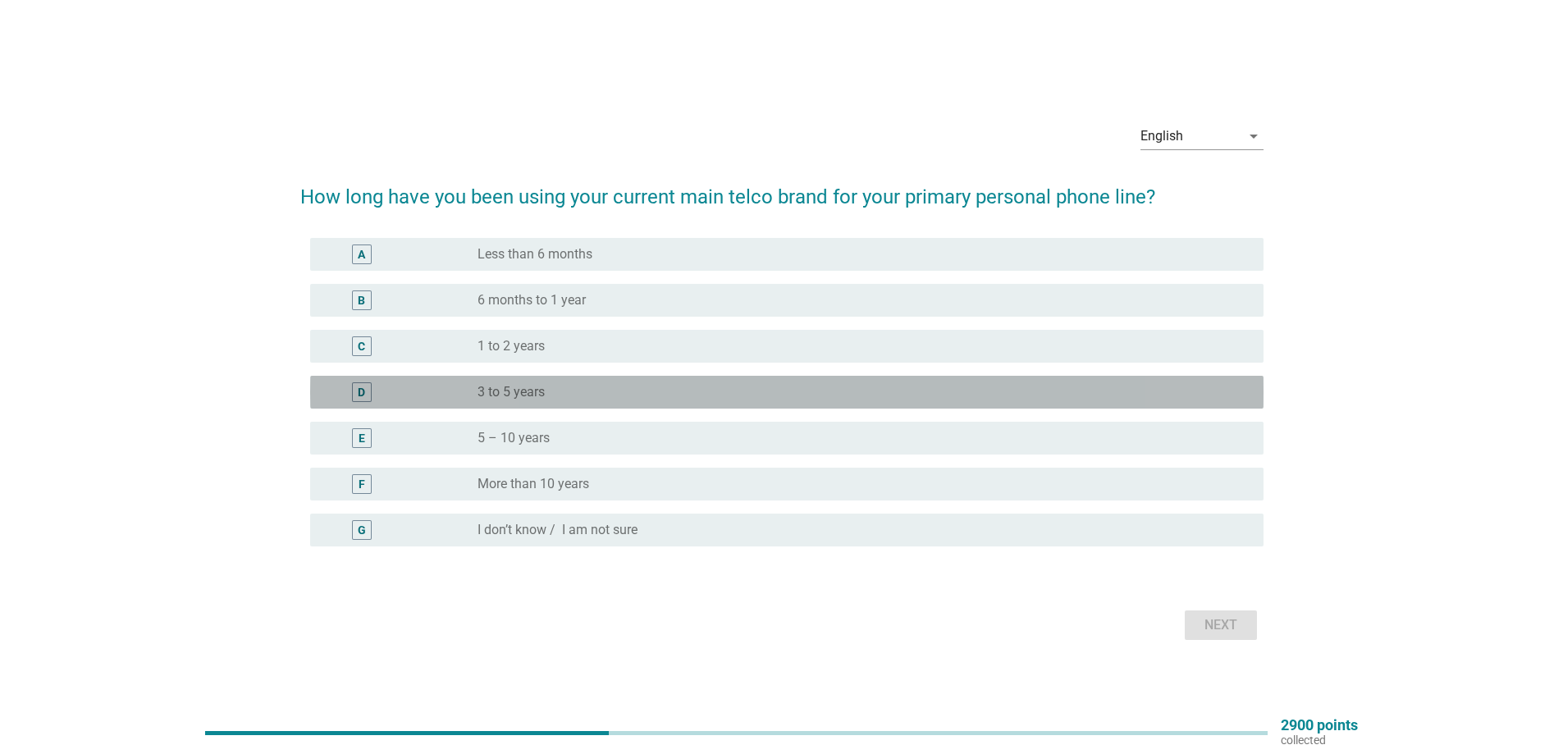
click at [623, 402] on div "D radio_button_unchecked 3 to 5 years" at bounding box center [786, 392] width 953 height 33
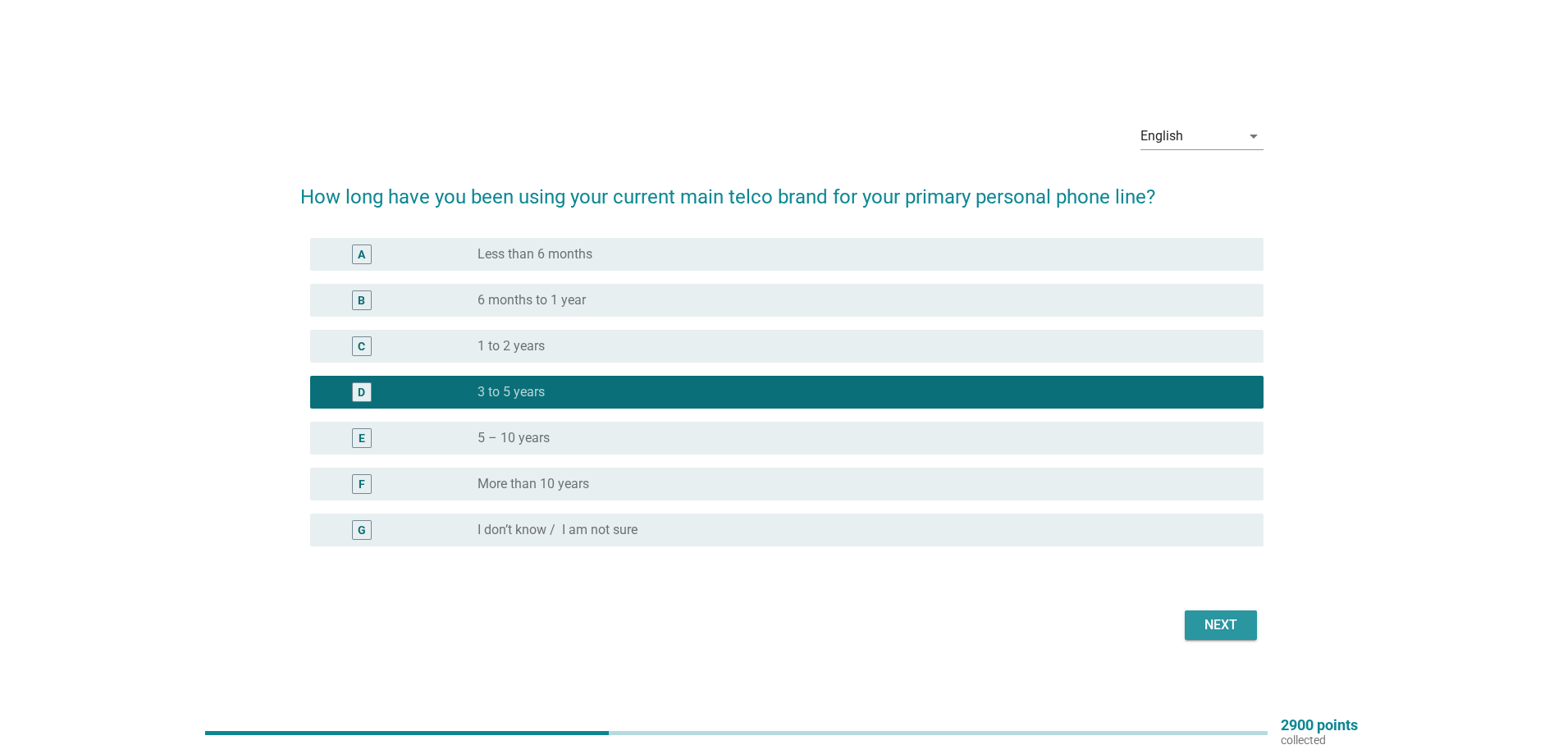
click at [1213, 621] on div "Next" at bounding box center [1221, 625] width 46 height 20
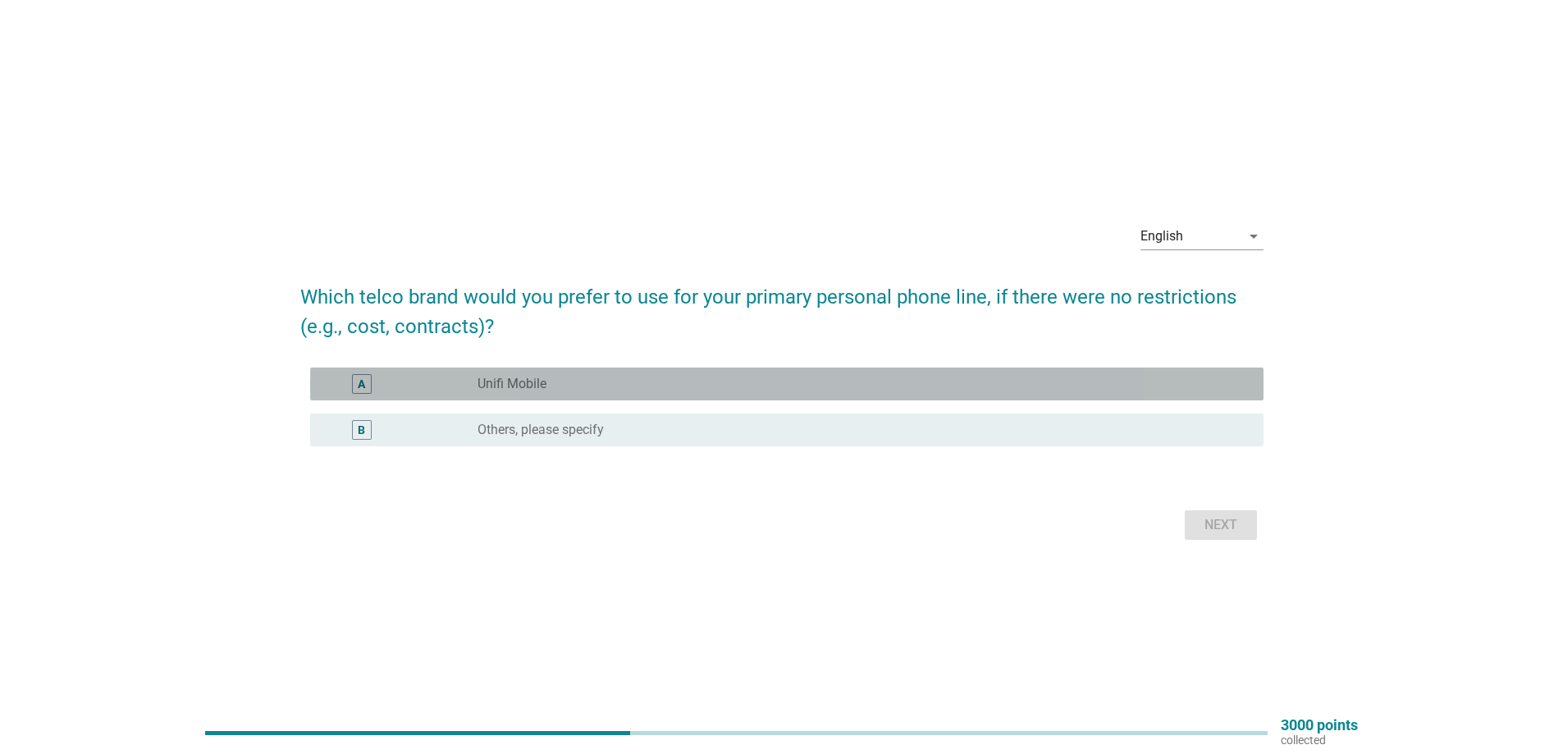
drag, startPoint x: 576, startPoint y: 374, endPoint x: 923, endPoint y: 441, distance: 353.4
click at [576, 374] on div "radio_button_unchecked Unifi Mobile" at bounding box center [863, 384] width 773 height 20
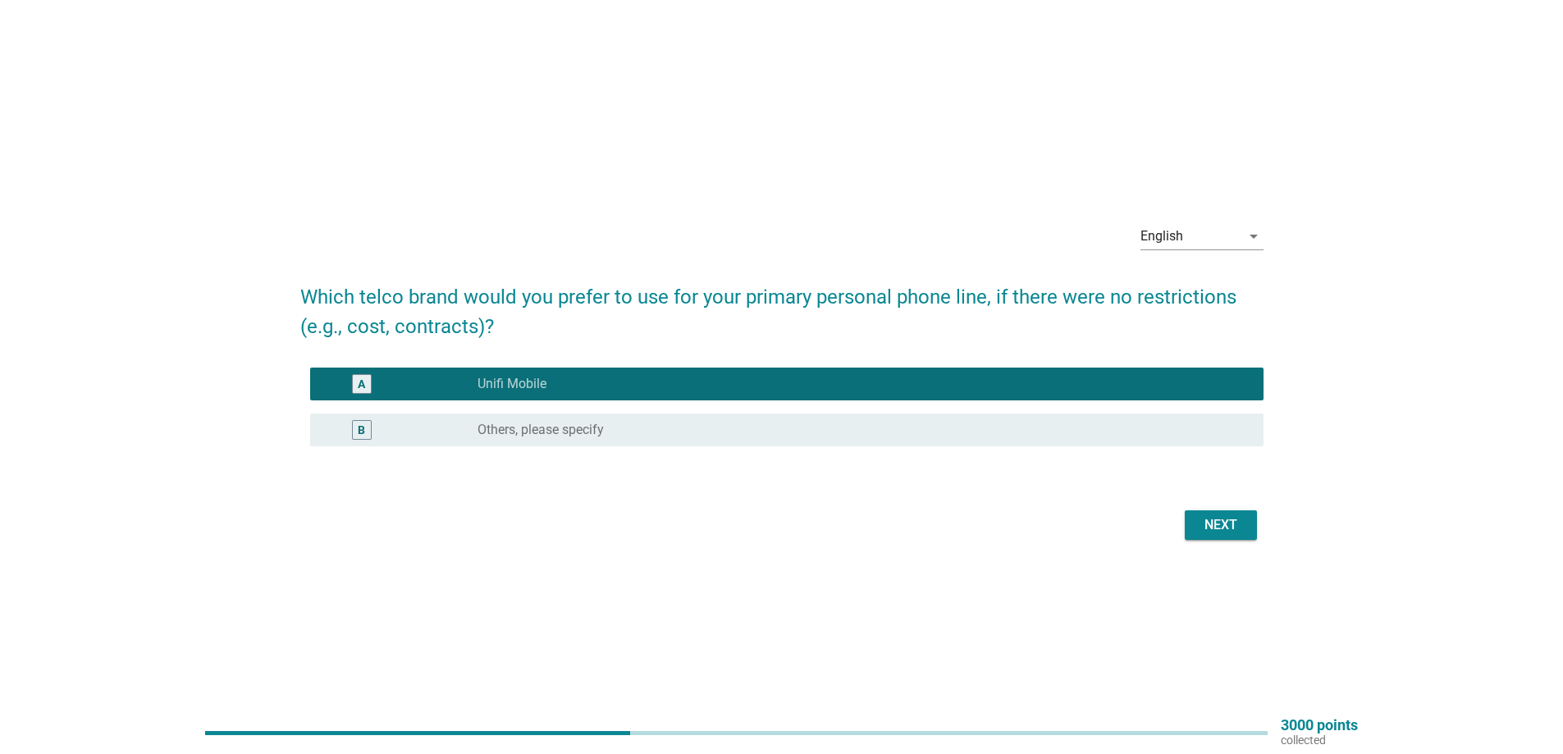
click at [1218, 532] on div "Next" at bounding box center [1221, 525] width 46 height 20
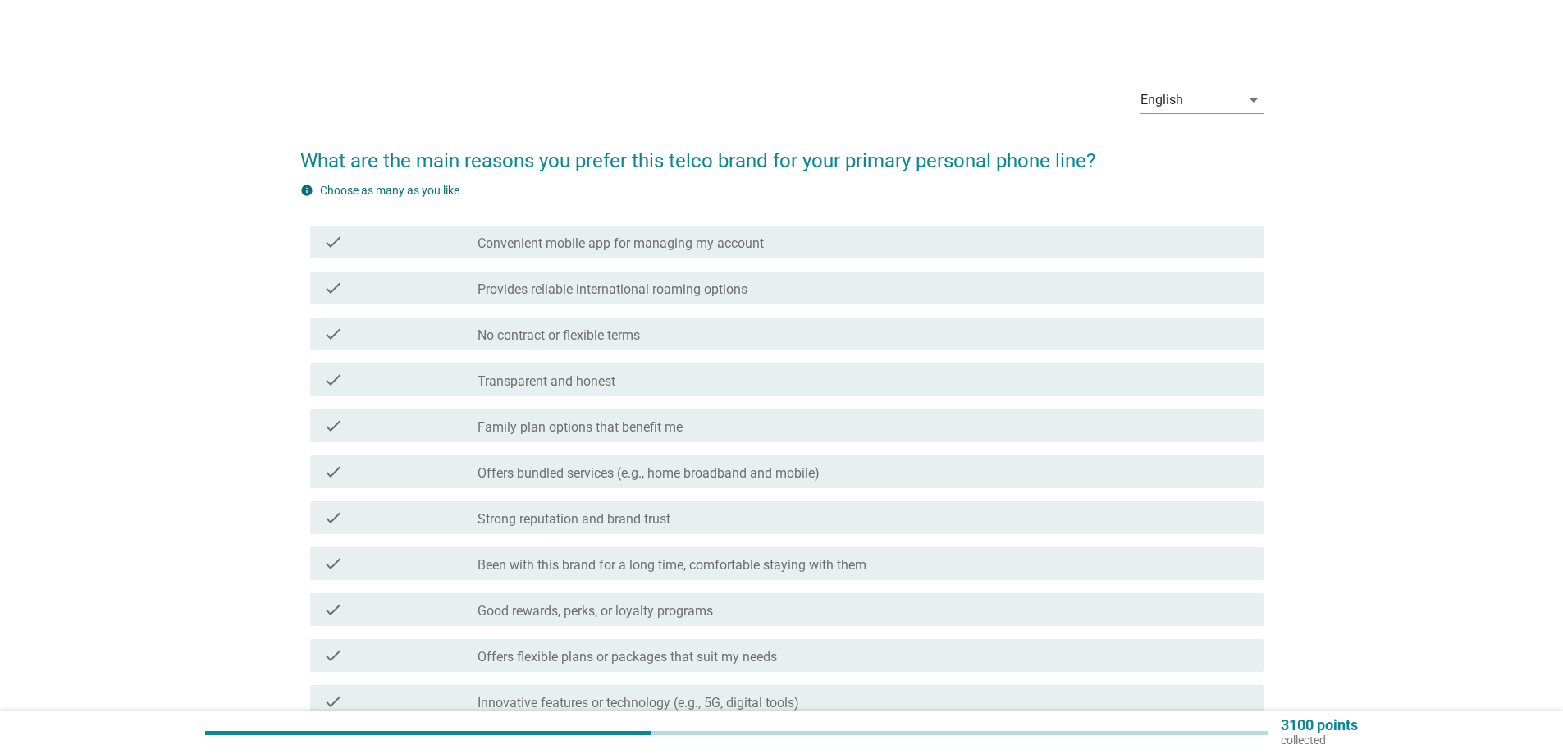
click at [536, 243] on label "Convenient mobile app for managing my account" at bounding box center [620, 243] width 286 height 16
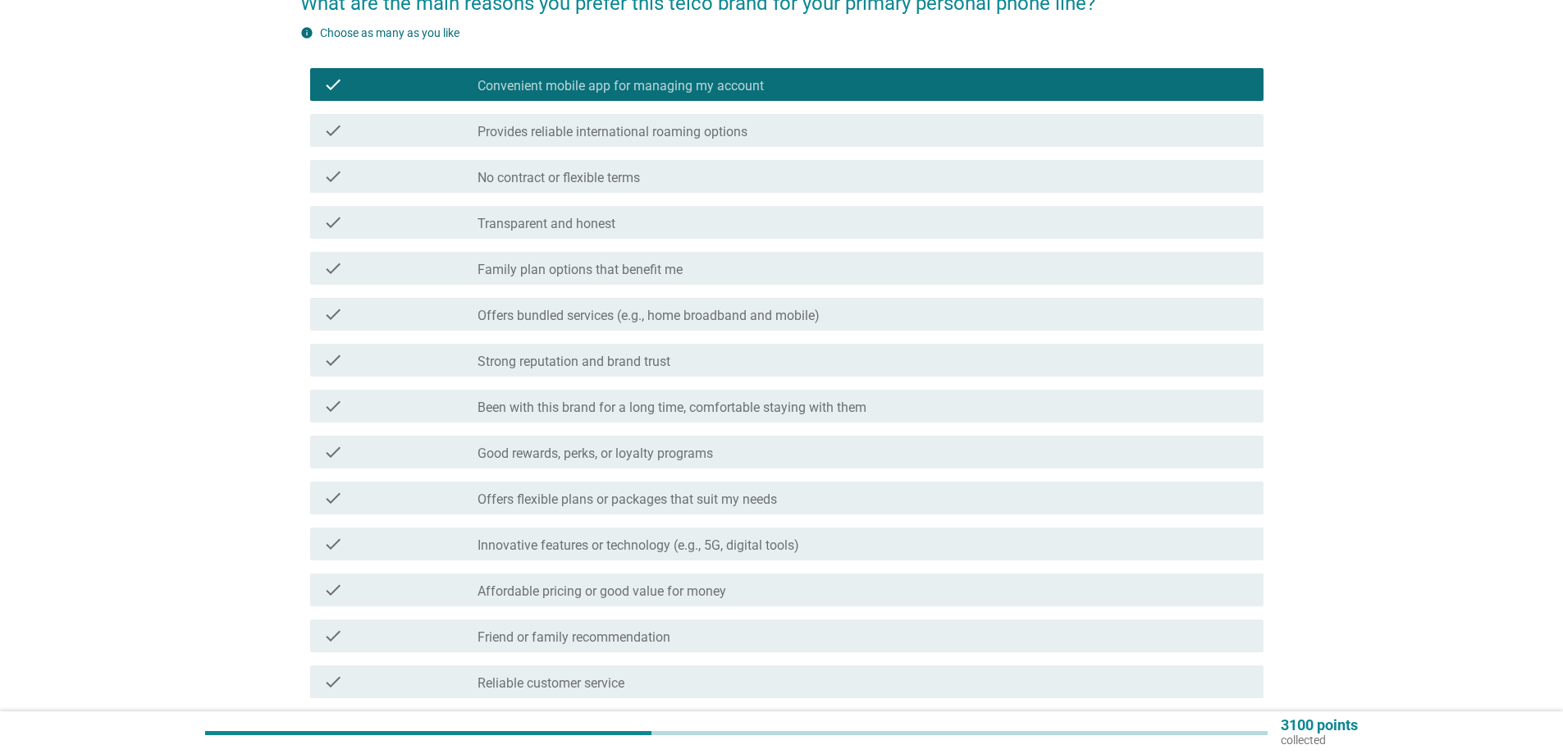
scroll to position [164, 0]
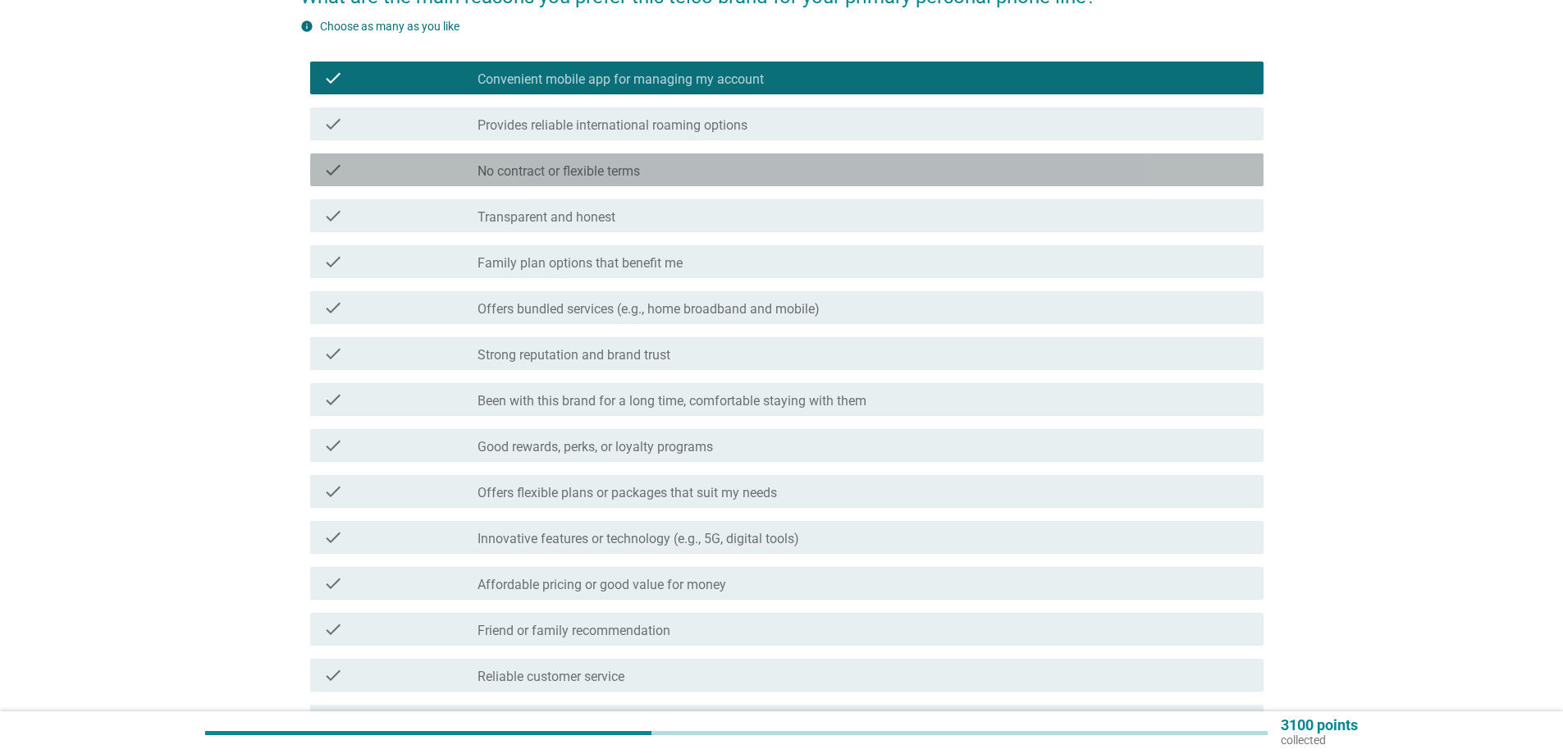
click at [489, 182] on div "check check_box_outline_blank No contract or flexible terms" at bounding box center [786, 169] width 953 height 33
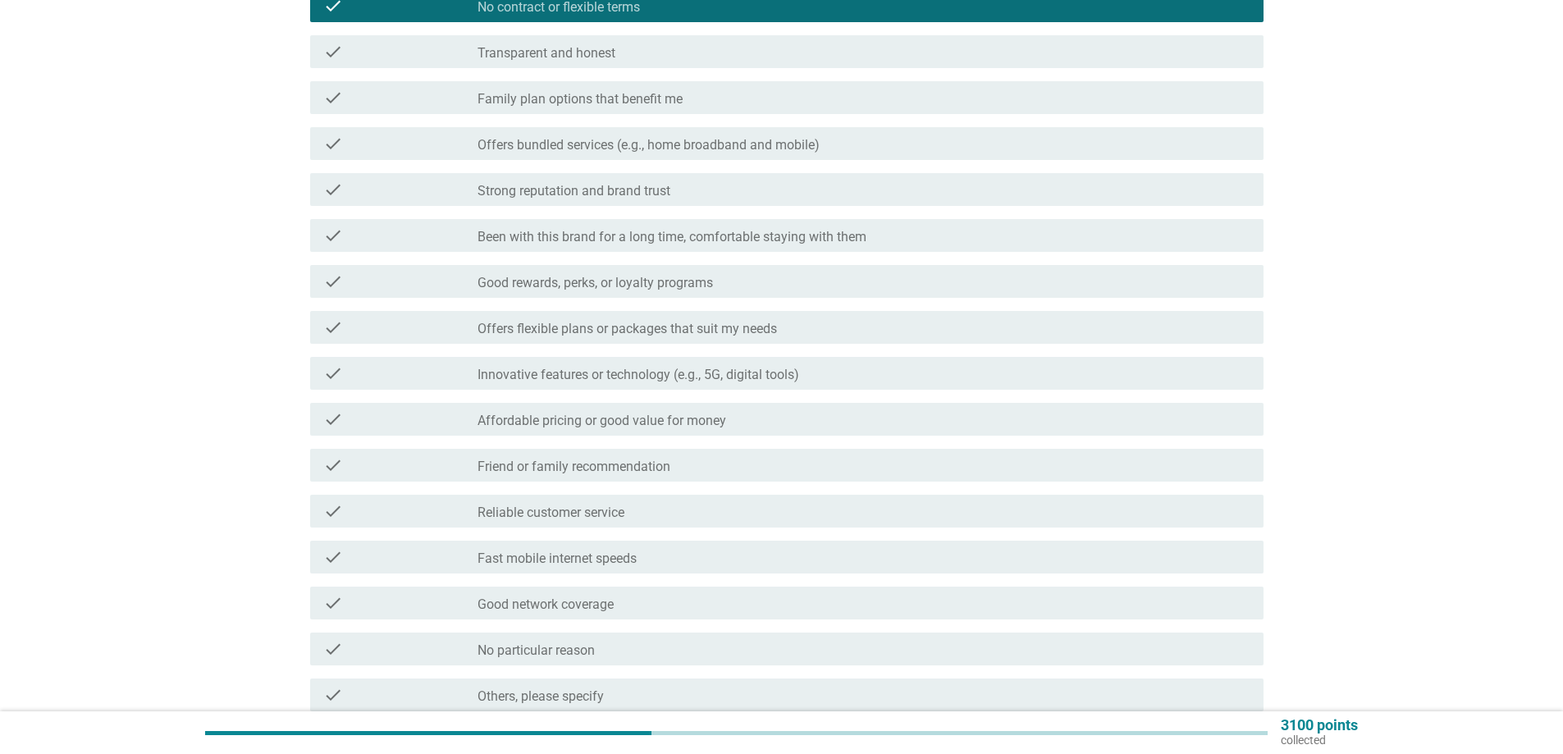
scroll to position [410, 0]
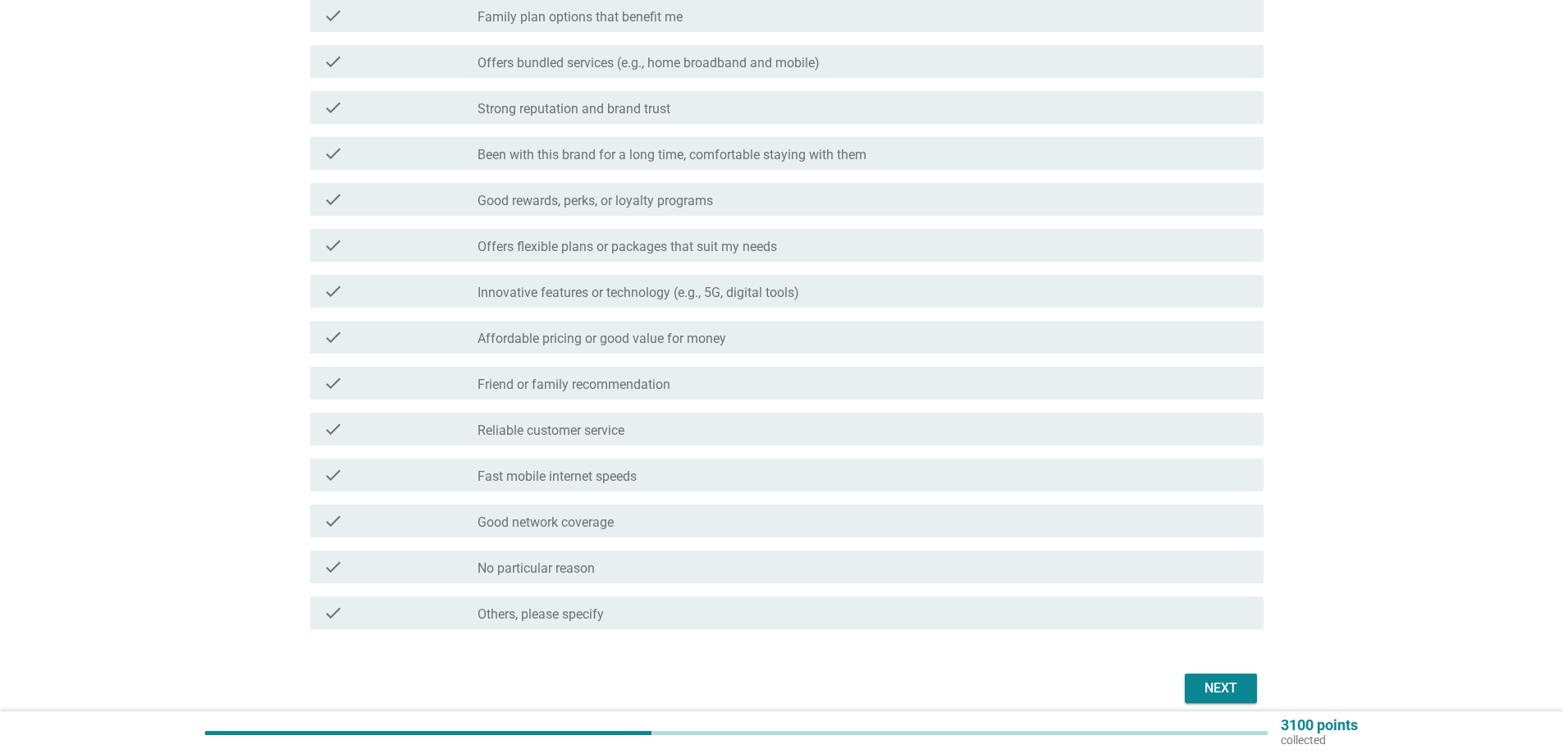
click at [733, 242] on label "Offers flexible plans or packages that suit my needs" at bounding box center [626, 247] width 299 height 16
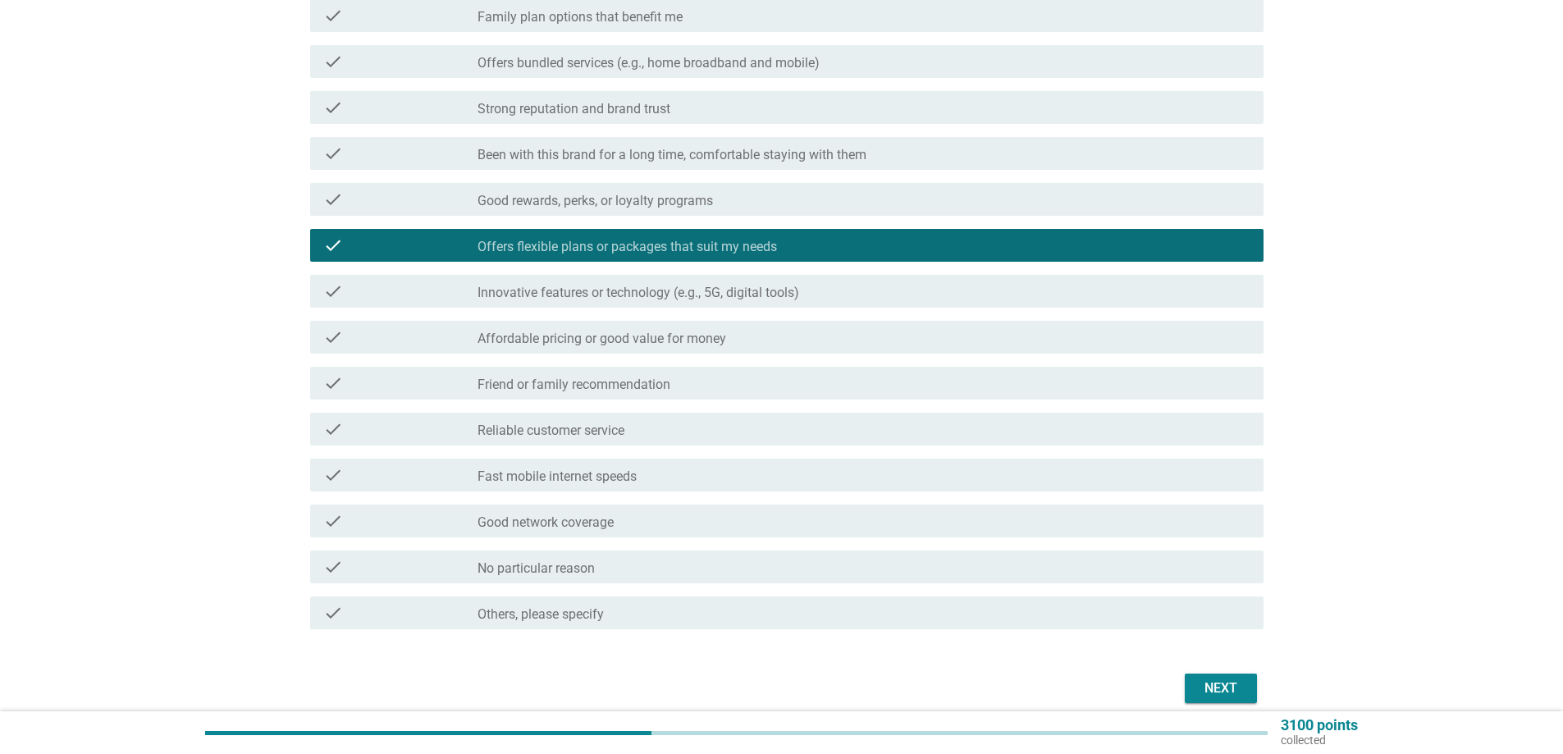
click at [699, 341] on label "Affordable pricing or good value for money" at bounding box center [601, 339] width 249 height 16
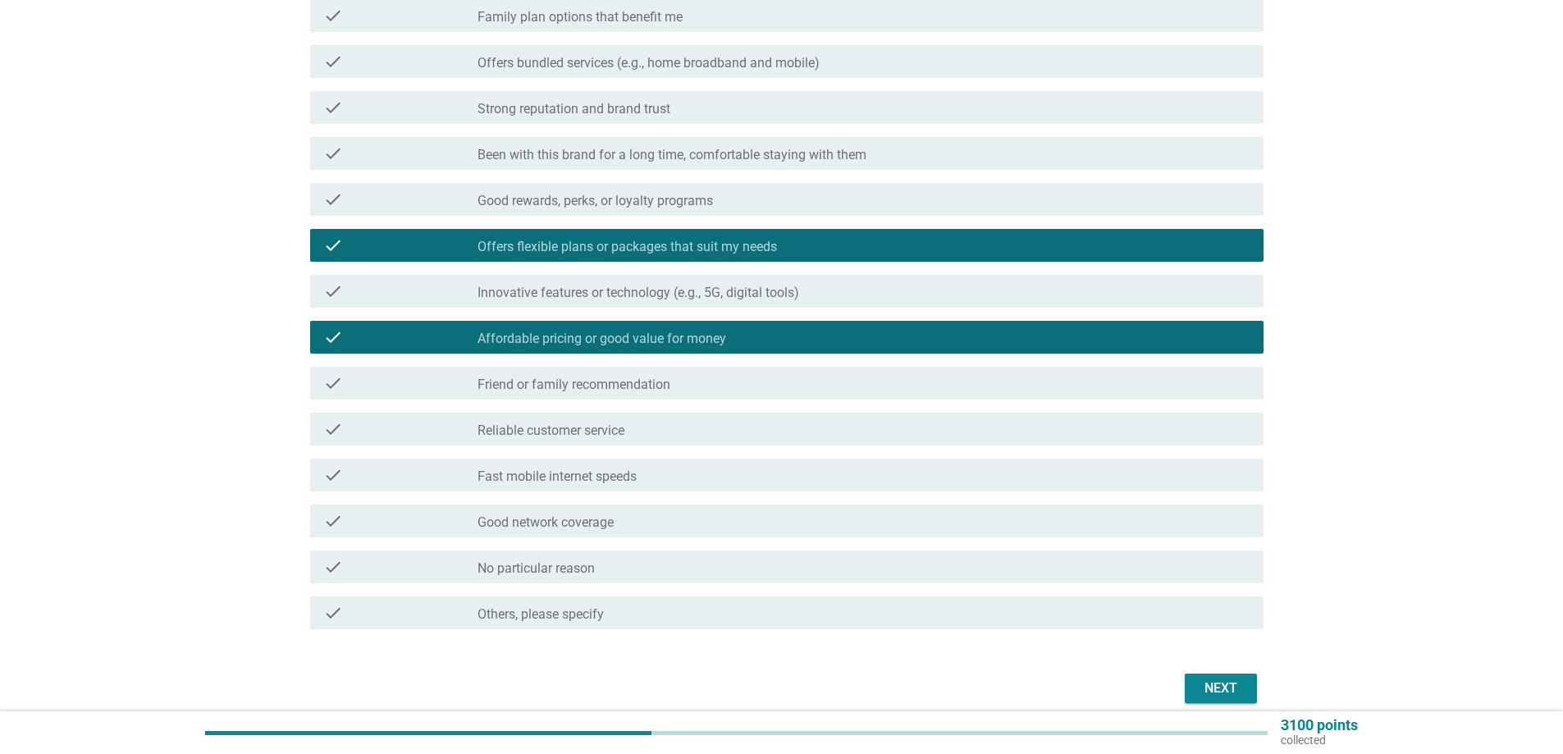
click at [1245, 682] on button "Next" at bounding box center [1220, 688] width 72 height 30
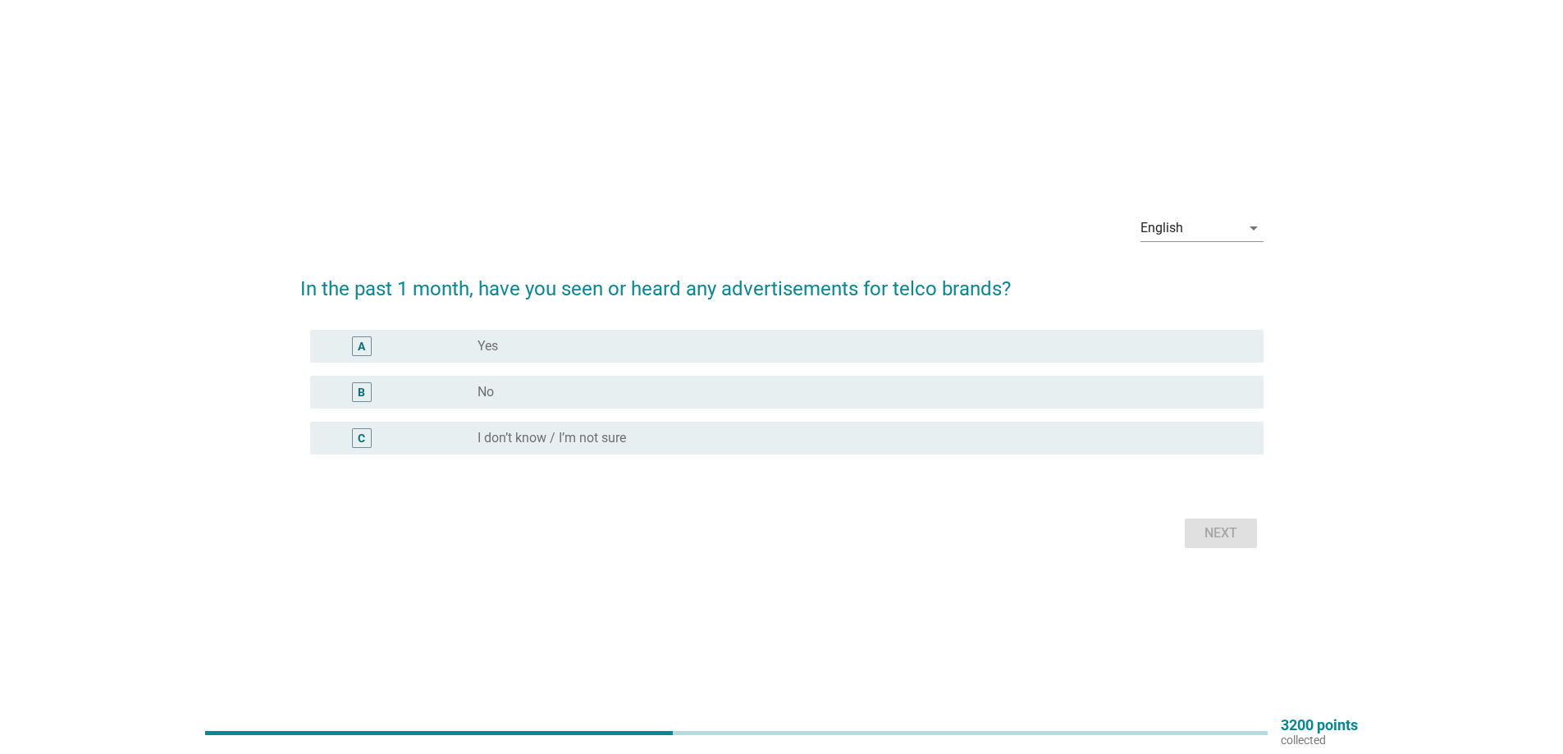
click at [542, 399] on div "radio_button_unchecked No" at bounding box center [857, 392] width 760 height 16
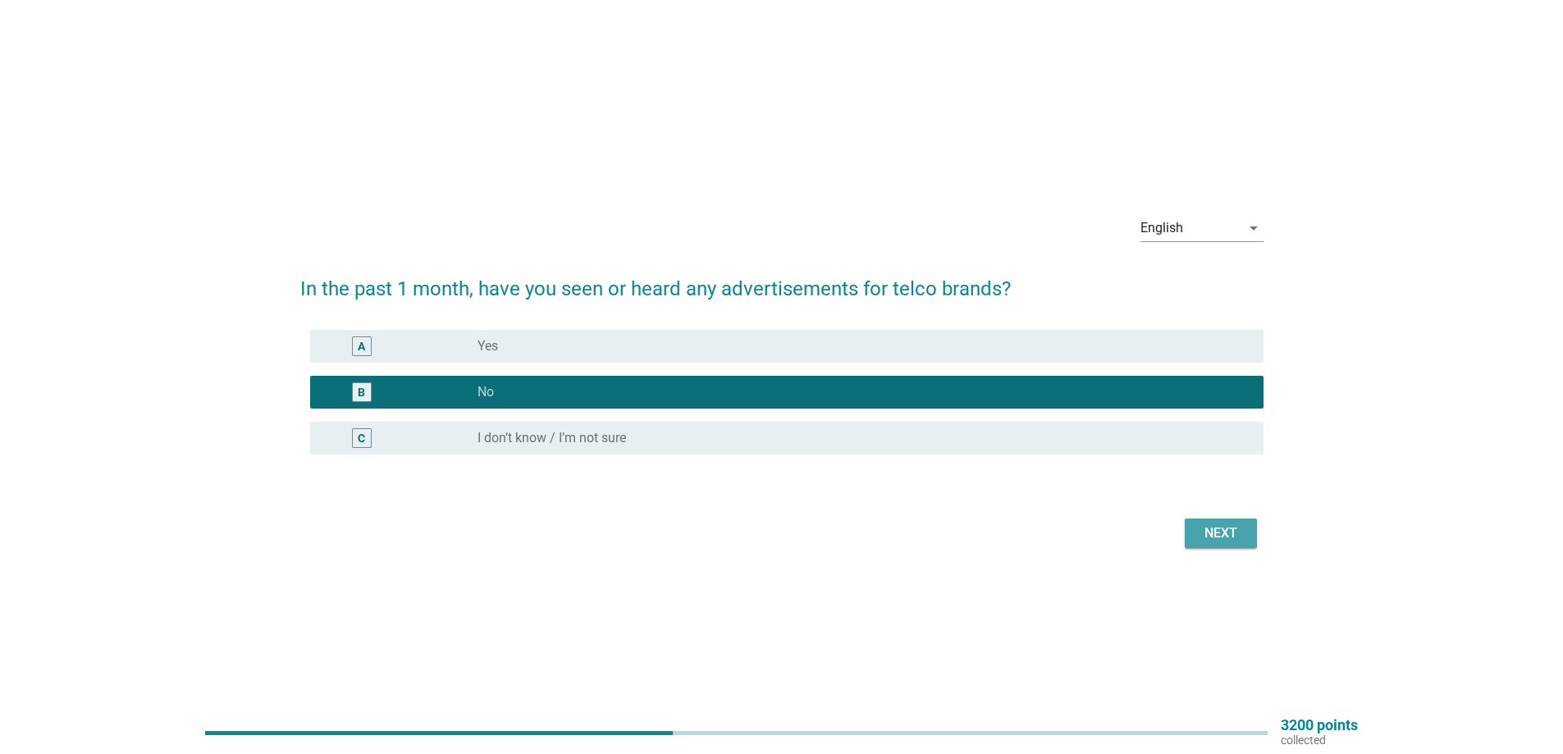
click at [1208, 537] on div "Next" at bounding box center [1221, 533] width 46 height 20
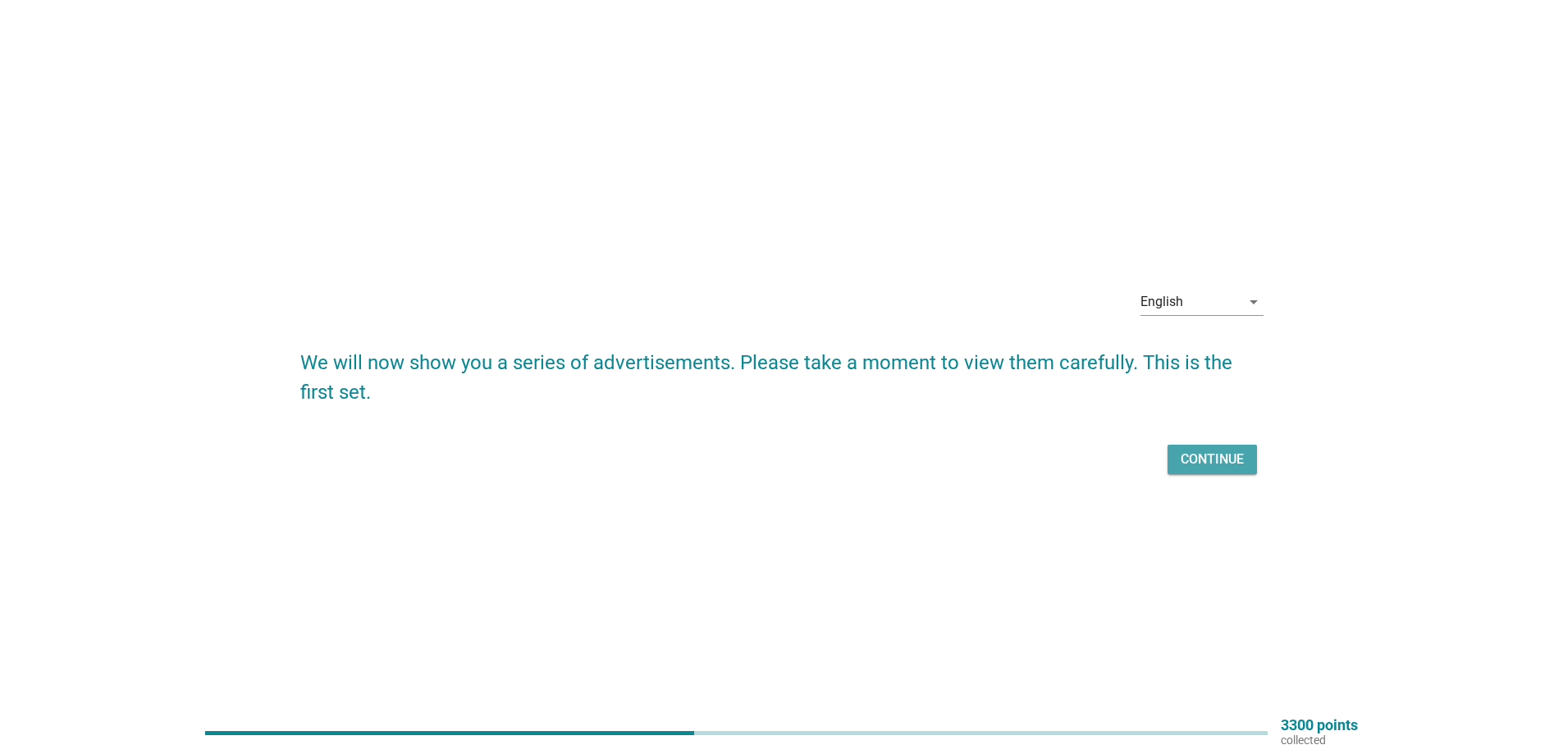
click at [1218, 472] on button "Continue" at bounding box center [1211, 460] width 89 height 30
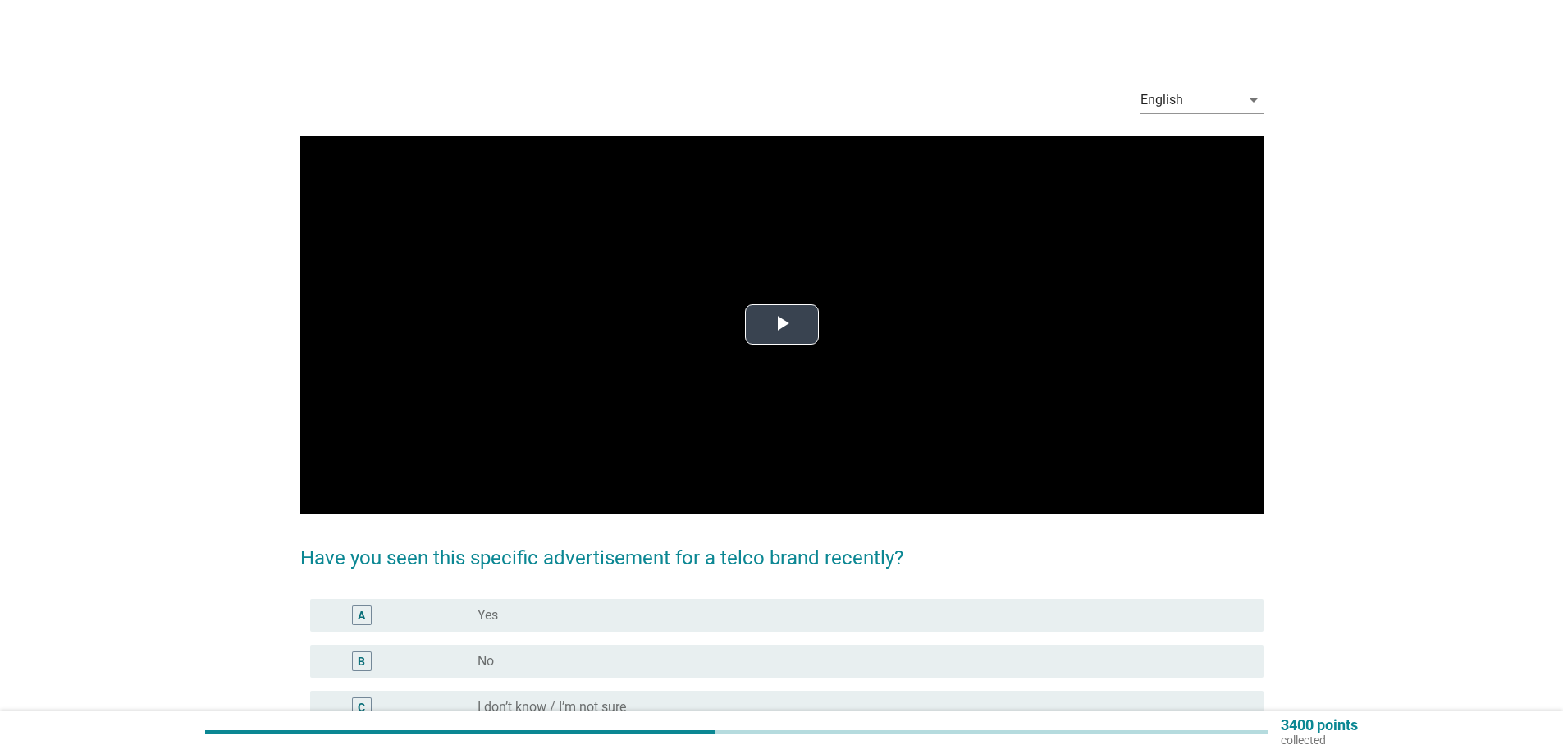
click at [782, 325] on span "Video Player" at bounding box center [782, 325] width 0 height 0
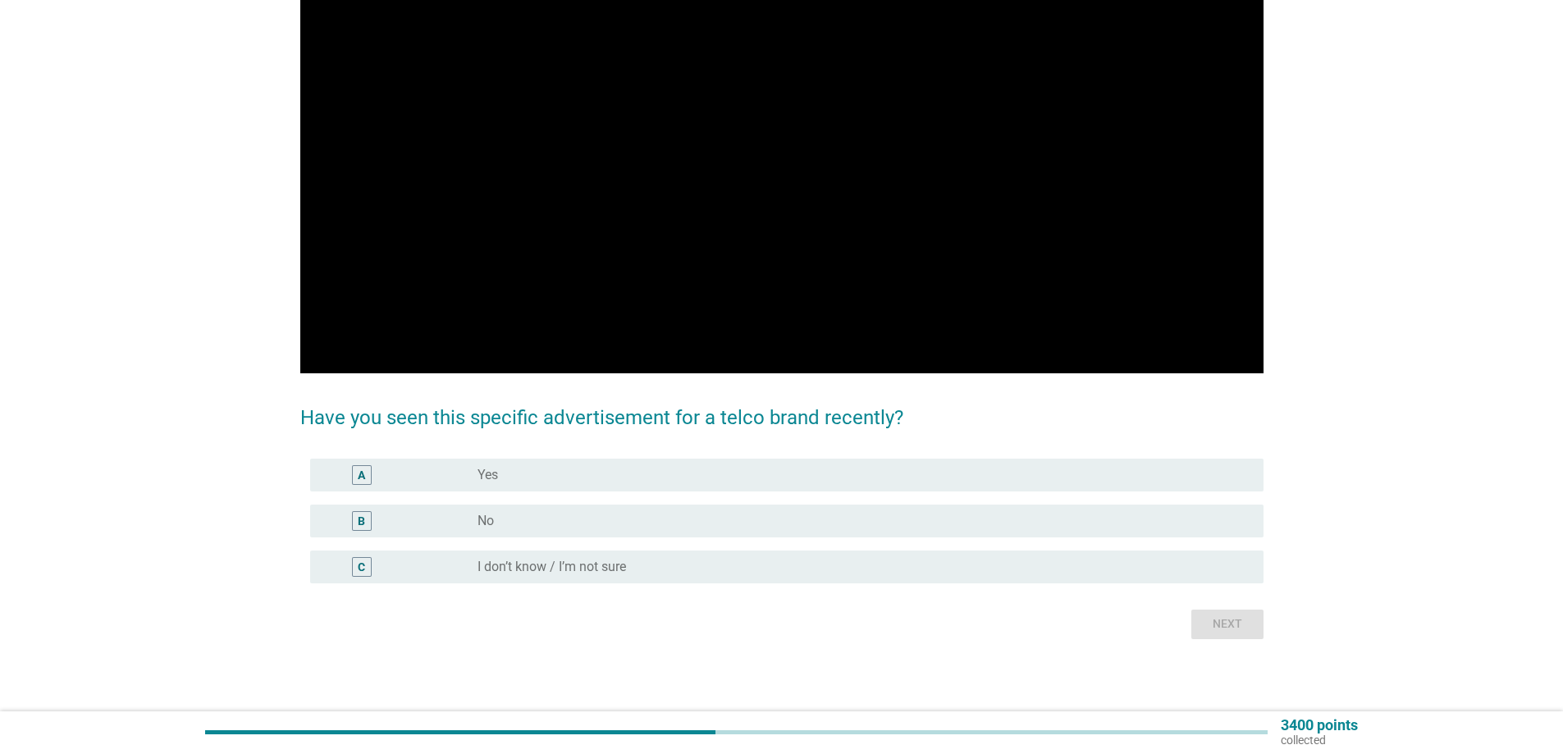
scroll to position [142, 0]
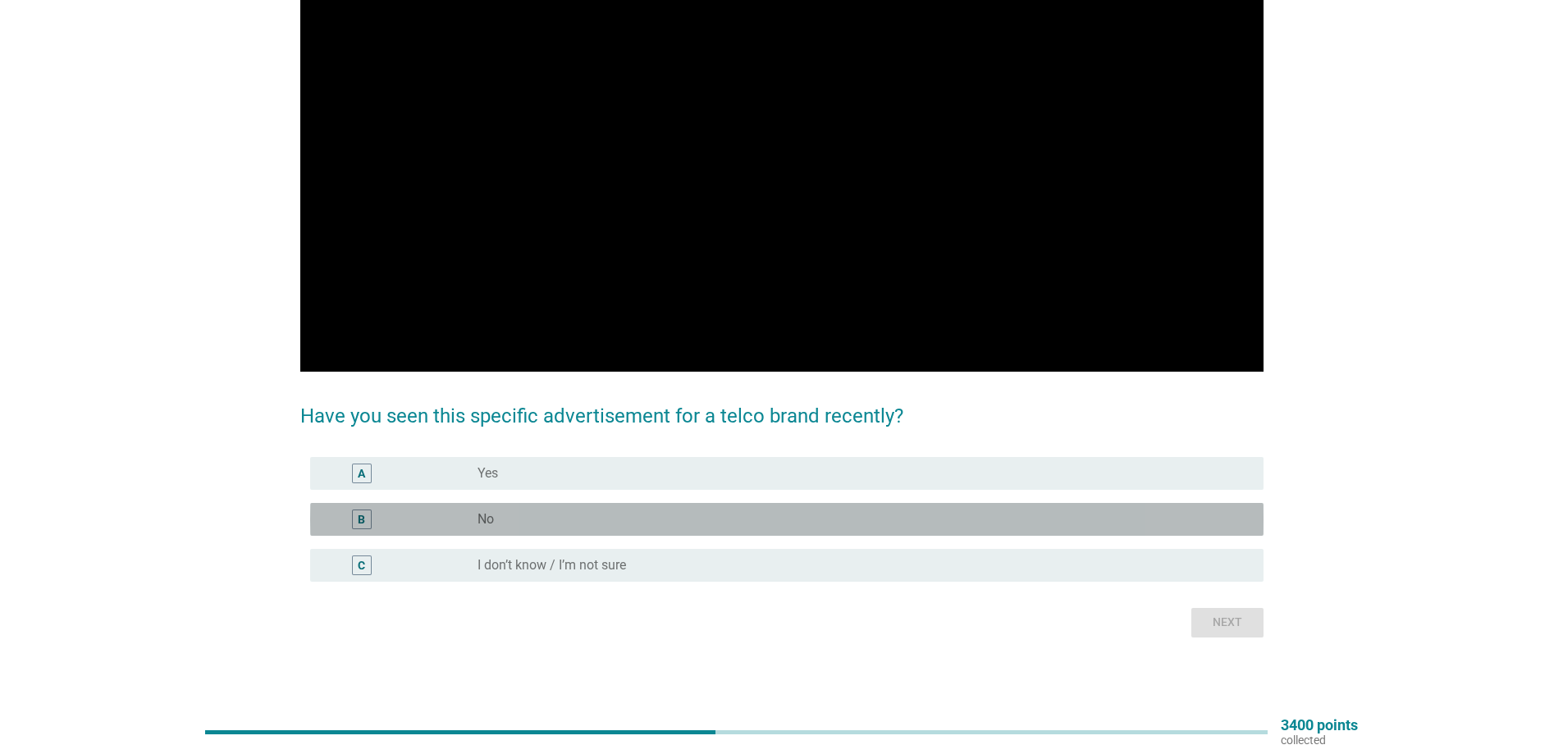
click at [440, 516] on div "B" at bounding box center [400, 519] width 154 height 20
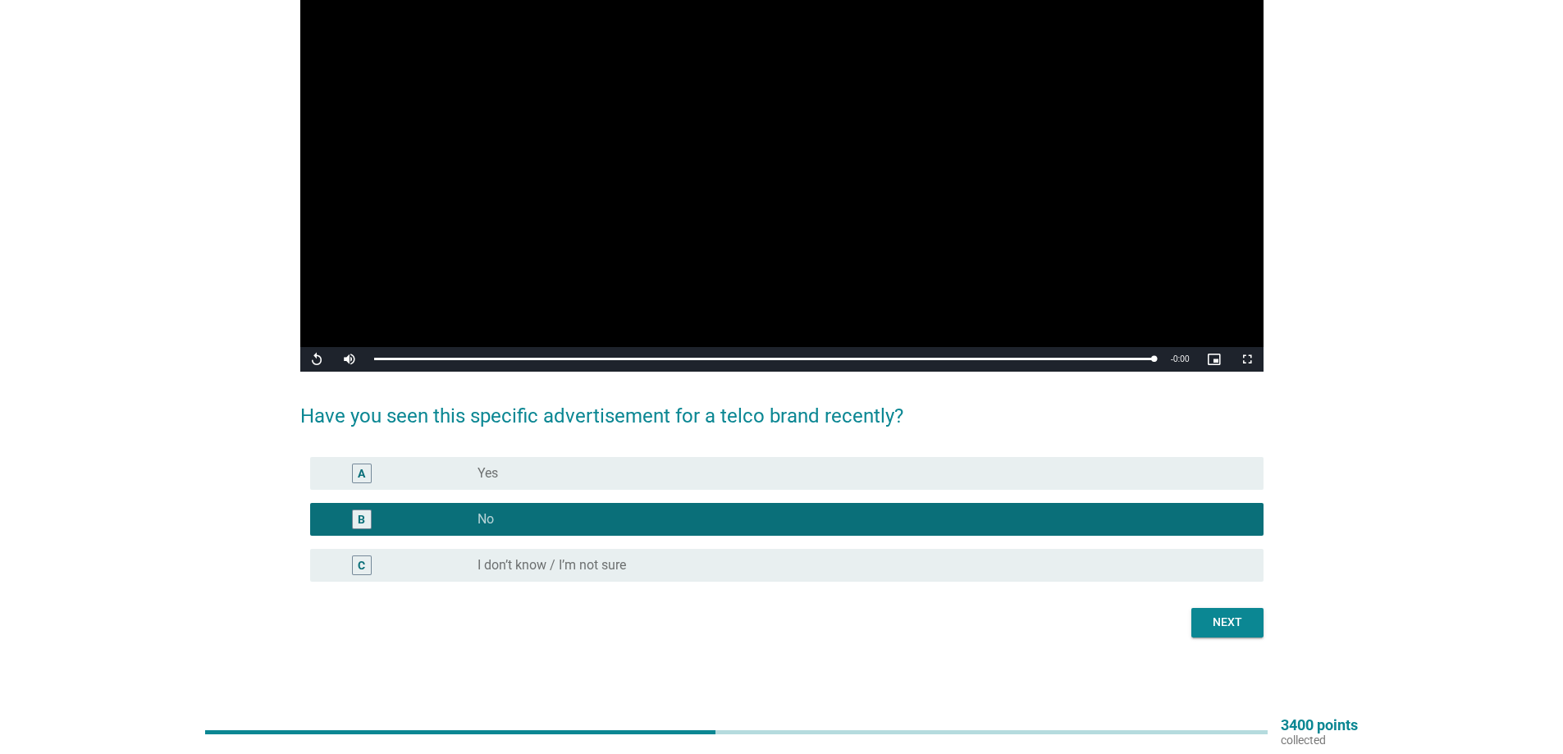
click at [1207, 629] on div "Next" at bounding box center [1227, 622] width 46 height 17
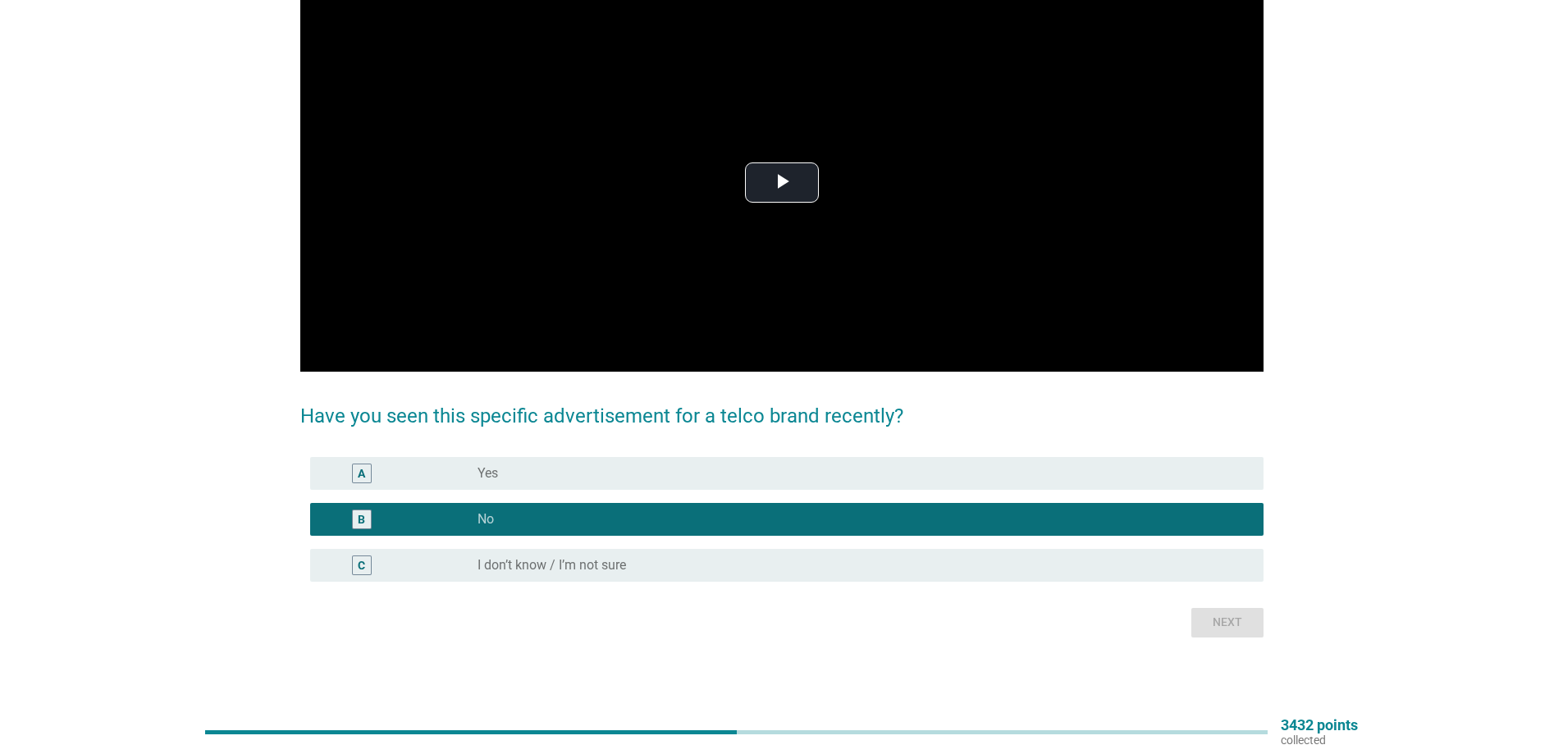
scroll to position [0, 0]
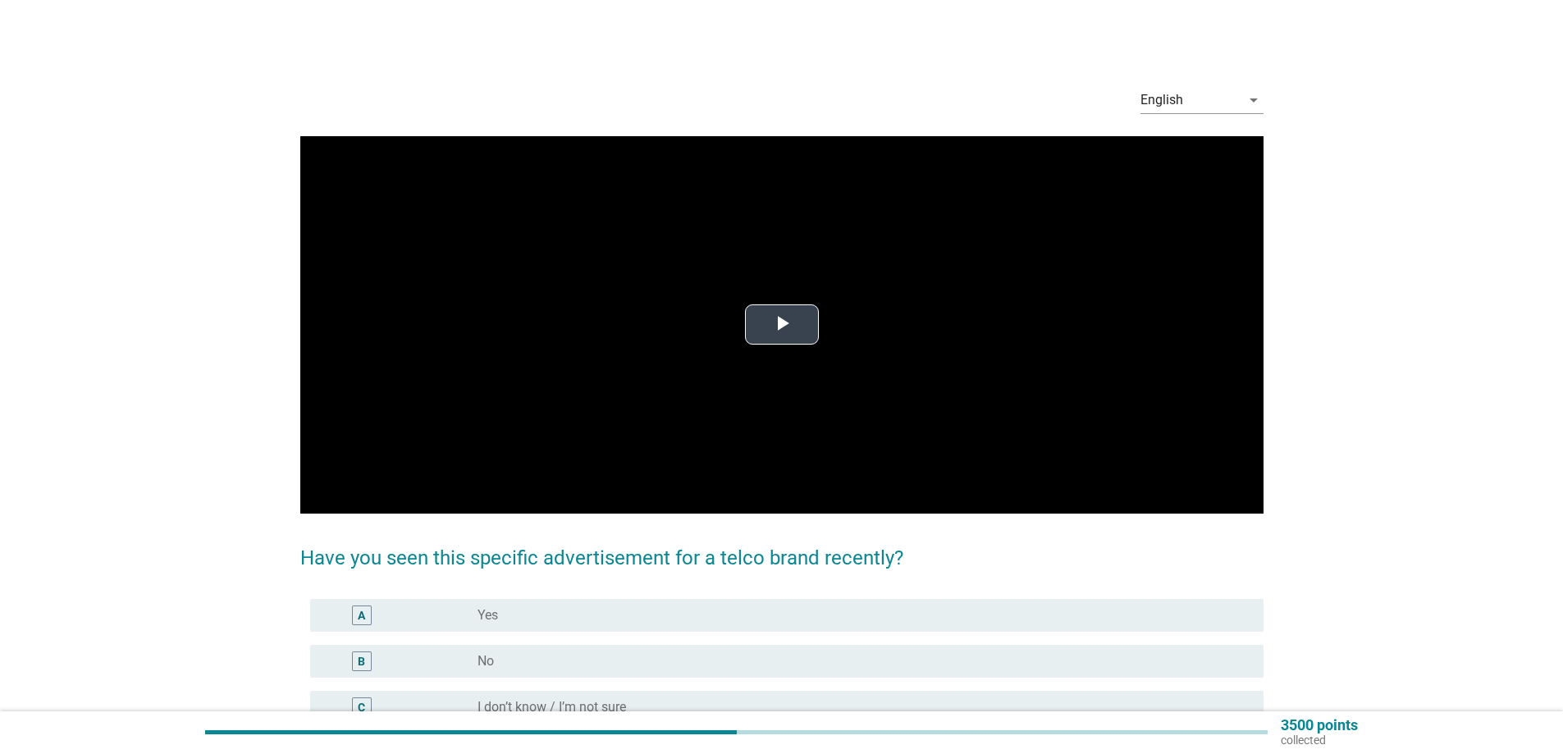
click at [782, 325] on span "Video Player" at bounding box center [782, 325] width 0 height 0
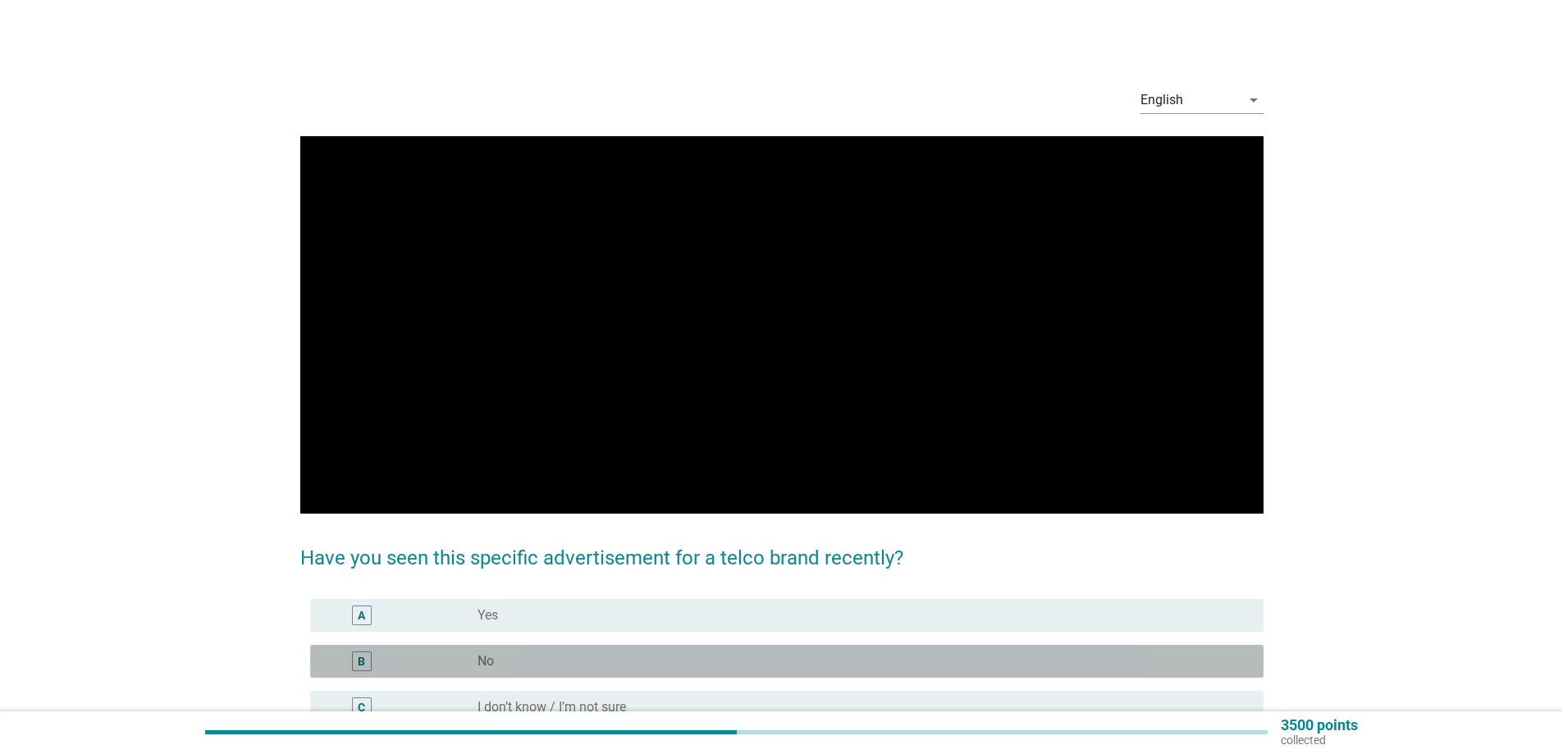
click at [886, 666] on div "radio_button_unchecked No" at bounding box center [857, 661] width 760 height 16
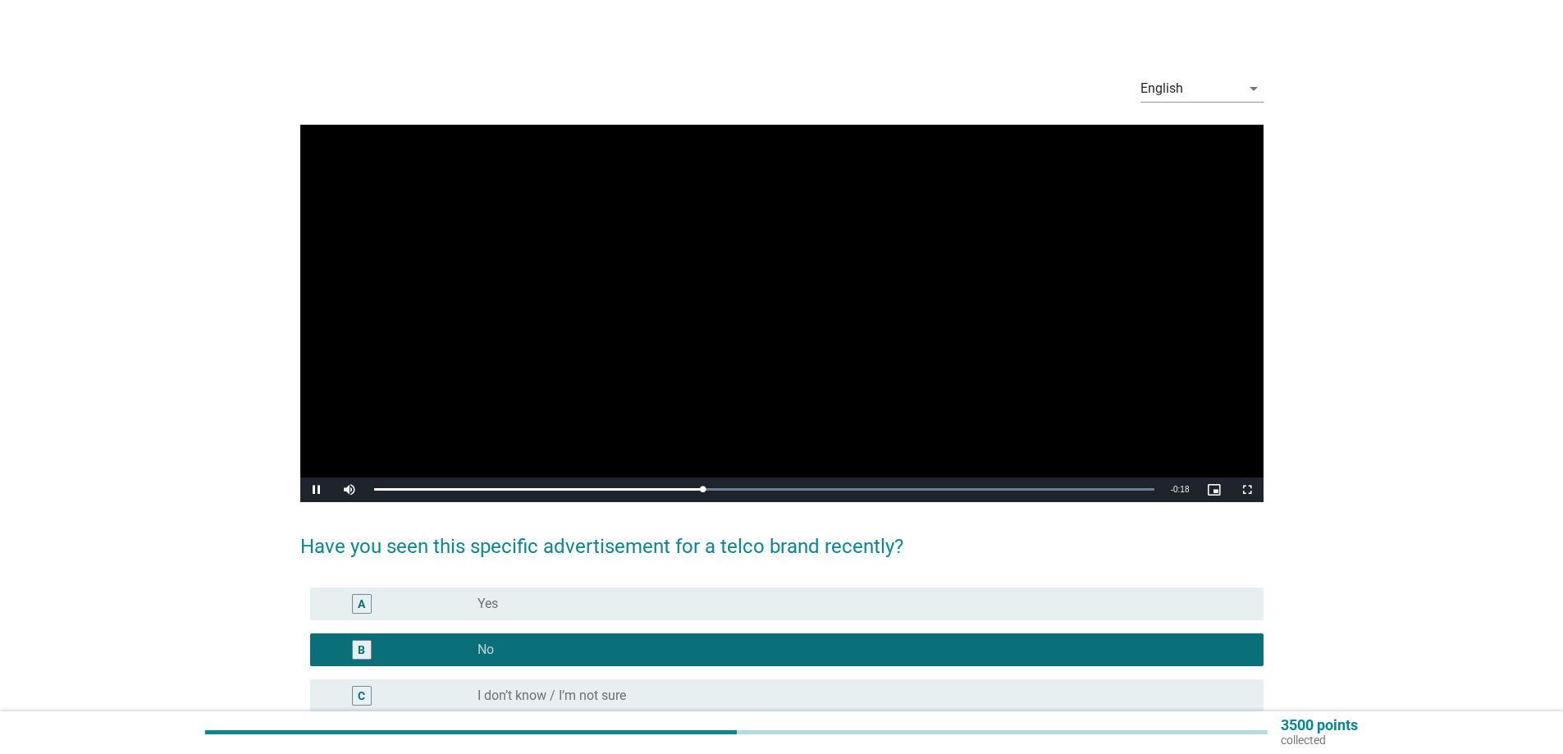
scroll to position [142, 0]
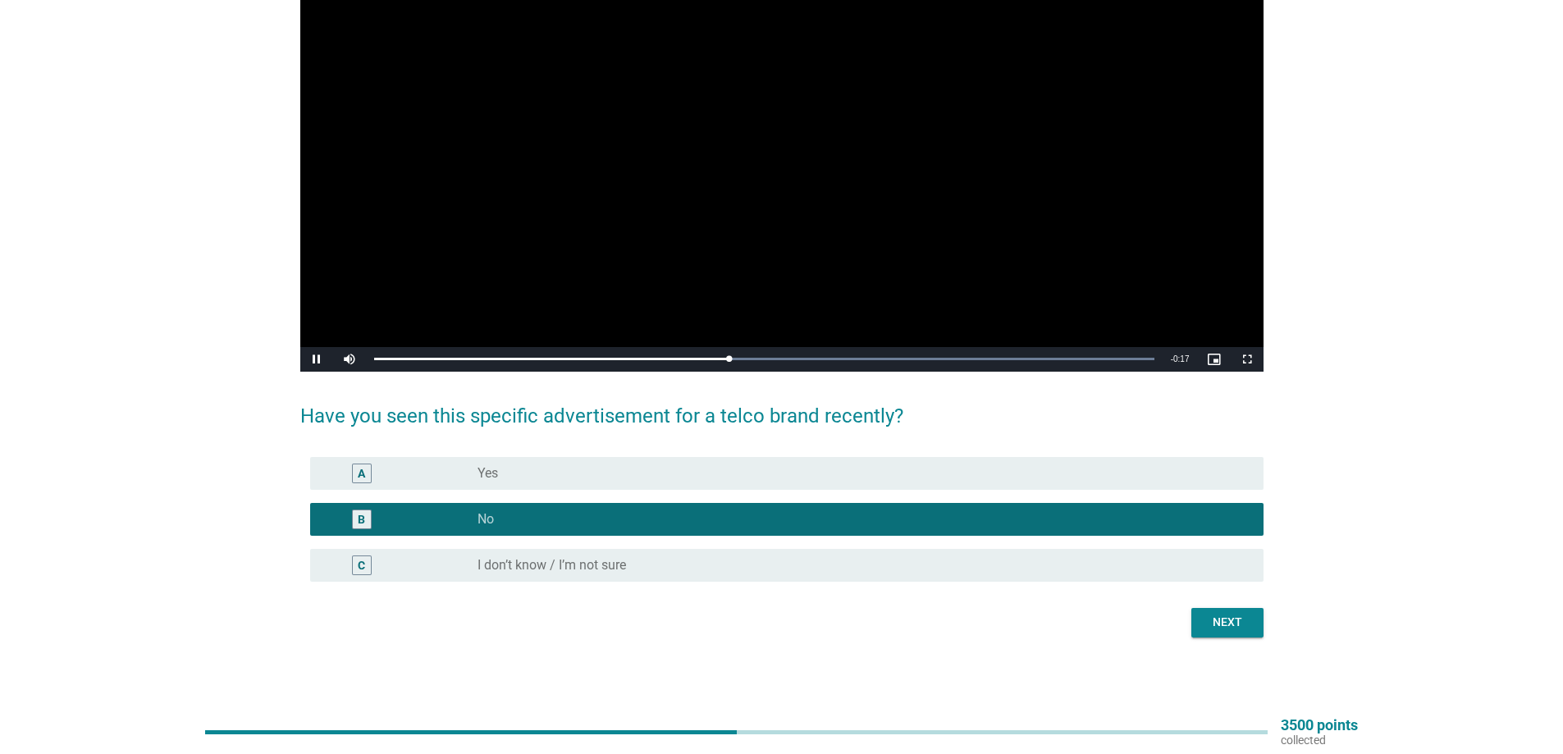
click at [1242, 623] on div "Next" at bounding box center [1227, 622] width 46 height 17
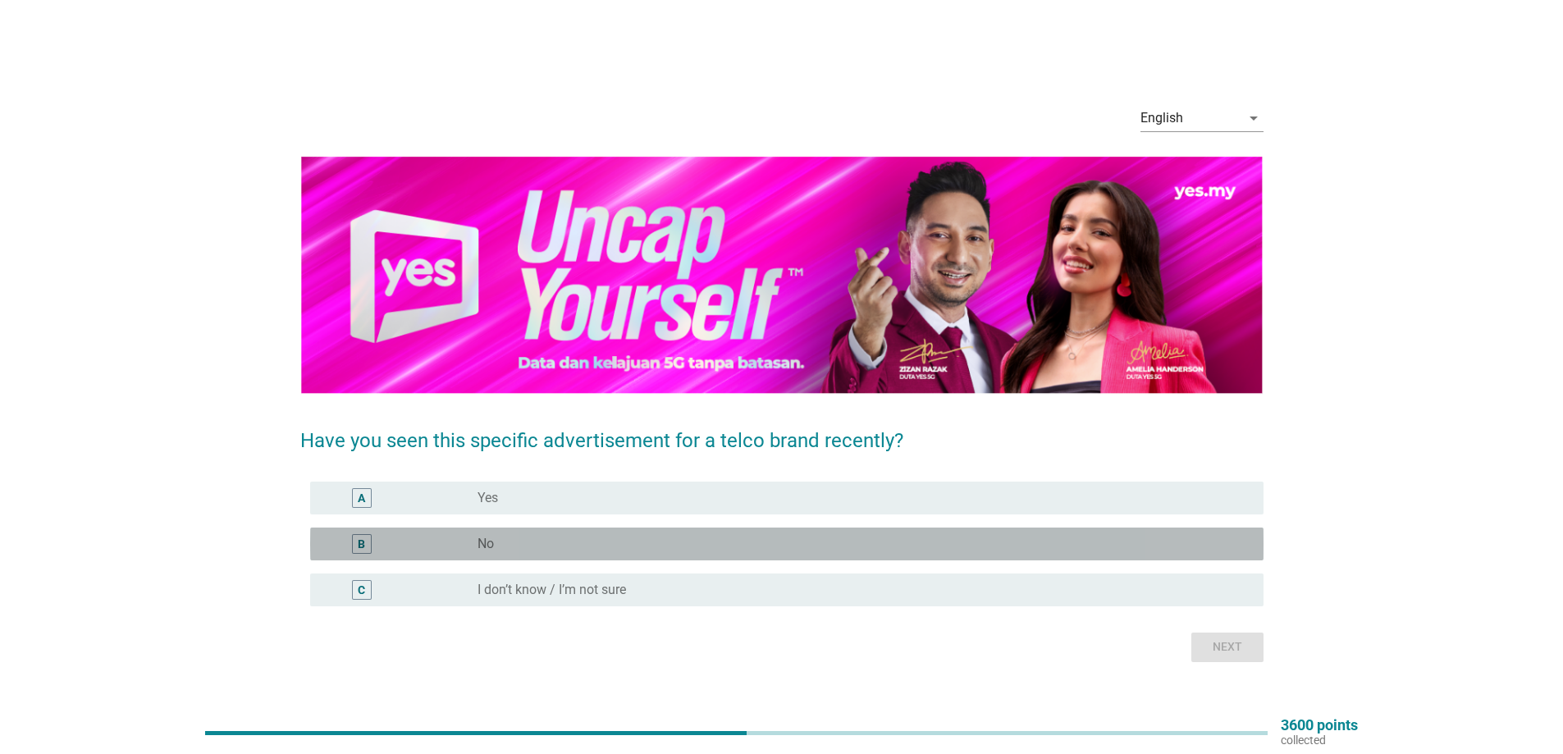
click at [656, 549] on div "radio_button_unchecked No" at bounding box center [857, 544] width 760 height 16
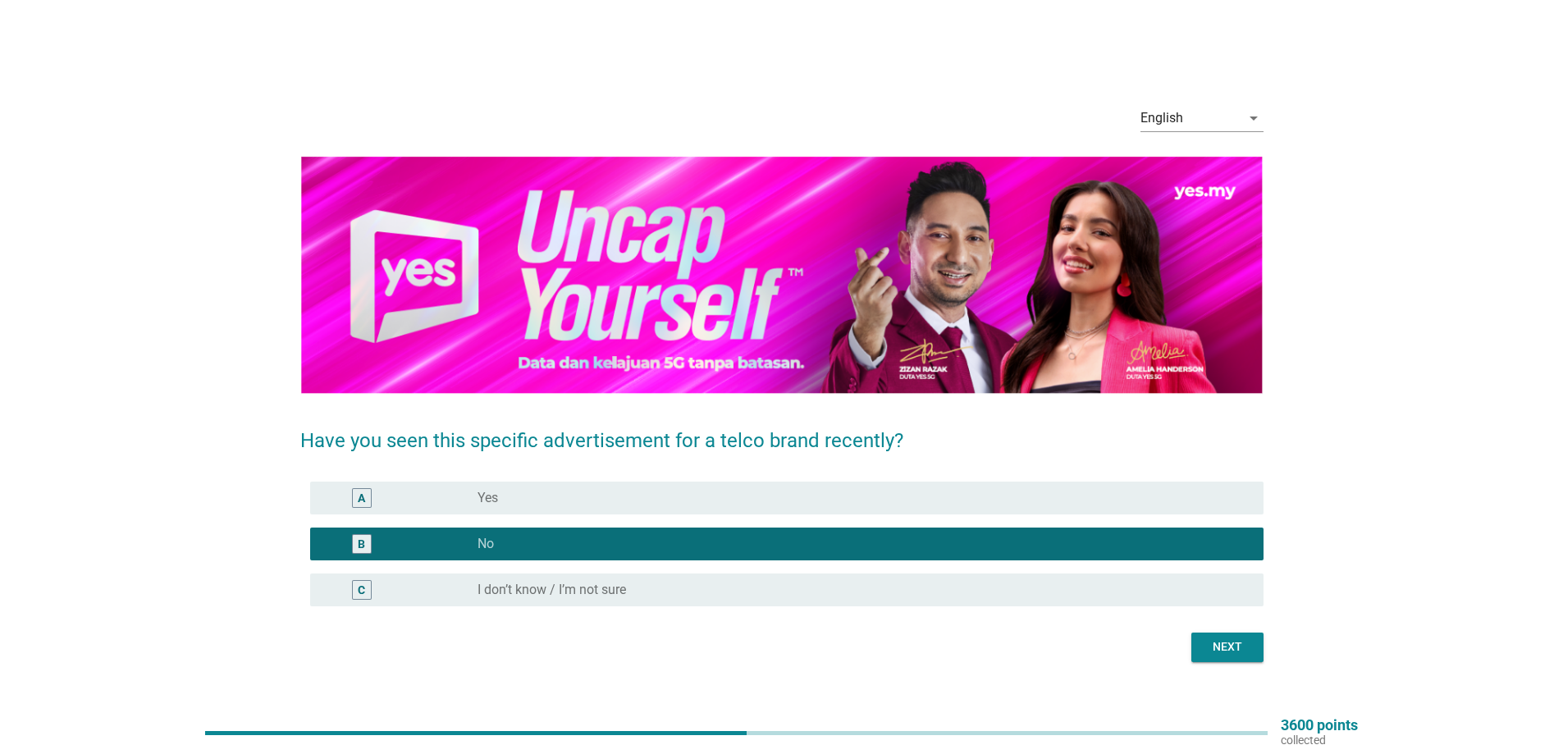
click at [1235, 644] on div "Next" at bounding box center [1227, 646] width 46 height 17
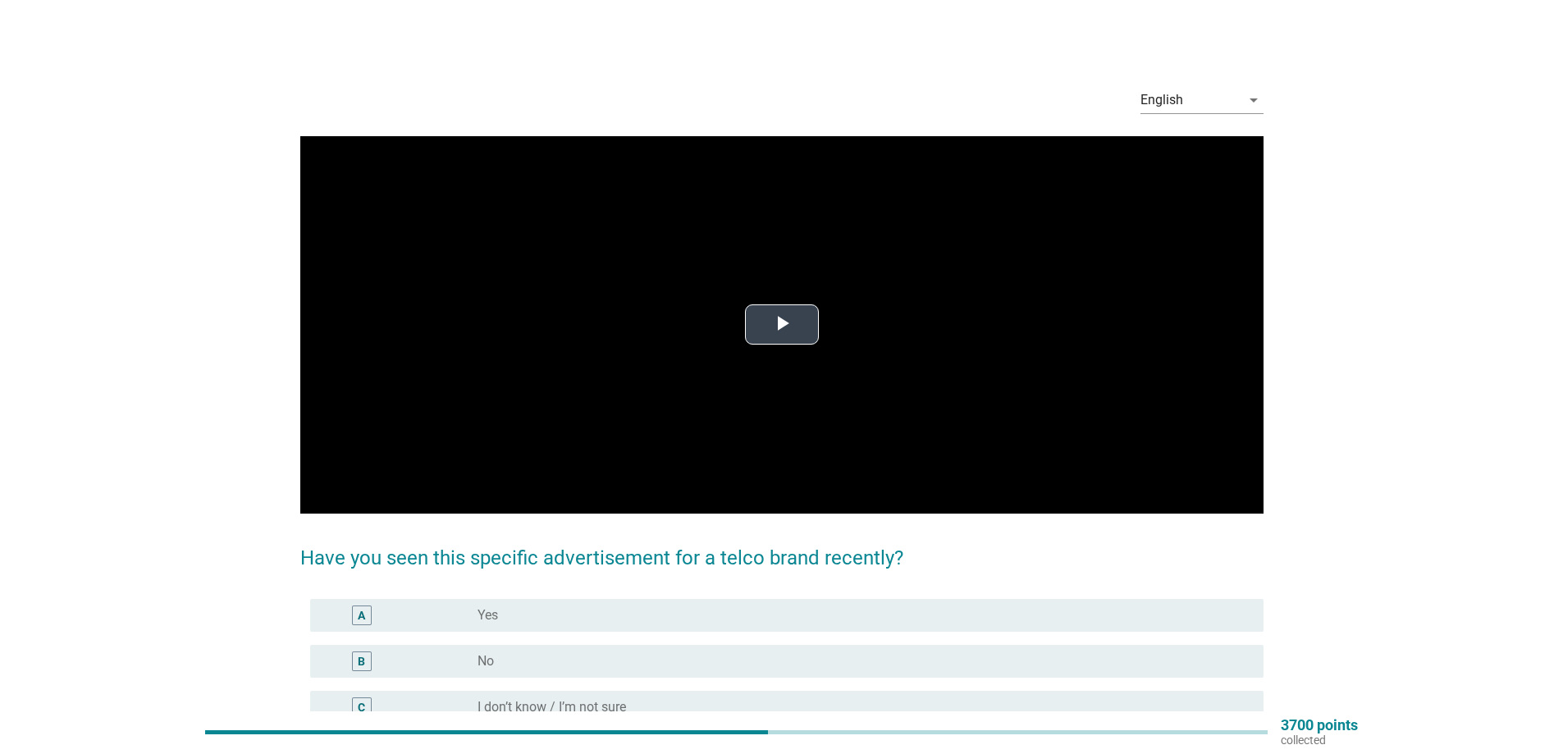
click at [782, 325] on span "Video Player" at bounding box center [782, 325] width 0 height 0
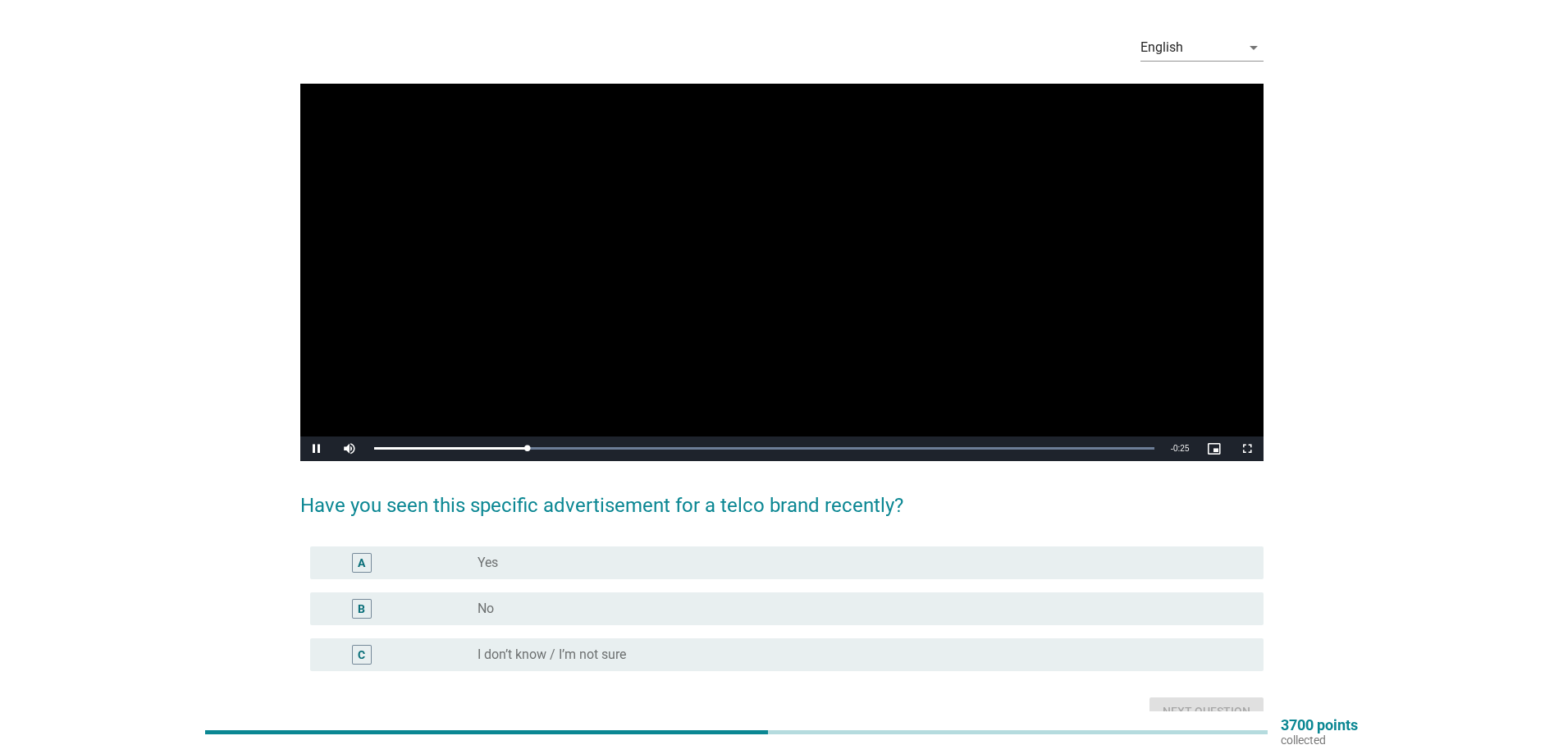
scroll to position [142, 0]
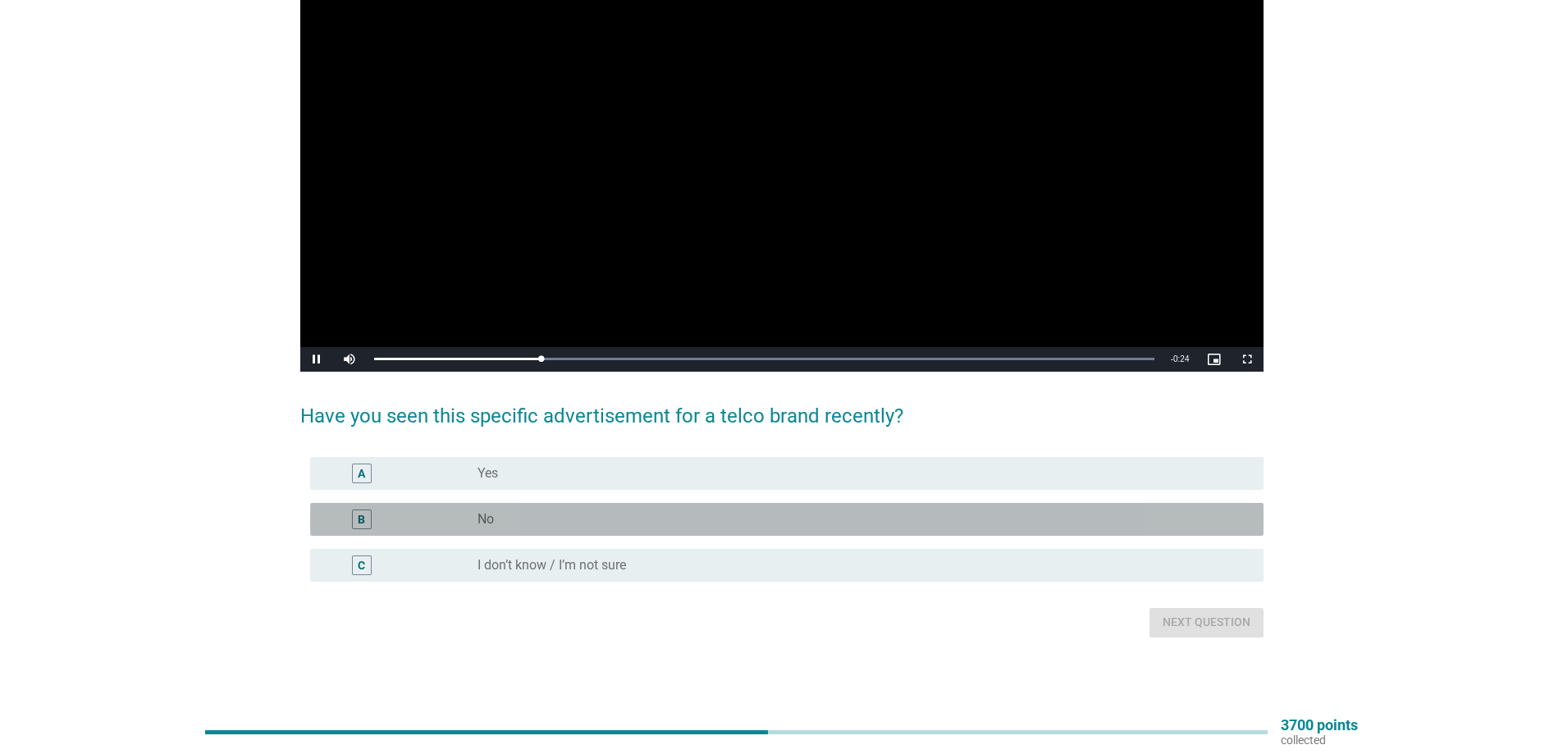
click at [1124, 524] on div "radio_button_unchecked No" at bounding box center [857, 519] width 760 height 16
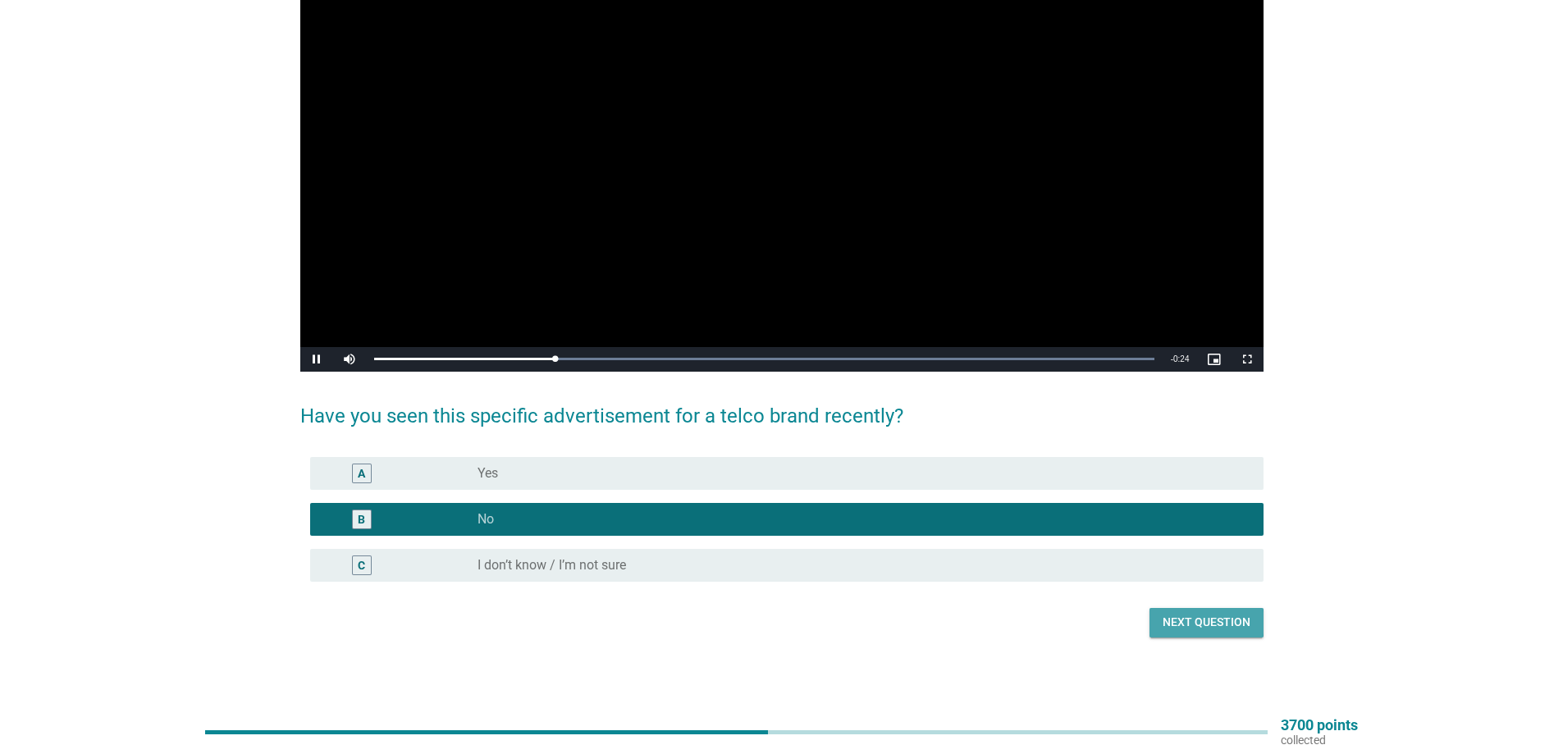
click at [1252, 619] on button "Next question" at bounding box center [1206, 623] width 114 height 30
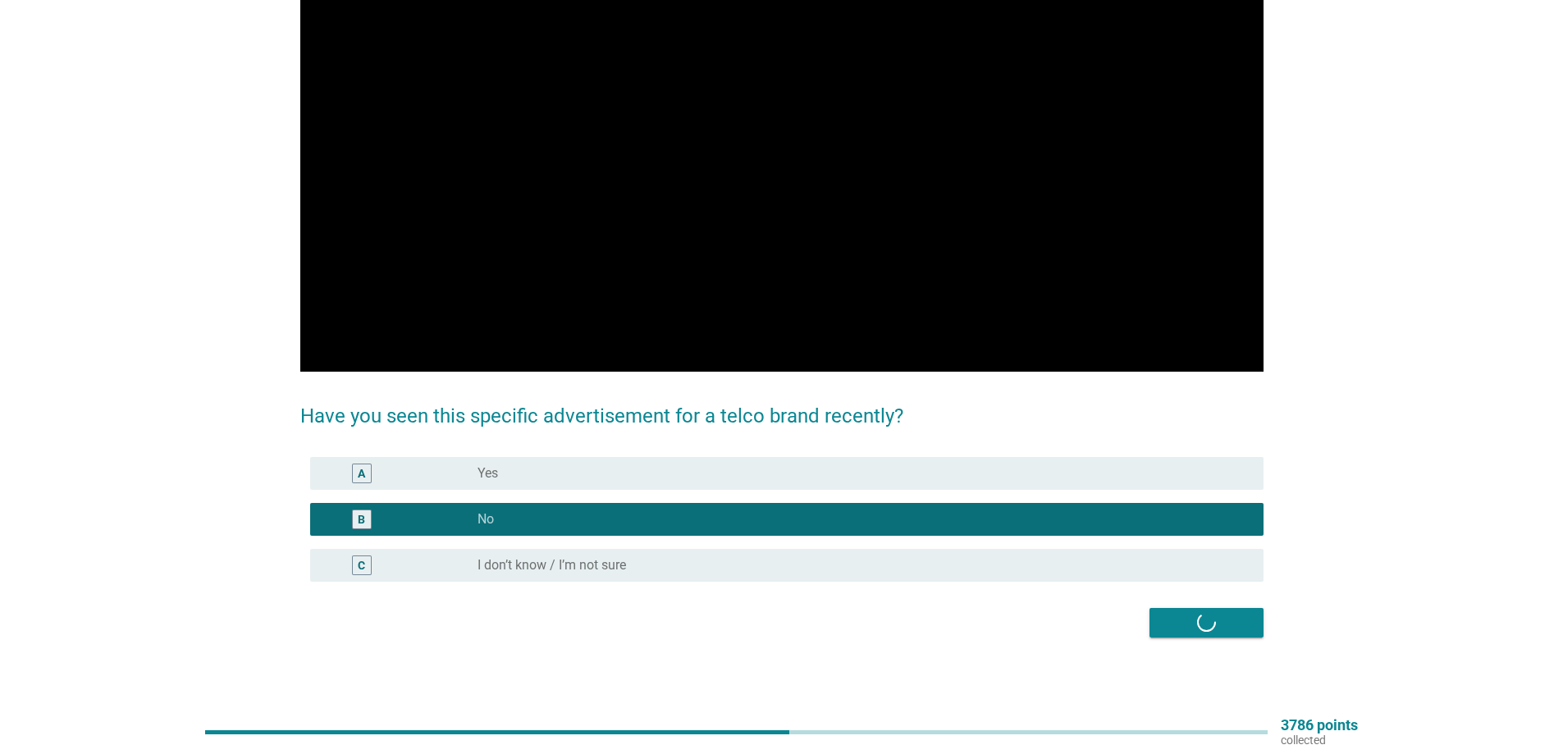
scroll to position [0, 0]
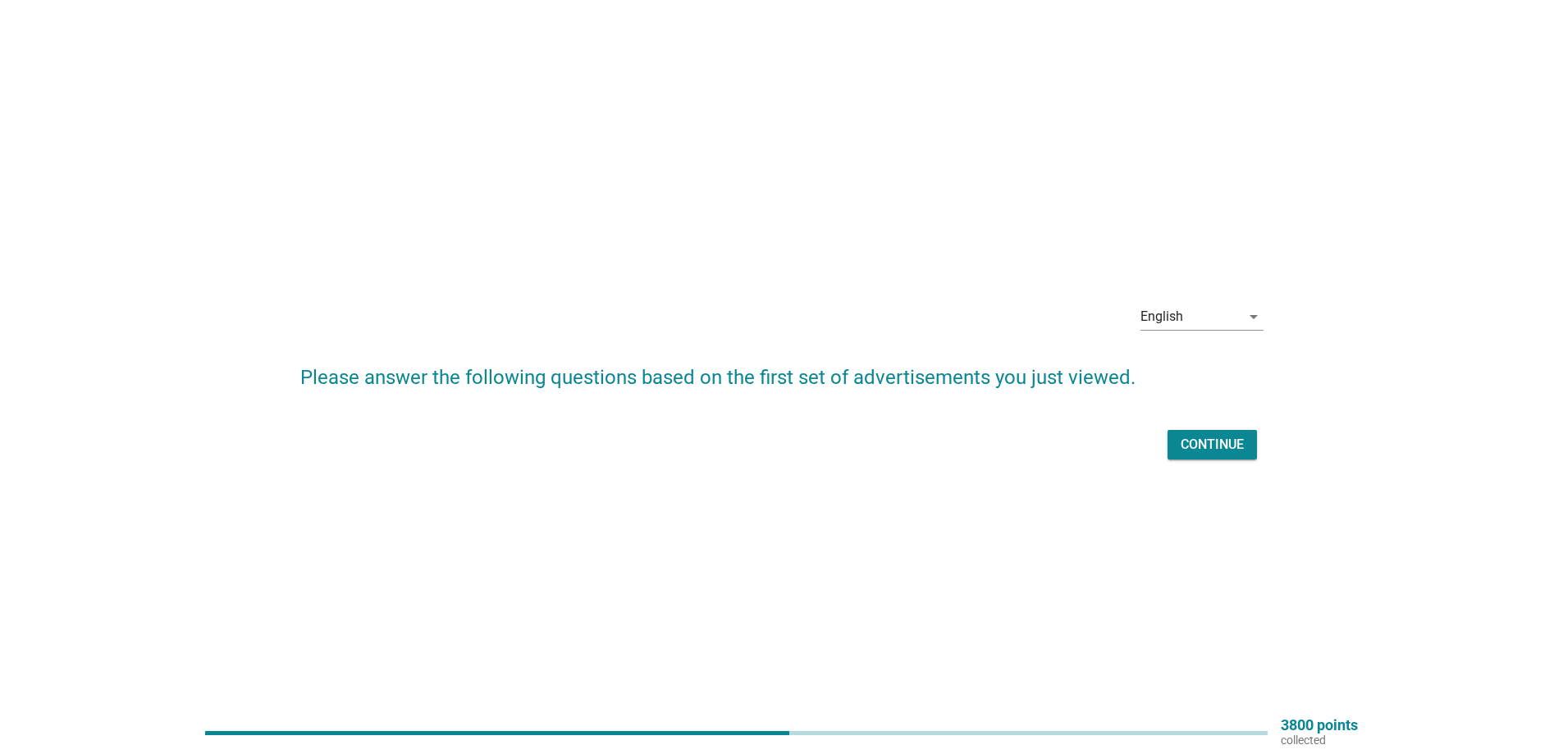
click at [1213, 445] on div "Continue" at bounding box center [1211, 445] width 63 height 20
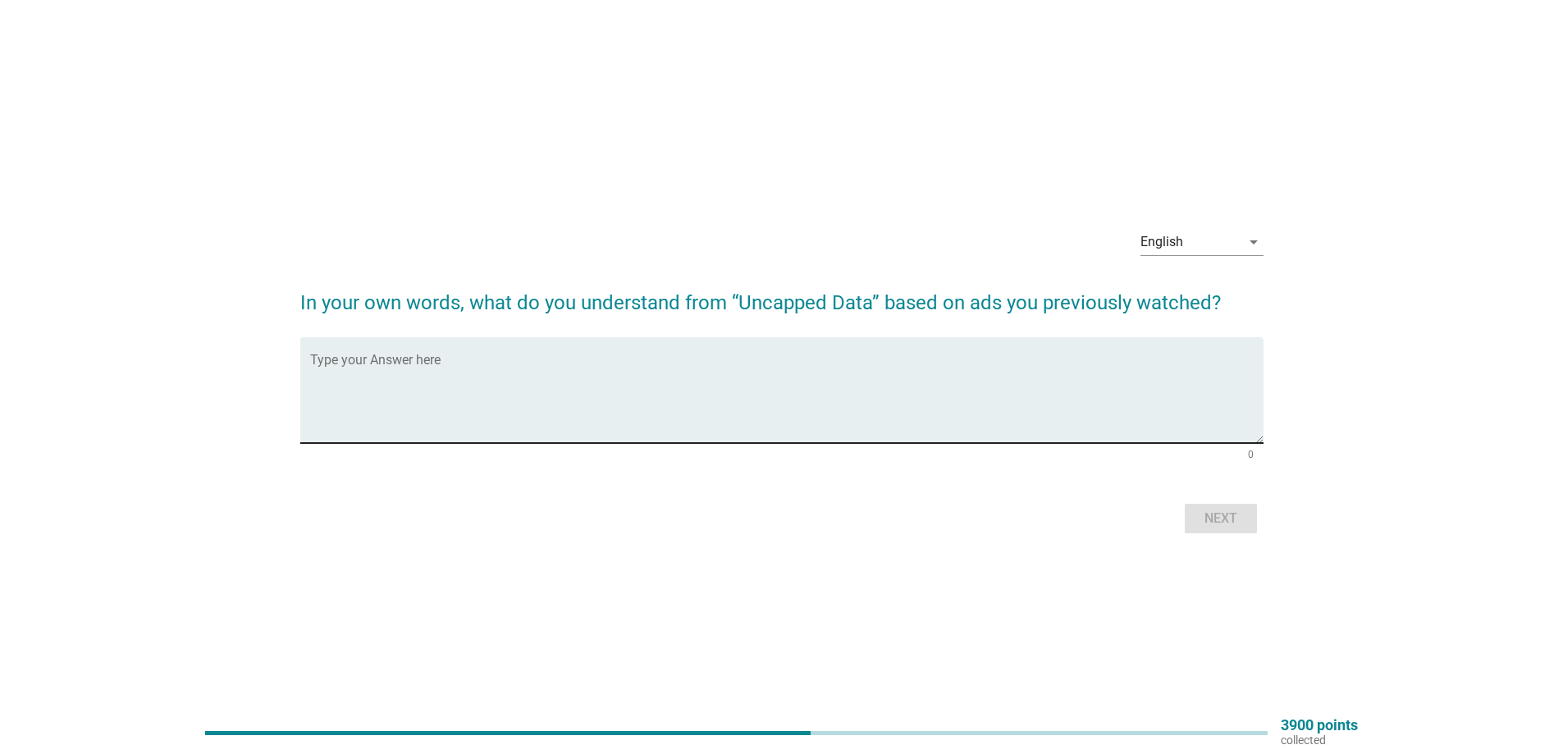
click at [638, 395] on textarea "Type your Answer here" at bounding box center [786, 400] width 953 height 86
type textarea "fast speed unlimited"
click at [1213, 516] on div "Next" at bounding box center [1221, 519] width 46 height 20
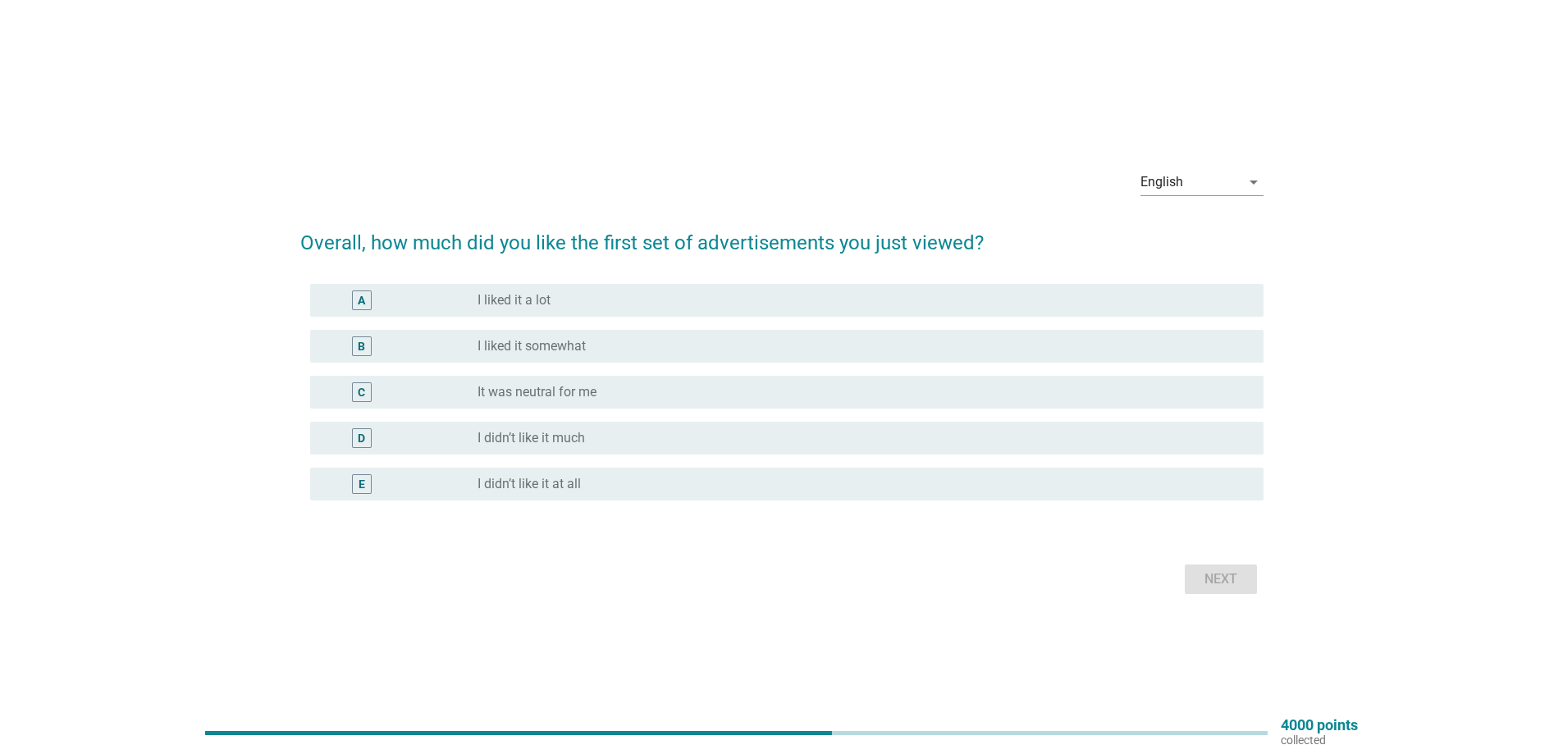
click at [493, 385] on label "It was neutral for me" at bounding box center [536, 392] width 119 height 16
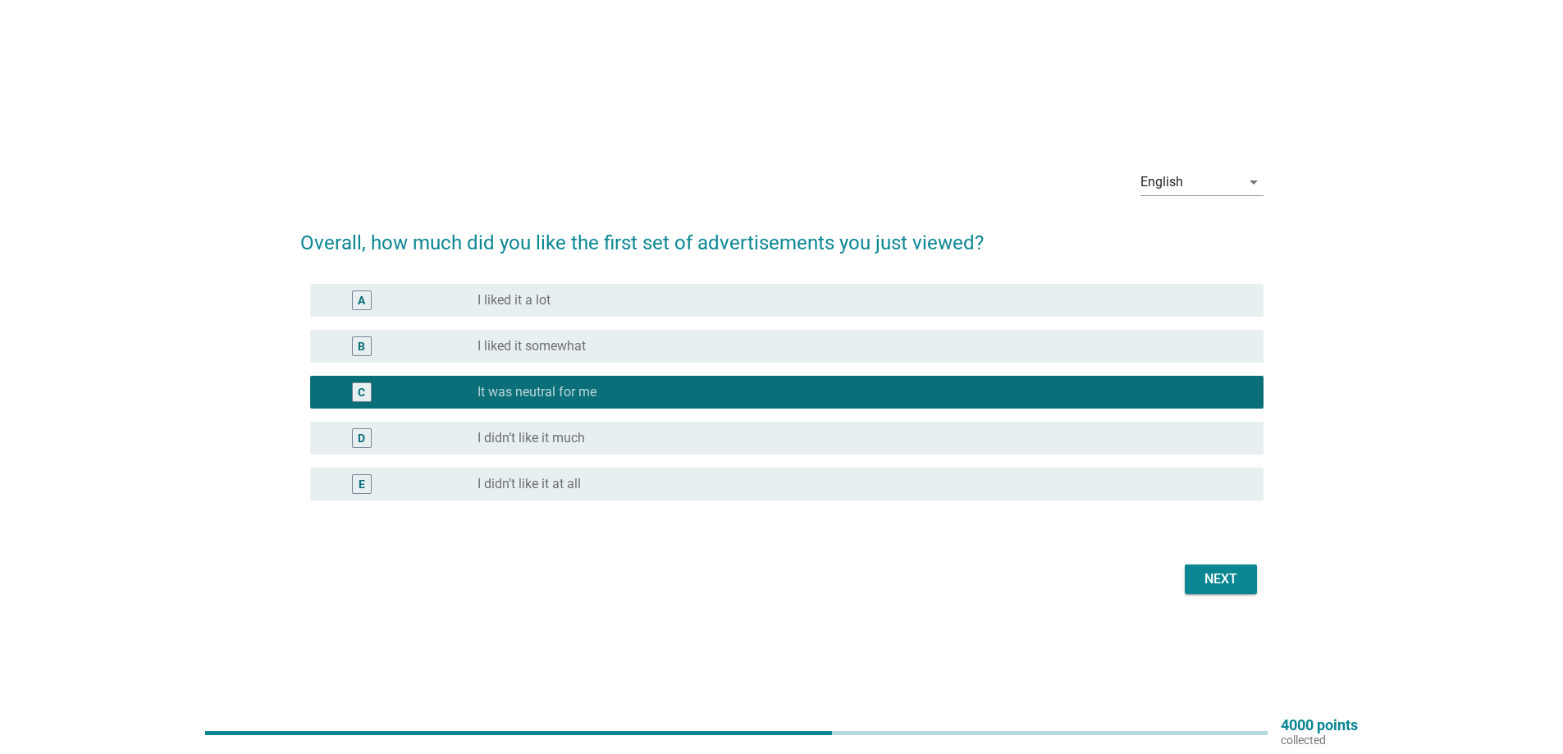
click at [1217, 573] on div "Next" at bounding box center [1221, 579] width 46 height 20
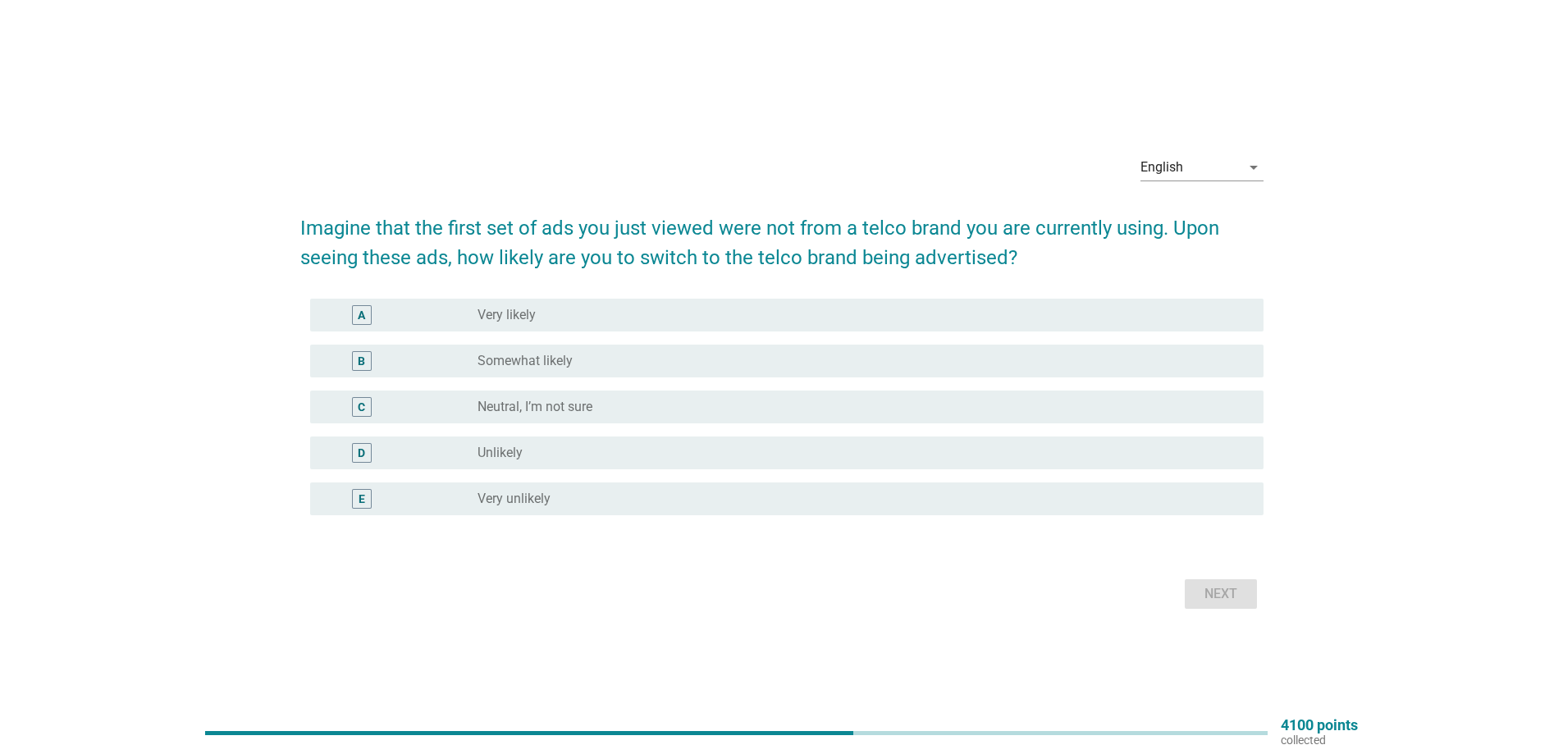
click at [564, 459] on div "radio_button_unchecked Unlikely" at bounding box center [857, 453] width 760 height 16
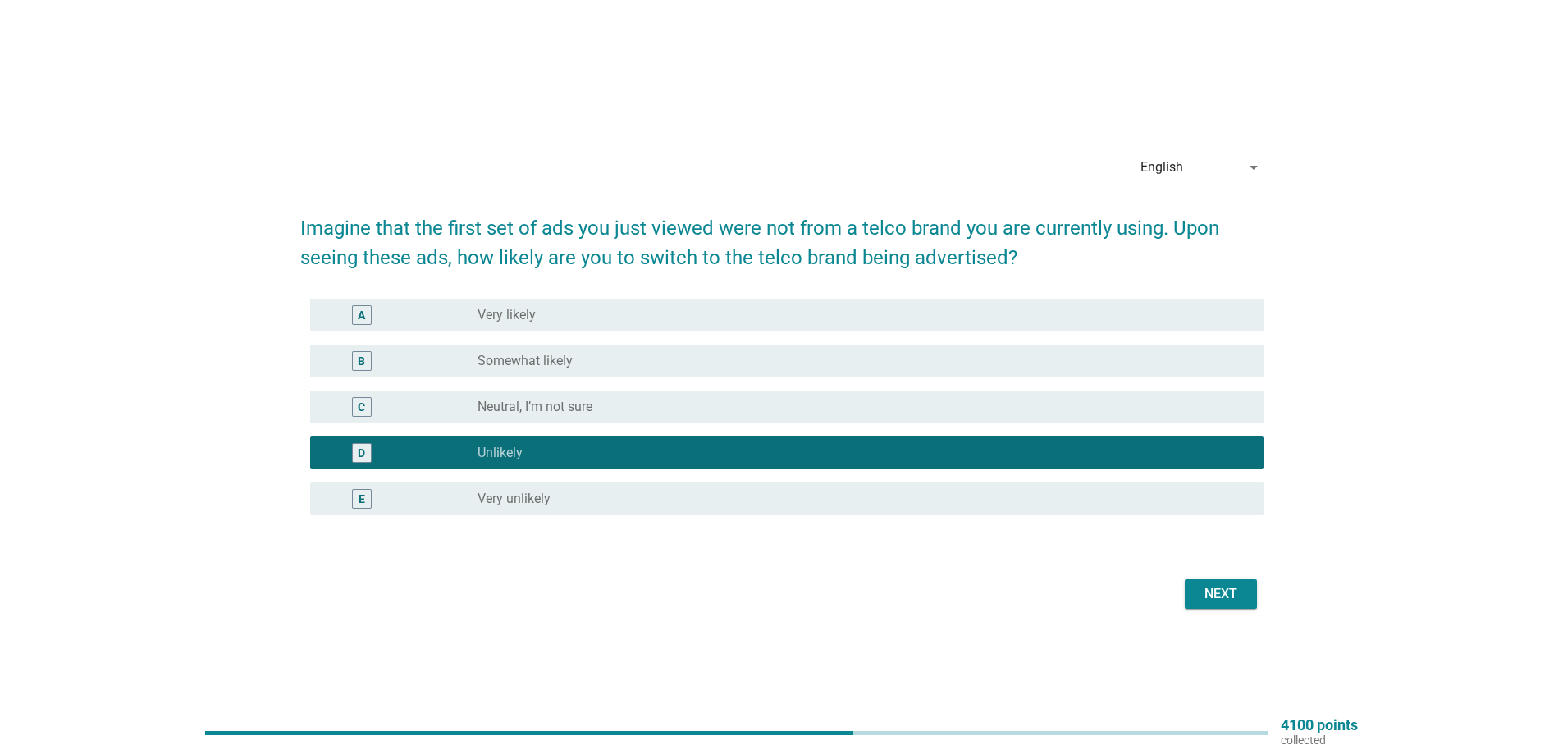
click at [1230, 584] on div "Next" at bounding box center [1221, 594] width 46 height 20
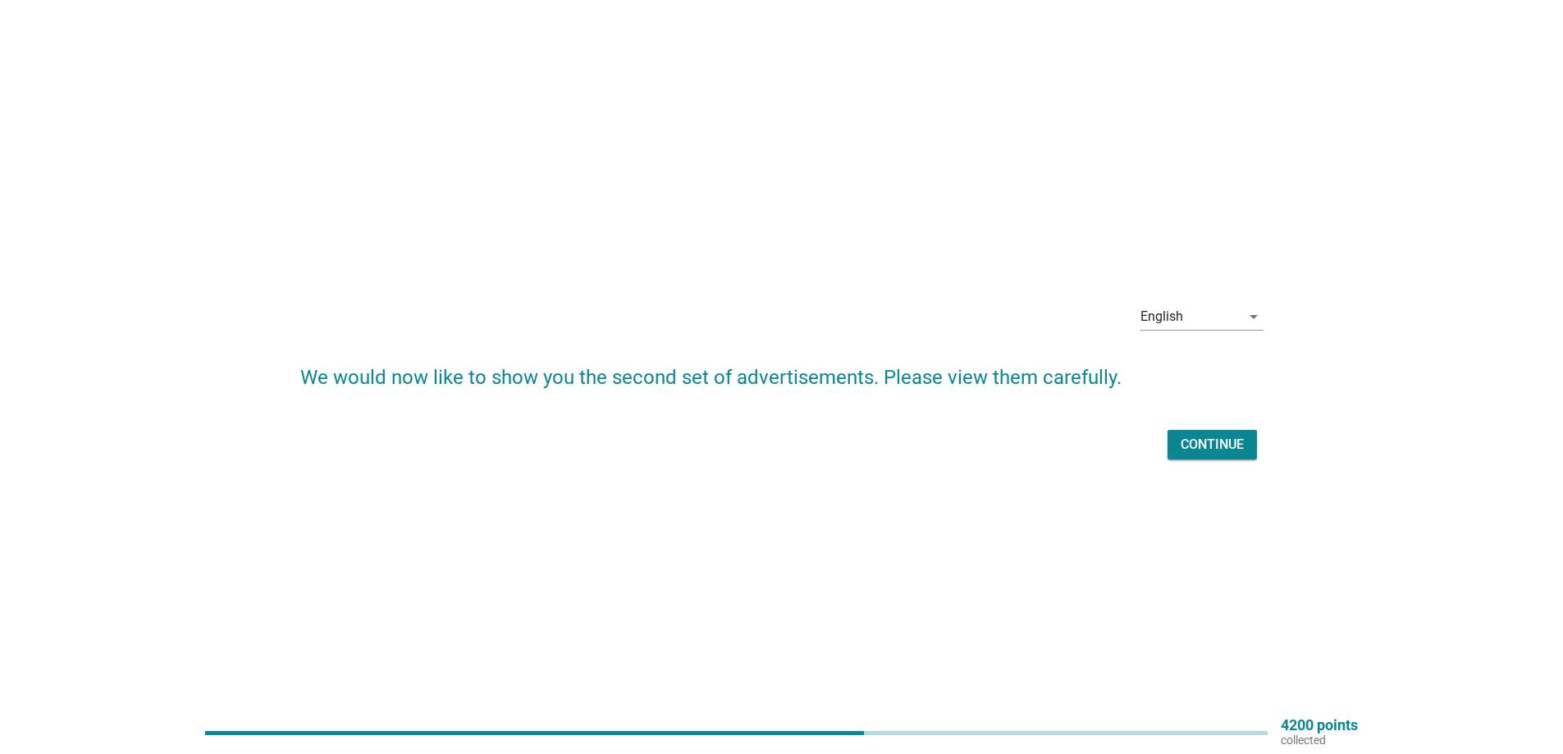
click at [1240, 456] on button "Continue" at bounding box center [1211, 445] width 89 height 30
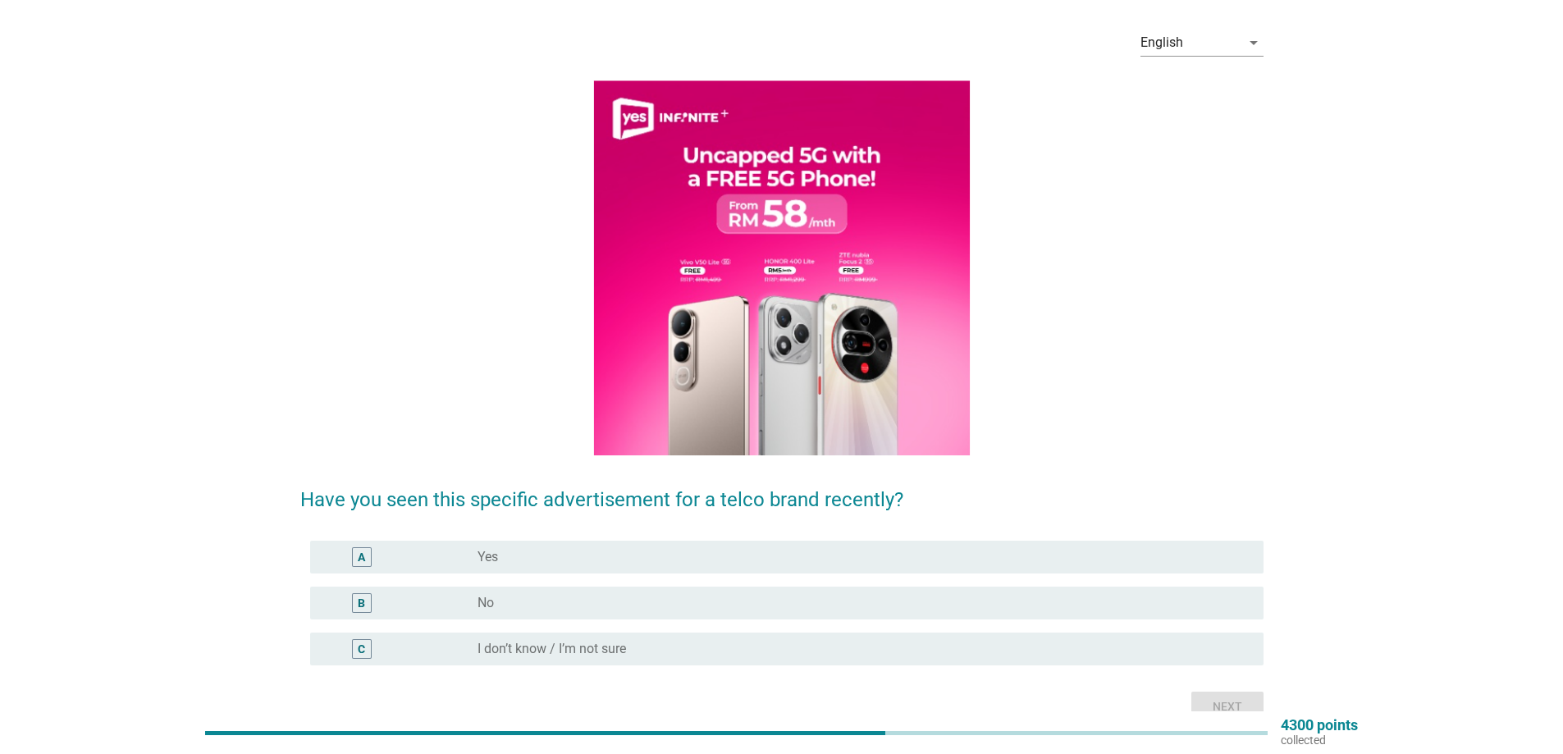
scroll to position [82, 0]
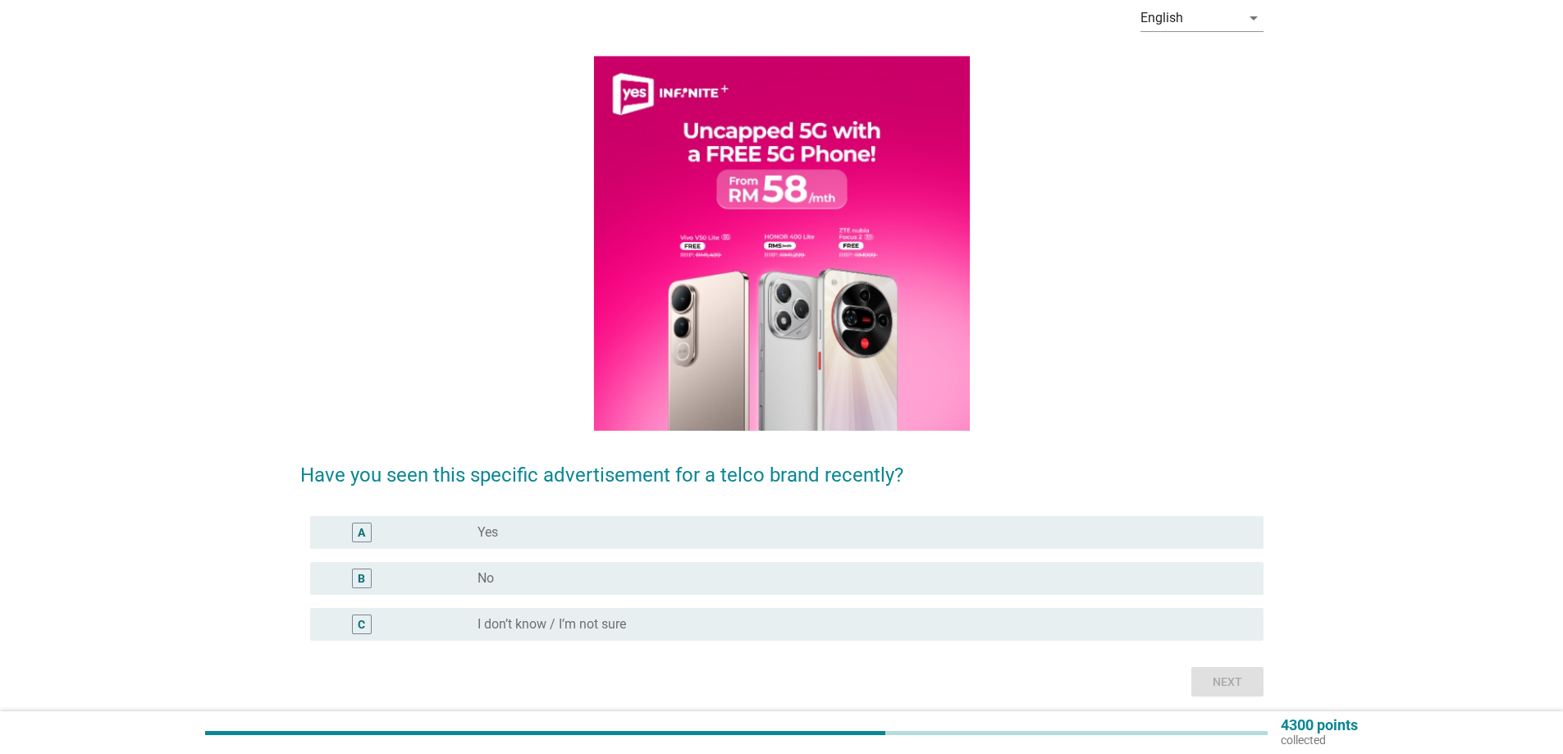
click at [583, 596] on div "B radio_button_unchecked No" at bounding box center [781, 578] width 963 height 46
click at [590, 584] on div "radio_button_unchecked No" at bounding box center [857, 578] width 760 height 16
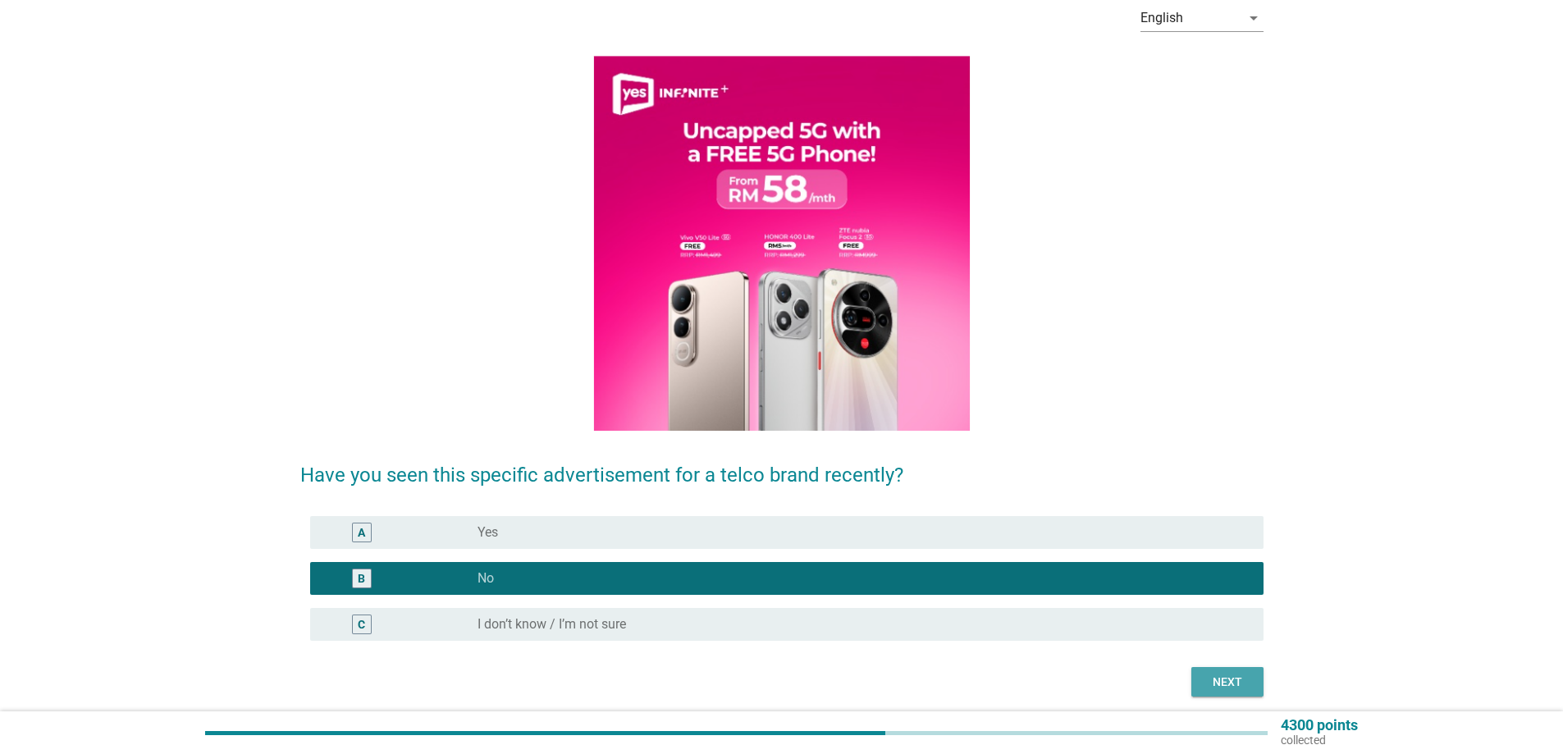
click at [1230, 693] on button "Next" at bounding box center [1227, 682] width 72 height 30
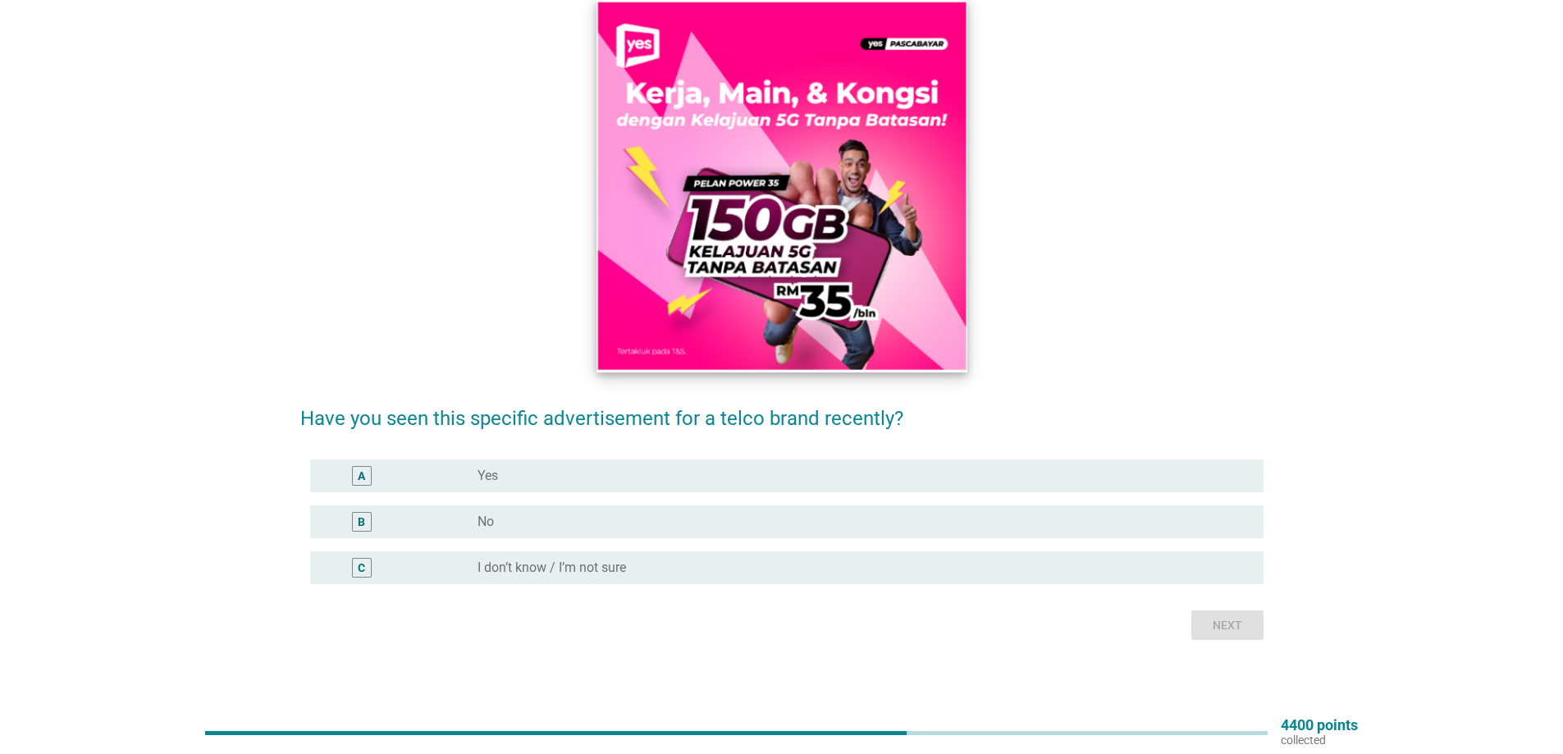
scroll to position [141, 0]
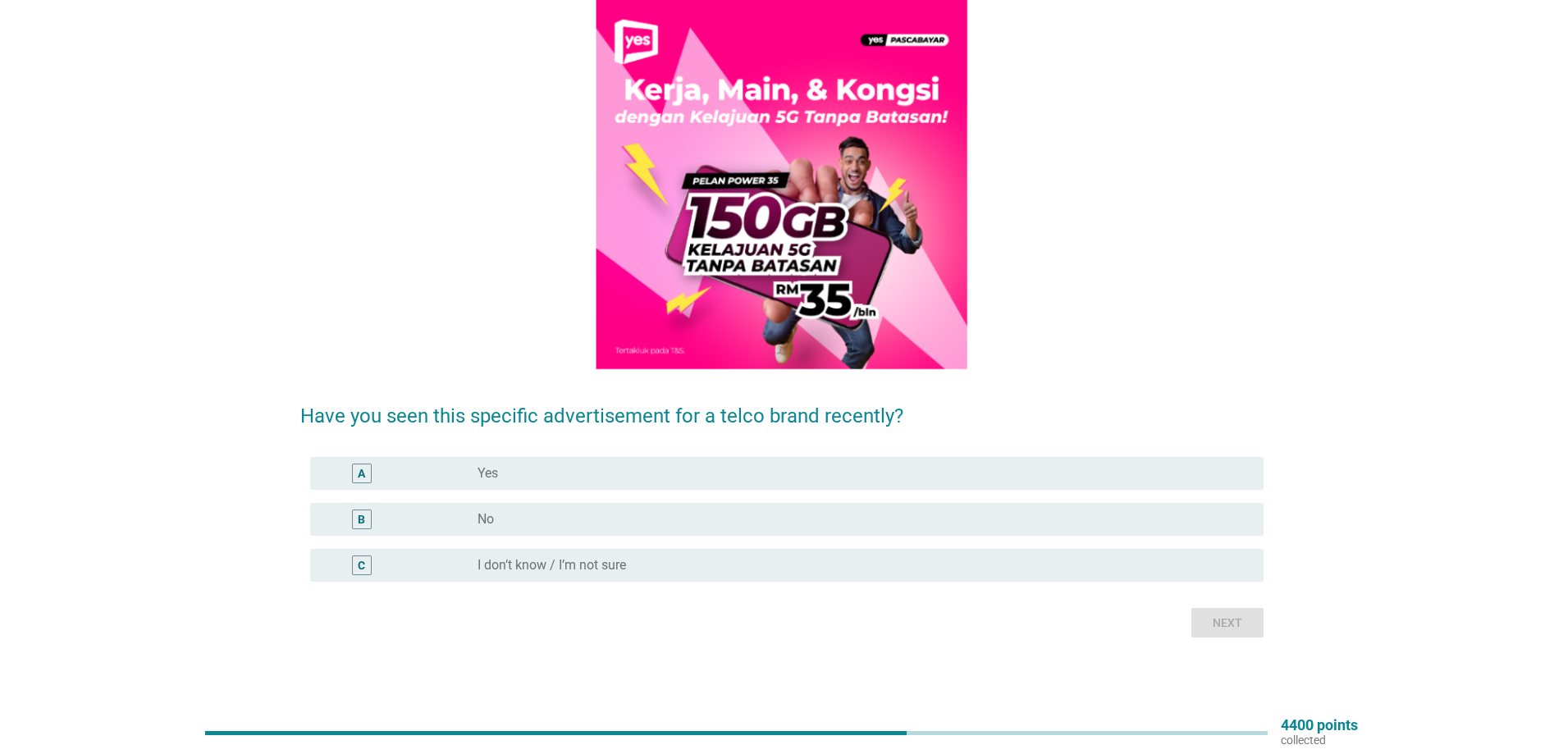
click at [562, 520] on div "radio_button_unchecked No" at bounding box center [857, 519] width 760 height 16
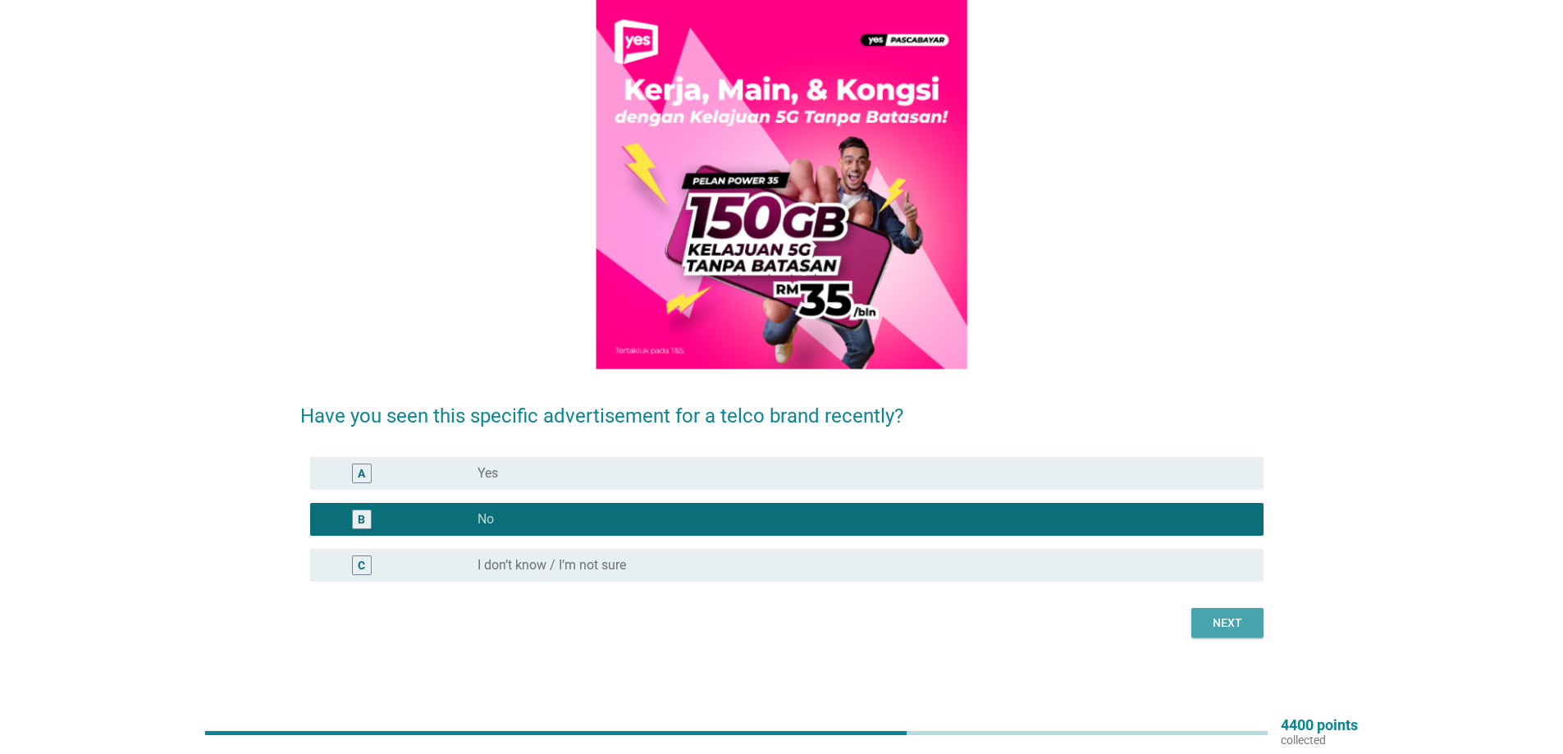
click at [1215, 630] on div "Next" at bounding box center [1227, 622] width 46 height 17
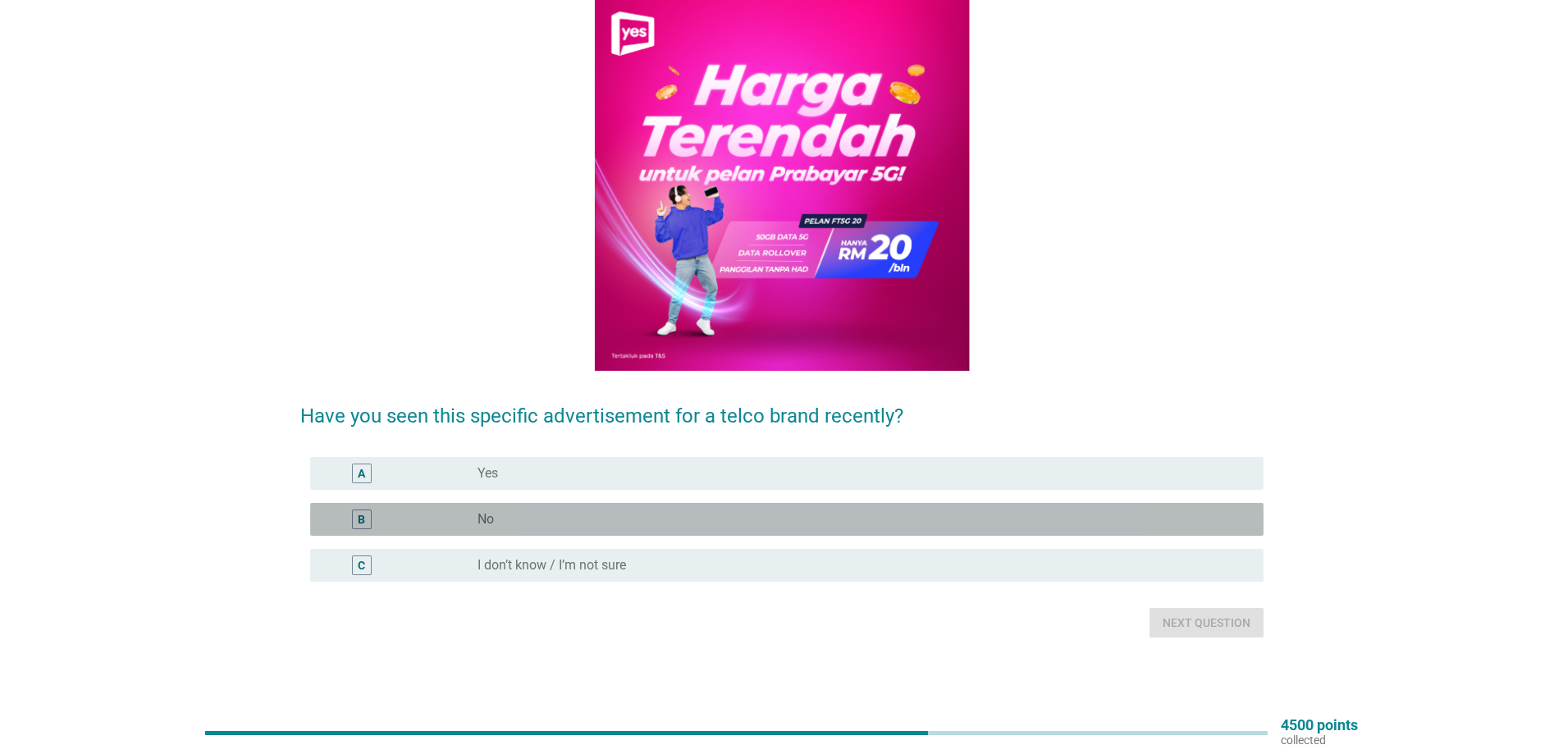
click at [827, 519] on div "radio_button_unchecked No" at bounding box center [857, 519] width 760 height 16
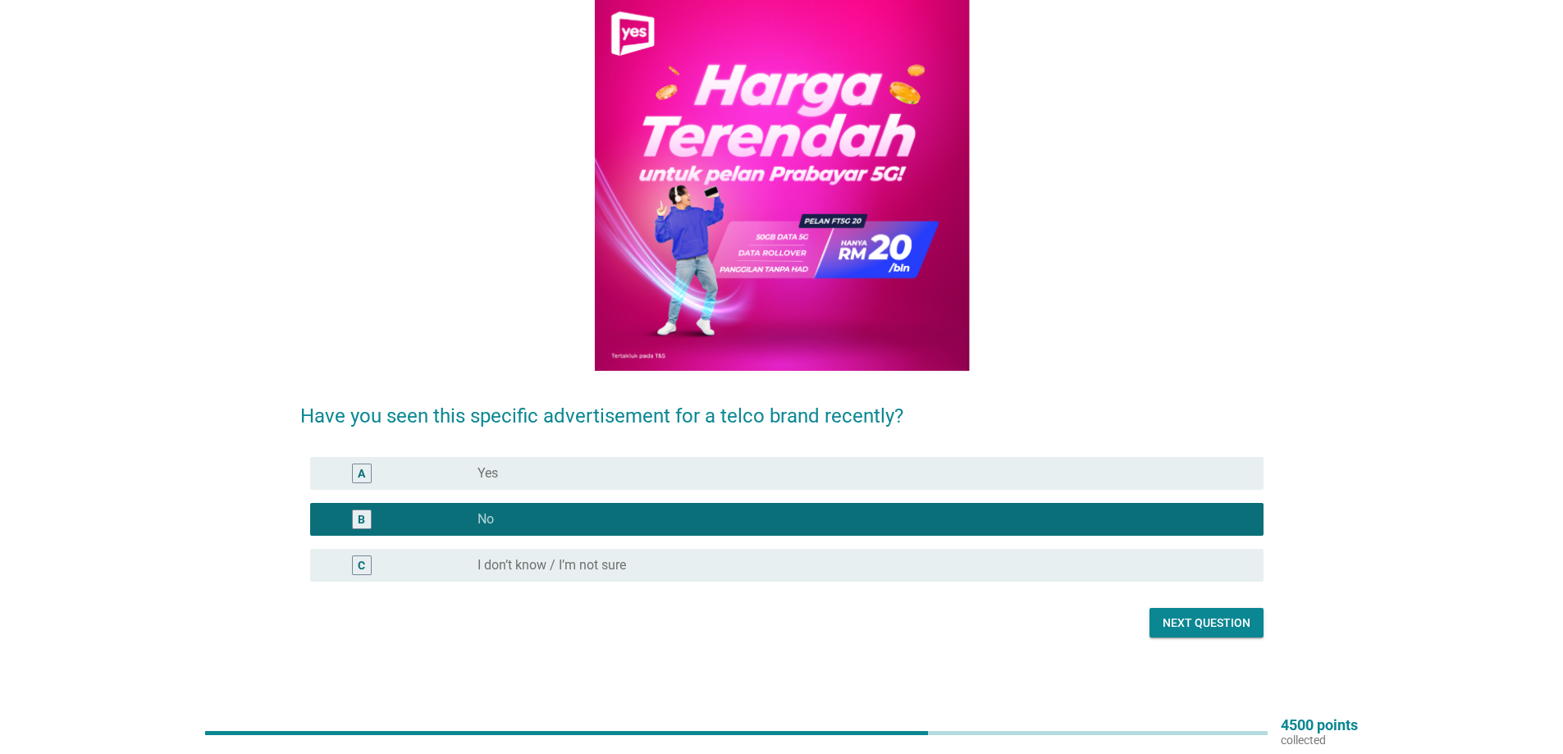
click at [1197, 623] on div "Next question" at bounding box center [1206, 622] width 88 height 17
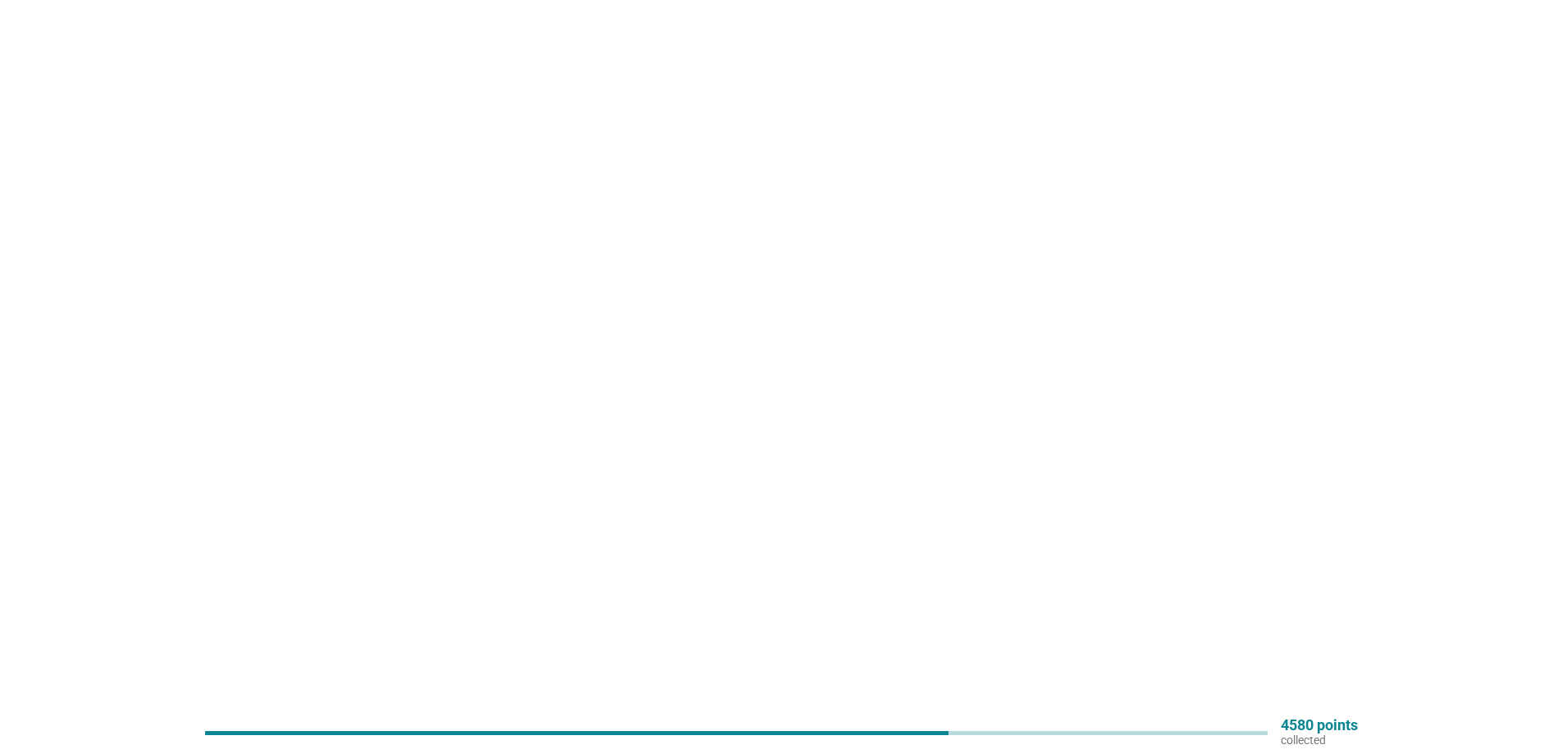
scroll to position [0, 0]
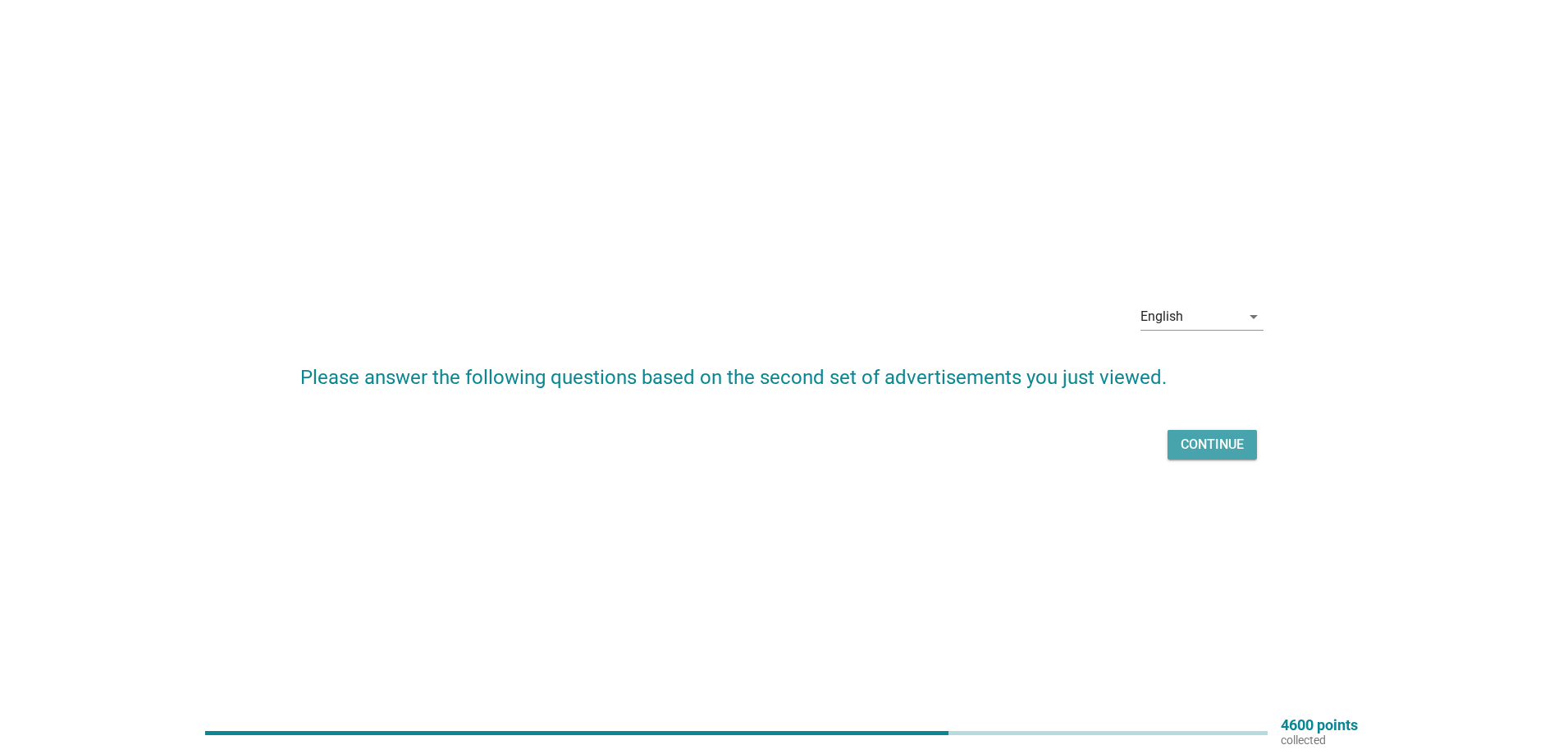
click at [1218, 454] on button "Continue" at bounding box center [1211, 445] width 89 height 30
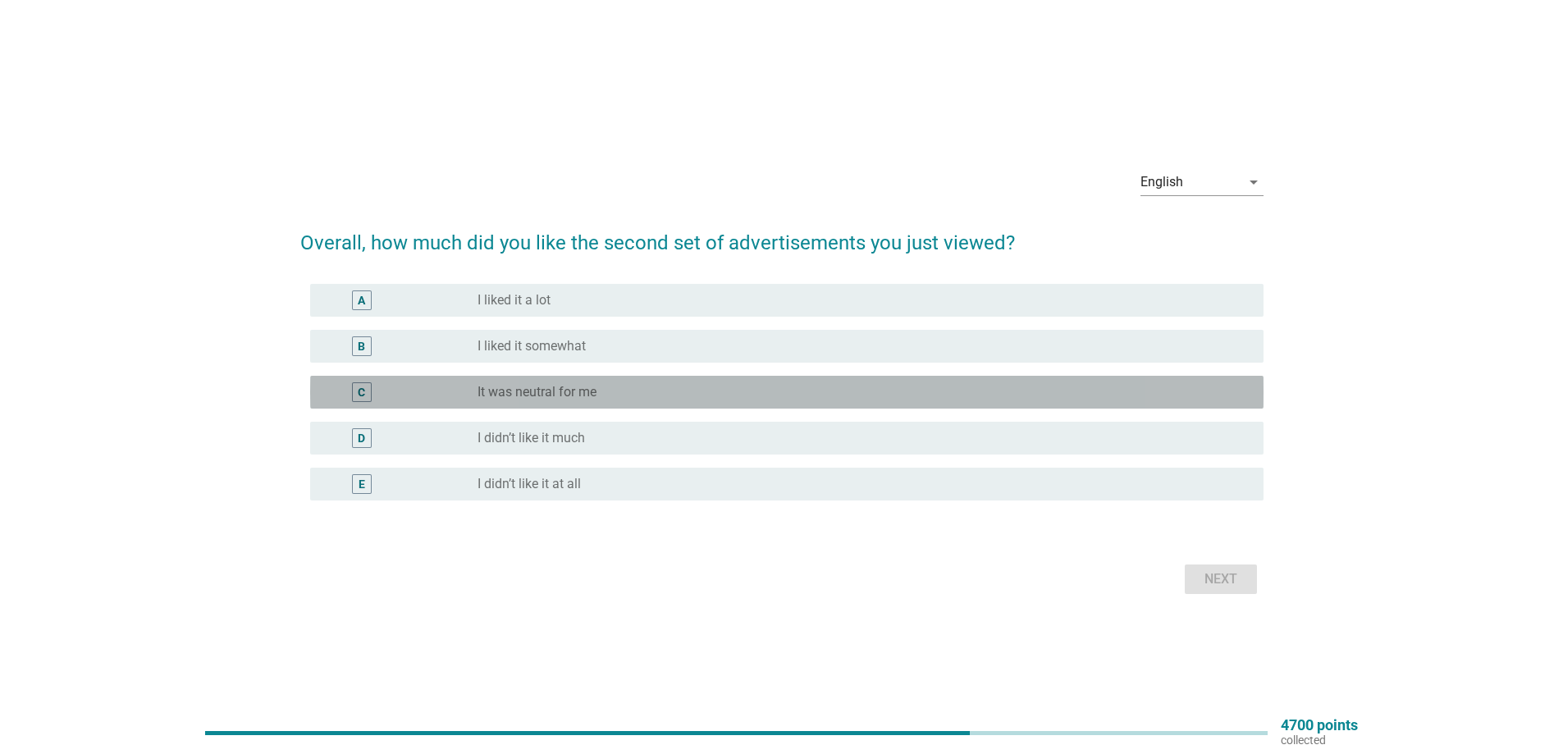
click at [563, 395] on label "It was neutral for me" at bounding box center [536, 392] width 119 height 16
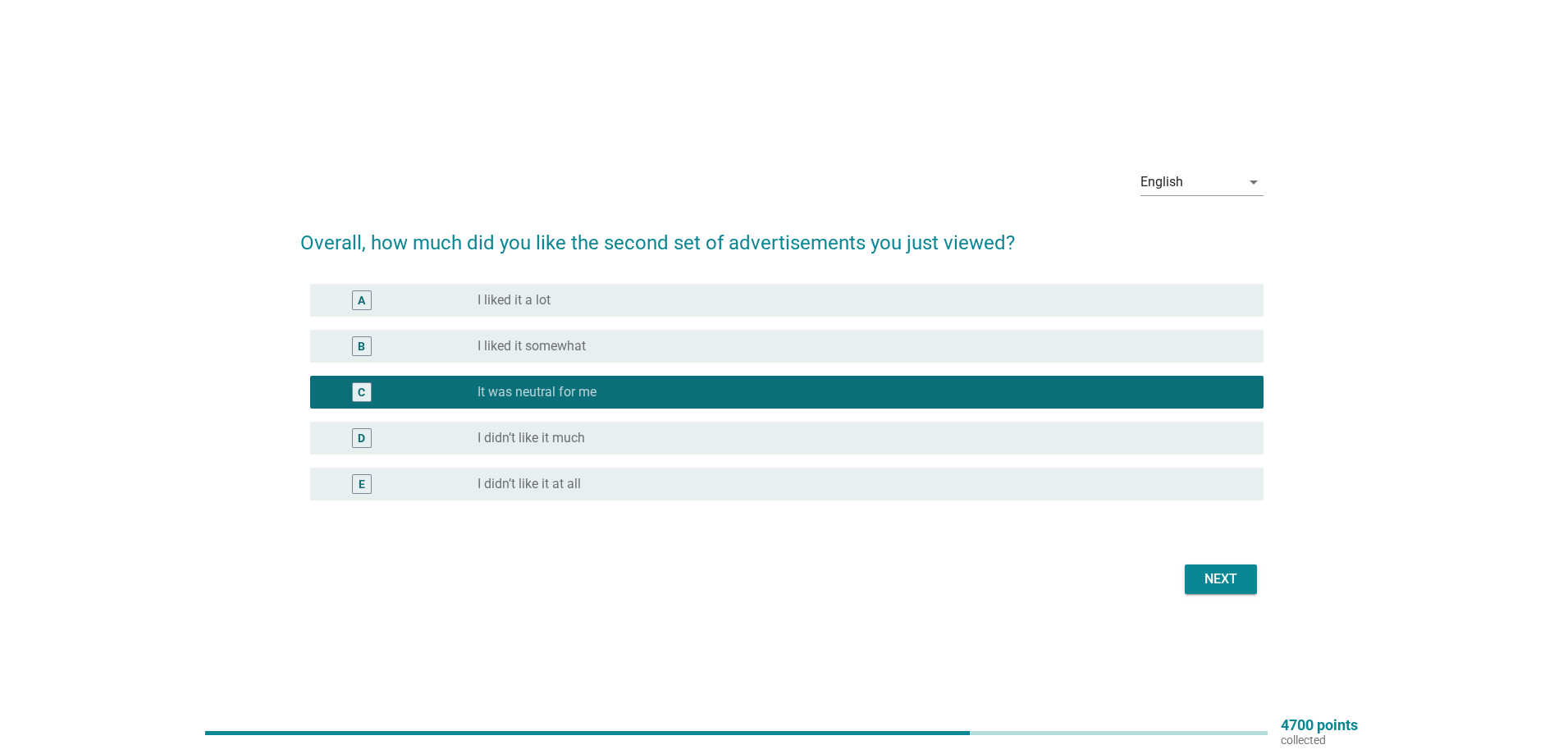
click at [1203, 579] on div "Next" at bounding box center [1221, 579] width 46 height 20
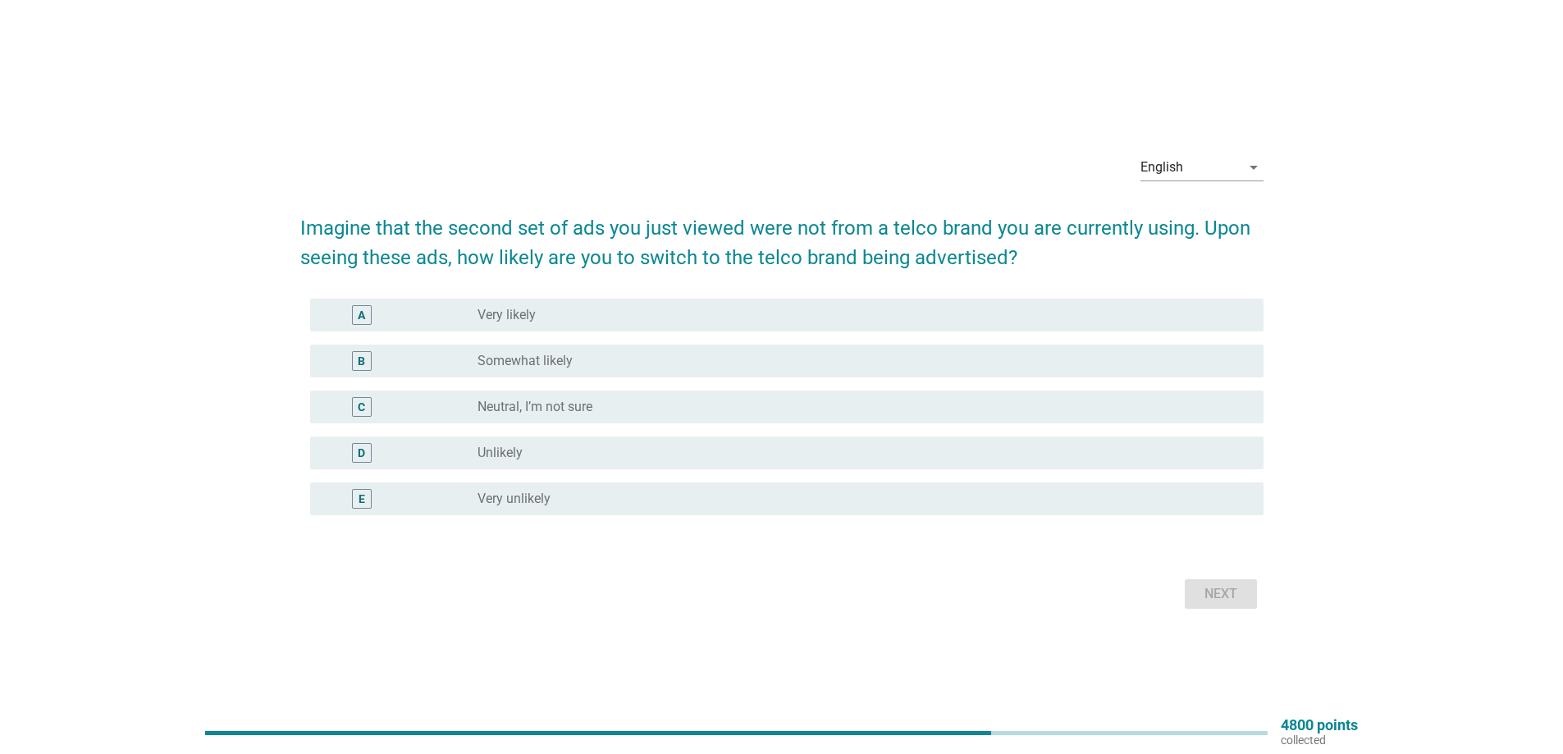
drag, startPoint x: 650, startPoint y: 504, endPoint x: 792, endPoint y: 522, distance: 142.2
click at [650, 503] on div "radio_button_unchecked Very unlikely" at bounding box center [857, 499] width 760 height 16
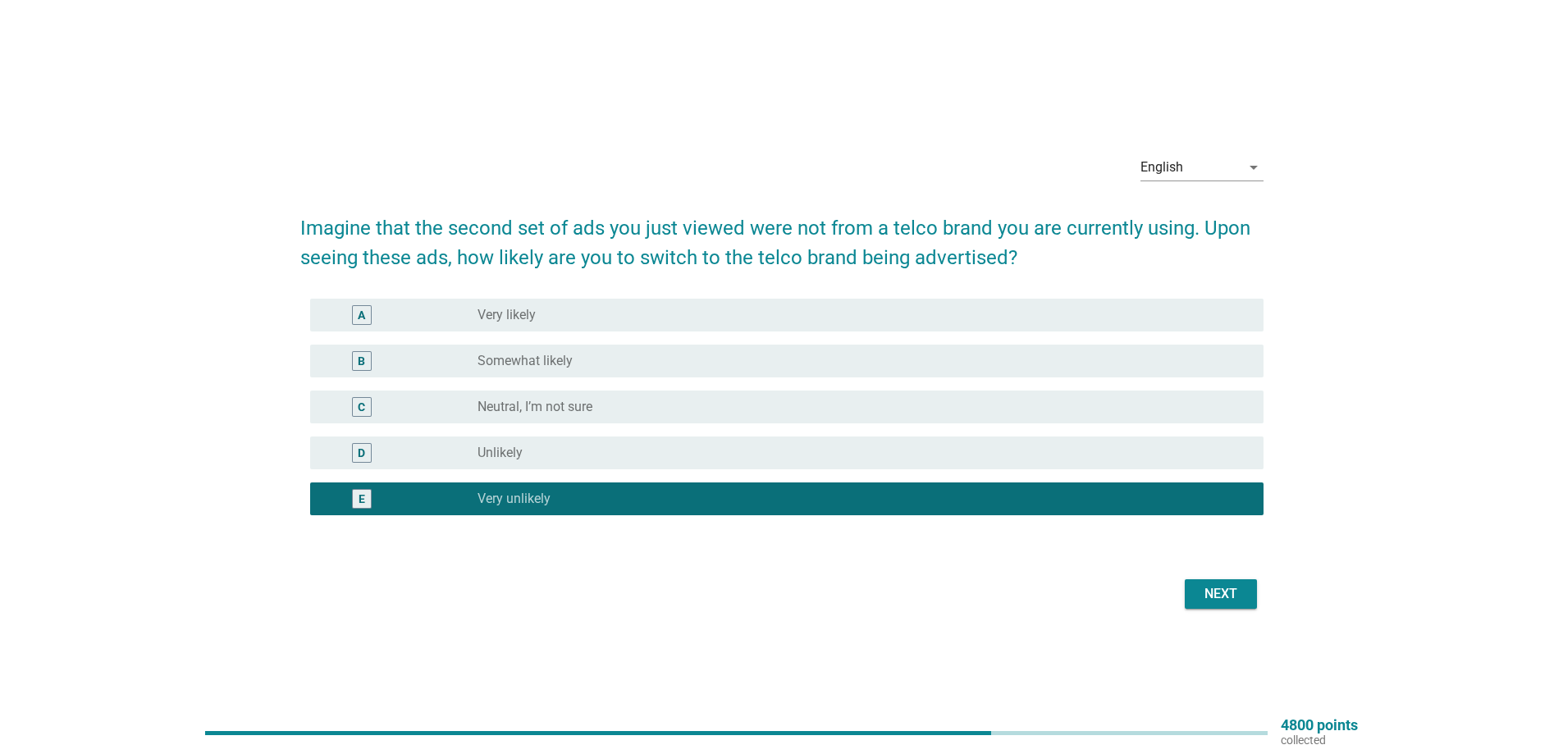
click at [1226, 608] on button "Next" at bounding box center [1220, 594] width 72 height 30
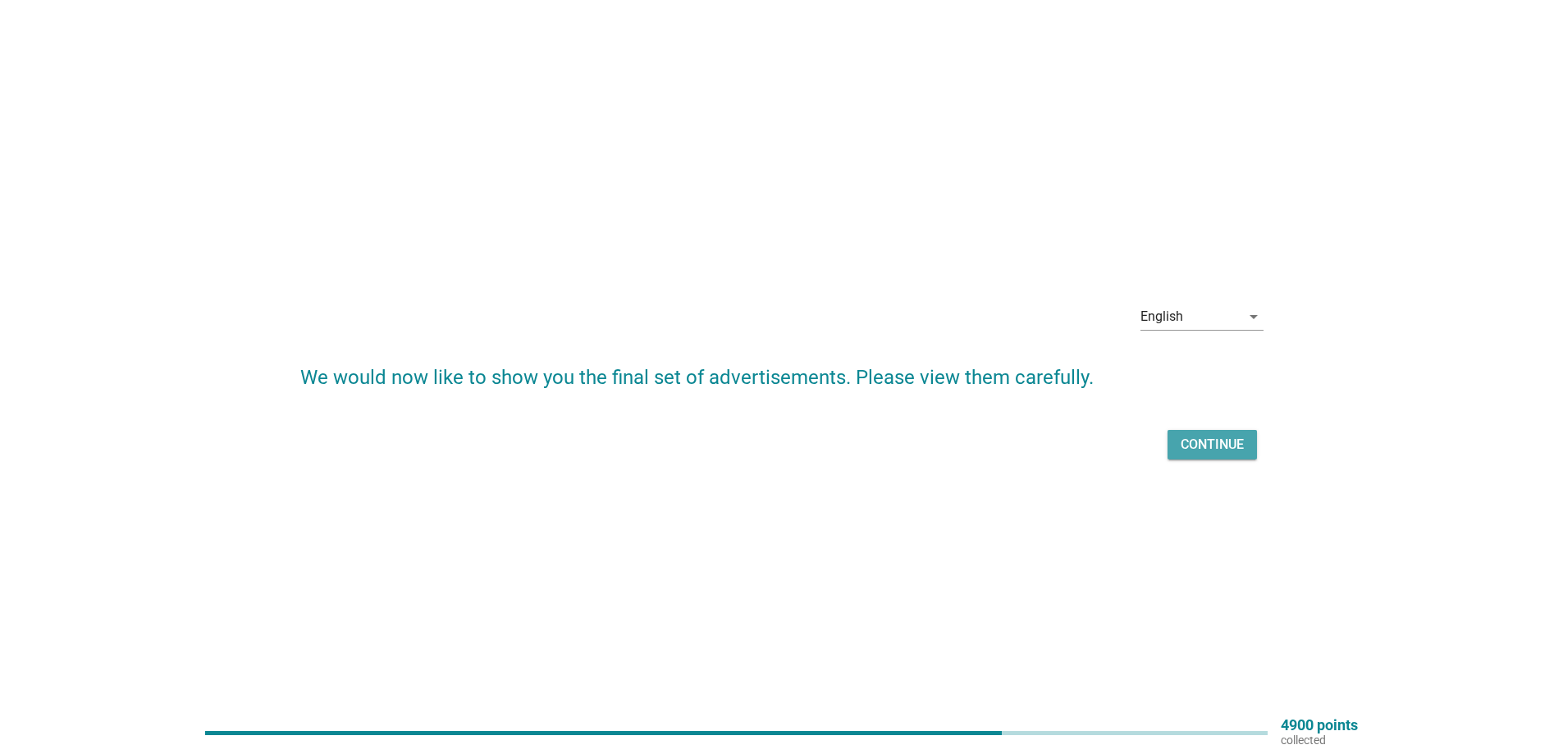
click at [1229, 447] on div "Continue" at bounding box center [1211, 445] width 63 height 20
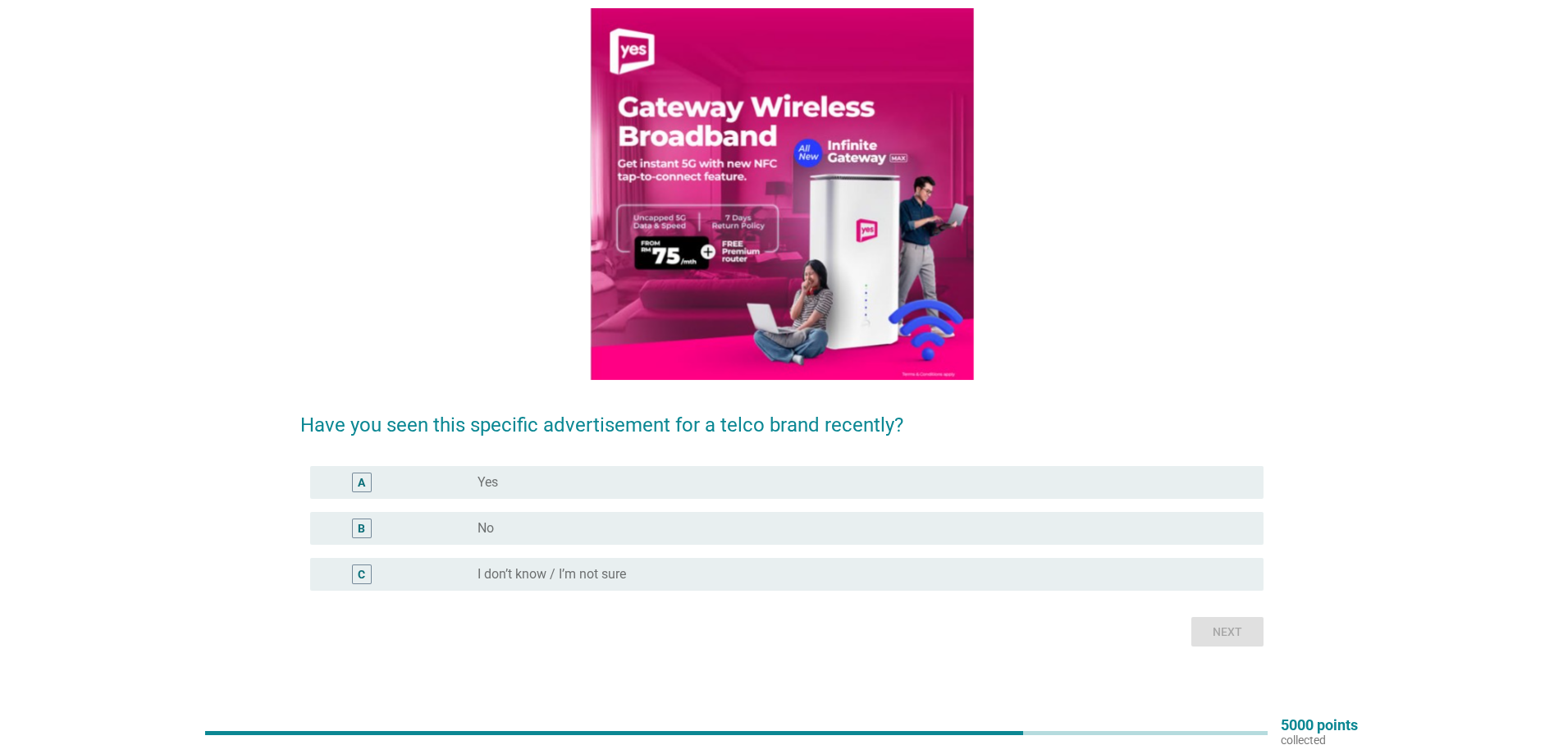
scroll to position [141, 0]
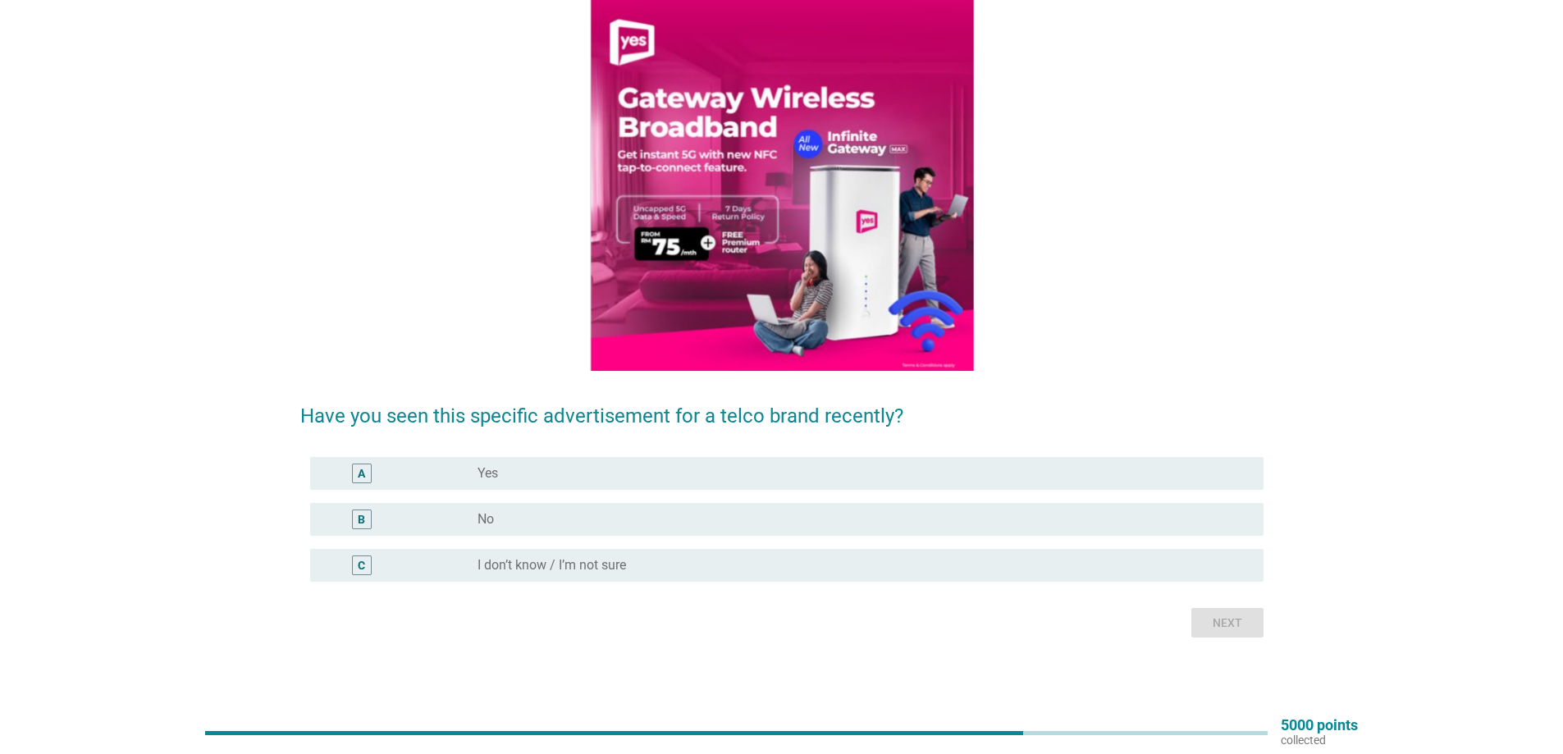
click at [613, 515] on div "radio_button_unchecked No" at bounding box center [857, 519] width 760 height 16
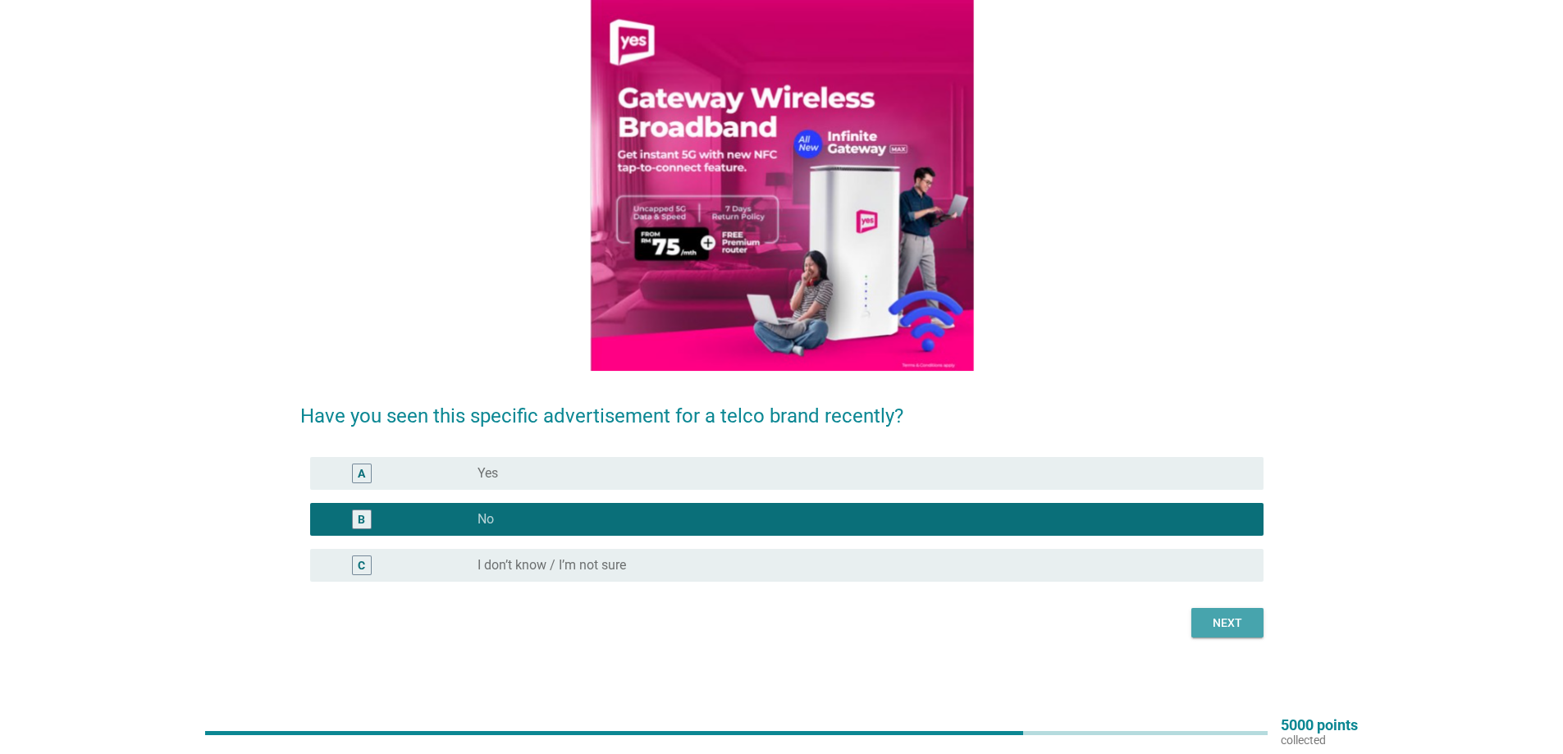
click at [1219, 624] on div "Next" at bounding box center [1227, 622] width 46 height 17
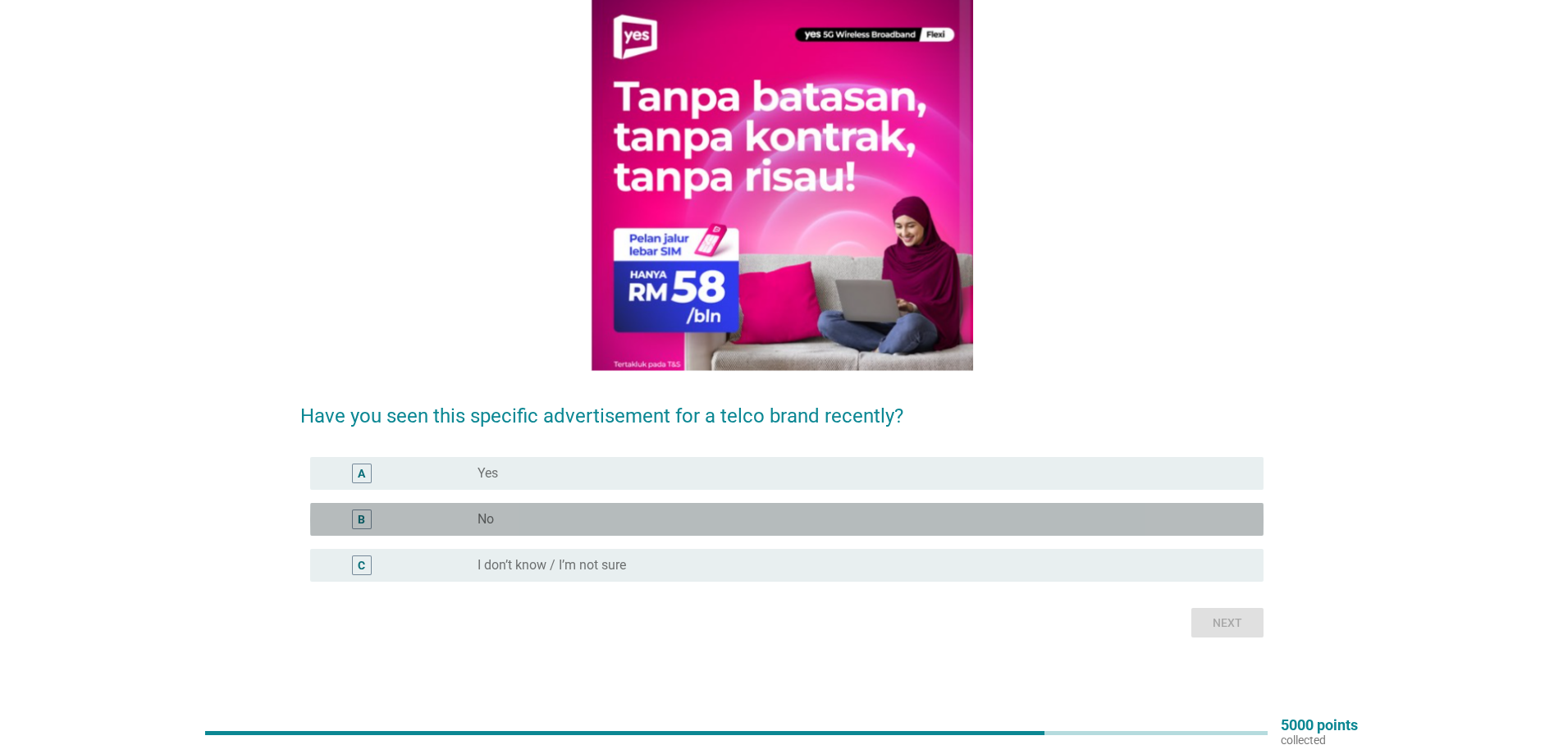
click at [509, 521] on div "radio_button_unchecked No" at bounding box center [857, 519] width 760 height 16
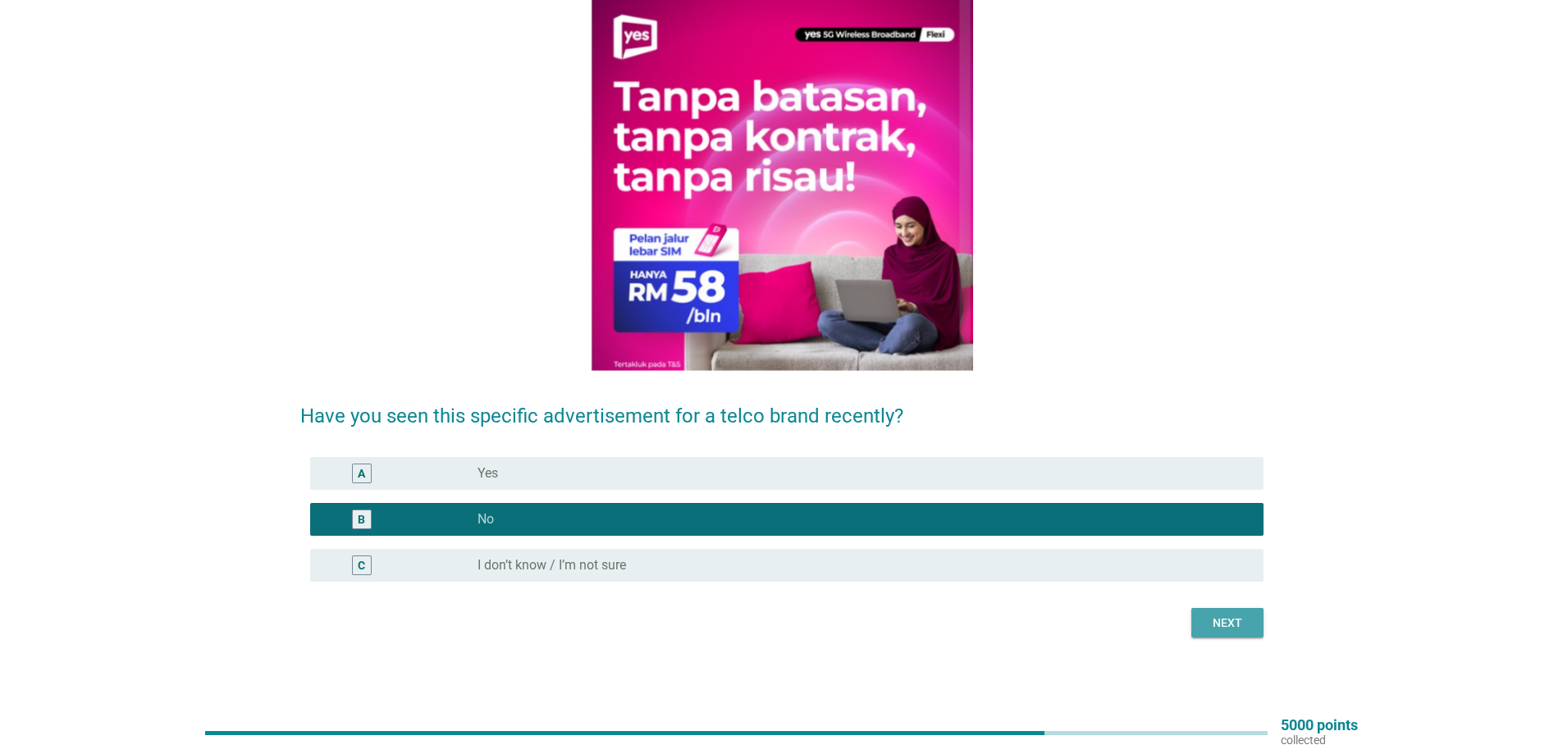
click at [1221, 628] on div "Next" at bounding box center [1227, 622] width 46 height 17
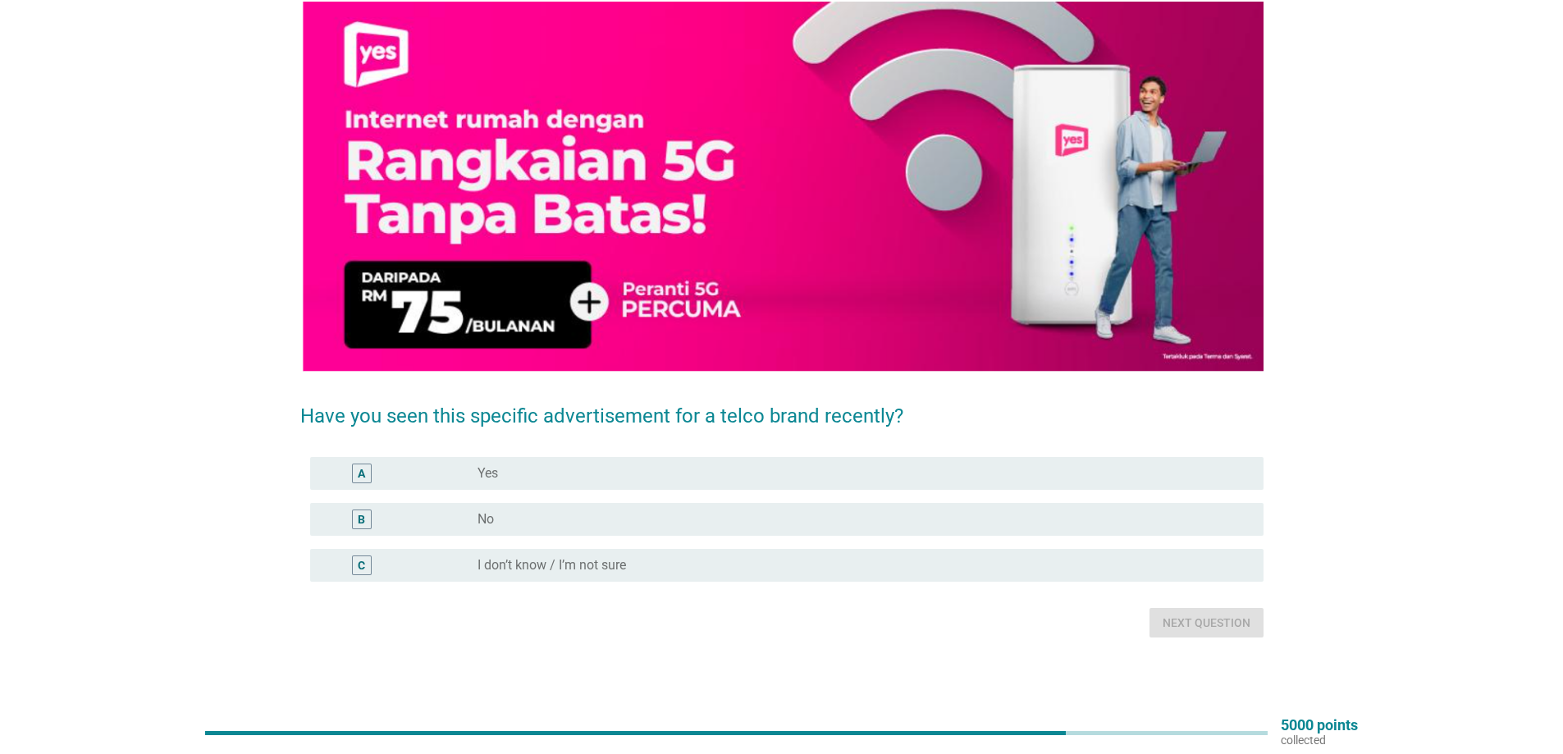
scroll to position [0, 0]
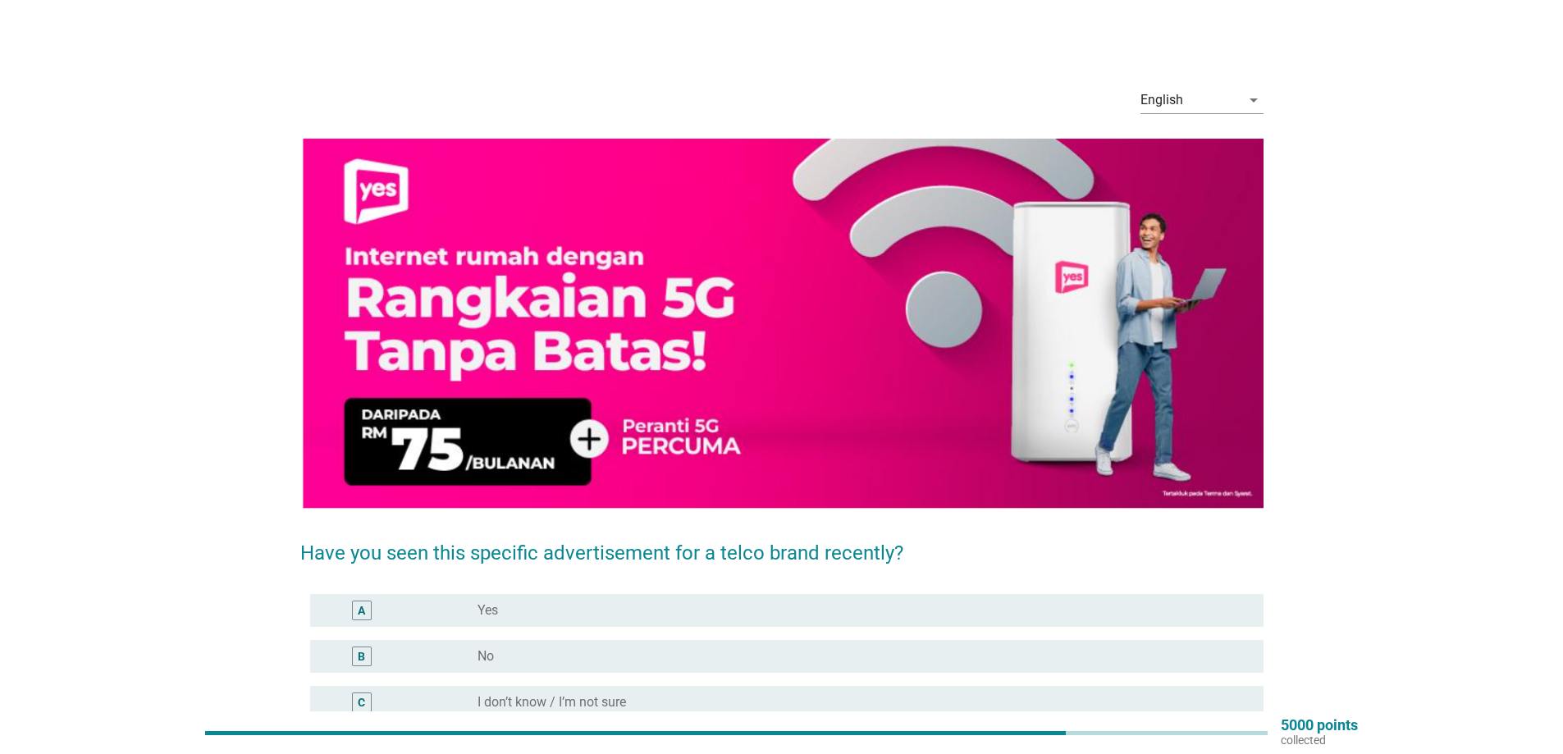
click at [582, 648] on div "radio_button_unchecked No" at bounding box center [857, 656] width 760 height 16
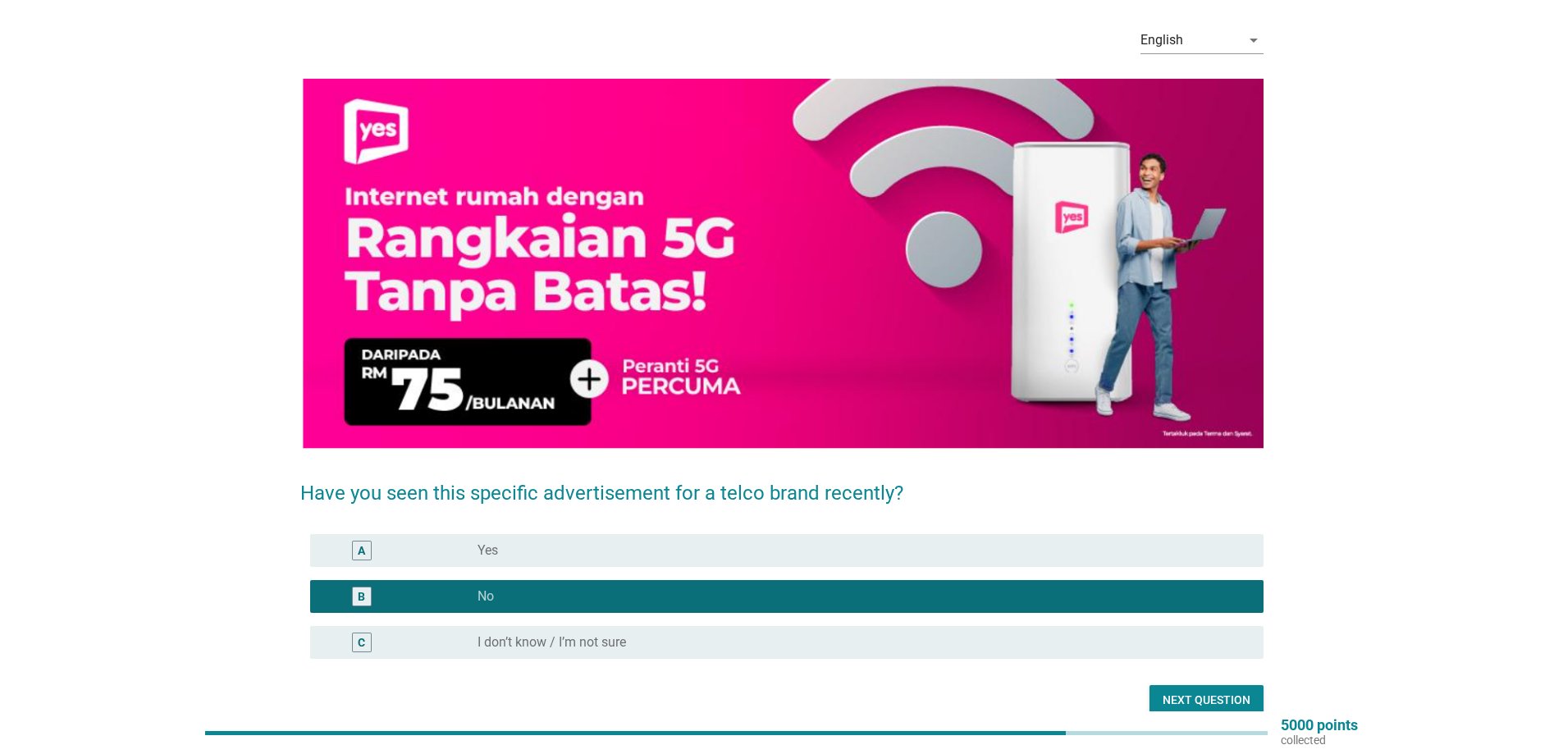
scroll to position [137, 0]
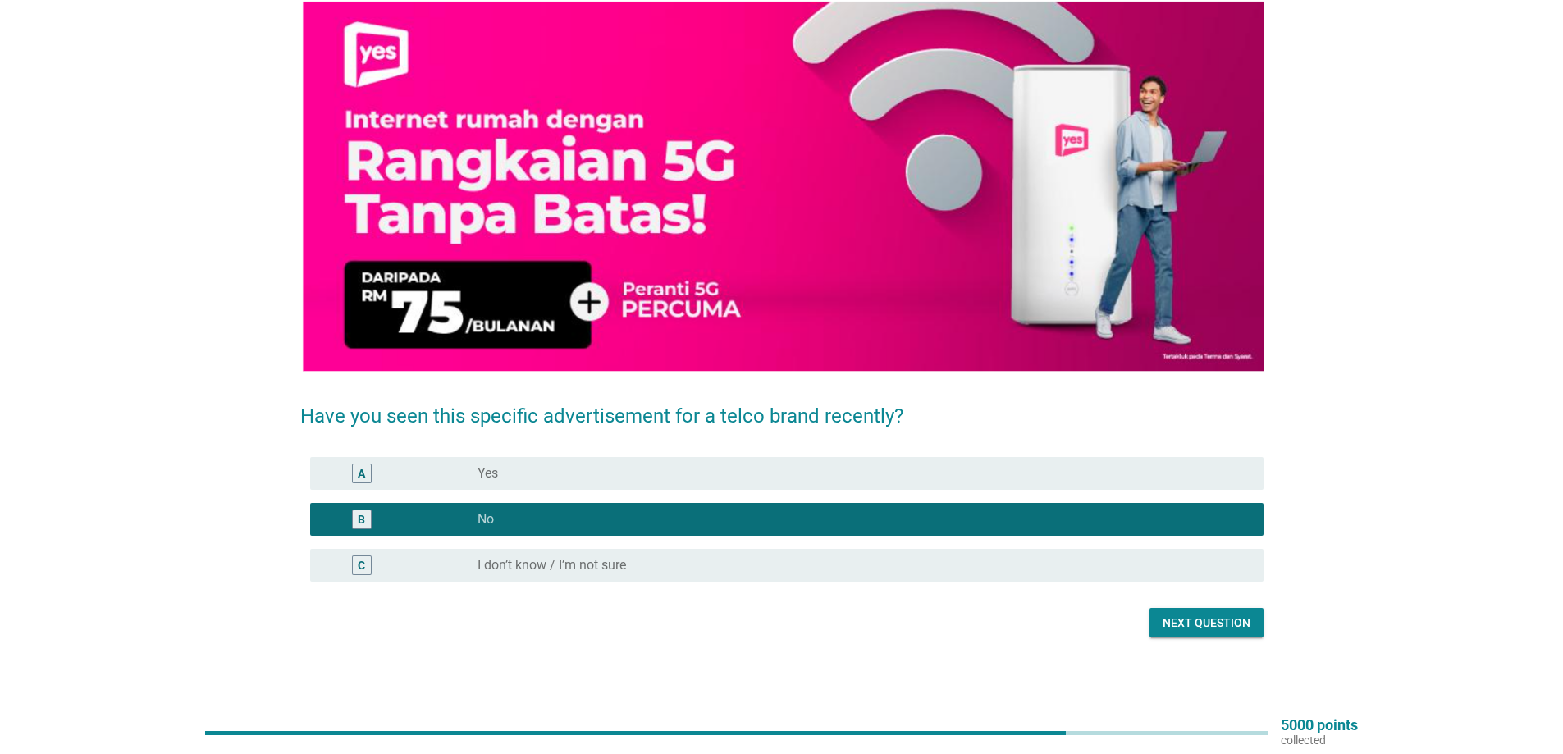
click at [1243, 632] on button "Next question" at bounding box center [1206, 623] width 114 height 30
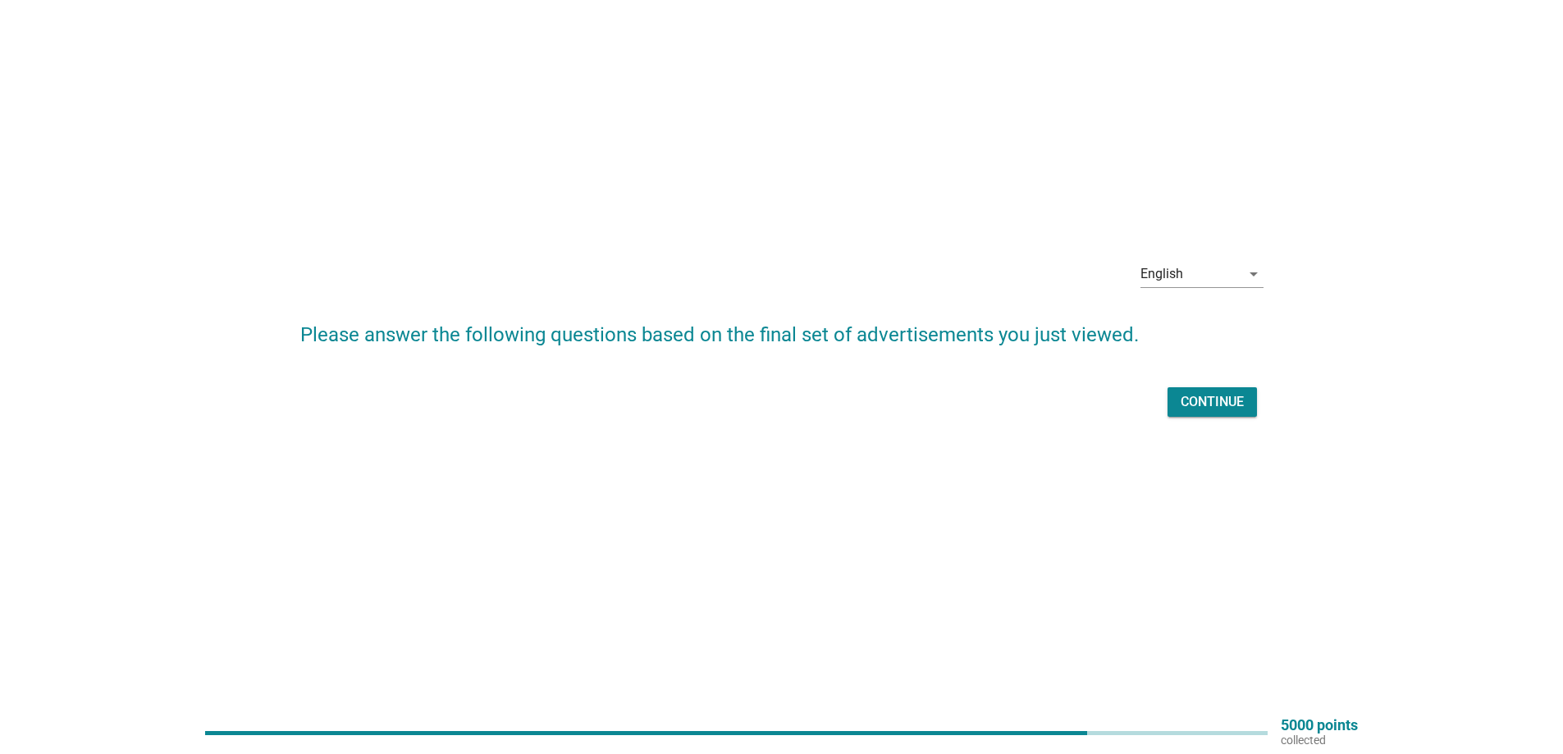
scroll to position [0, 0]
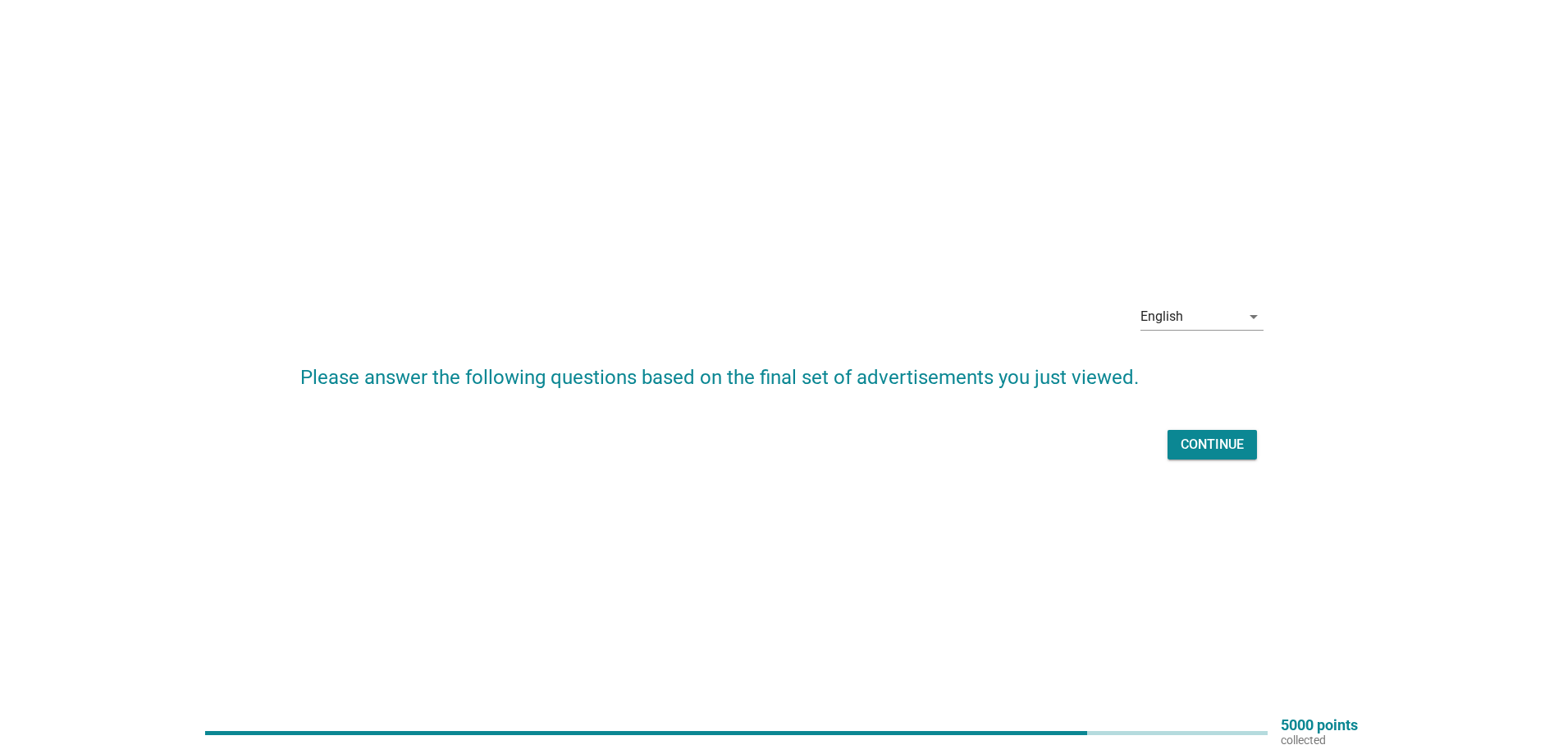
click at [1199, 451] on div "Continue" at bounding box center [1211, 445] width 63 height 20
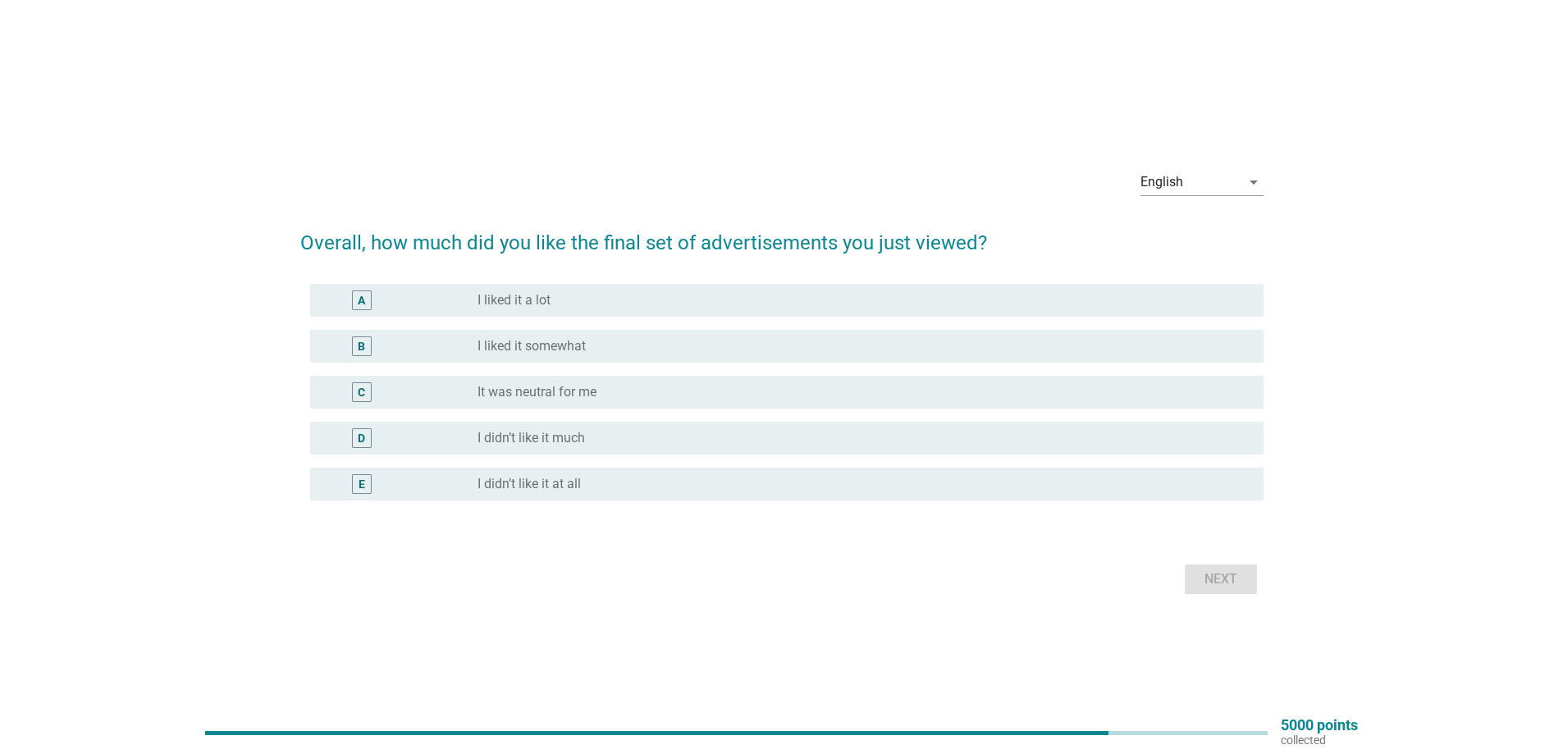
click at [577, 389] on label "It was neutral for me" at bounding box center [536, 392] width 119 height 16
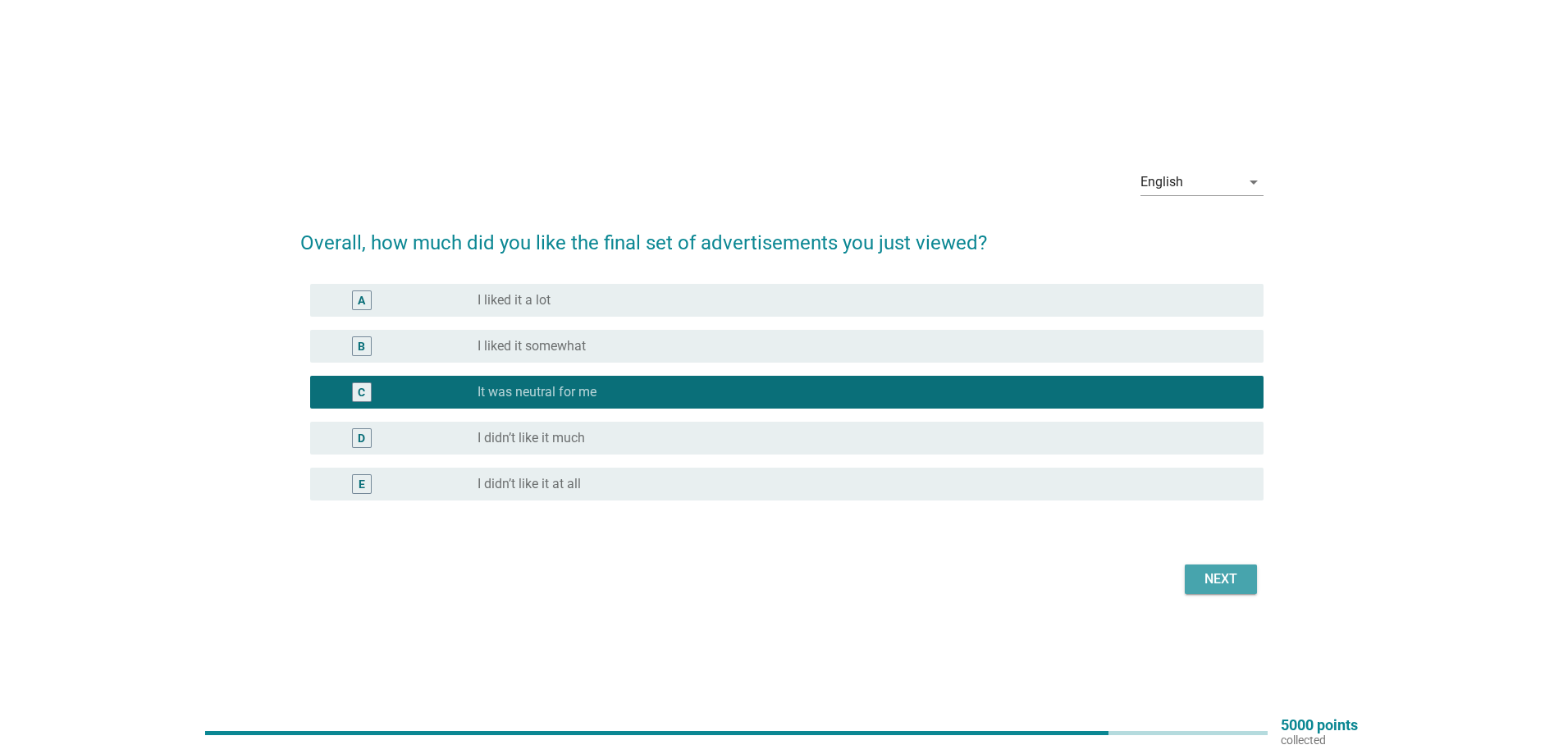
click at [1215, 582] on div "Next" at bounding box center [1221, 579] width 46 height 20
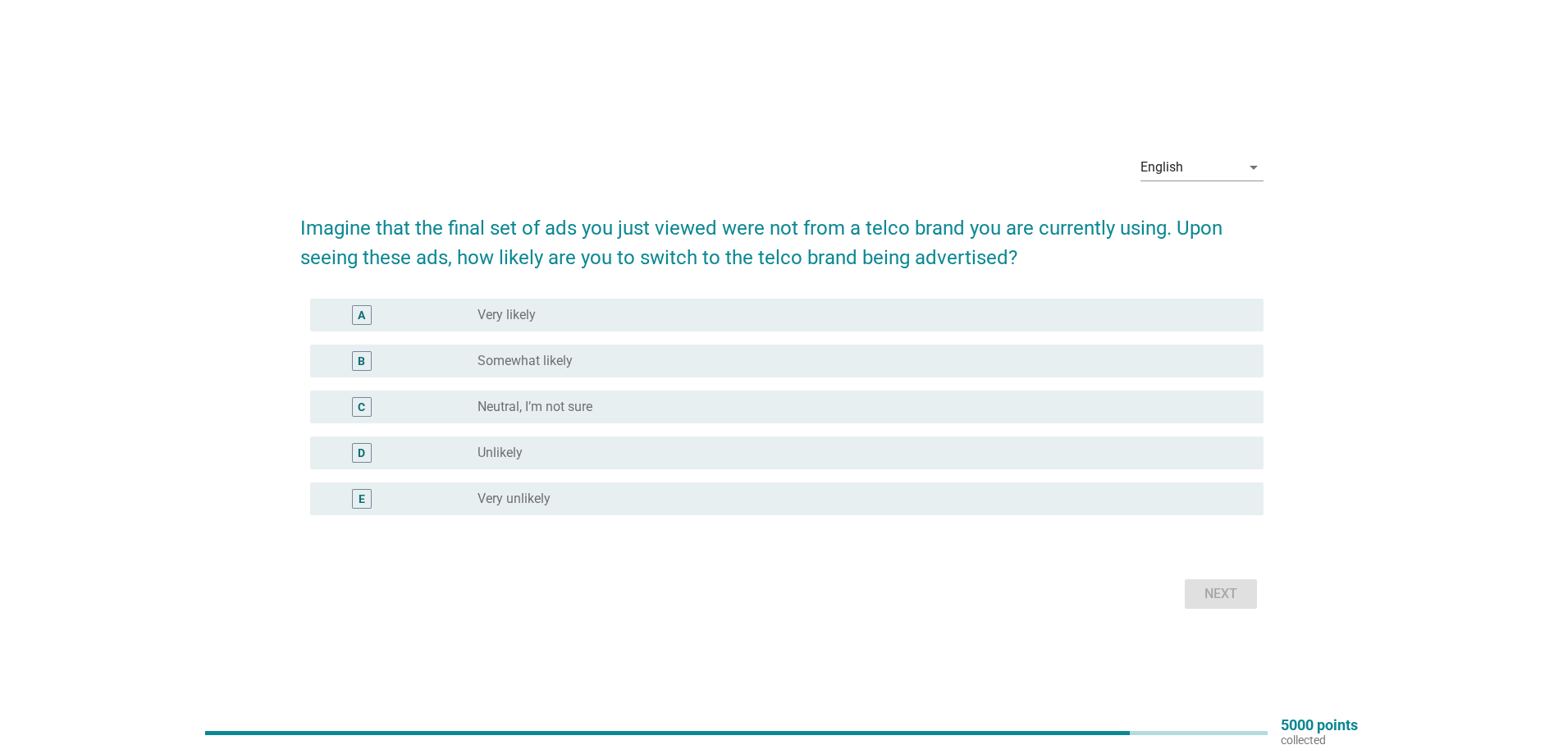
click at [532, 405] on label "Neutral, I’m not sure" at bounding box center [534, 407] width 115 height 16
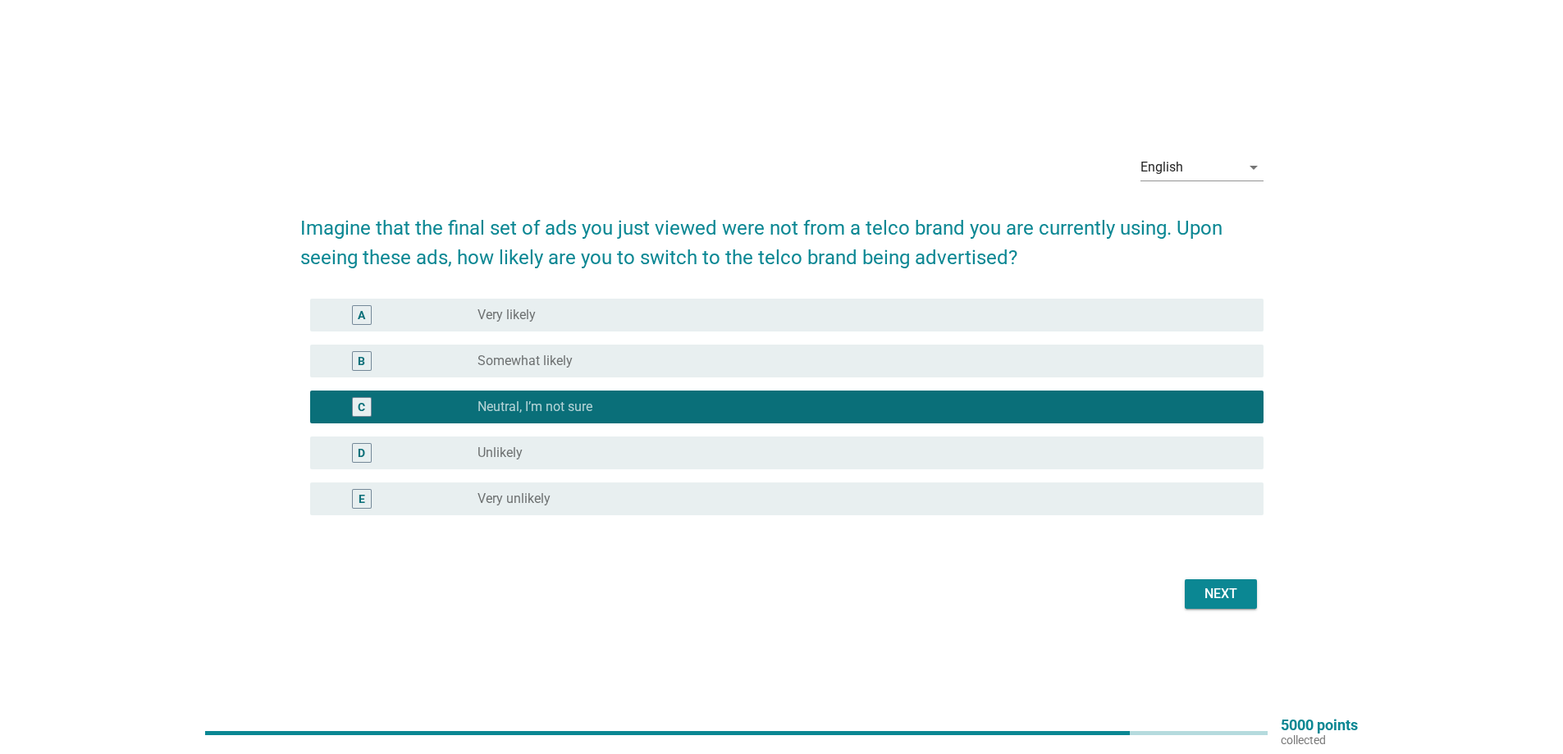
click at [1221, 594] on div "Next" at bounding box center [1221, 594] width 46 height 20
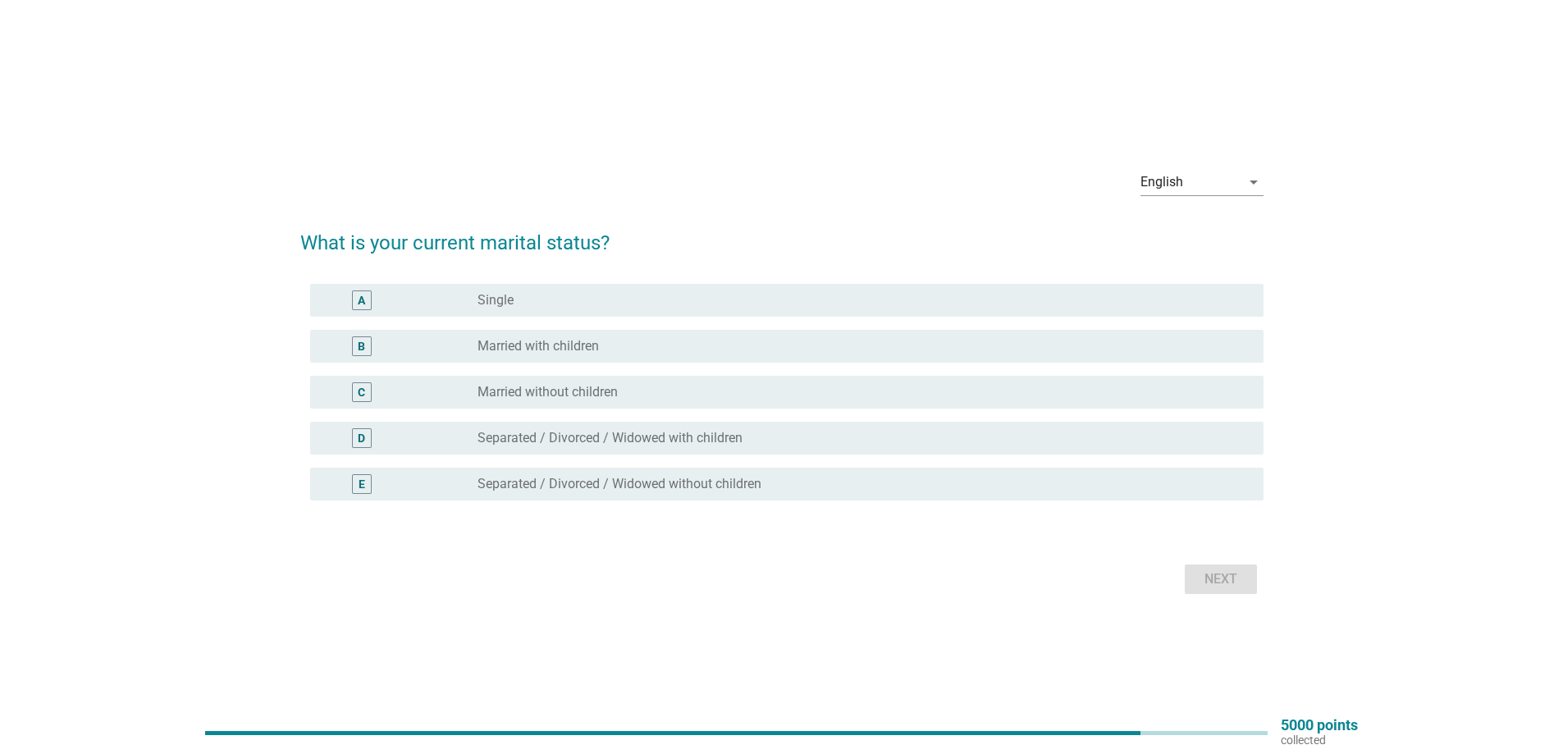
click at [560, 390] on label "Married without children" at bounding box center [547, 392] width 140 height 16
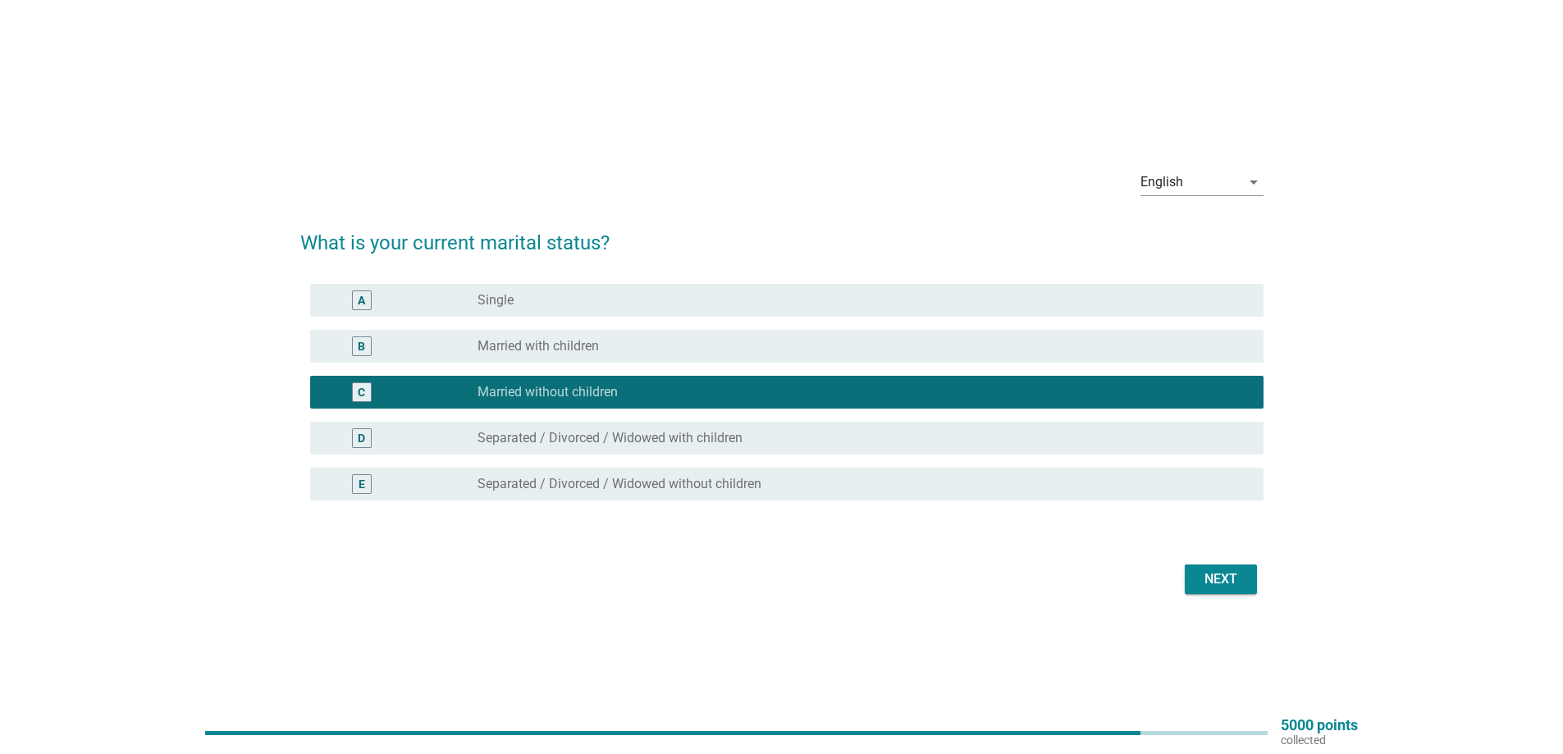
click at [1218, 578] on div "Next" at bounding box center [1221, 579] width 46 height 20
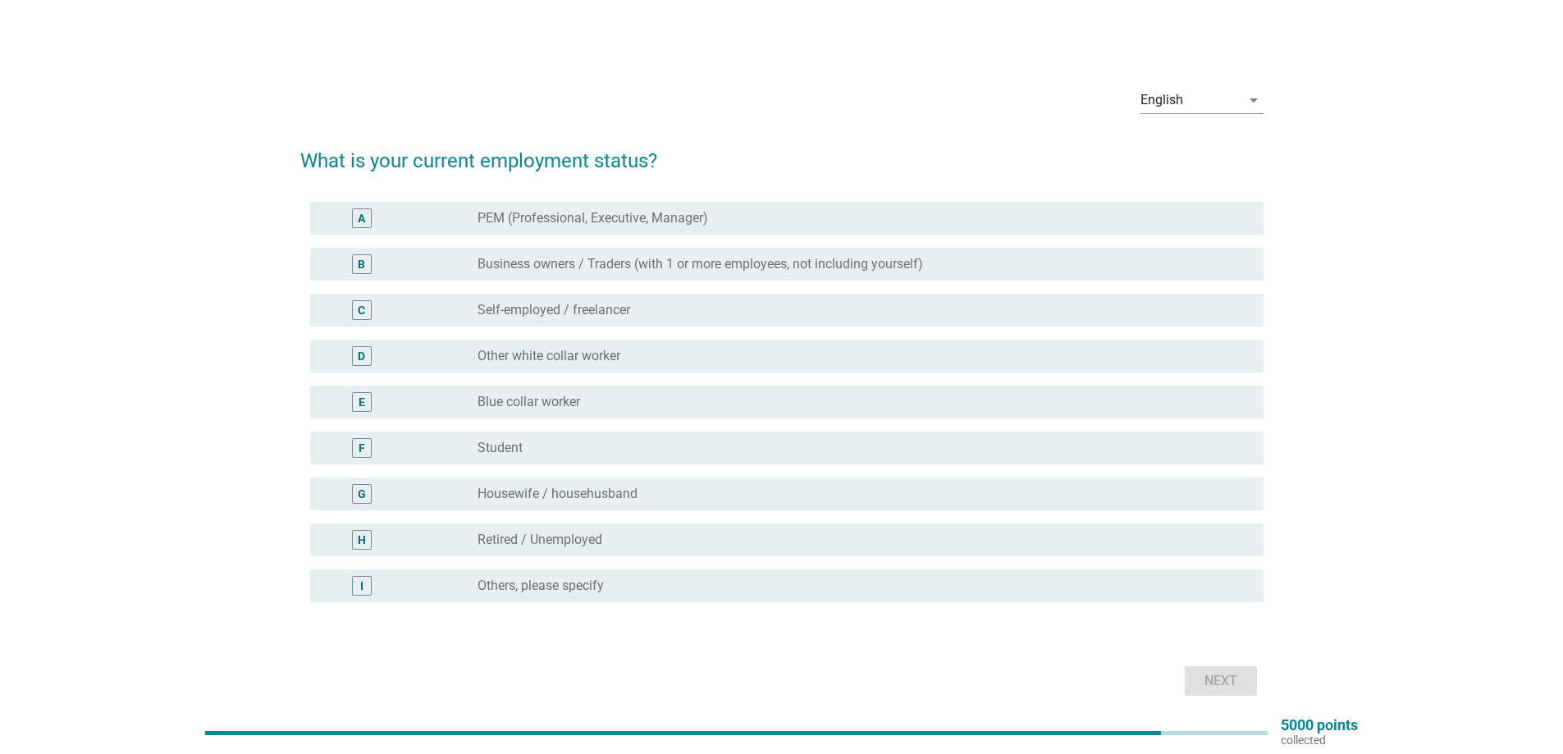
click at [514, 490] on label "Housewife / househusband" at bounding box center [557, 494] width 160 height 16
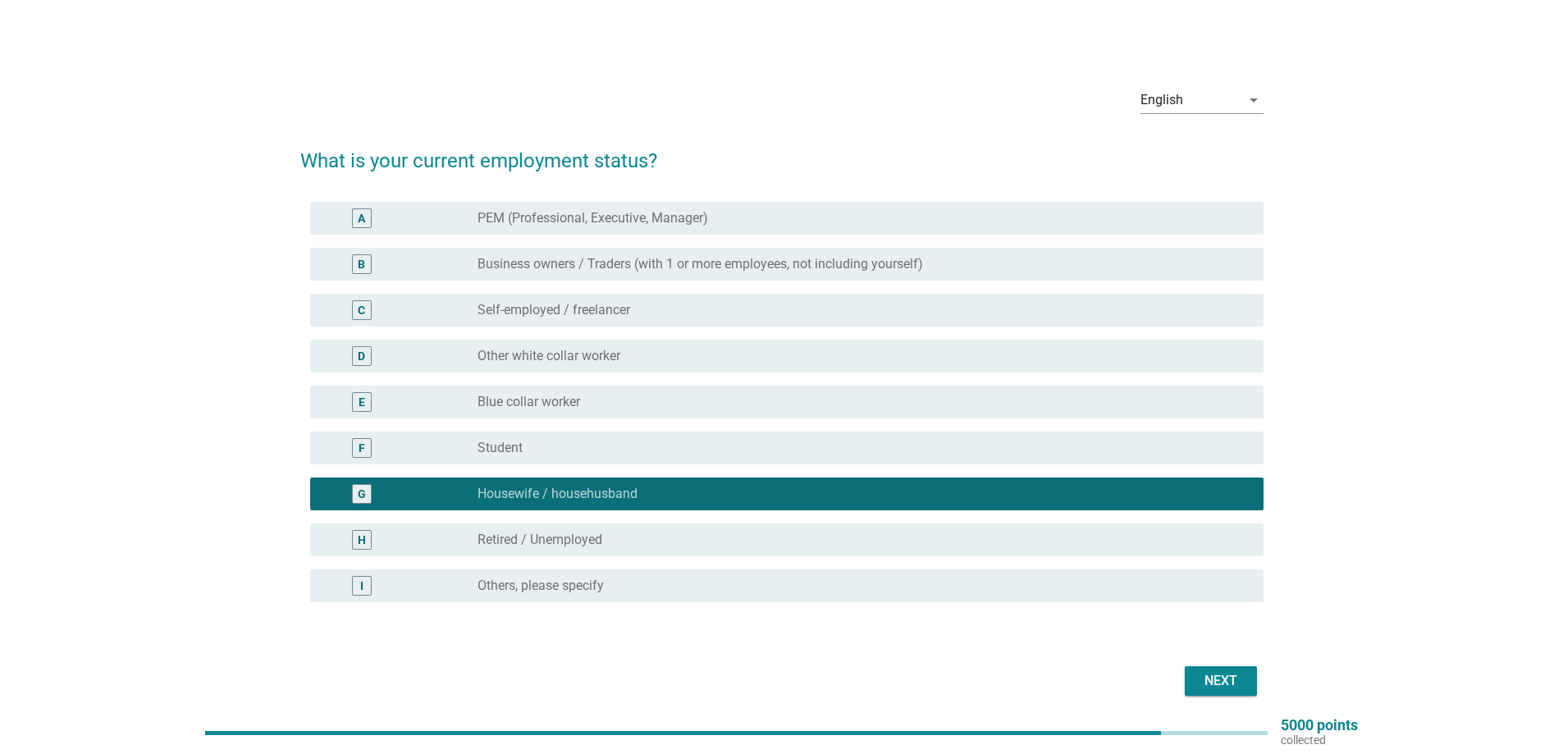
click at [1253, 682] on button "Next" at bounding box center [1220, 681] width 72 height 30
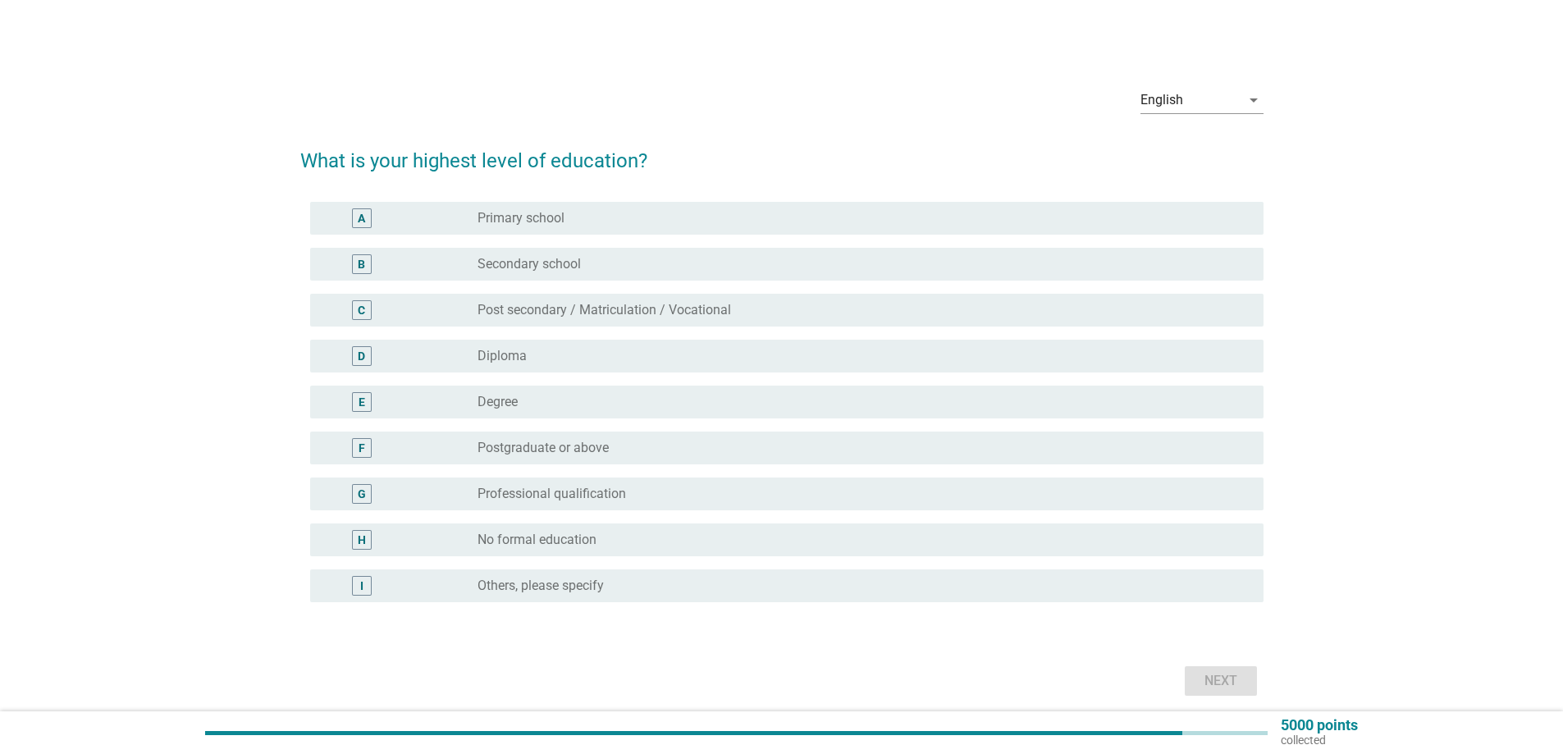
click at [484, 409] on label "Degree" at bounding box center [497, 402] width 40 height 16
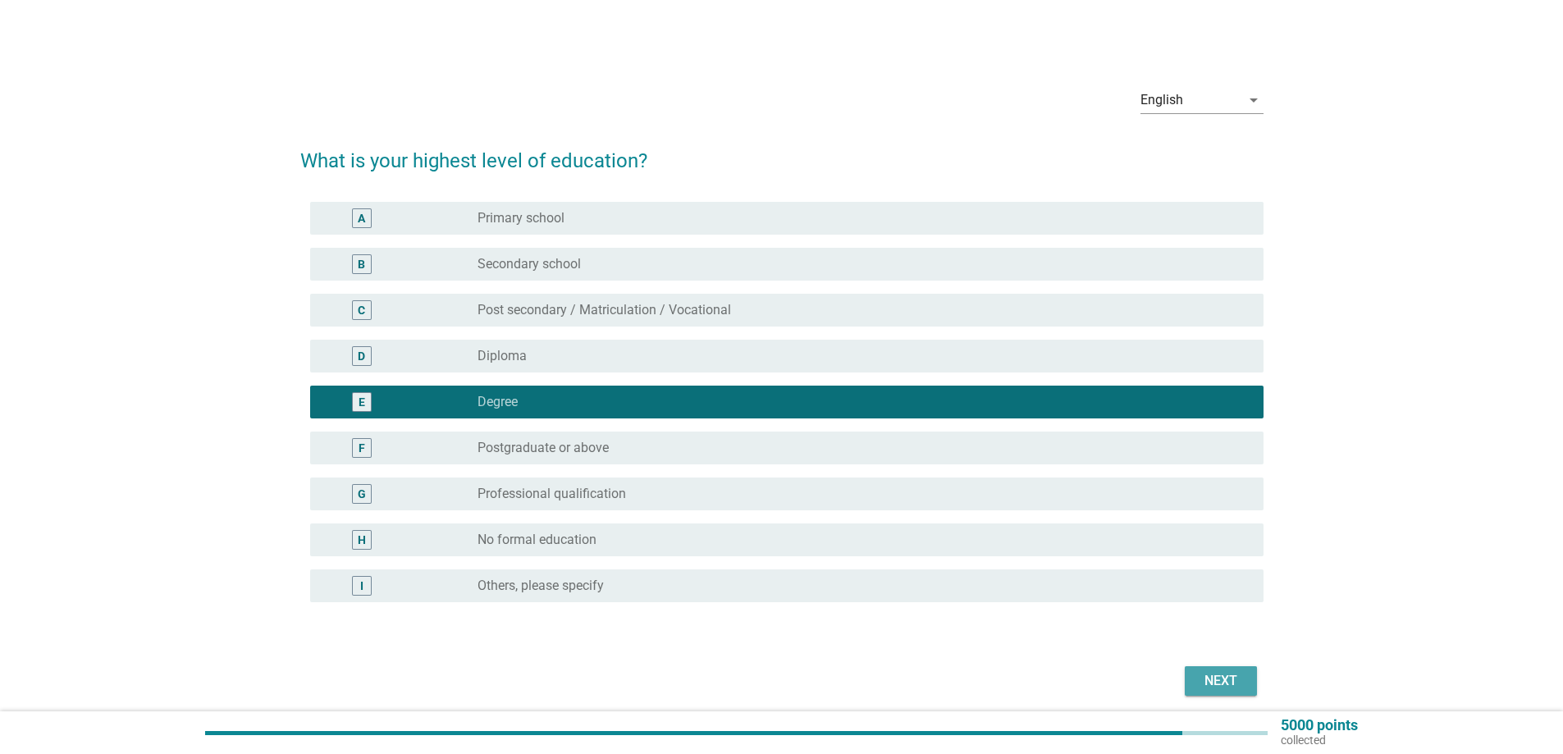
click at [1230, 677] on div "Next" at bounding box center [1221, 681] width 46 height 20
